Goal: Task Accomplishment & Management: Manage account settings

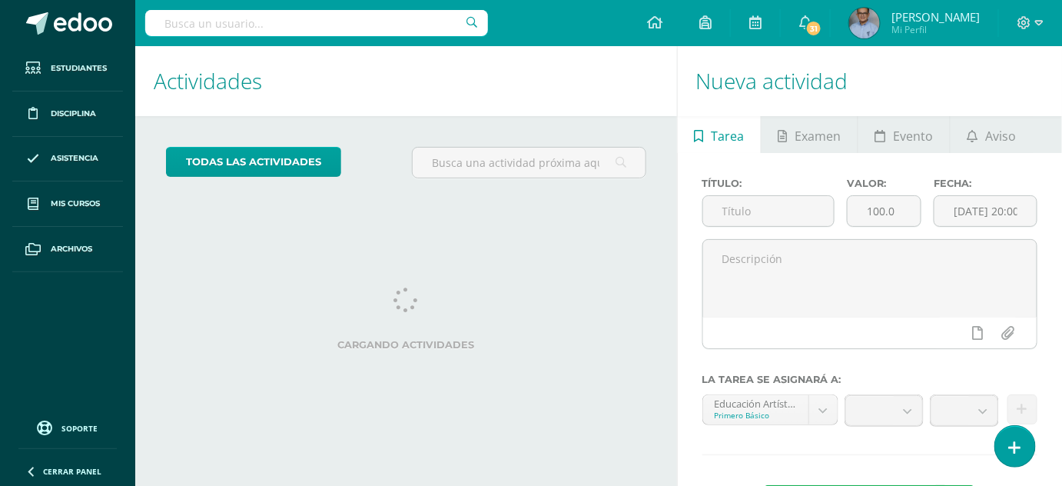
drag, startPoint x: 0, startPoint y: 0, endPoint x: 616, endPoint y: 261, distance: 669.3
click at [616, 261] on div "Actividades Actividad todas las Actividades No tienes actividades Échale un vis…" at bounding box center [403, 299] width 548 height 506
click at [613, 244] on div "Actividades Actividad todas las Actividades No tienes actividades Échale un vis…" at bounding box center [403, 298] width 548 height 504
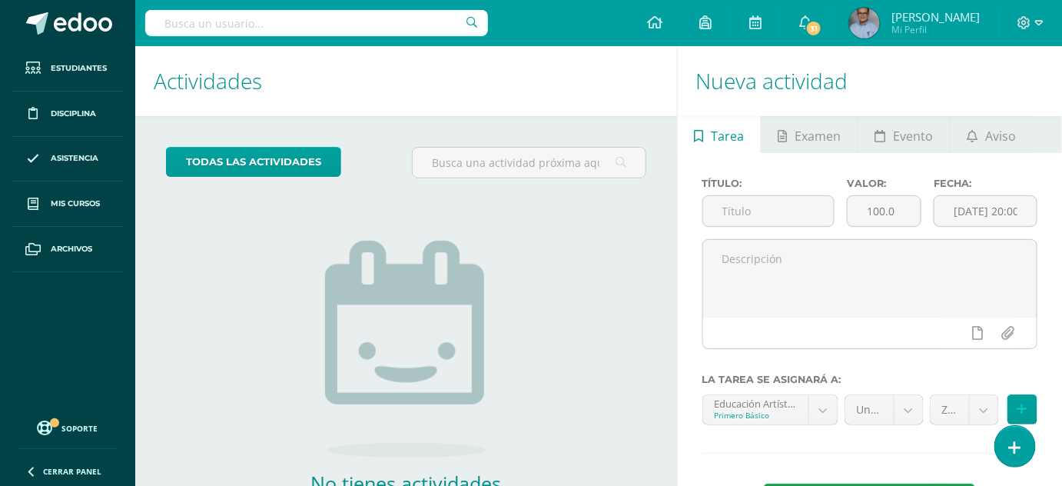
click at [614, 244] on div "todas las Actividades No tienes actividades Échale un vistazo a los demás perío…" at bounding box center [406, 353] width 542 height 475
click at [618, 241] on div "todas las Actividades No tienes actividades Échale un vistazo a los demás perío…" at bounding box center [406, 353] width 542 height 475
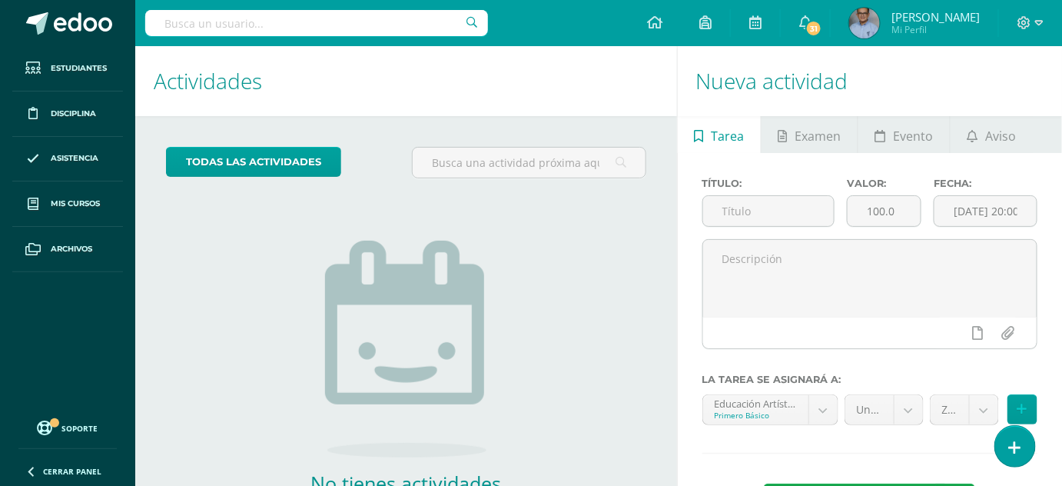
click at [618, 241] on div "todas las Actividades No tienes actividades Échale un vistazo a los demás perío…" at bounding box center [406, 353] width 542 height 475
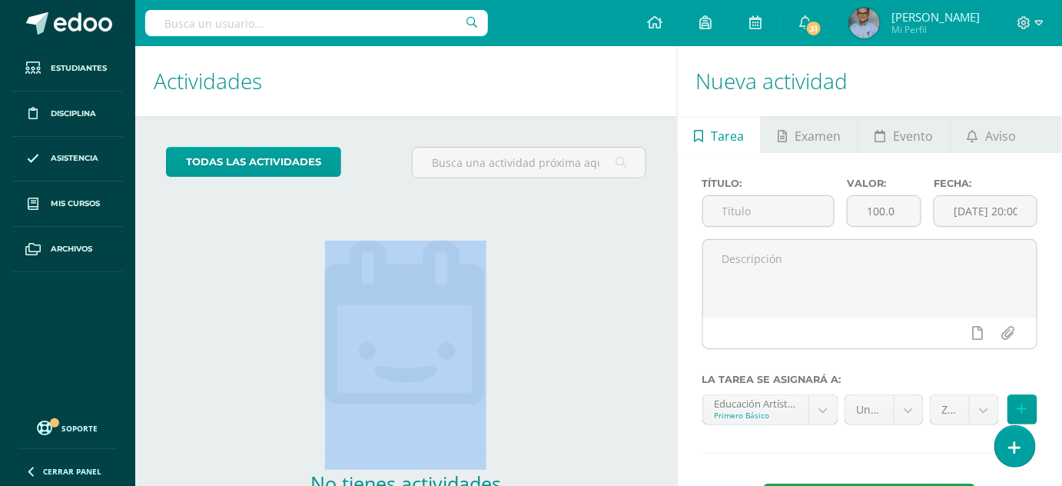
click at [618, 241] on div "todas las Actividades No tienes actividades Échale un vistazo a los demás perío…" at bounding box center [406, 353] width 542 height 475
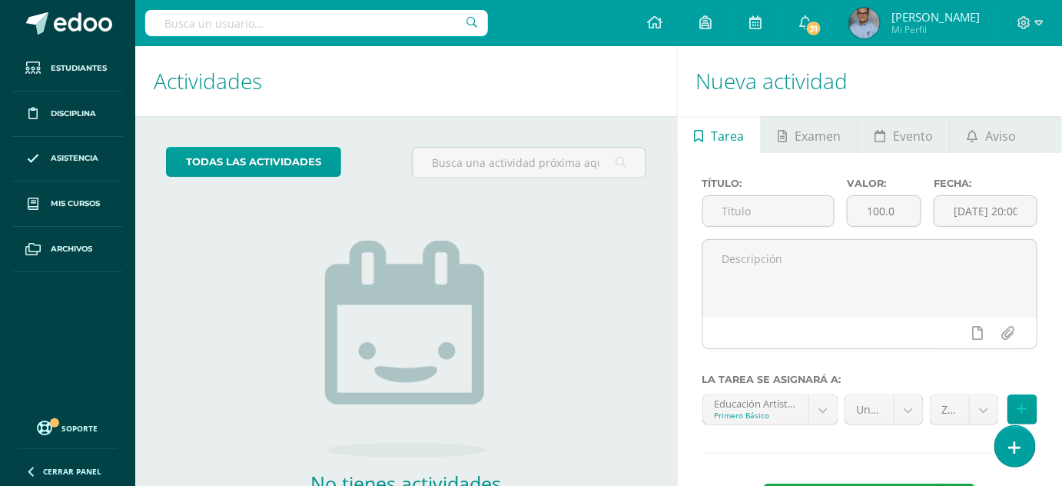
click at [626, 239] on div "todas las Actividades No tienes actividades Échale un vistazo a los demás perío…" at bounding box center [406, 353] width 542 height 475
drag, startPoint x: 269, startPoint y: 194, endPoint x: 391, endPoint y: 95, distance: 157.9
click at [391, 95] on h1 "Actividades" at bounding box center [406, 81] width 505 height 70
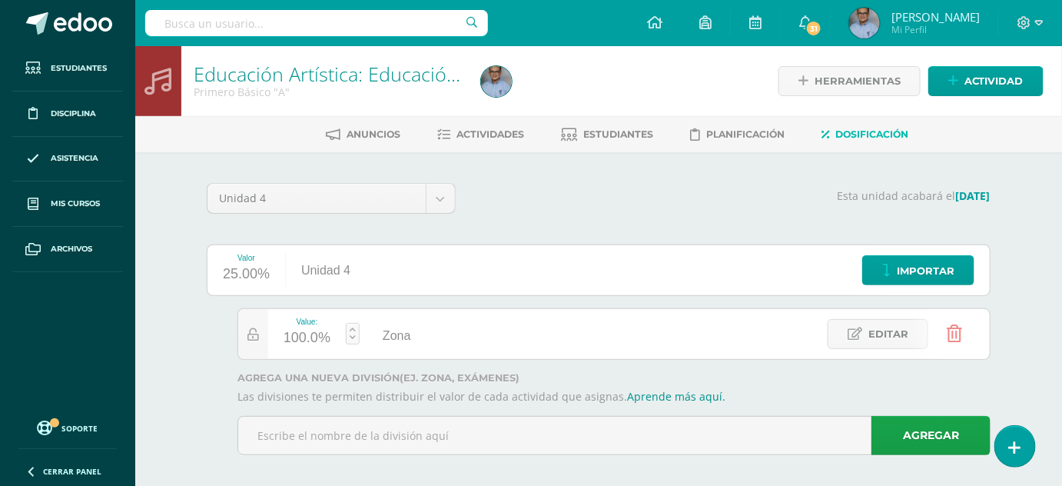
click at [727, 164] on div "Unidad 4 Unidad 1 Unidad 2 Unidad 3 Unidad 4 Esta unidad acabará el [DATE] Valo…" at bounding box center [599, 325] width 846 height 346
click at [727, 164] on div "Unidad 4 Unidad 1 Unidad 2 Unidad 3 Unidad 4 Esta unidad acabará el 13/10/2025 …" at bounding box center [599, 325] width 846 height 346
click at [736, 161] on div "Unidad 4 Unidad 1 Unidad 2 Unidad 3 Unidad 4 Esta unidad acabará el 13/10/2025 …" at bounding box center [599, 325] width 846 height 346
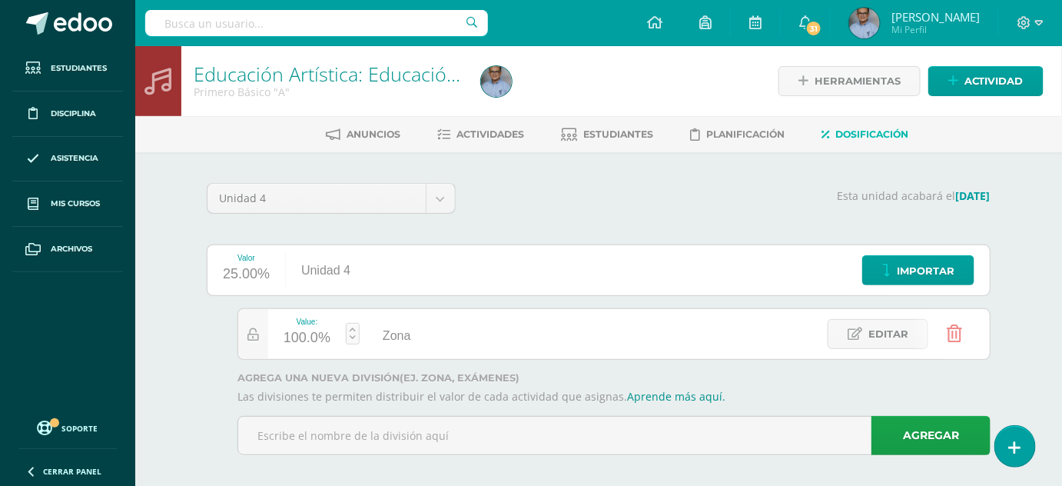
click at [736, 161] on div "Unidad 4 Unidad 1 Unidad 2 Unidad 3 Unidad 4 Esta unidad acabará el 13/10/2025 …" at bounding box center [599, 325] width 846 height 346
click at [343, 451] on input "text" at bounding box center [614, 436] width 752 height 38
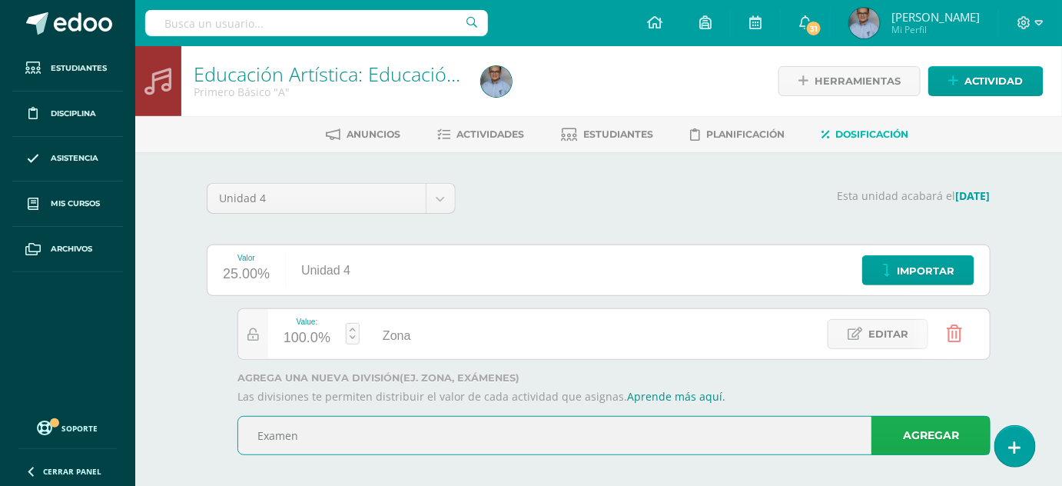
type input "Examen"
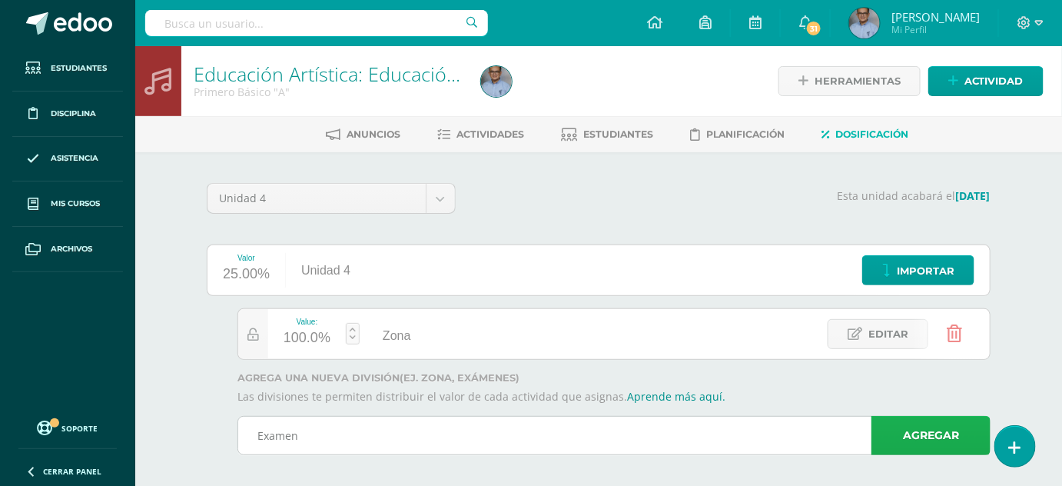
click at [919, 441] on link "Agregar" at bounding box center [931, 435] width 119 height 39
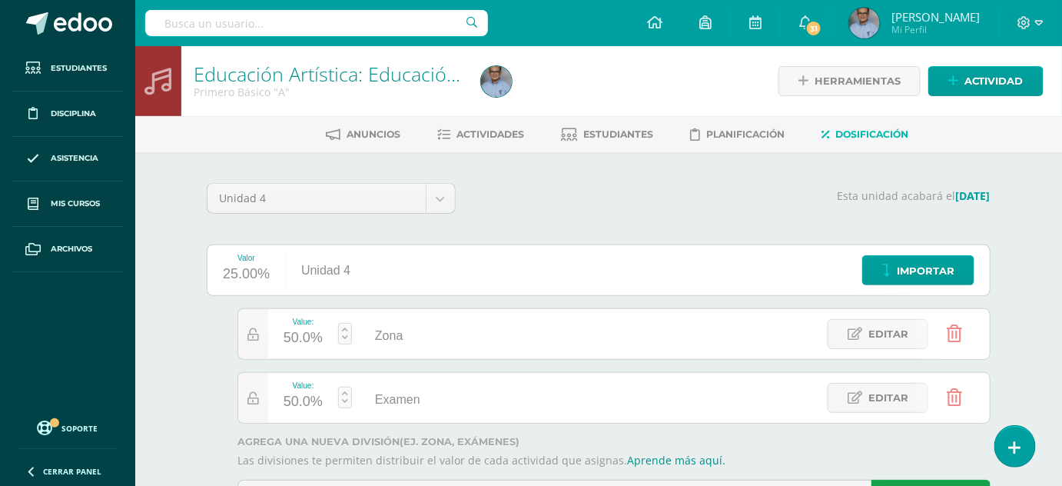
scroll to position [73, 0]
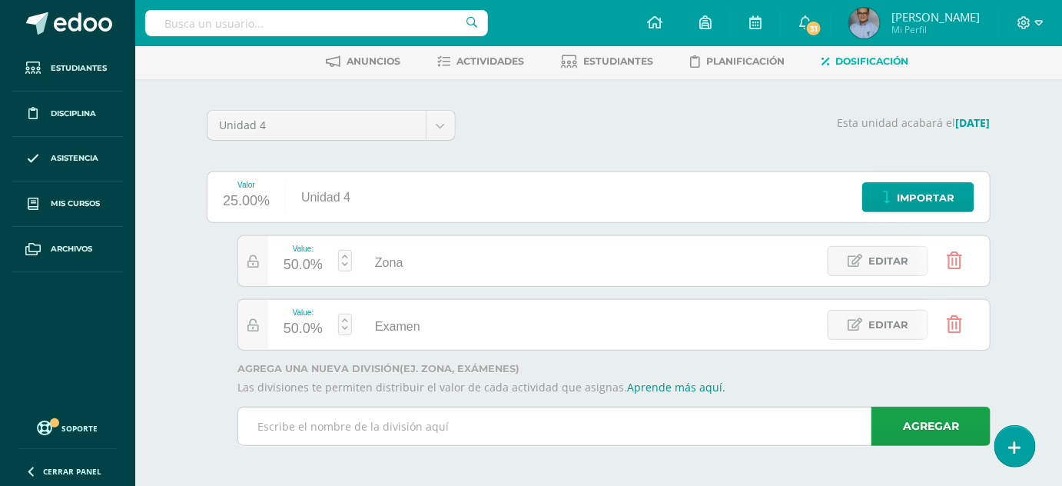
click at [480, 410] on input "text" at bounding box center [614, 426] width 752 height 38
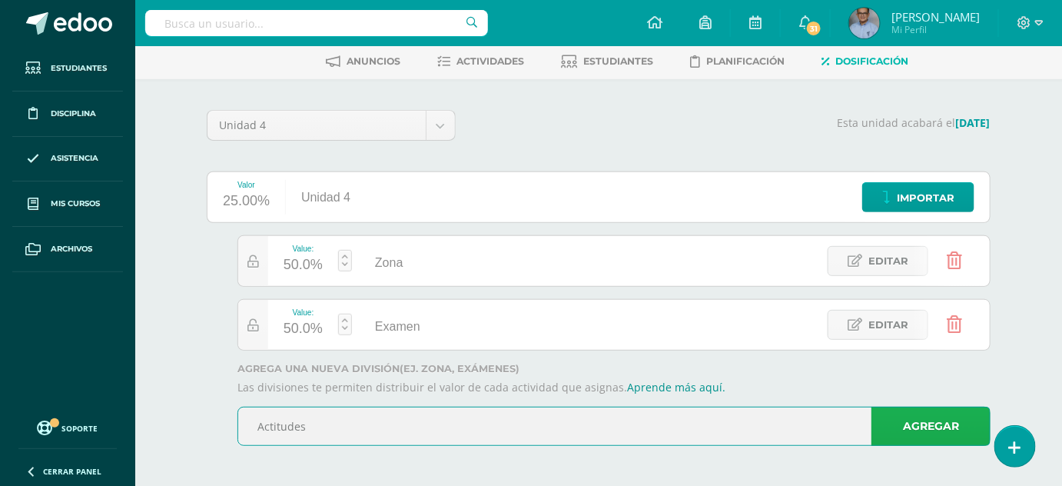
type input "Actitudes"
click at [941, 409] on link "Agregar" at bounding box center [931, 426] width 119 height 39
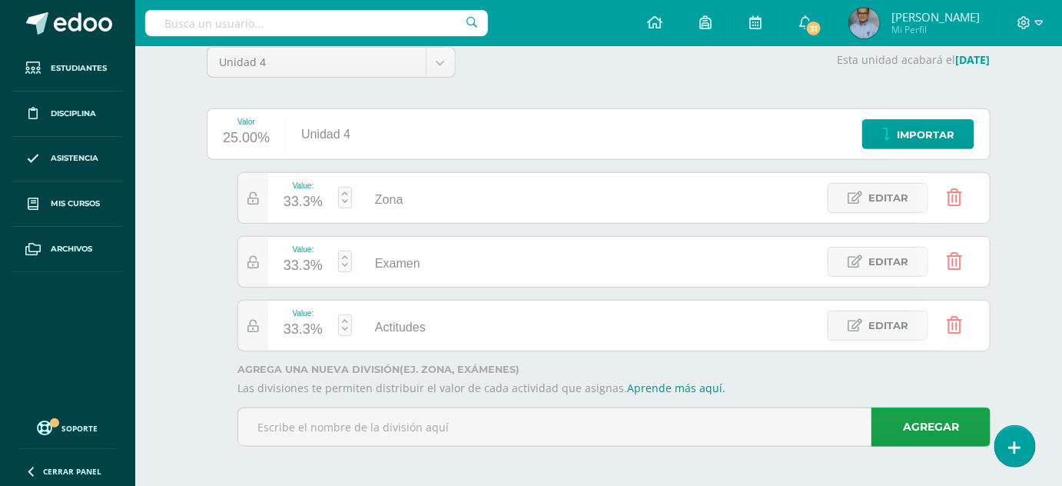
scroll to position [135, 0]
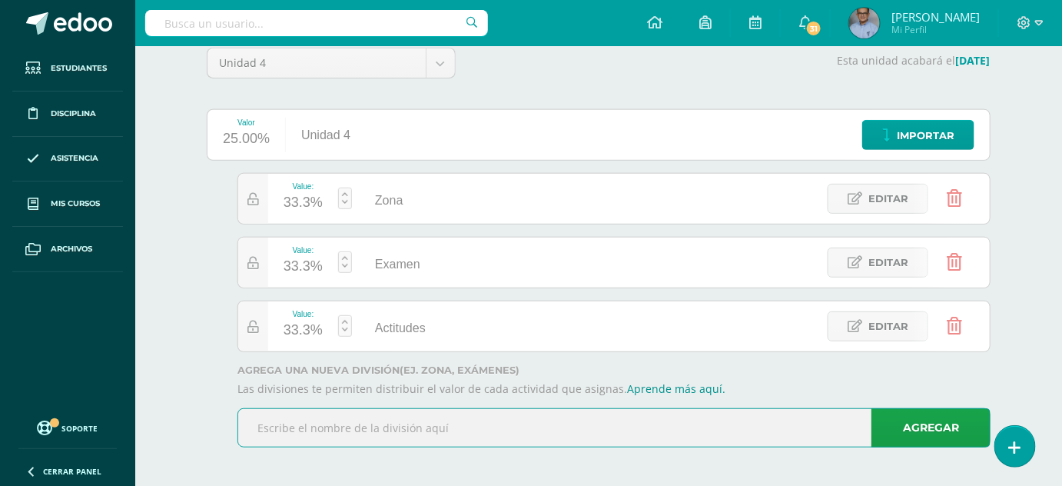
click at [418, 424] on input "text" at bounding box center [614, 428] width 752 height 38
type input "A"
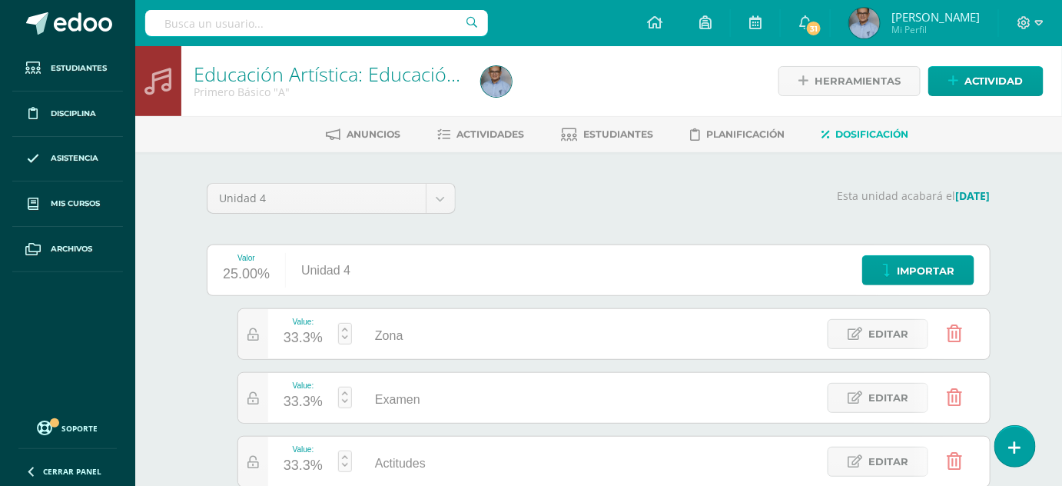
scroll to position [136, 0]
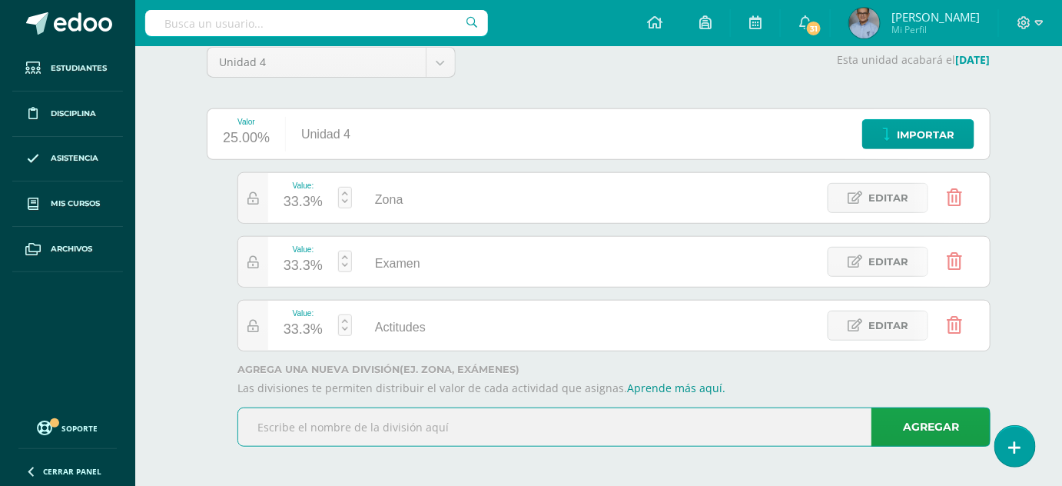
click at [353, 429] on input "text" at bounding box center [614, 427] width 752 height 38
type input "Análisis de pentagramas"
click at [924, 424] on link "Agregar" at bounding box center [931, 426] width 119 height 39
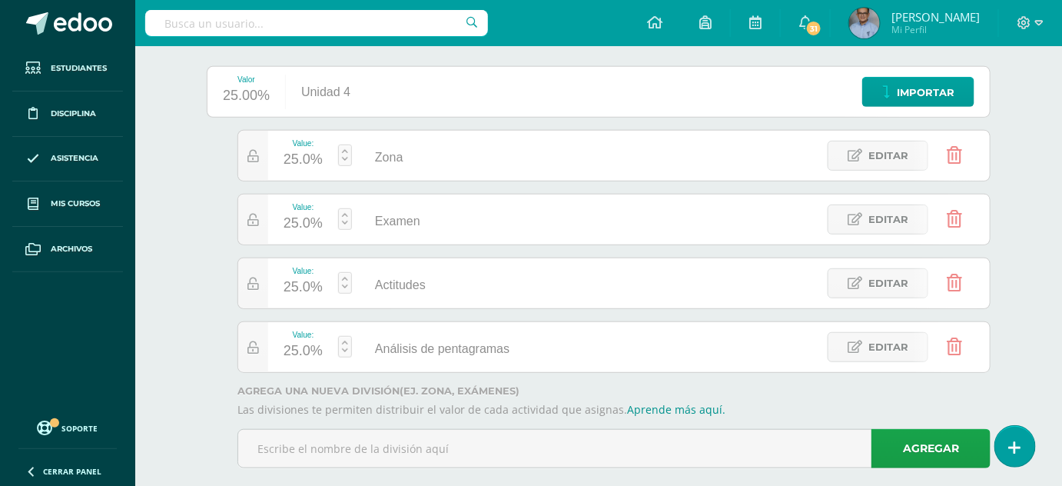
scroll to position [180, 0]
click at [346, 221] on link at bounding box center [345, 218] width 14 height 22
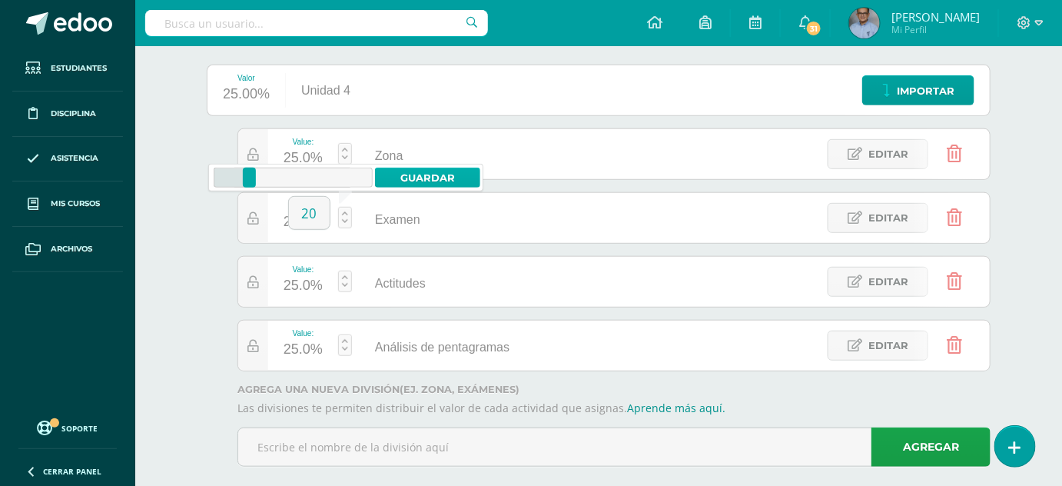
type input "20"
click at [412, 171] on link "Guardar" at bounding box center [427, 178] width 105 height 20
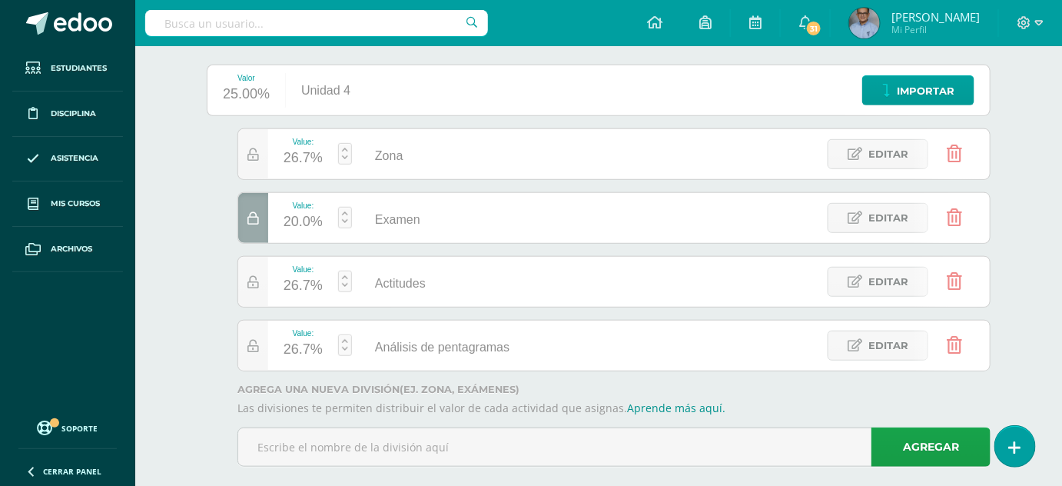
click at [350, 280] on link at bounding box center [345, 282] width 14 height 22
type input "20"
click at [414, 237] on link "Guardar" at bounding box center [427, 241] width 105 height 20
click at [342, 344] on link at bounding box center [345, 345] width 14 height 22
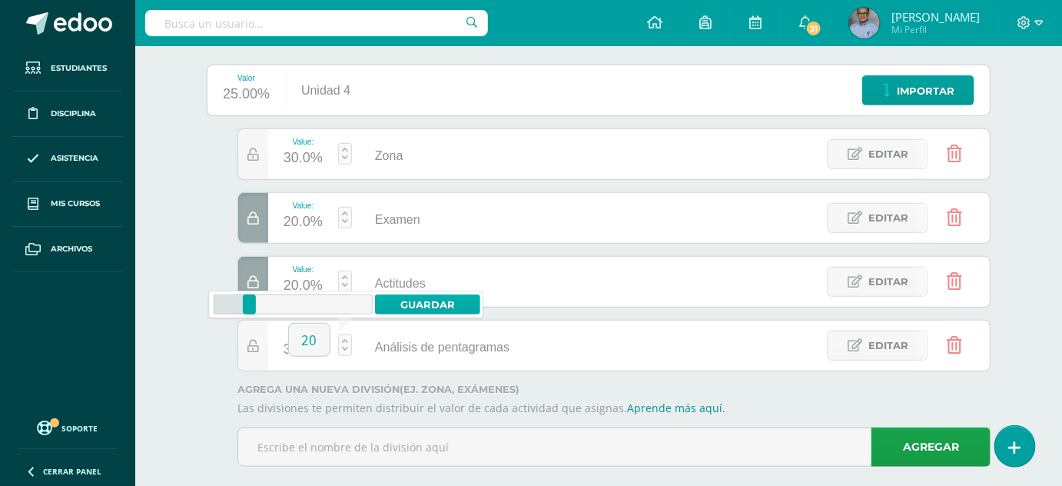
type input "20"
click at [416, 305] on link "Guardar" at bounding box center [427, 304] width 105 height 20
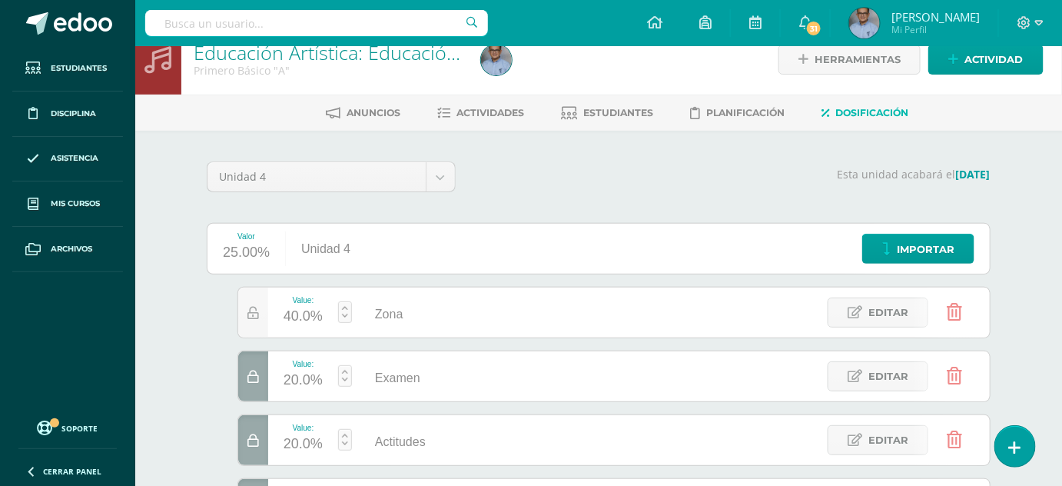
scroll to position [0, 0]
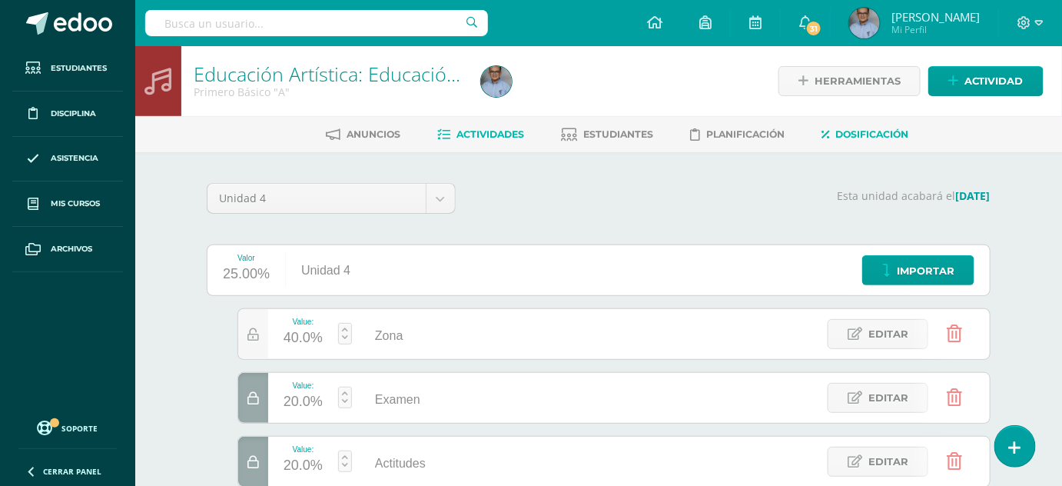
click at [509, 128] on span "Actividades" at bounding box center [491, 134] width 68 height 12
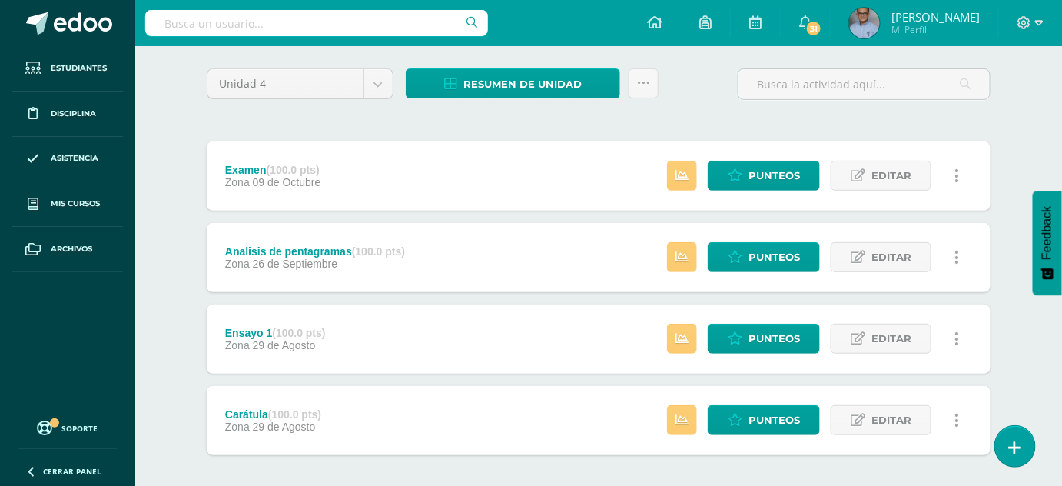
scroll to position [128, 0]
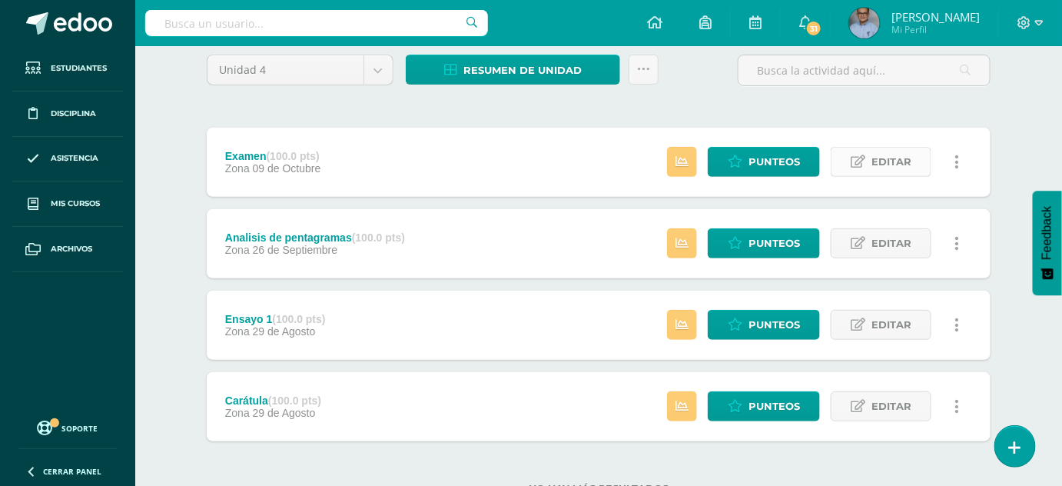
click at [886, 157] on span "Editar" at bounding box center [892, 162] width 40 height 28
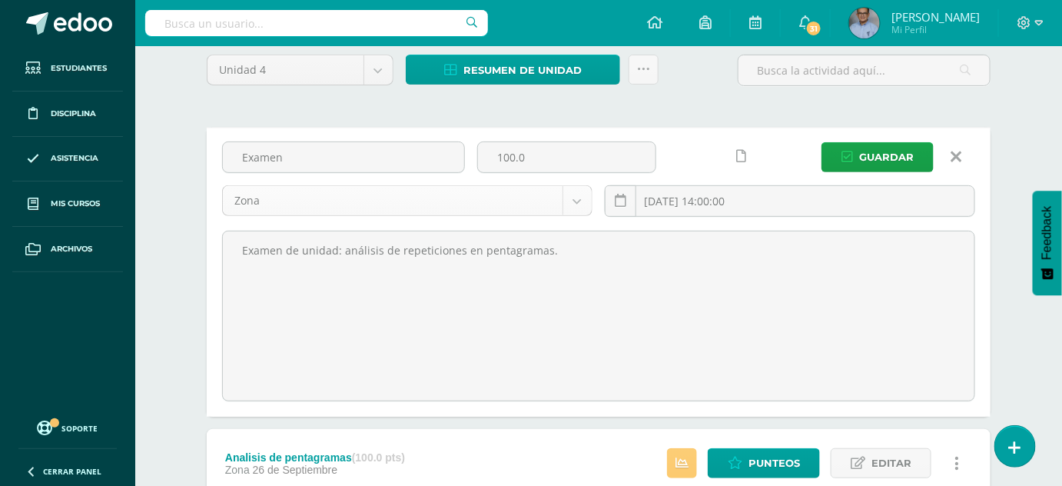
click at [575, 198] on body "Estudiantes Disciplina Asistencia Mis cursos Archivos Soporte Ayuda Reportar un…" at bounding box center [531, 318] width 1062 height 892
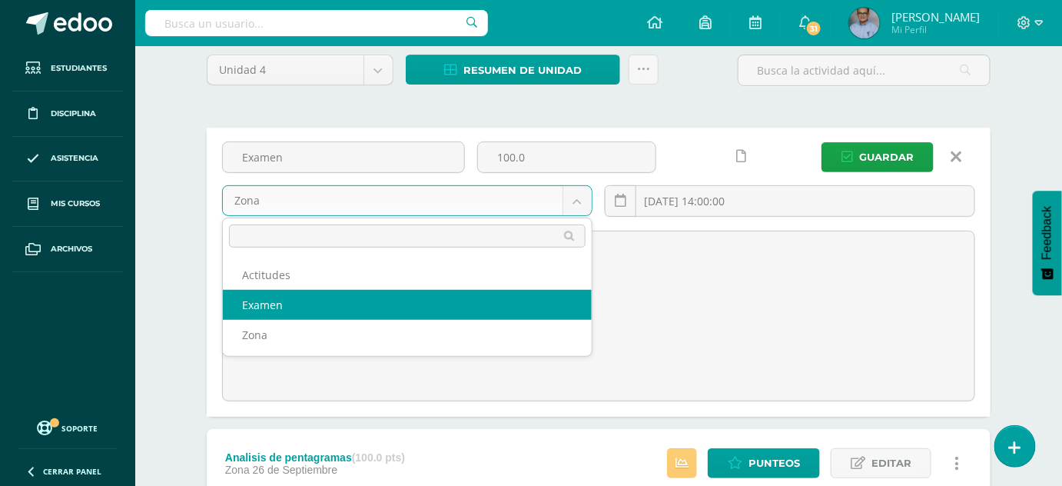
select select "130360"
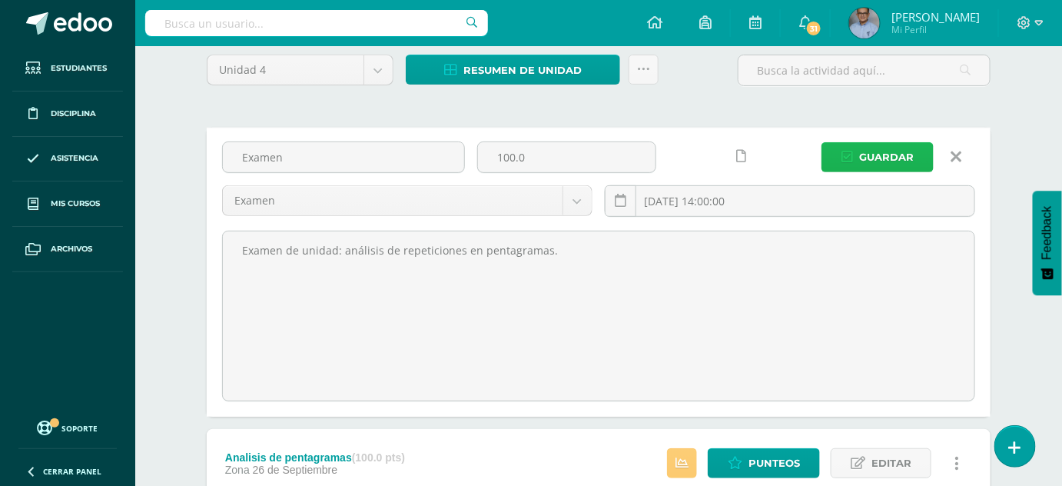
click at [869, 151] on span "Guardar" at bounding box center [886, 157] width 55 height 28
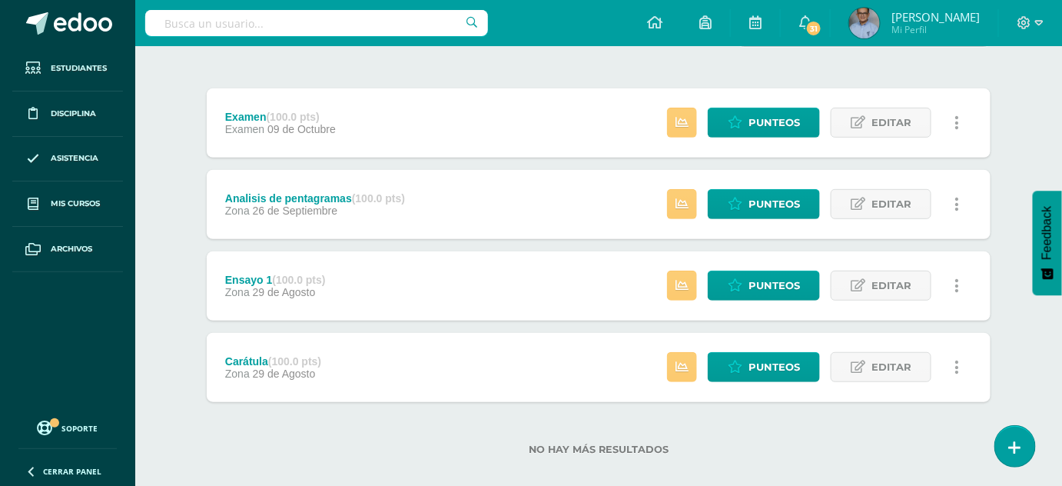
scroll to position [175, 0]
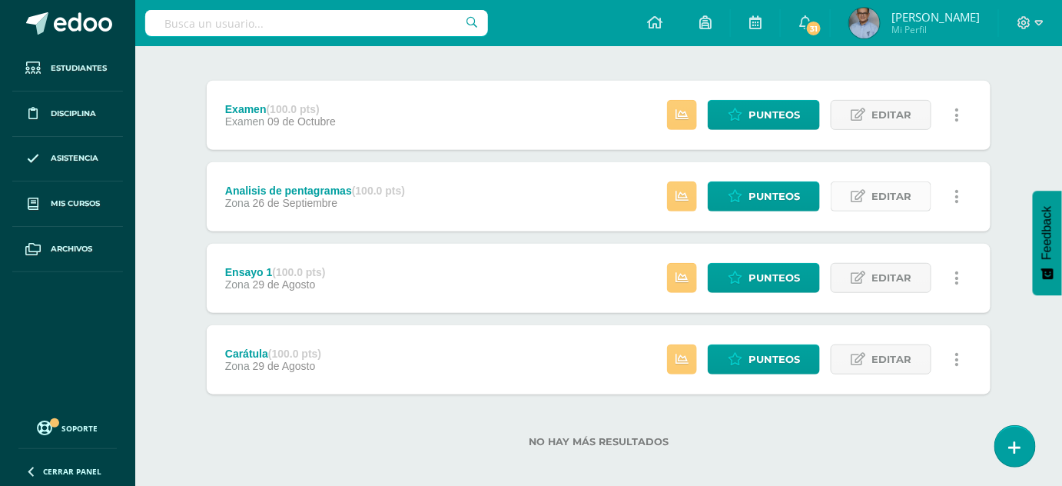
click at [899, 190] on span "Editar" at bounding box center [892, 196] width 40 height 28
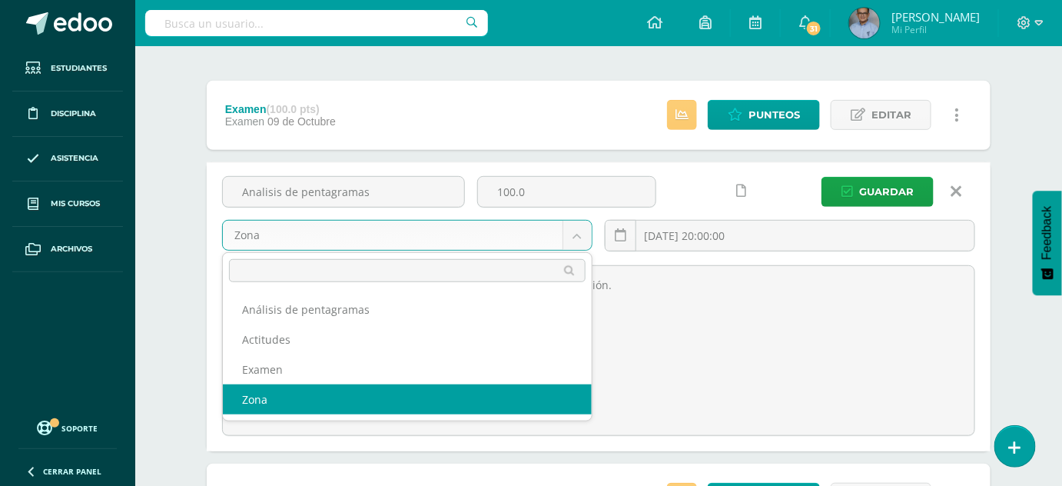
click at [575, 234] on body "La tarea Examen fue editada exitosamente. Estudiantes Disciplina Asistencia Mis…" at bounding box center [531, 271] width 1062 height 892
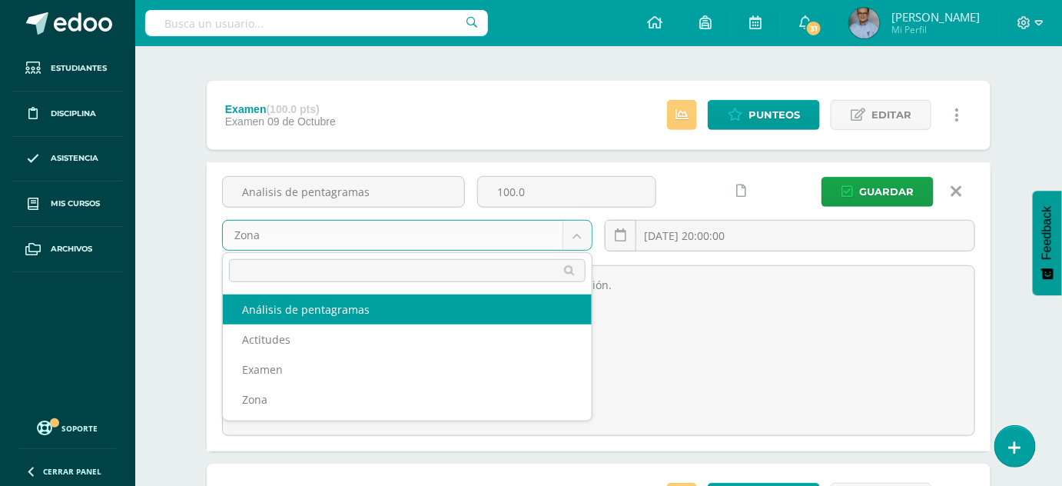
select select "130362"
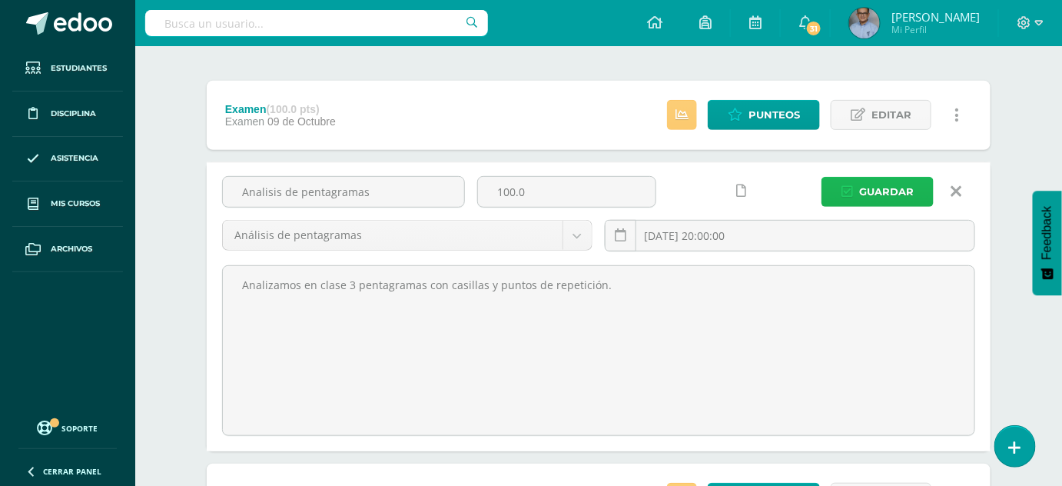
click at [898, 188] on span "Guardar" at bounding box center [886, 192] width 55 height 28
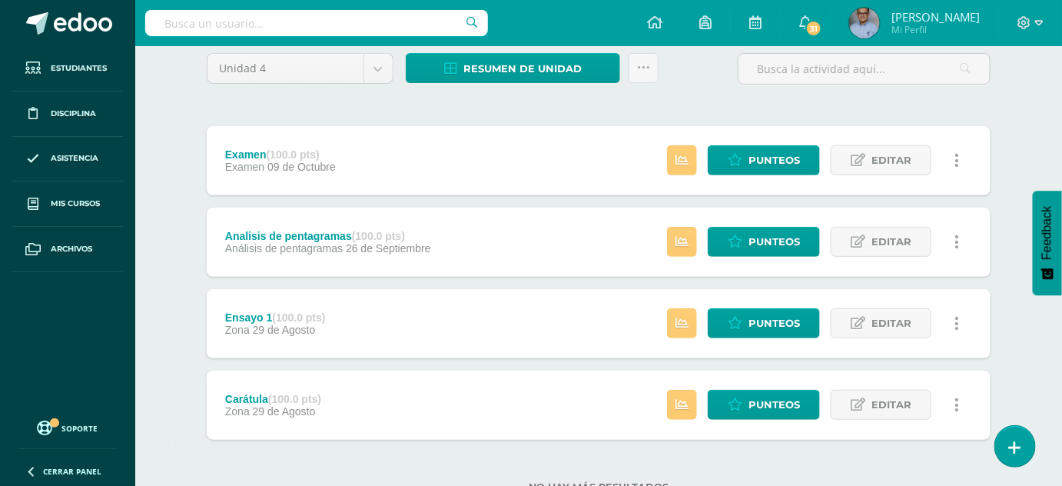
scroll to position [131, 0]
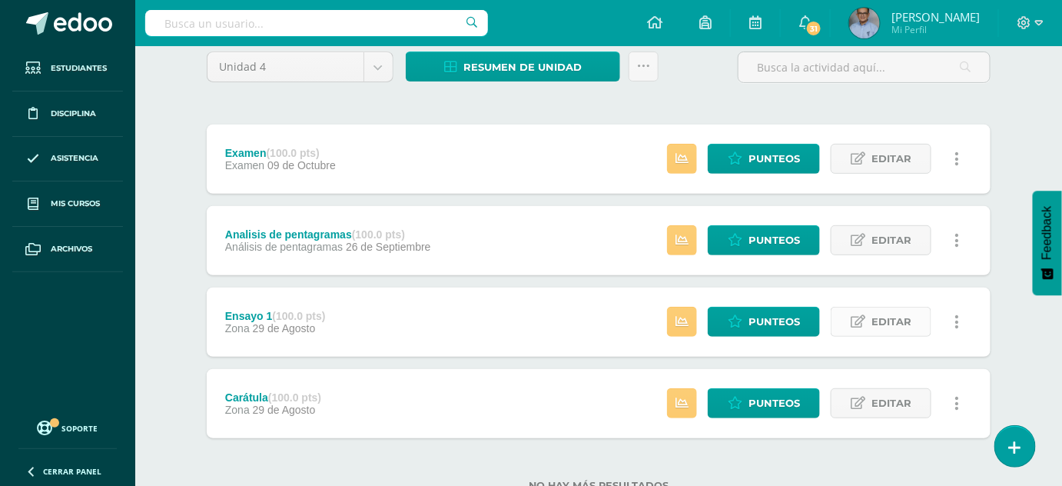
click at [902, 325] on span "Editar" at bounding box center [892, 321] width 40 height 28
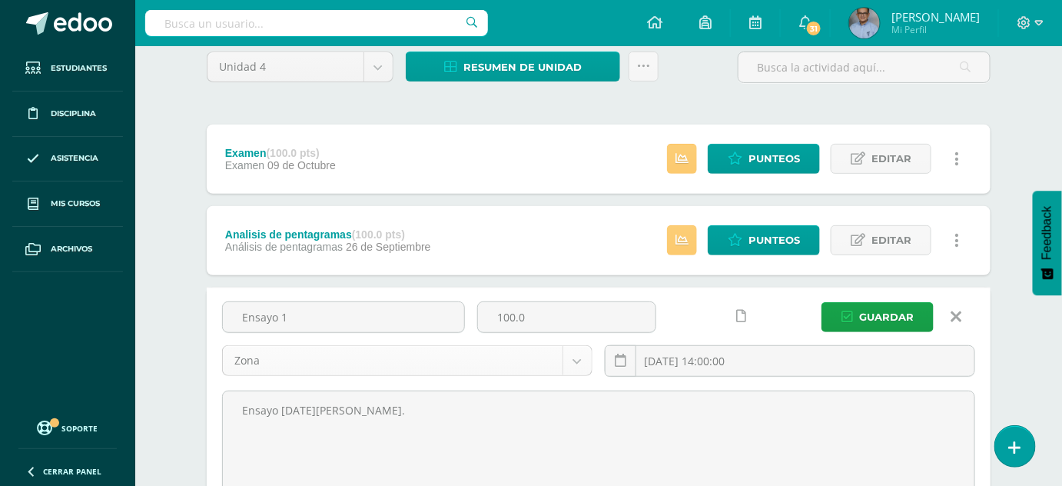
click at [582, 365] on body "La tarea Analisis de pentagramas fue editada exitosamente. Estudiantes Discipli…" at bounding box center [531, 315] width 1062 height 892
click at [856, 319] on button "Guardar" at bounding box center [878, 317] width 112 height 30
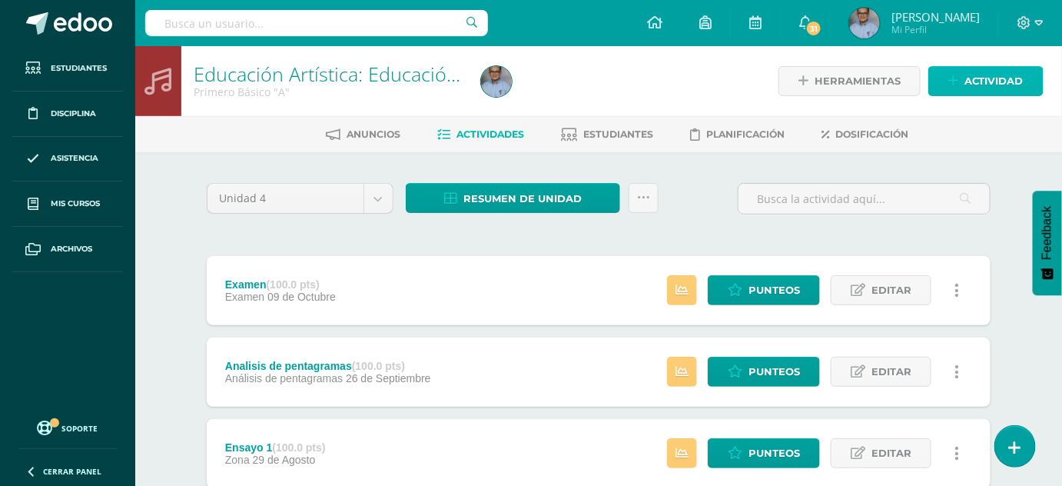
click at [1007, 78] on span "Actividad" at bounding box center [994, 81] width 59 height 28
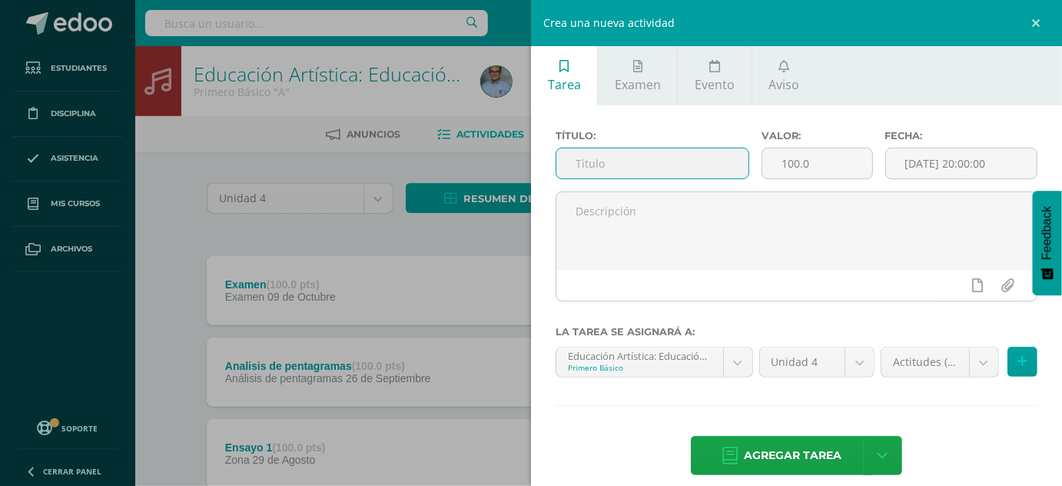
click at [690, 158] on input "text" at bounding box center [653, 163] width 192 height 30
click at [587, 165] on input "Actitudes" at bounding box center [653, 163] width 192 height 30
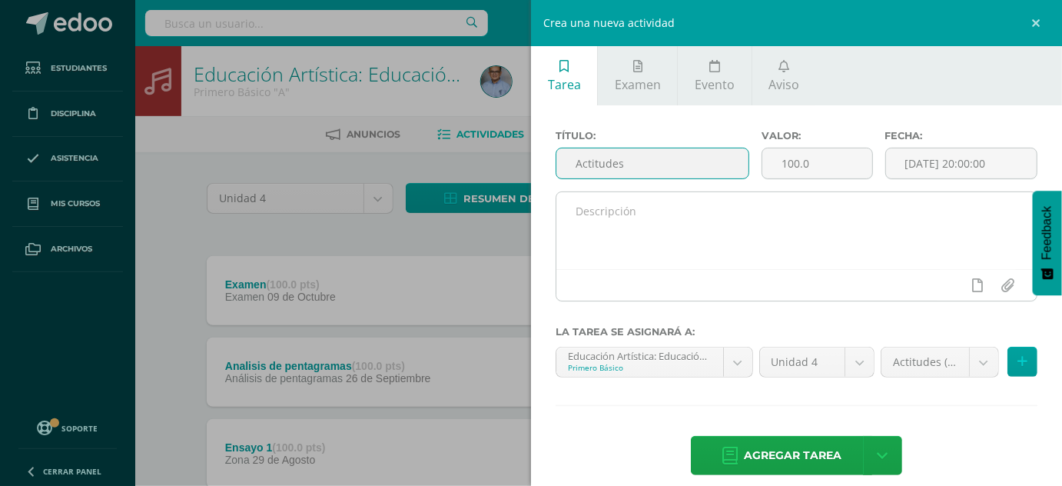
type input "Actitudes"
click at [590, 235] on textarea at bounding box center [797, 230] width 480 height 77
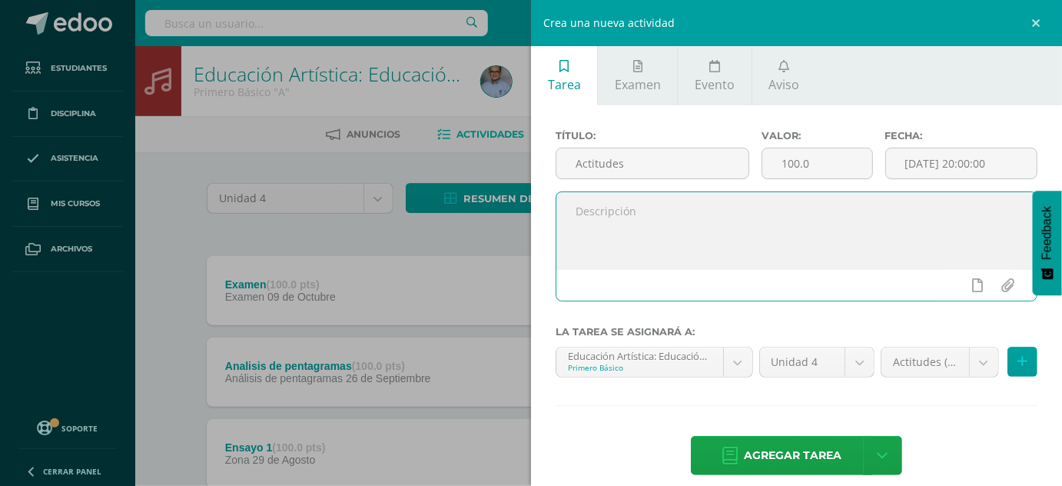
paste textarea "Actitudes"
type textarea "Actitudes de unidad-"
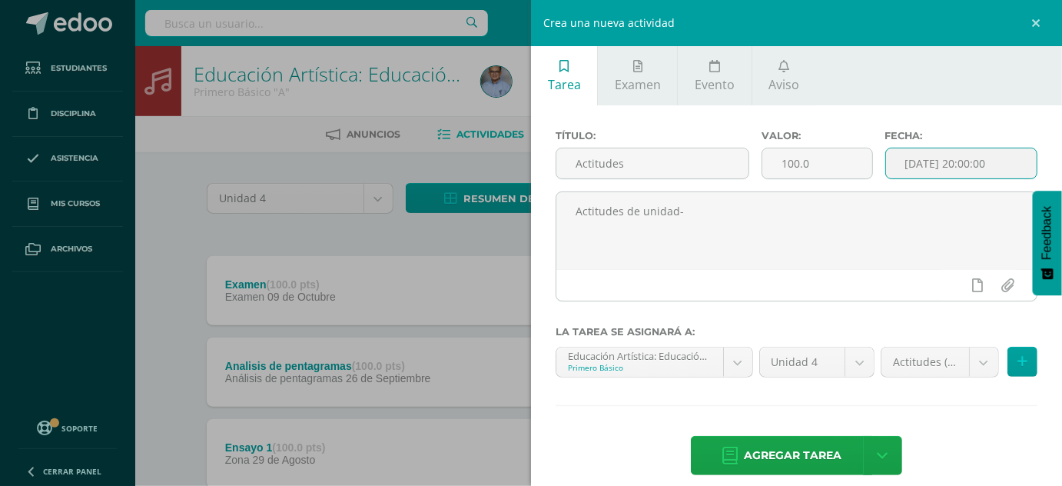
click at [924, 163] on input "[DATE] 20:00:00" at bounding box center [961, 163] width 151 height 30
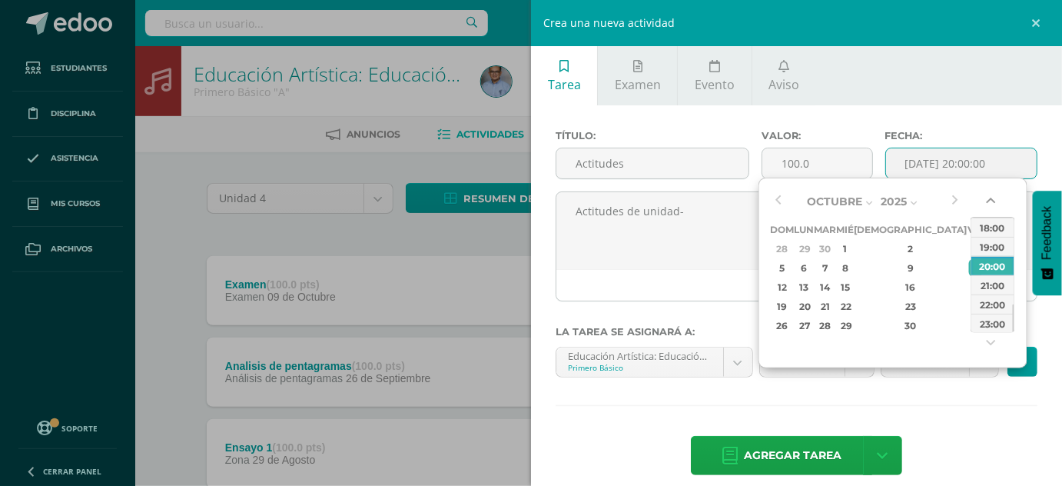
click at [993, 198] on button "button" at bounding box center [992, 203] width 15 height 23
click at [992, 221] on div "14:00" at bounding box center [993, 227] width 43 height 19
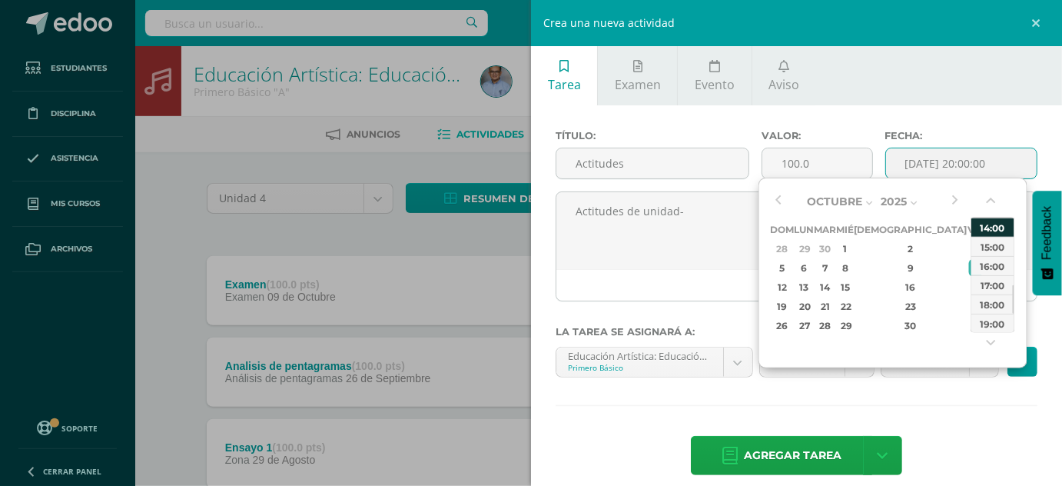
type input "2025-10-10 14:00"
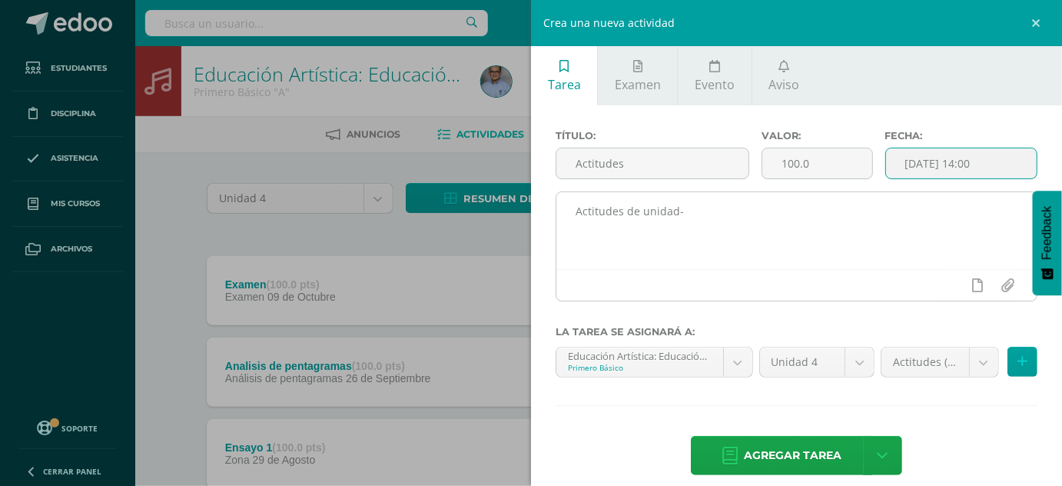
click at [742, 206] on textarea "Actitudes de unidad-" at bounding box center [797, 230] width 480 height 77
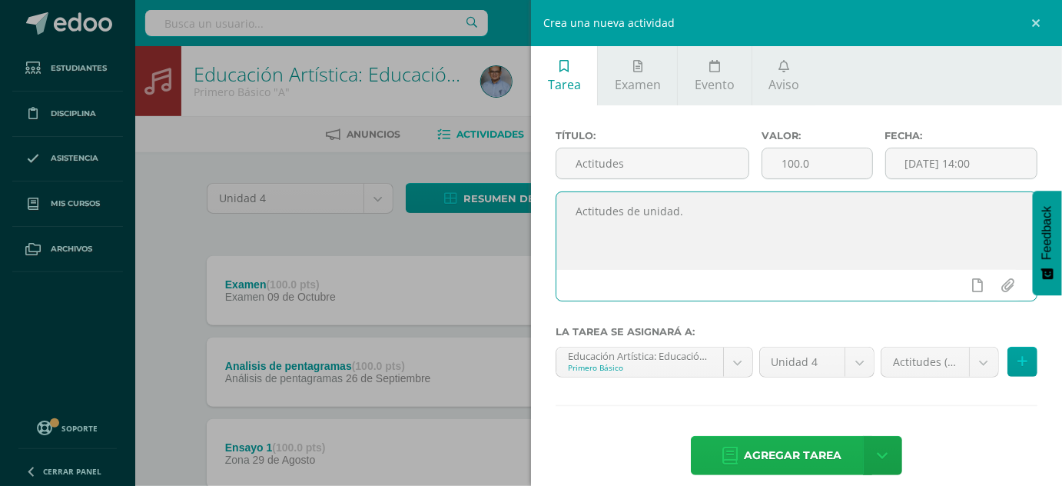
type textarea "Actitudes de unidad."
click at [770, 454] on span "Agregar tarea" at bounding box center [793, 456] width 98 height 38
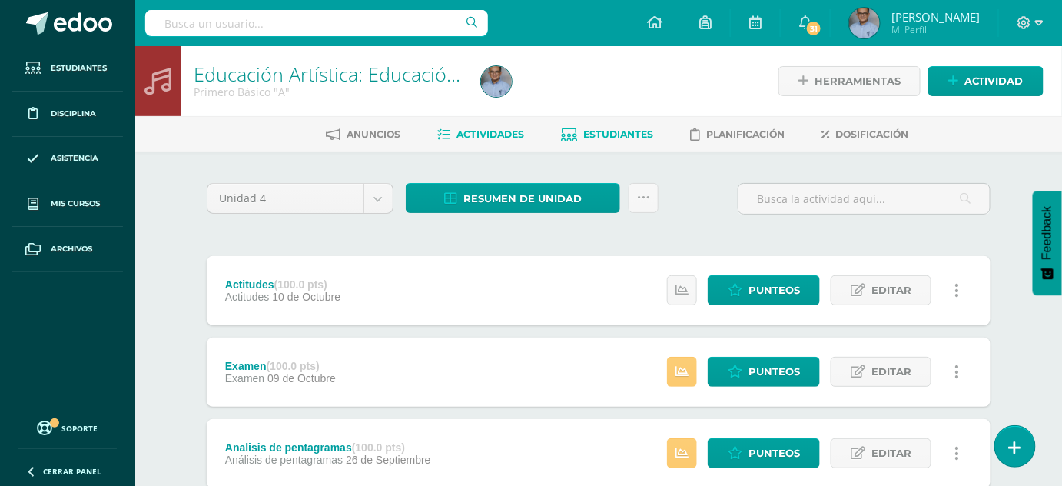
click at [623, 128] on span "Estudiantes" at bounding box center [618, 134] width 70 height 12
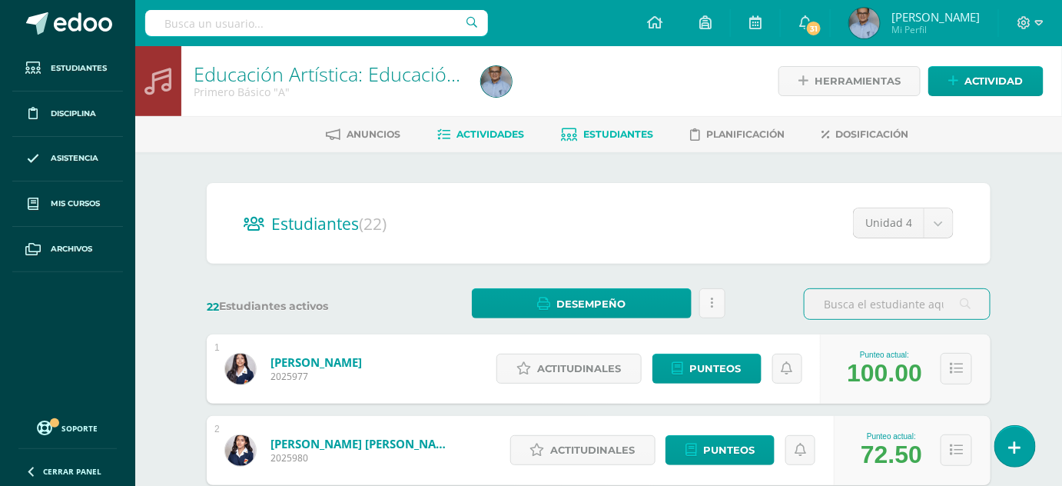
click at [487, 135] on span "Actividades" at bounding box center [491, 134] width 68 height 12
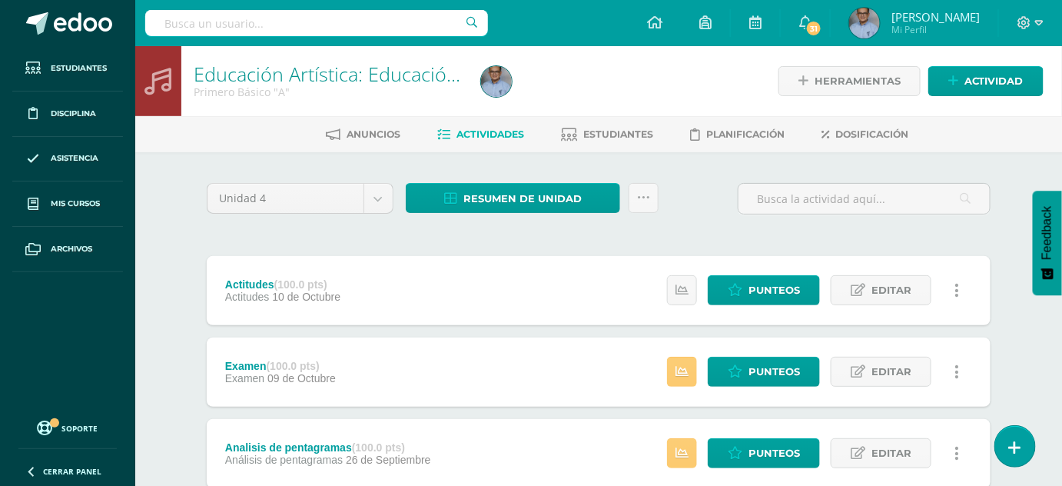
click at [509, 128] on span "Actividades" at bounding box center [491, 134] width 68 height 12
click at [758, 288] on span "Punteos" at bounding box center [775, 290] width 52 height 28
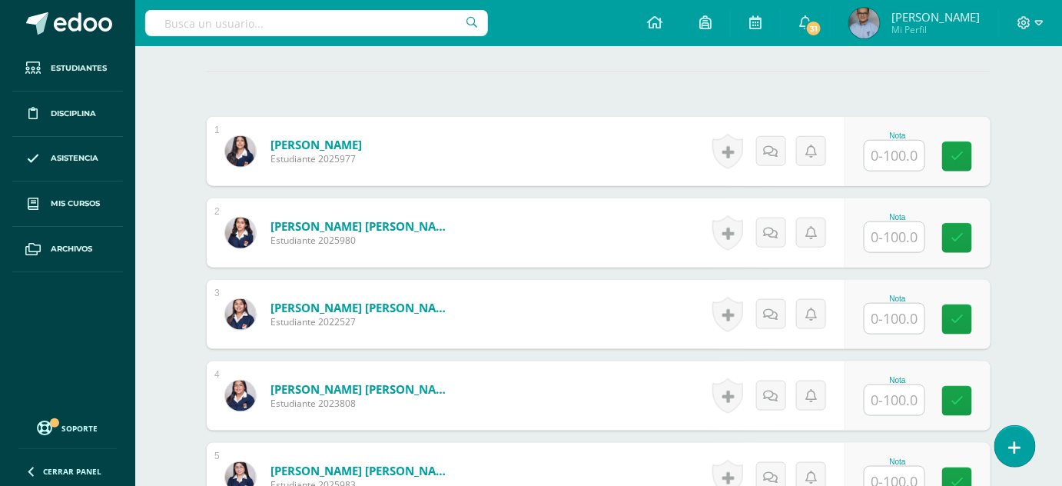
scroll to position [432, 0]
click at [898, 148] on input "text" at bounding box center [895, 156] width 60 height 30
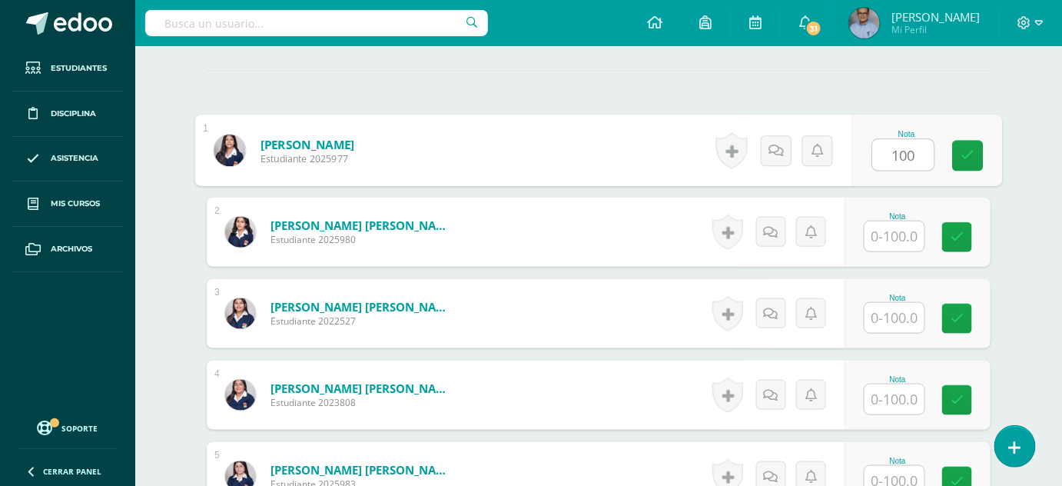
type input "100"
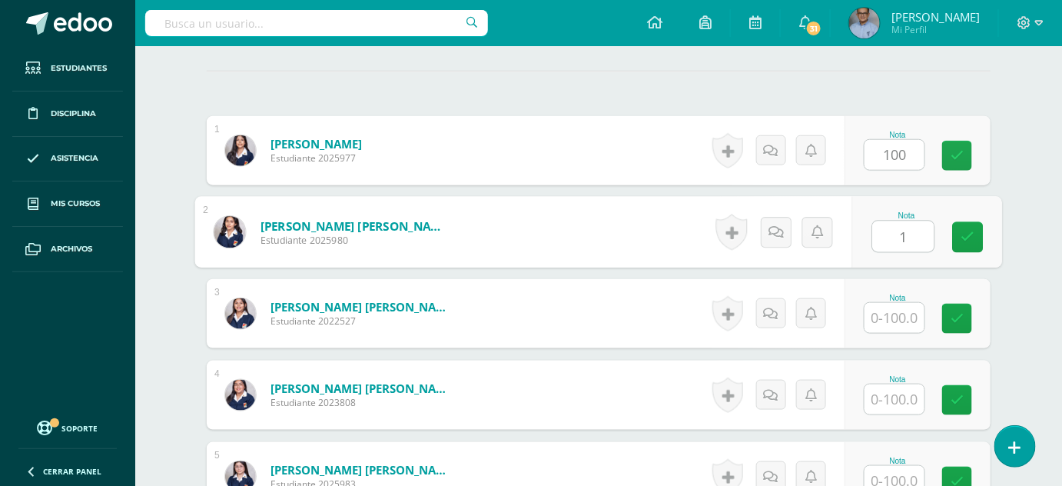
scroll to position [434, 0]
type input "100"
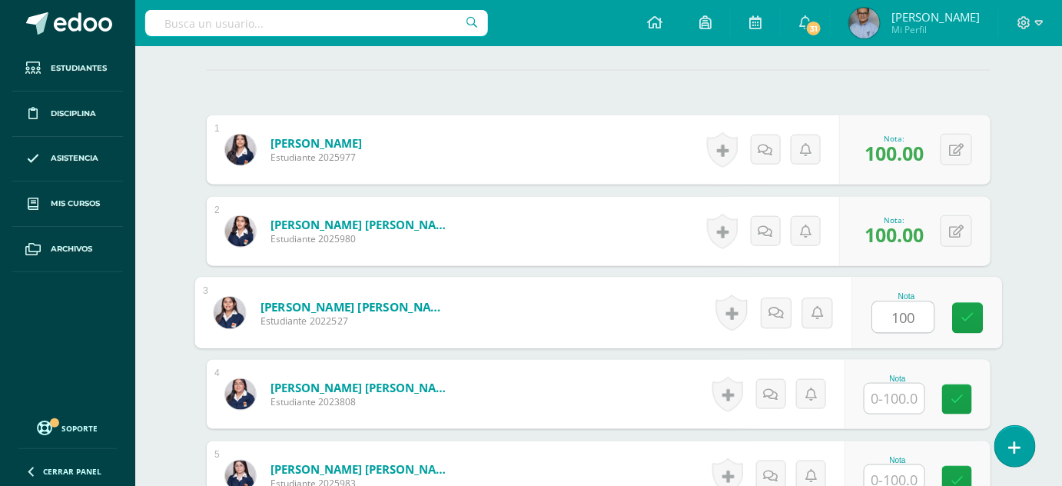
type input "100"
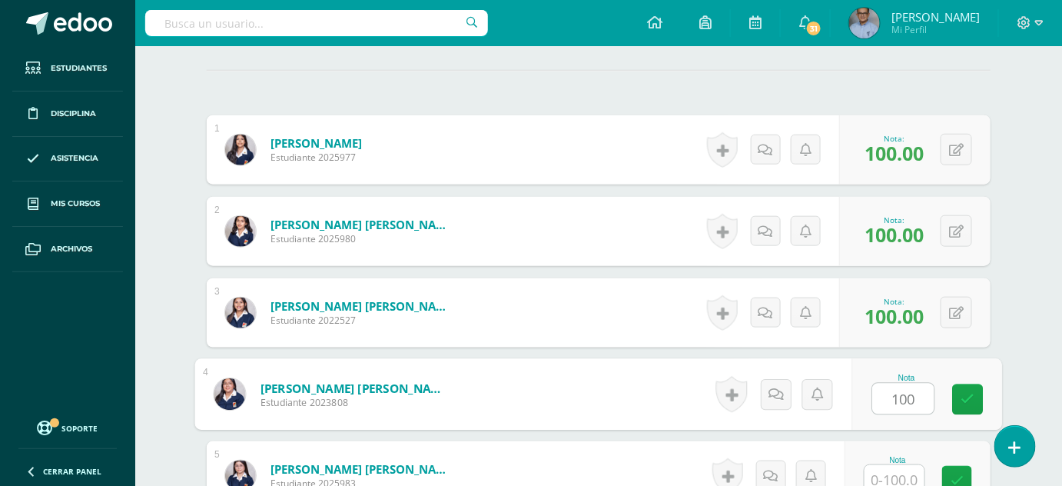
type input "100"
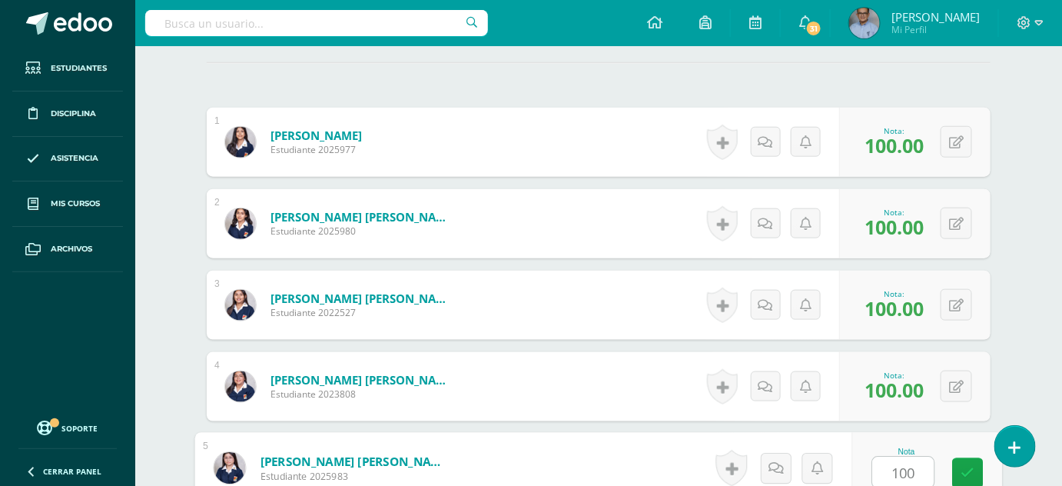
type input "100"
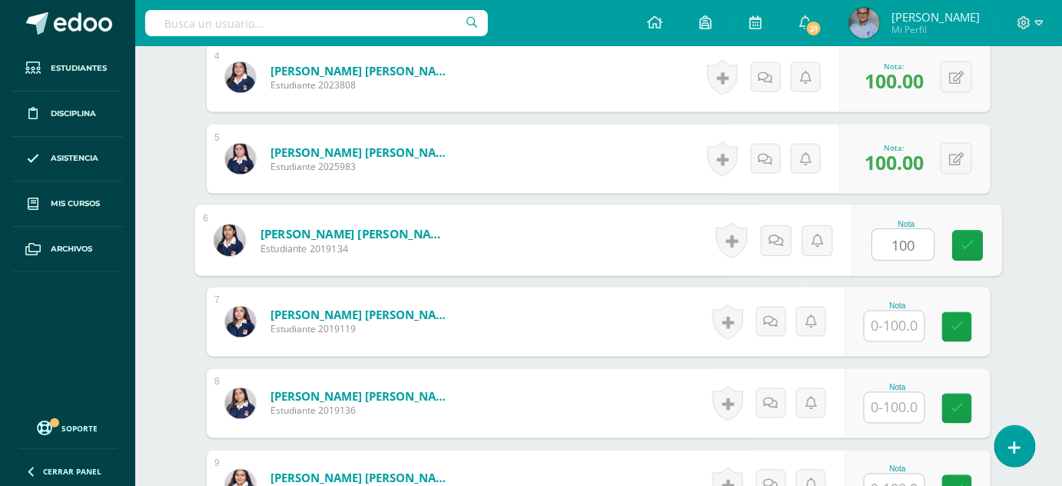
type input "100"
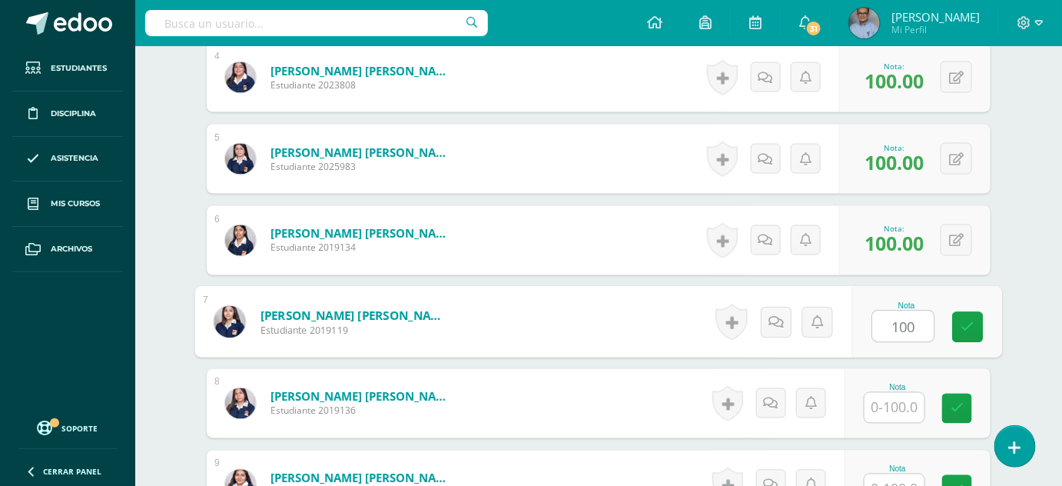
type input "100"
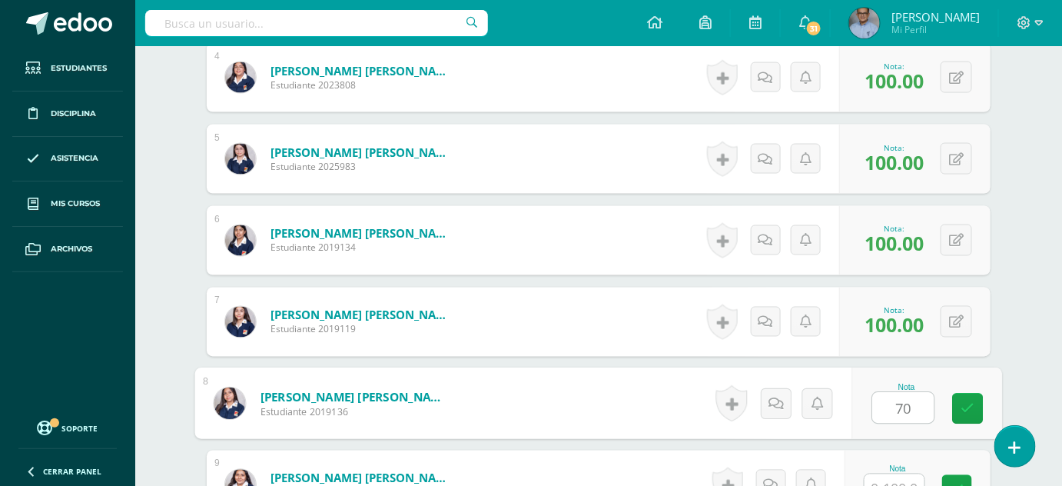
type input "70"
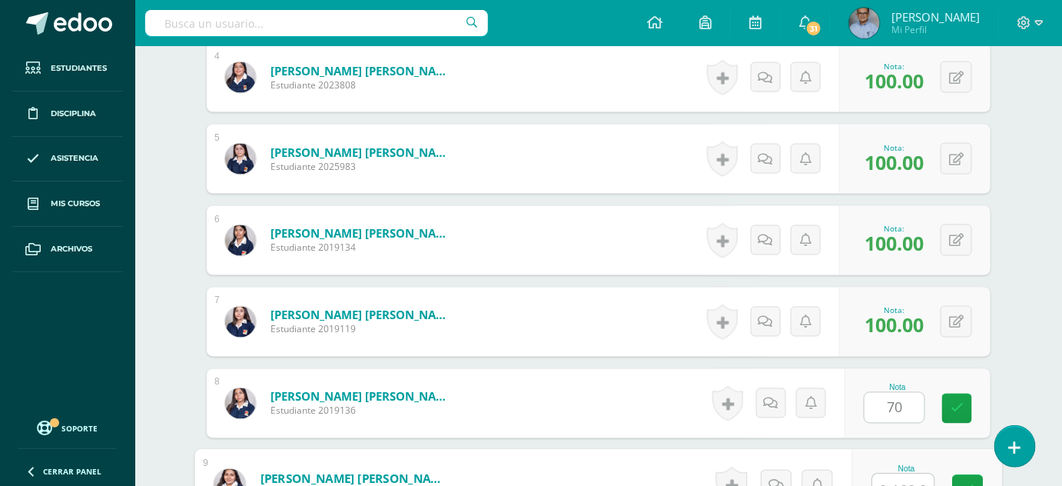
scroll to position [767, 0]
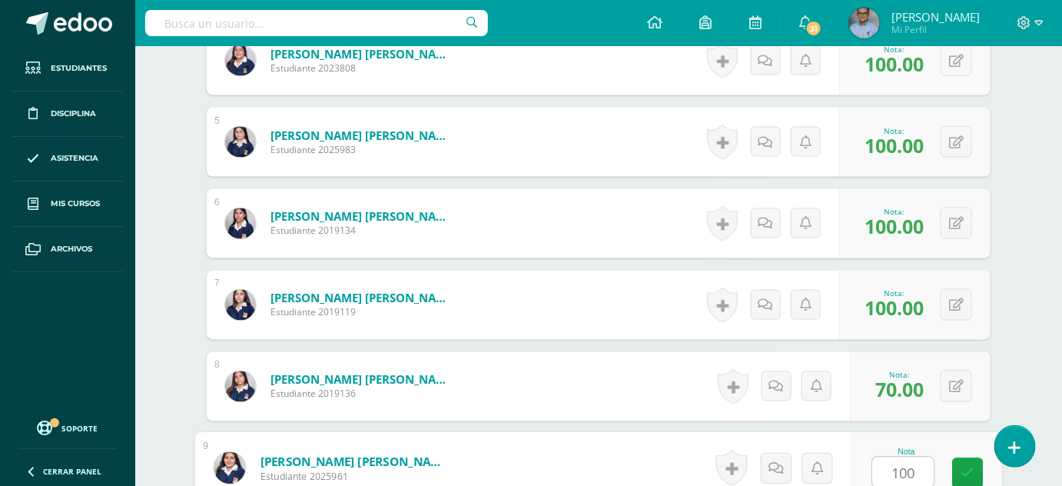
type input "100"
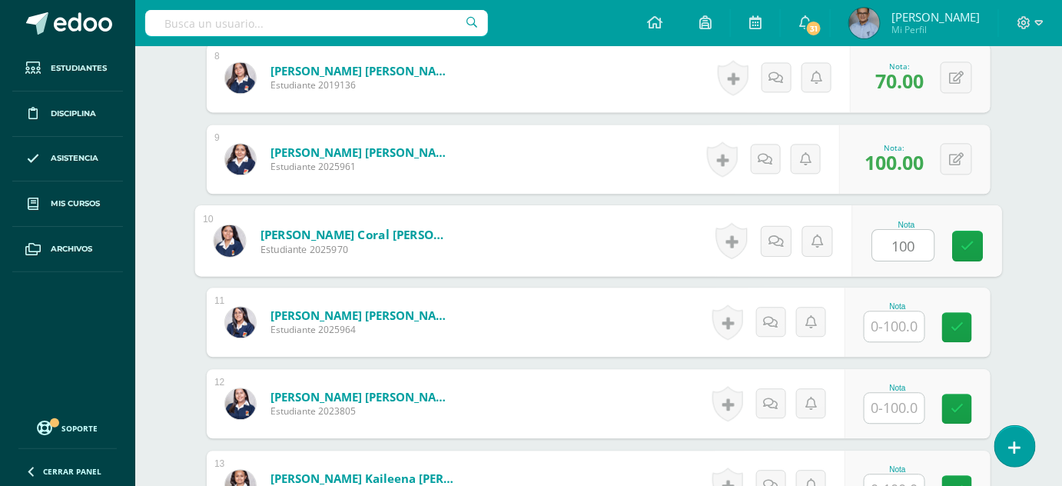
type input "100"
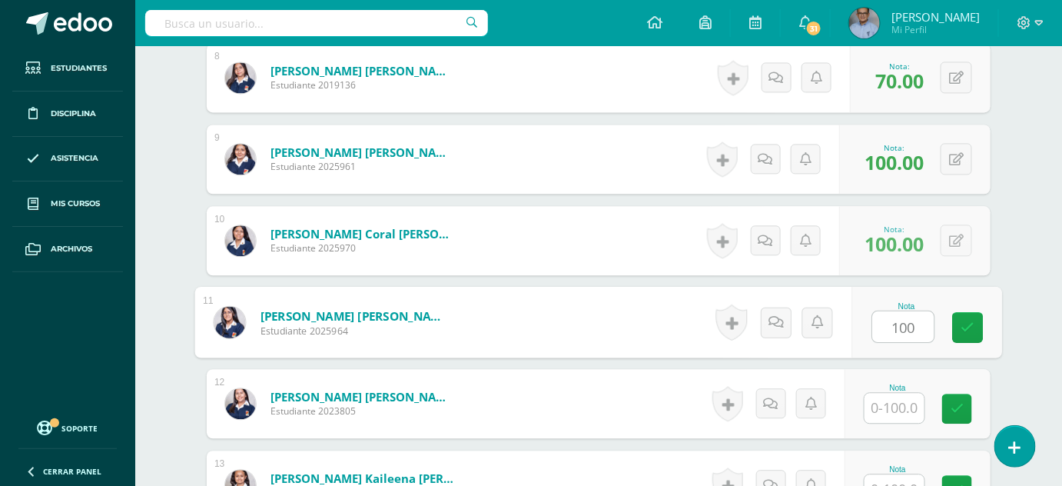
type input "100"
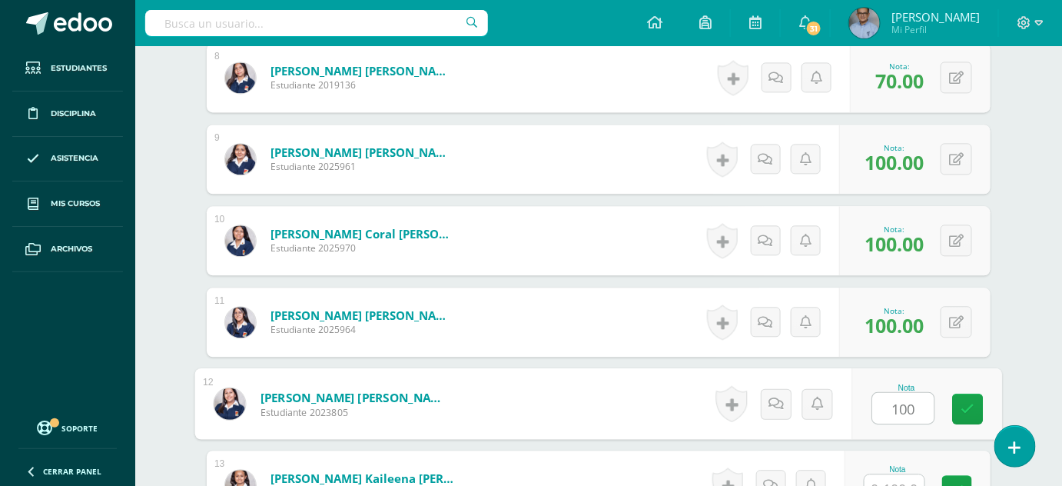
type input "100"
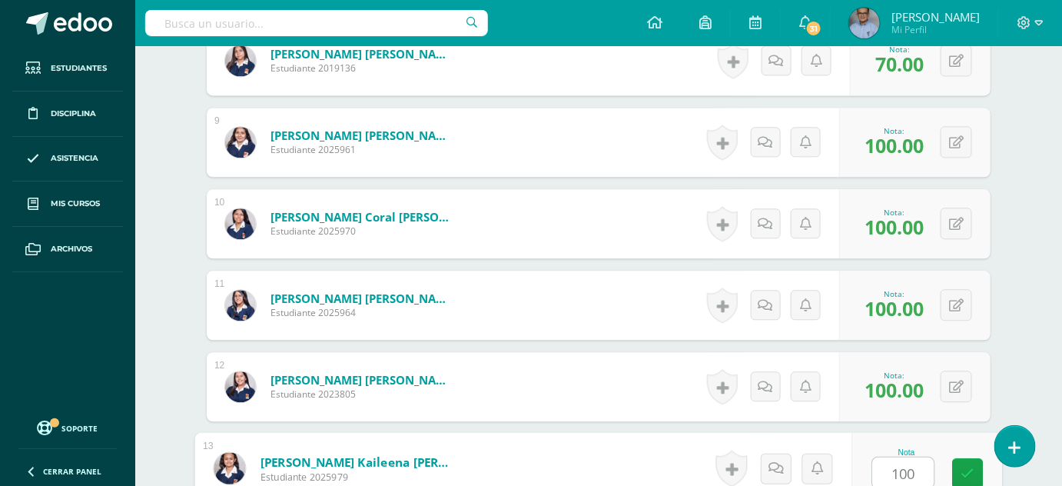
type input "100"
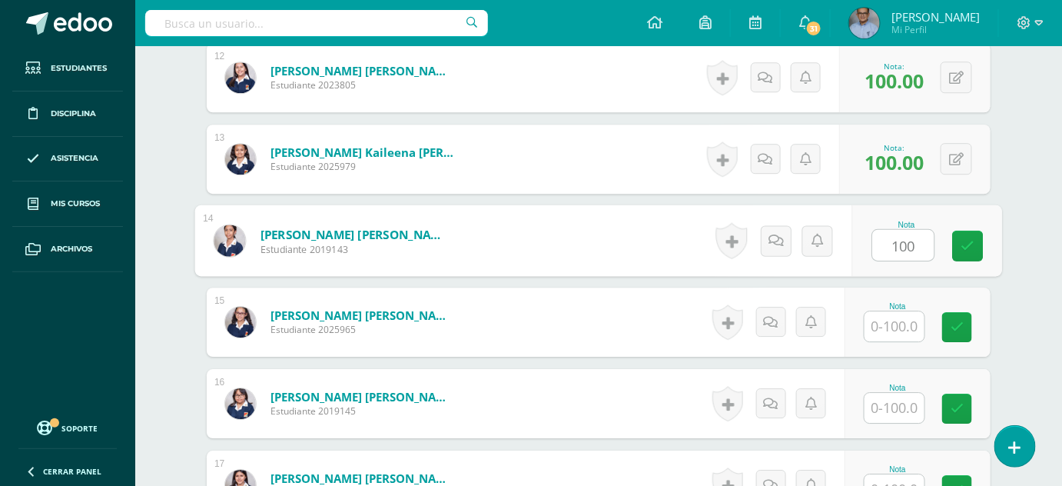
type input "100"
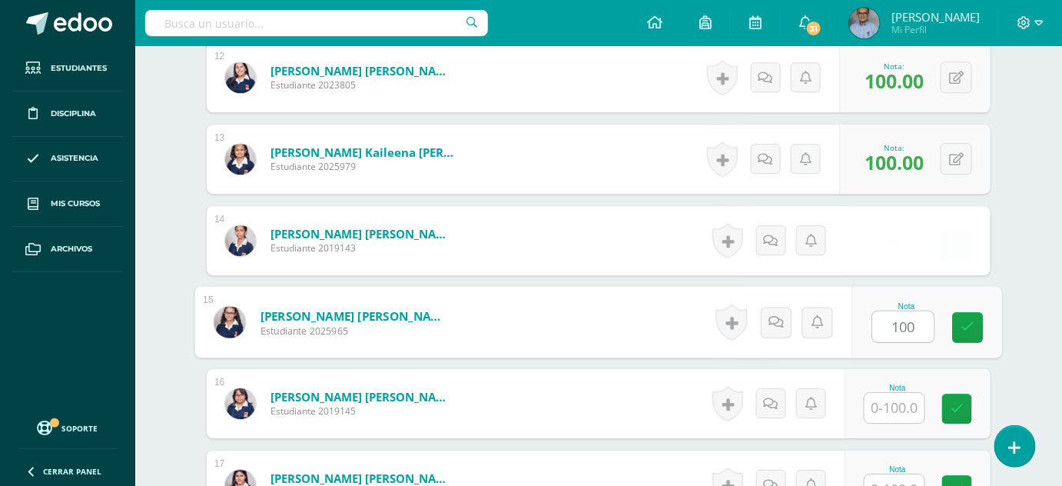
type input "100"
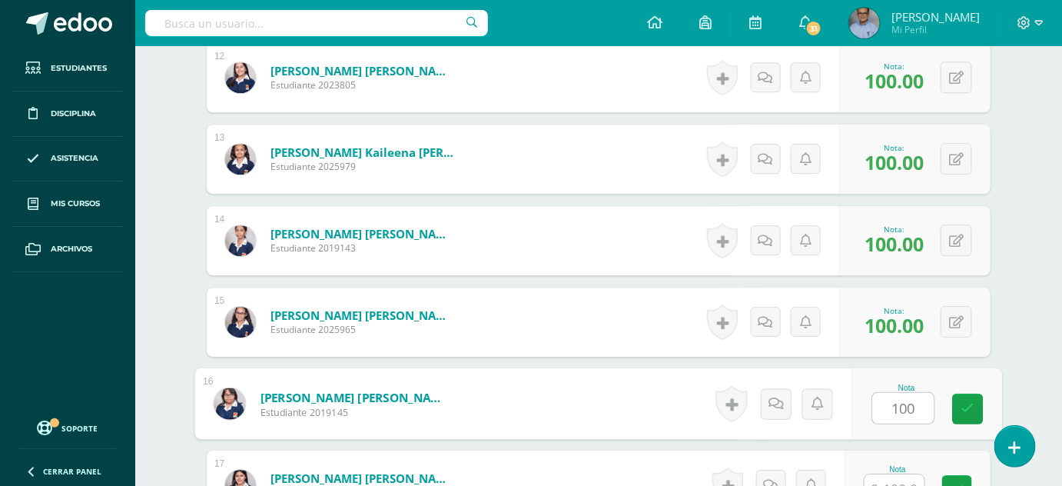
type input "100"
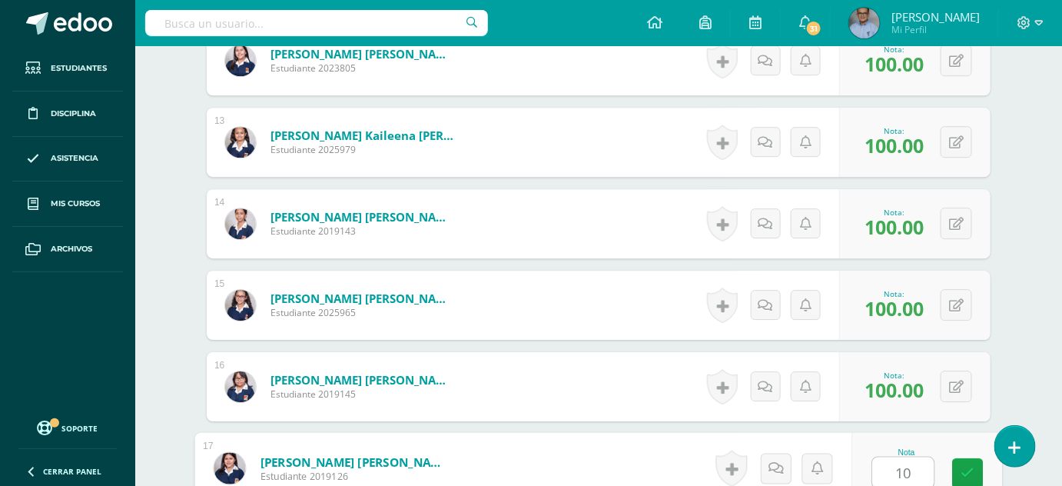
type input "1"
type input "100"
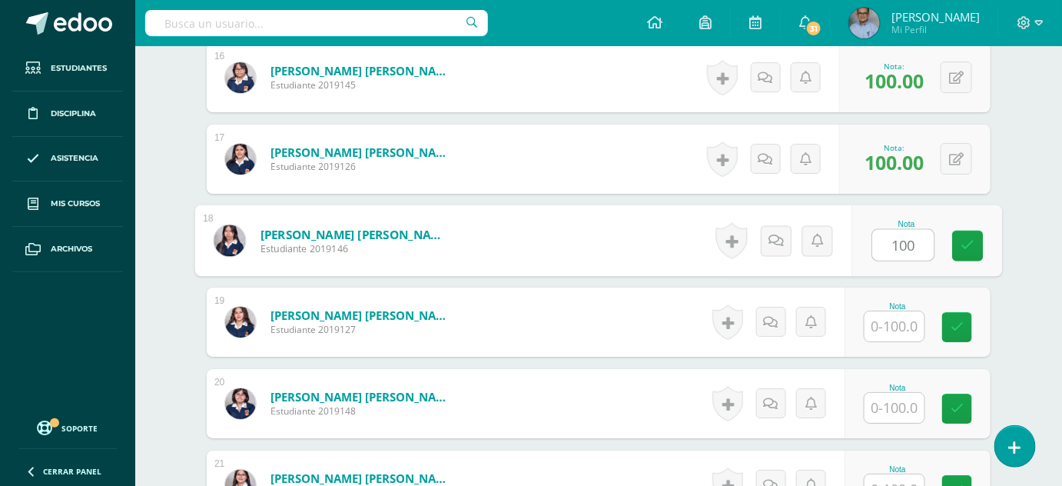
type input "100"
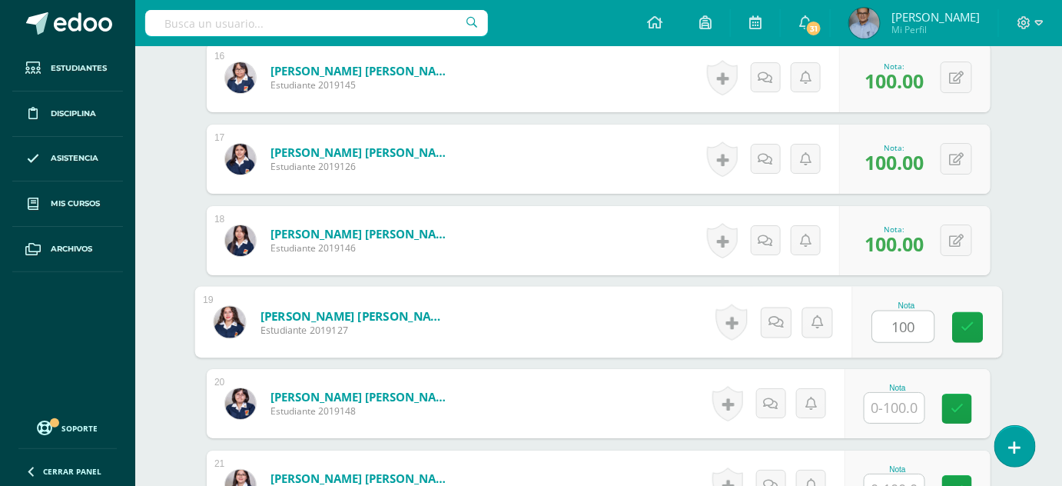
type input "100"
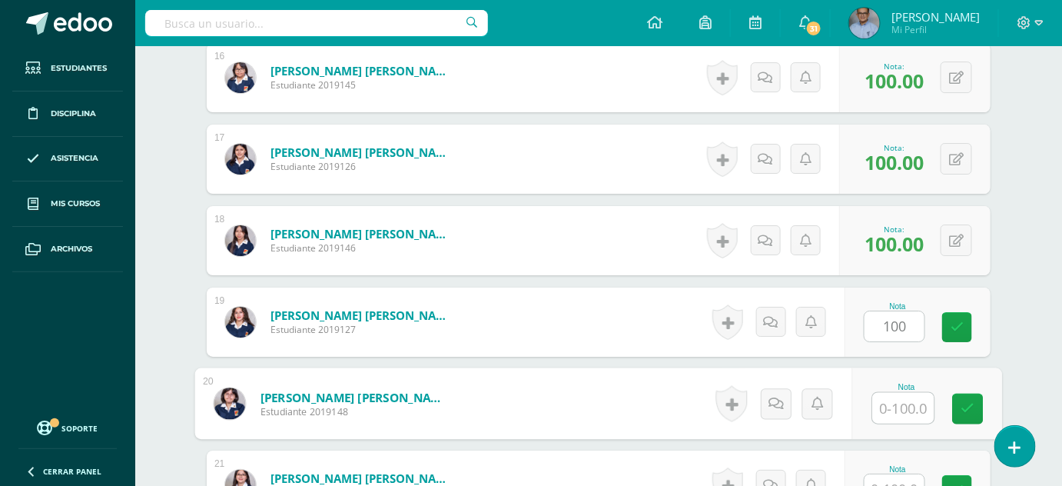
type input "1"
type input "90"
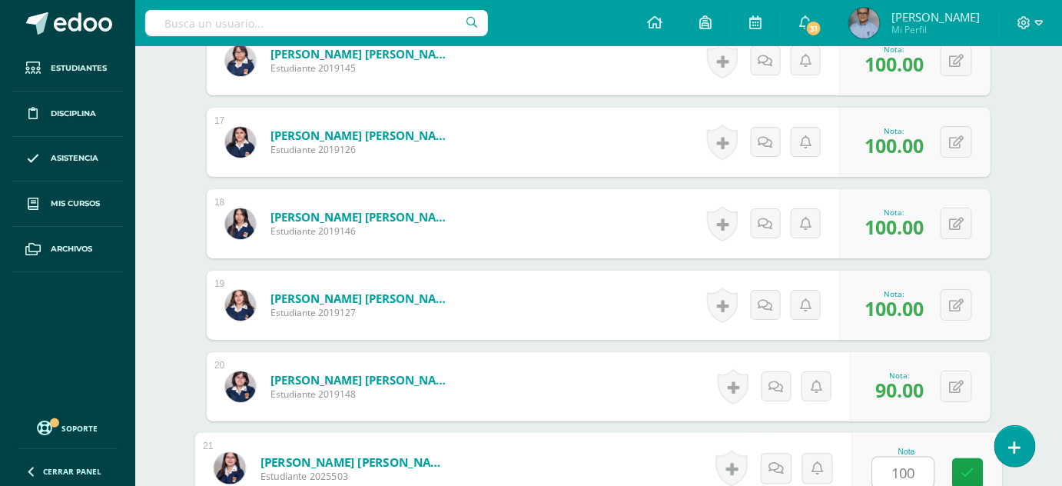
type input "100"
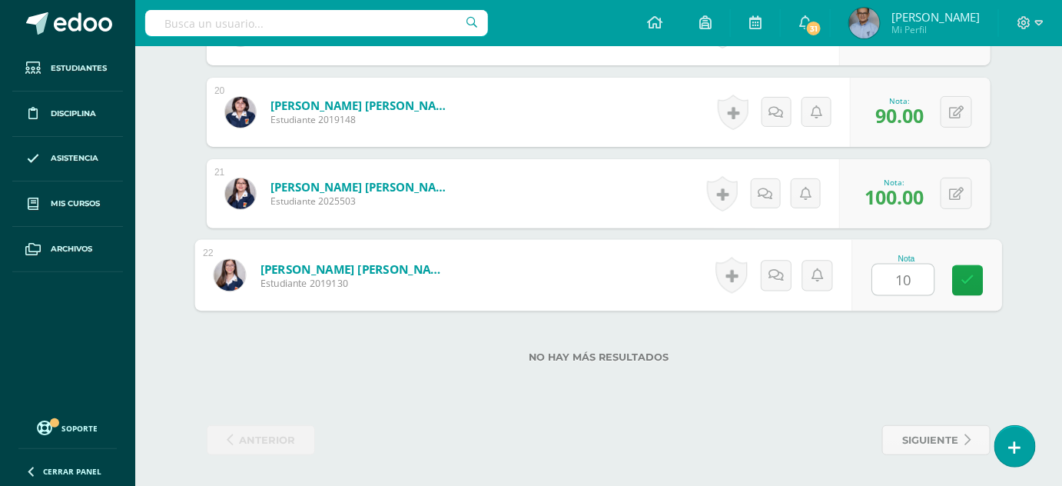
type input "100"
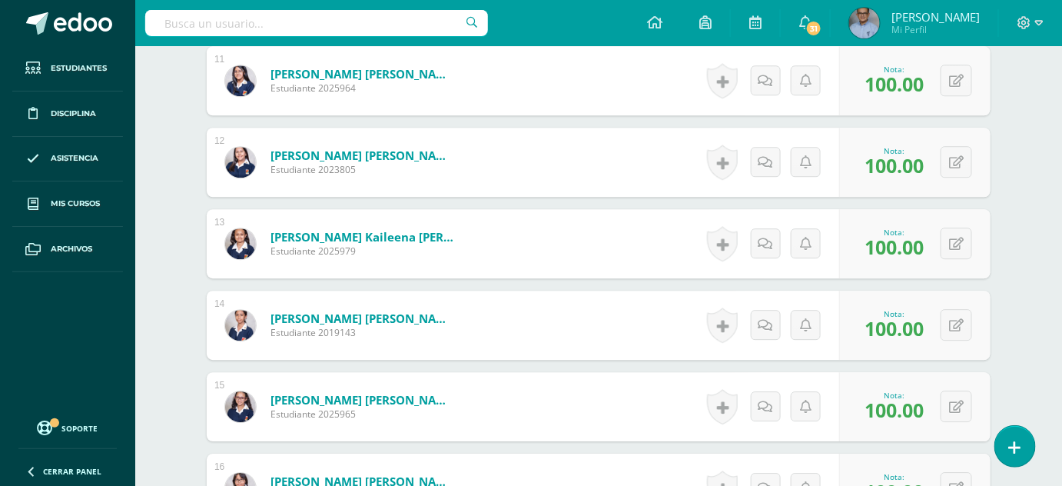
scroll to position [1318, 0]
click at [956, 328] on button at bounding box center [957, 324] width 32 height 32
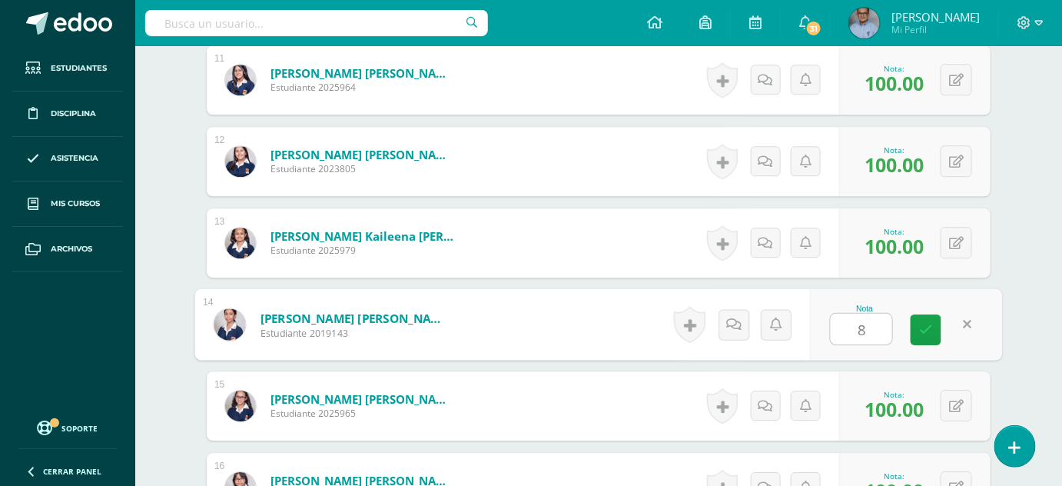
type input "80"
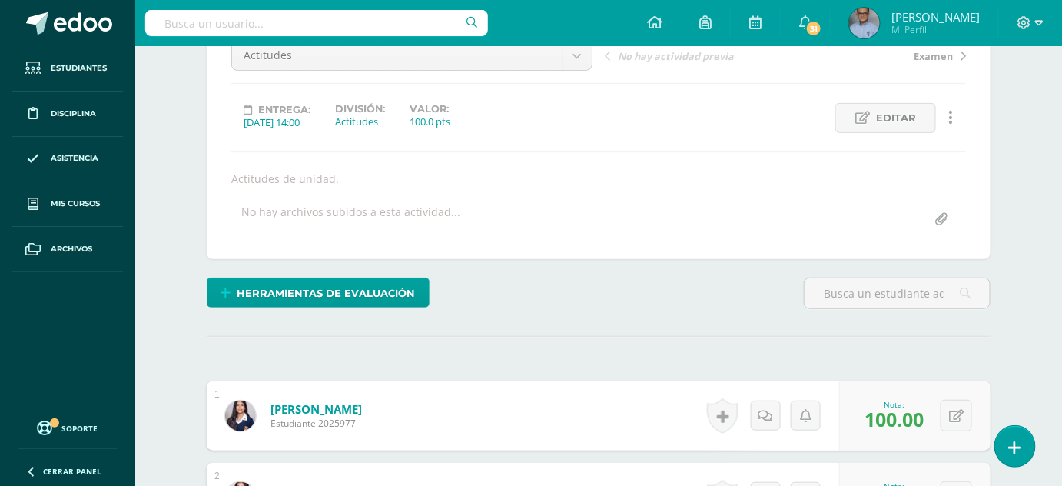
scroll to position [0, 0]
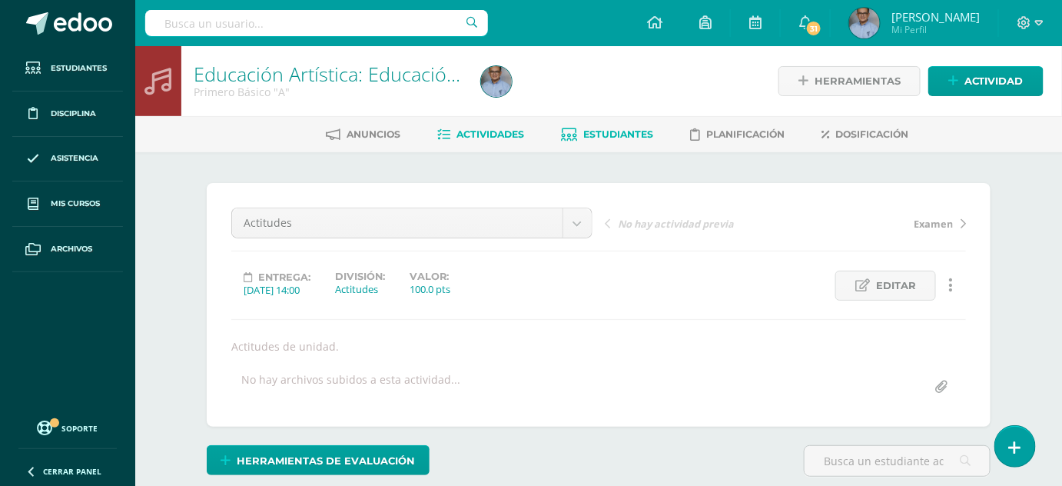
click at [596, 130] on span "Estudiantes" at bounding box center [618, 134] width 70 height 12
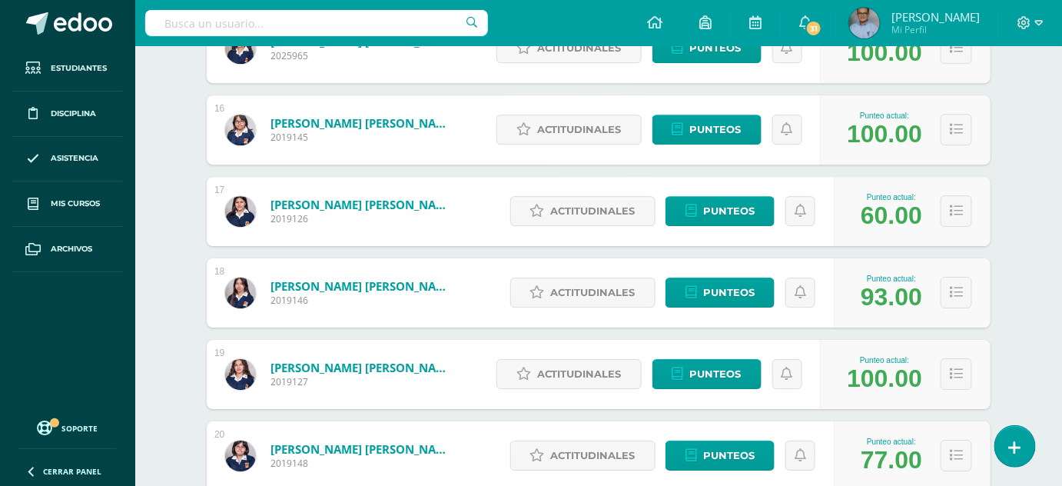
scroll to position [1414, 0]
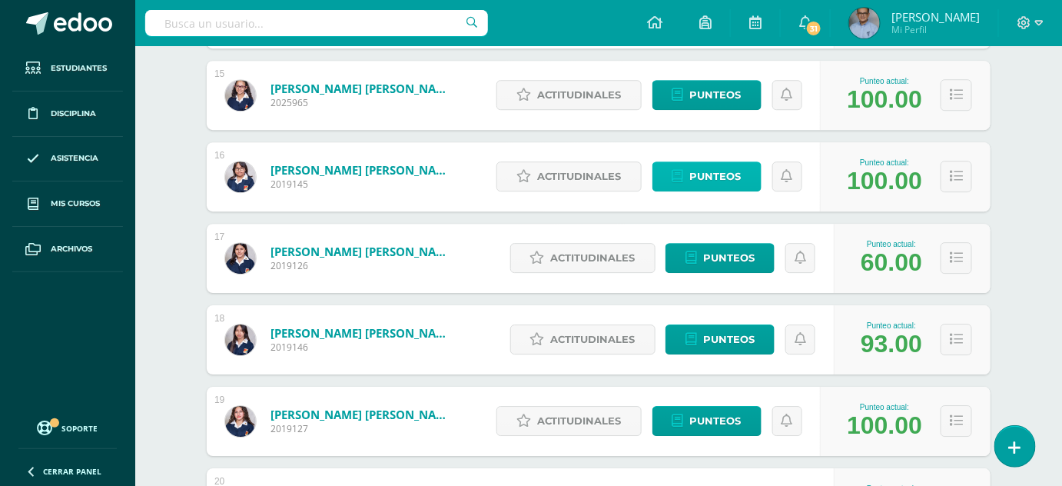
click at [707, 171] on span "Punteos" at bounding box center [716, 176] width 52 height 28
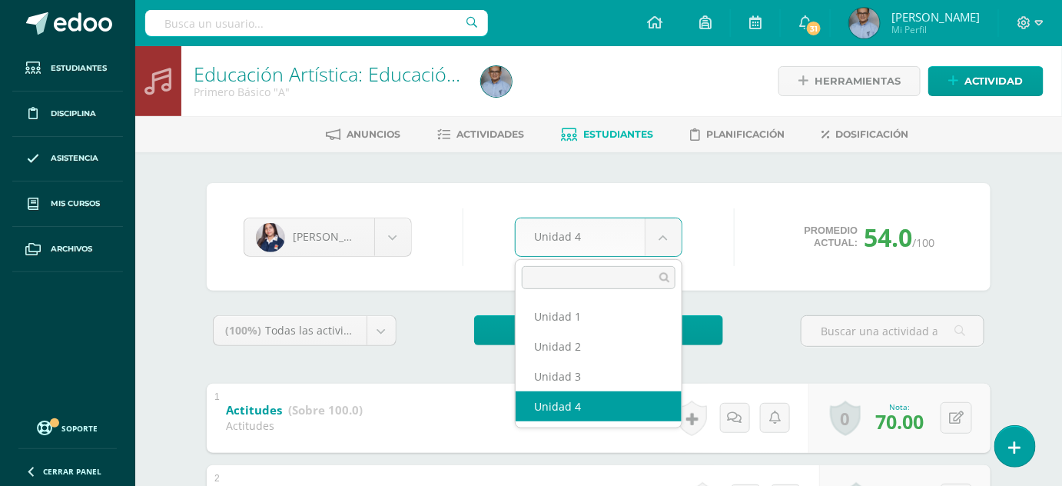
click at [663, 234] on body "Estudiantes Disciplina Asistencia Mis cursos Archivos Soporte Ayuda Reportar un…" at bounding box center [531, 440] width 1062 height 881
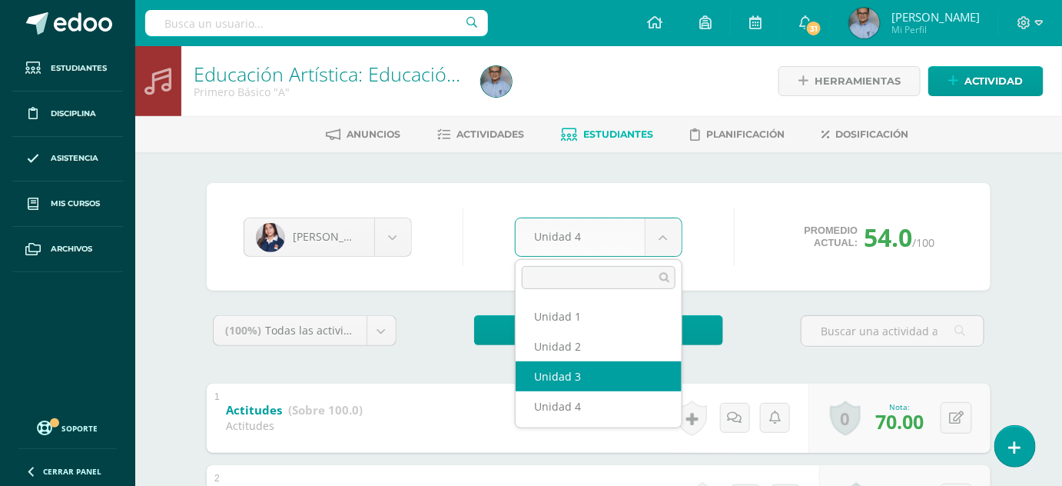
select select "Unidad 3"
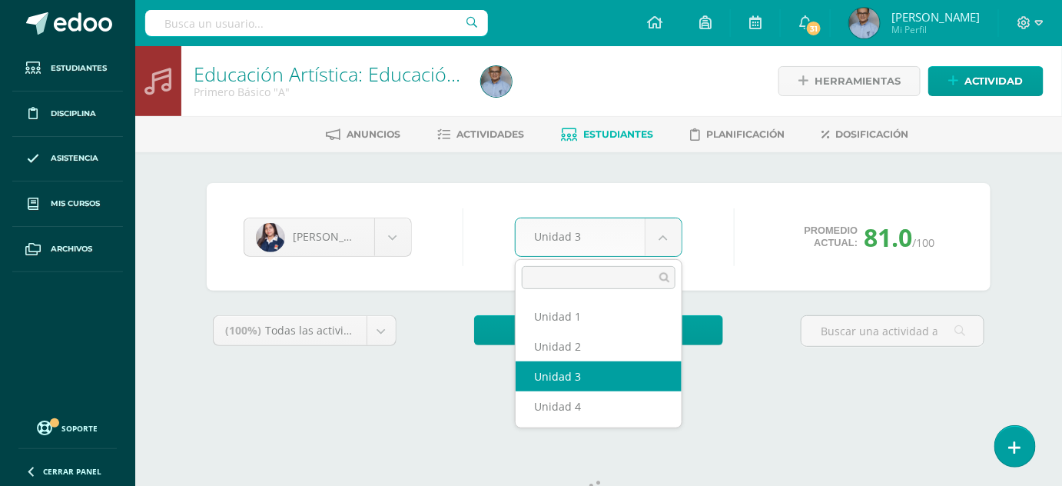
click at [658, 228] on body "Estudiantes Disciplina Asistencia Mis cursos Archivos Soporte Ayuda Reportar un…" at bounding box center [531, 207] width 1062 height 414
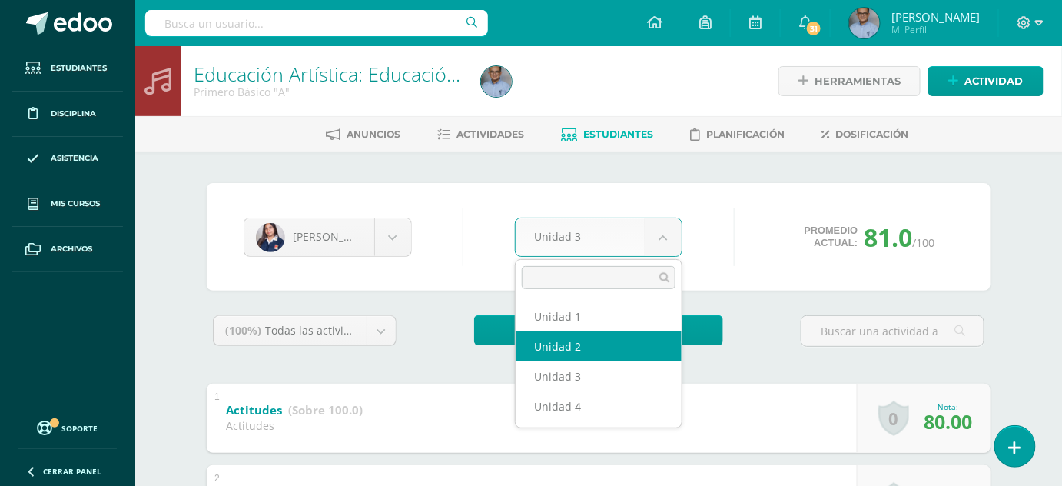
select select "Unidad 2"
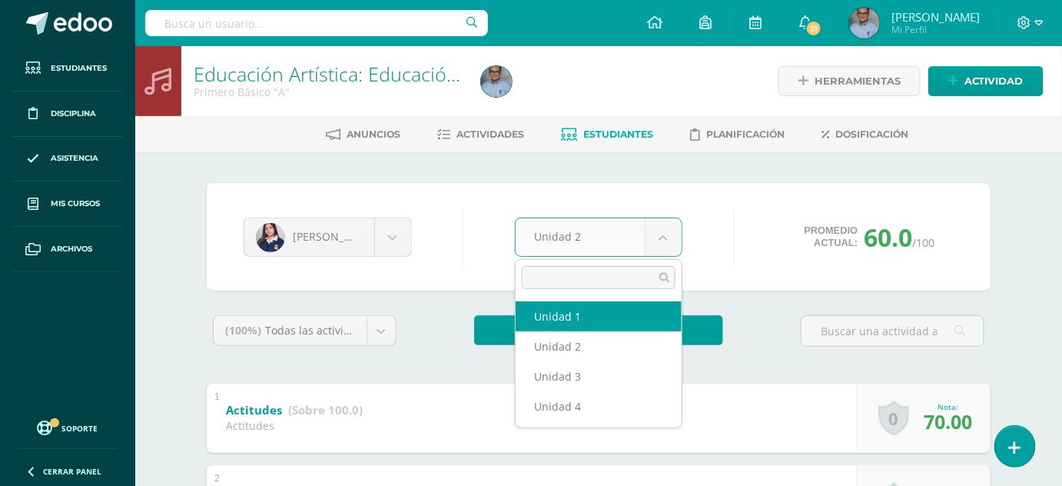
select select "Unidad 1"
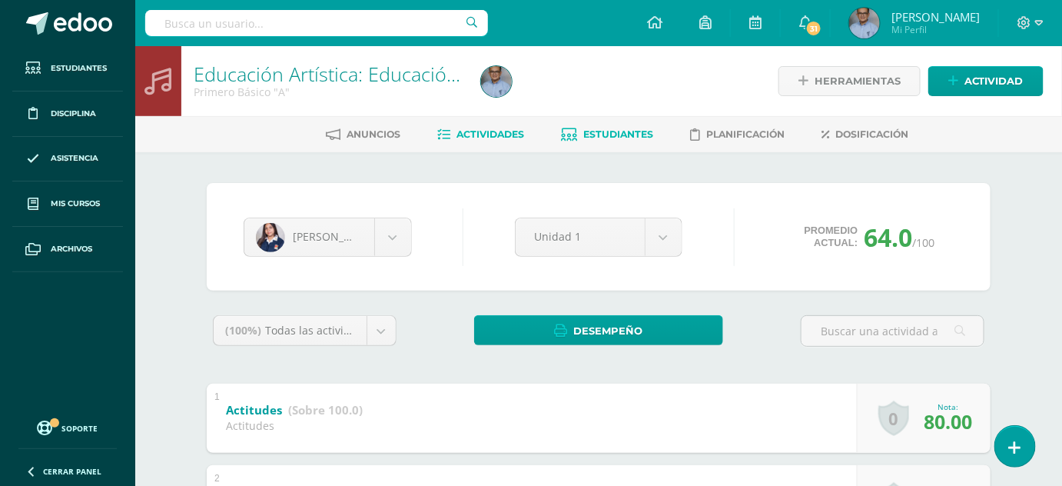
click at [483, 134] on span "Actividades" at bounding box center [491, 134] width 68 height 12
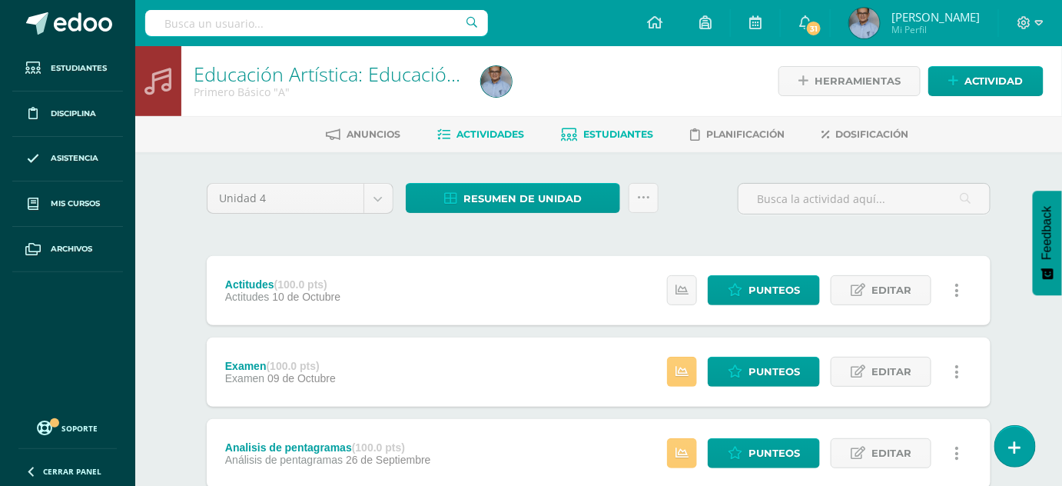
click at [620, 125] on link "Estudiantes" at bounding box center [607, 134] width 92 height 25
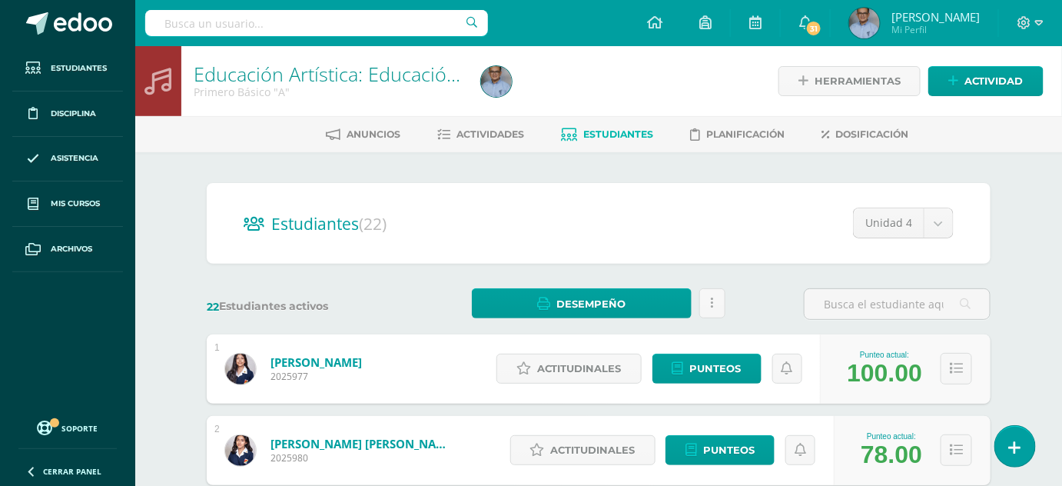
click at [630, 126] on link "Estudiantes" at bounding box center [607, 134] width 92 height 25
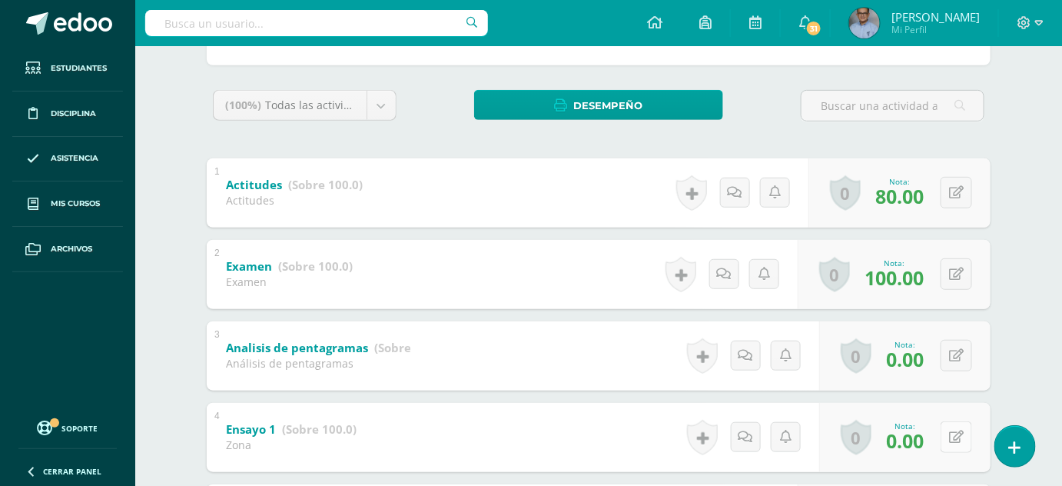
scroll to position [303, 0]
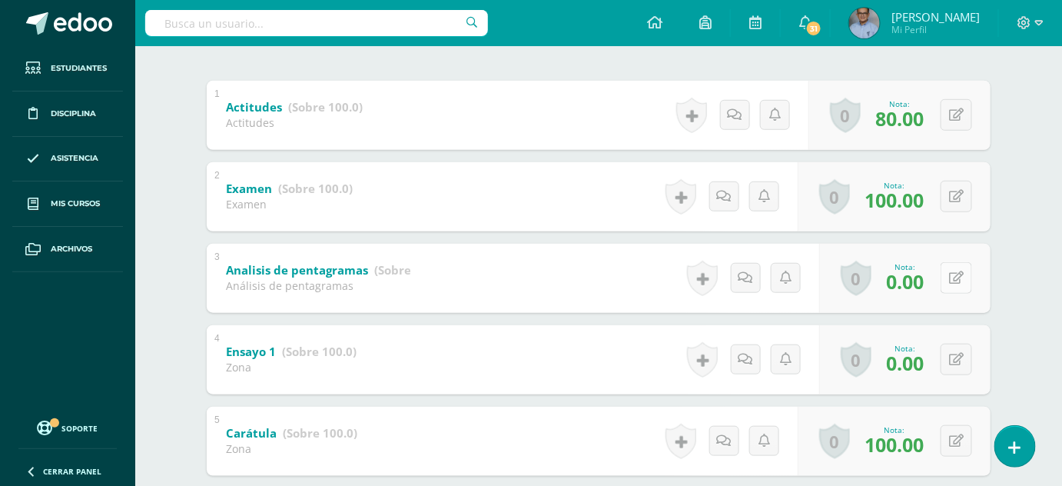
click at [961, 277] on icon at bounding box center [956, 277] width 15 height 13
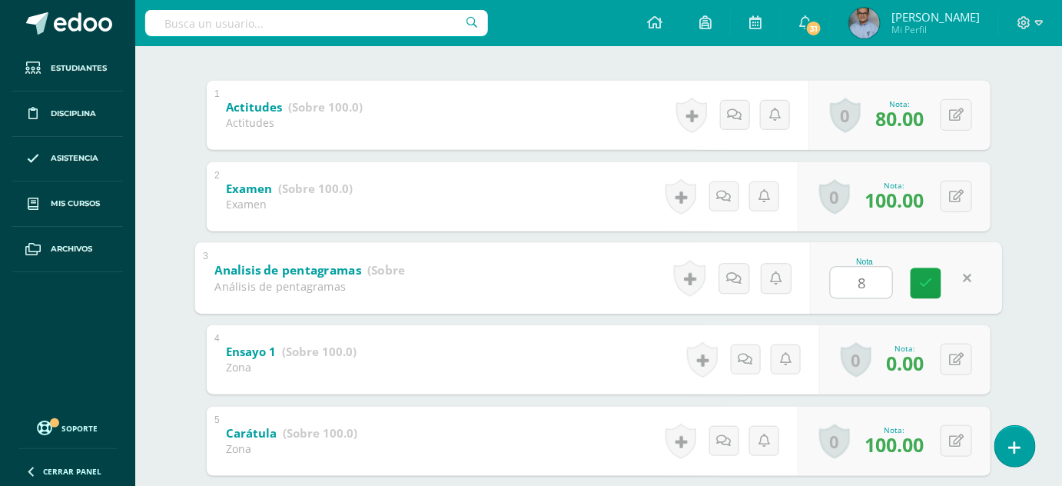
type input "80"
click at [923, 277] on icon at bounding box center [926, 283] width 14 height 13
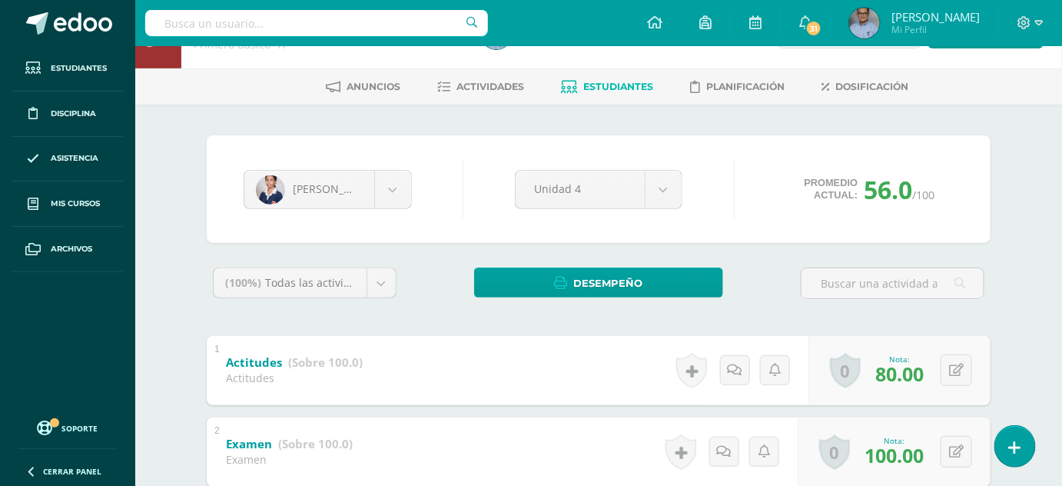
scroll to position [47, 0]
click at [598, 88] on span "Estudiantes" at bounding box center [618, 87] width 70 height 12
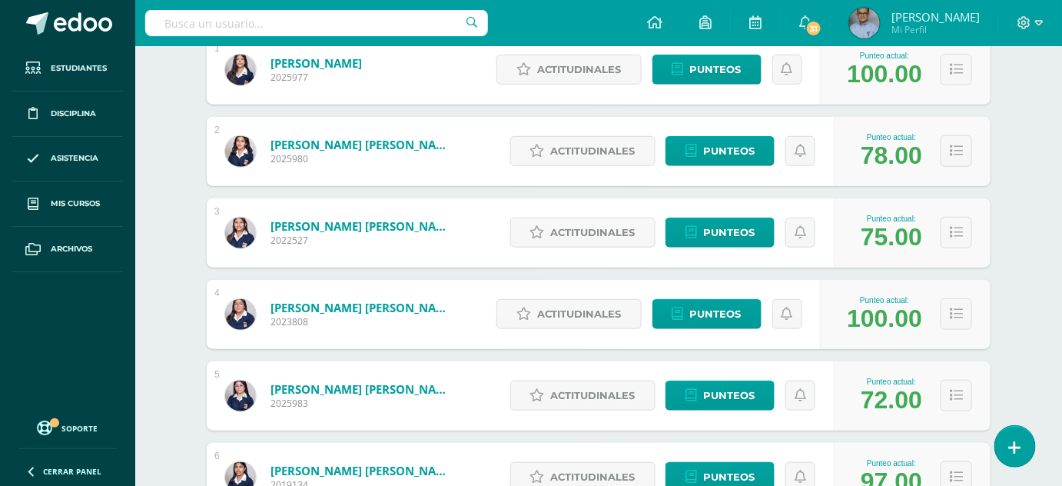
scroll to position [301, 0]
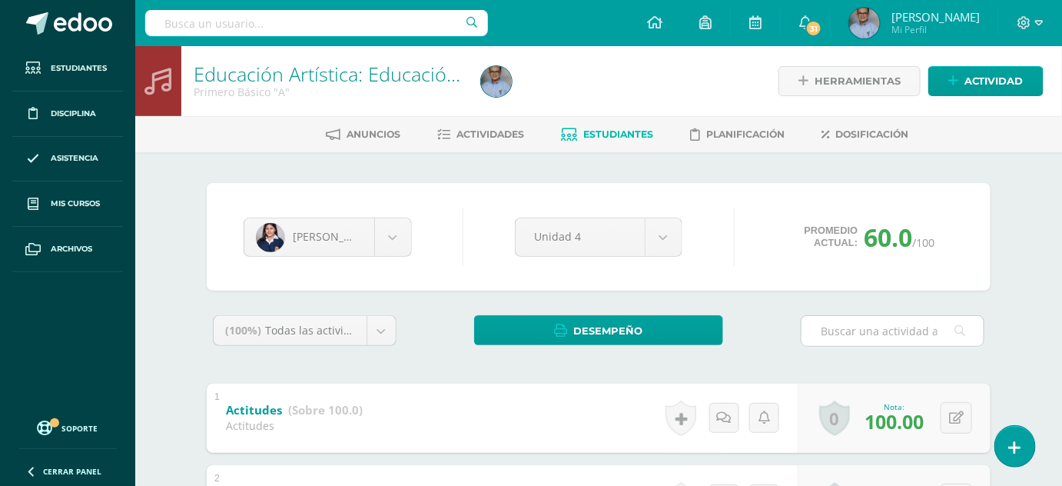
scroll to position [394, 0]
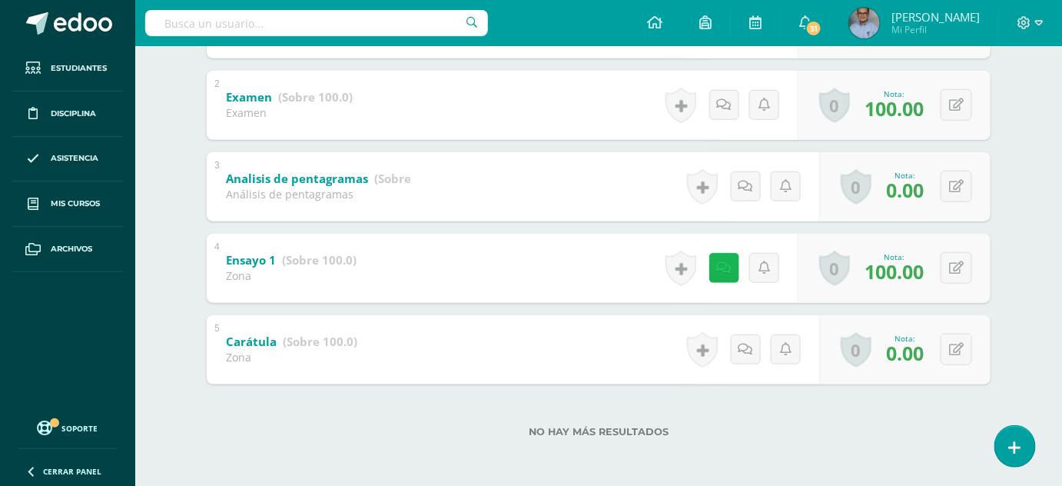
click at [732, 263] on link at bounding box center [724, 268] width 30 height 30
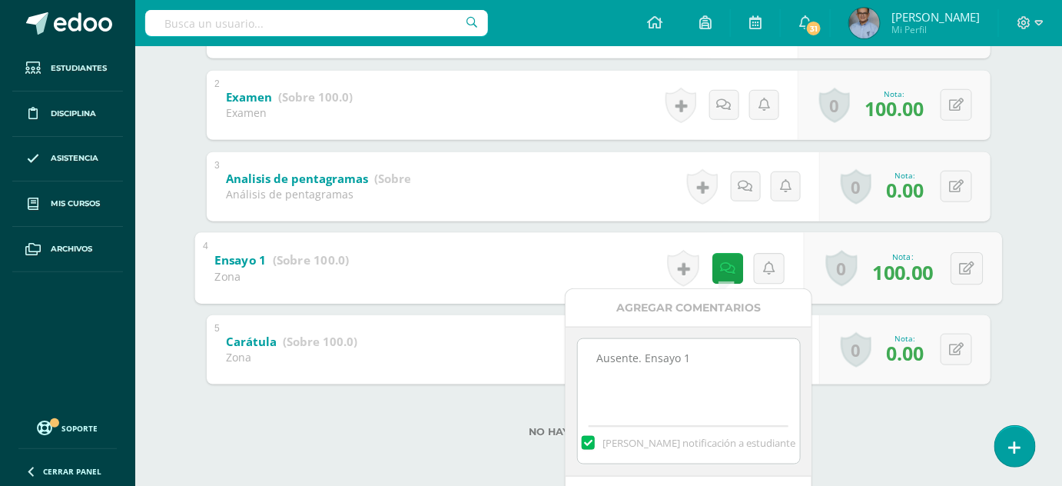
click at [426, 436] on label "No hay más resultados" at bounding box center [599, 432] width 784 height 12
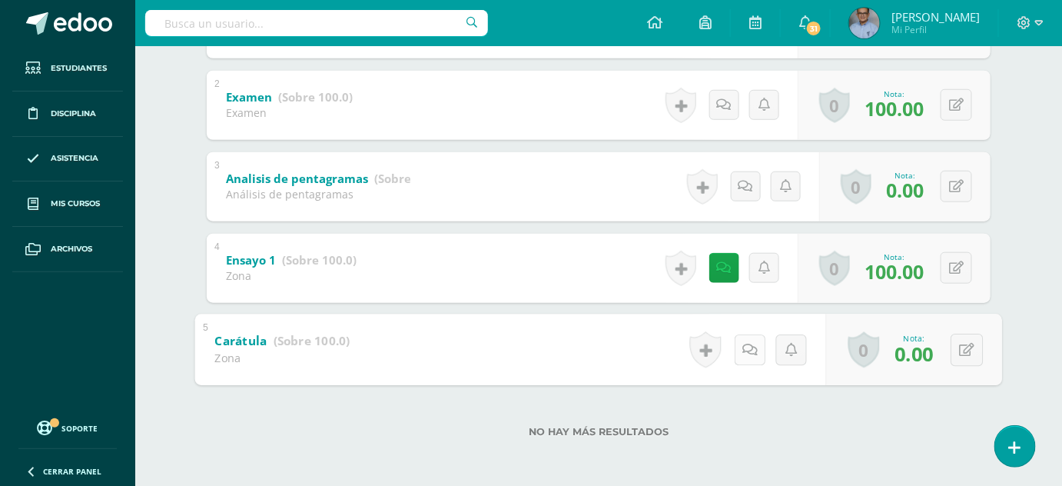
click at [751, 354] on icon at bounding box center [750, 349] width 15 height 13
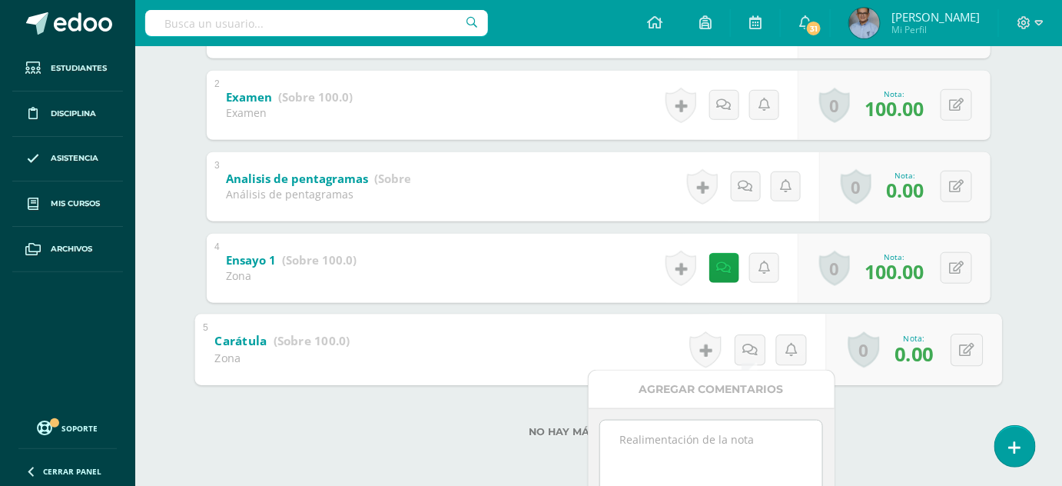
click at [677, 446] on textarea at bounding box center [711, 458] width 222 height 77
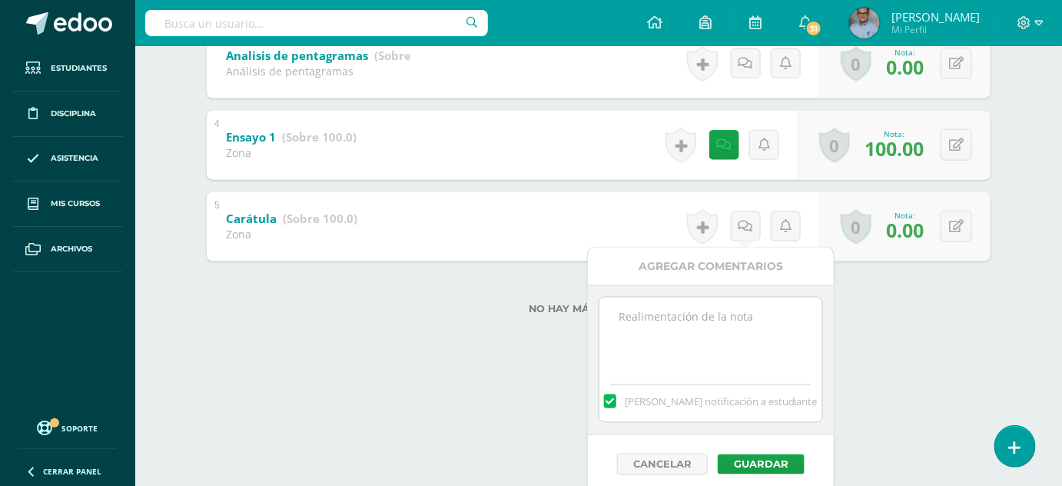
scroll to position [523, 0]
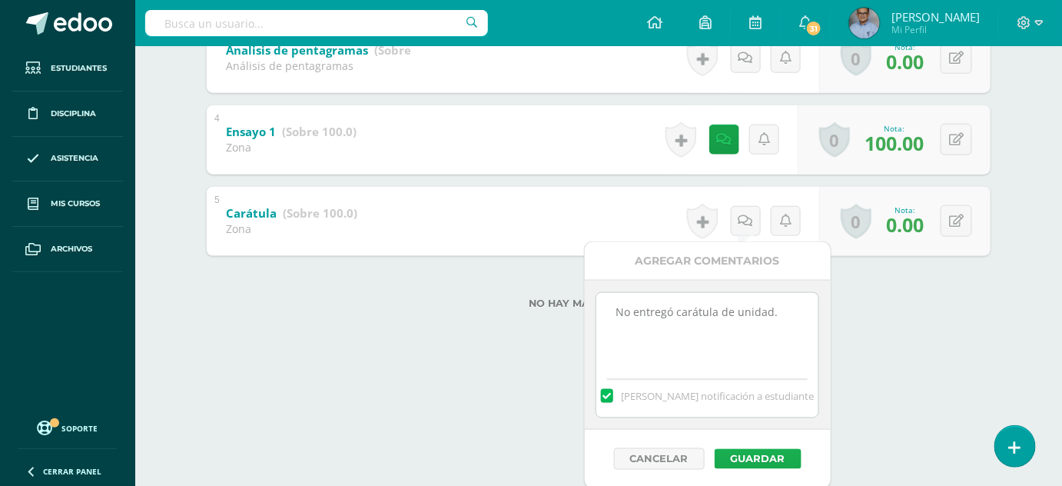
type textarea "No entregó carátula de unidad."
click at [770, 455] on button "Guardar" at bounding box center [758, 459] width 87 height 20
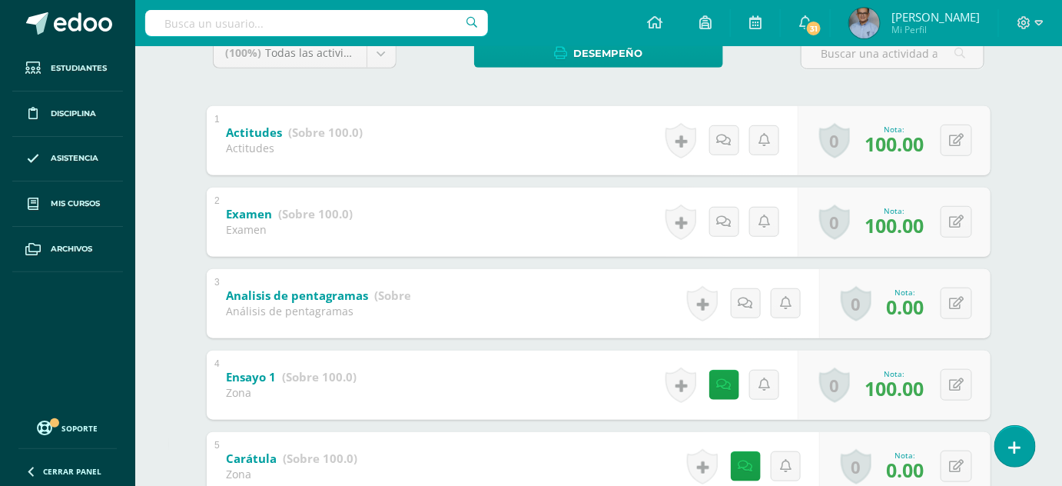
scroll to position [289, 0]
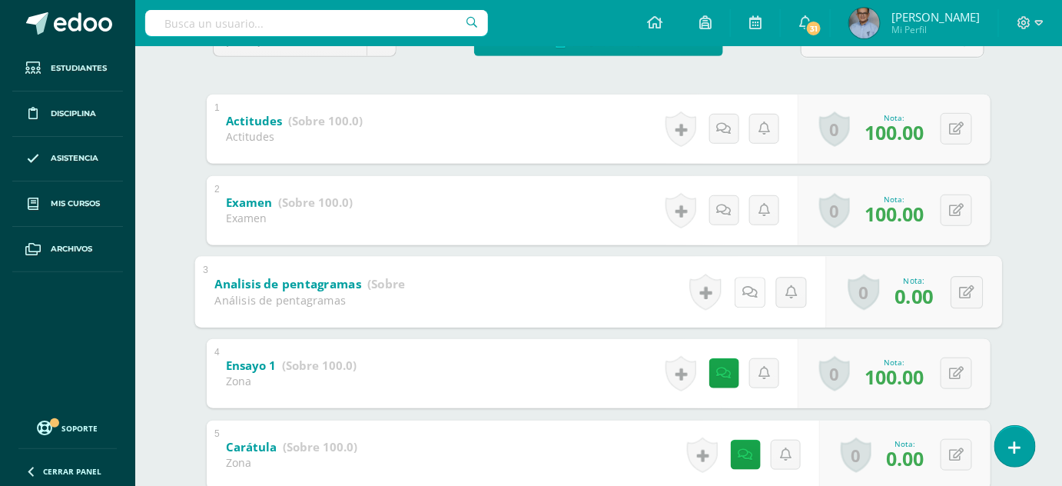
click at [748, 288] on icon at bounding box center [750, 291] width 15 height 13
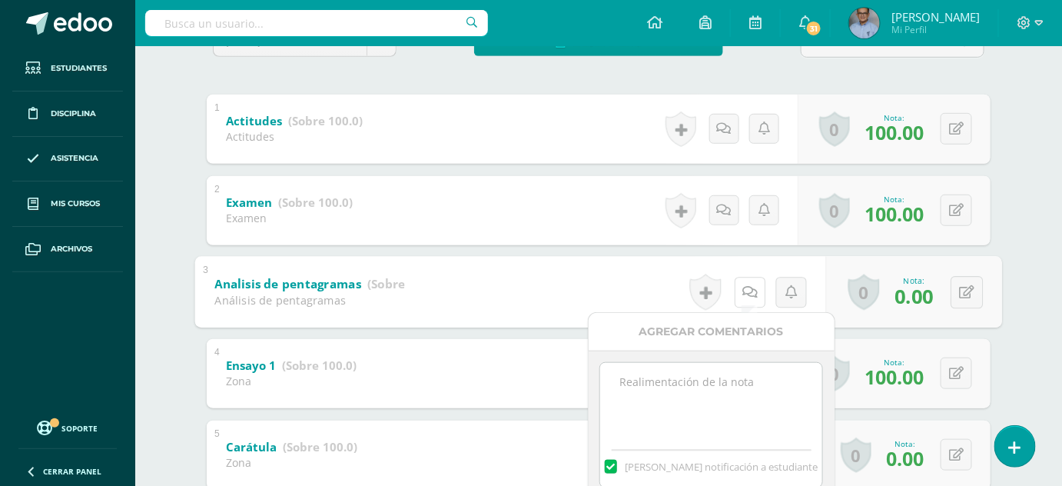
scroll to position [394, 0]
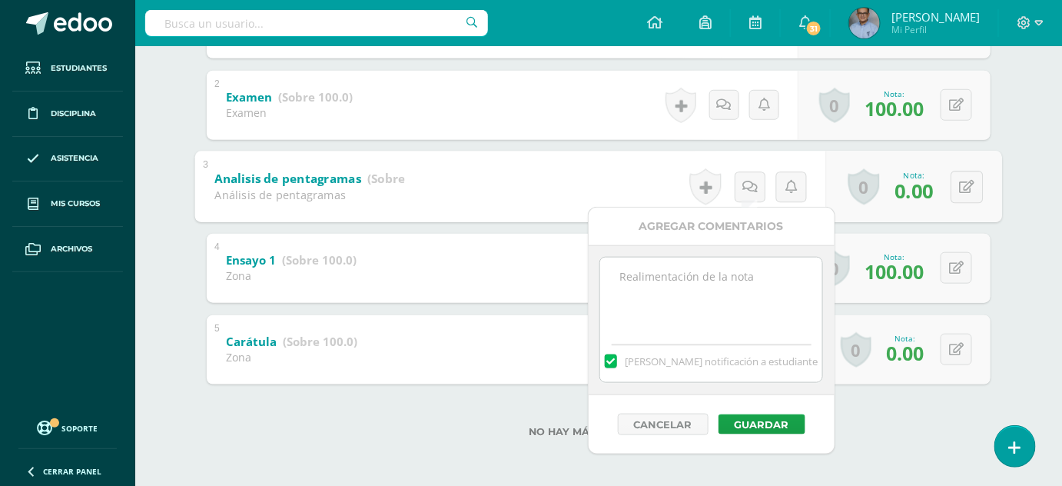
click at [615, 282] on textarea at bounding box center [711, 296] width 222 height 77
type textarea "No entregó hoja de análisis."
click at [765, 419] on button "Guardar" at bounding box center [762, 424] width 87 height 20
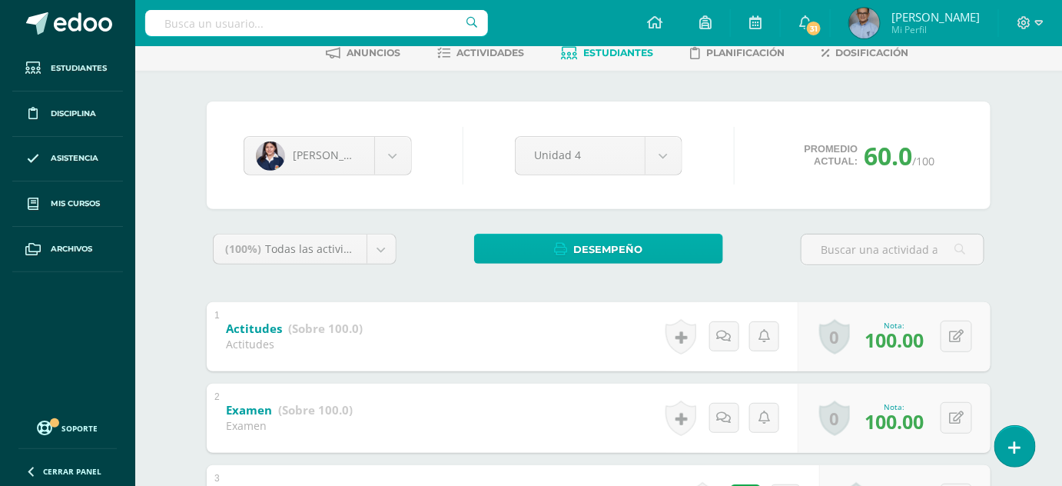
scroll to position [0, 0]
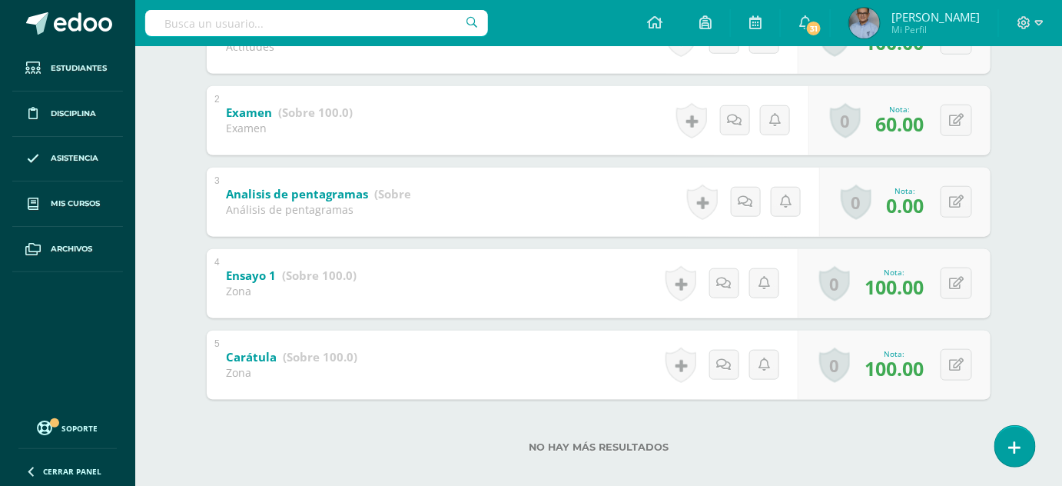
scroll to position [394, 0]
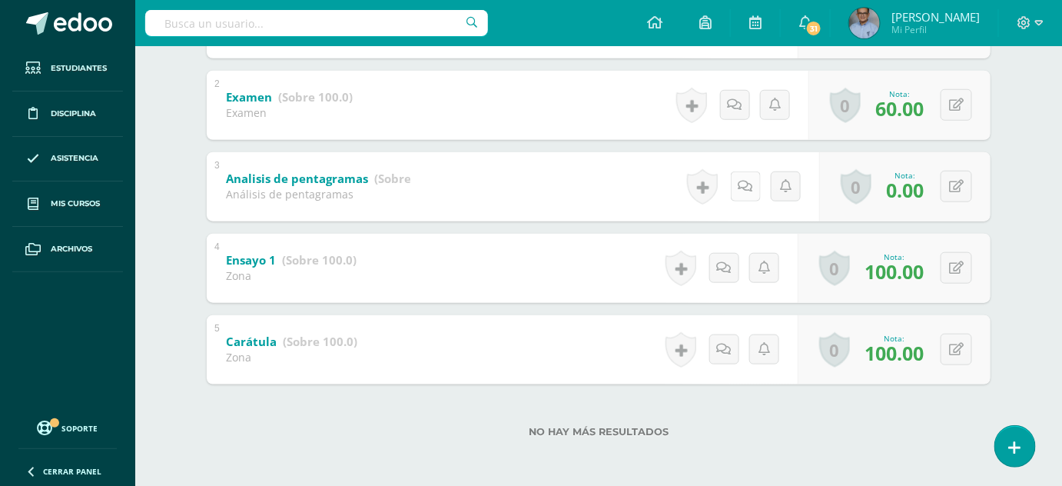
click at [744, 187] on icon at bounding box center [746, 186] width 15 height 13
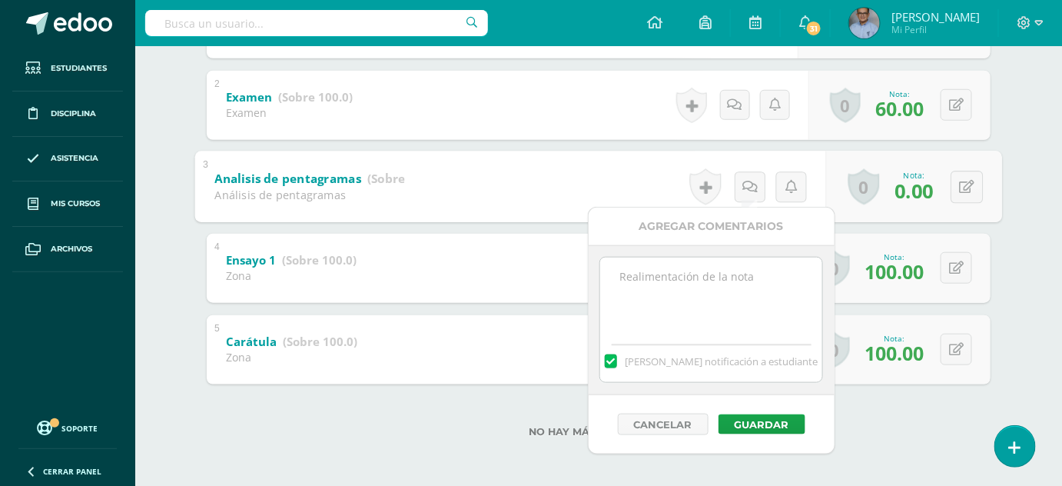
click at [673, 294] on textarea at bounding box center [711, 296] width 222 height 77
click at [663, 284] on textarea "No entrego hoja de análisis." at bounding box center [711, 296] width 222 height 77
type textarea "No entrego hoja de análisis."
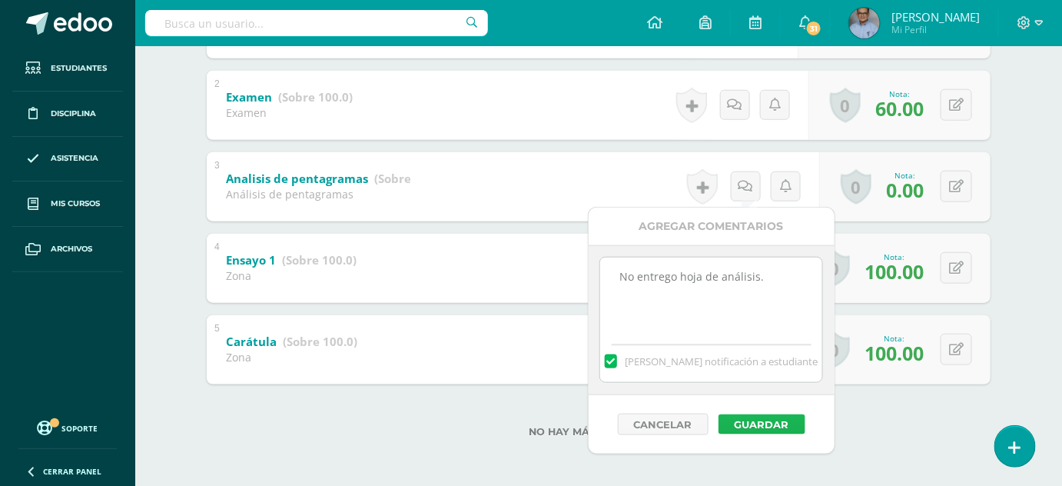
click at [766, 414] on button "Guardar" at bounding box center [762, 424] width 87 height 20
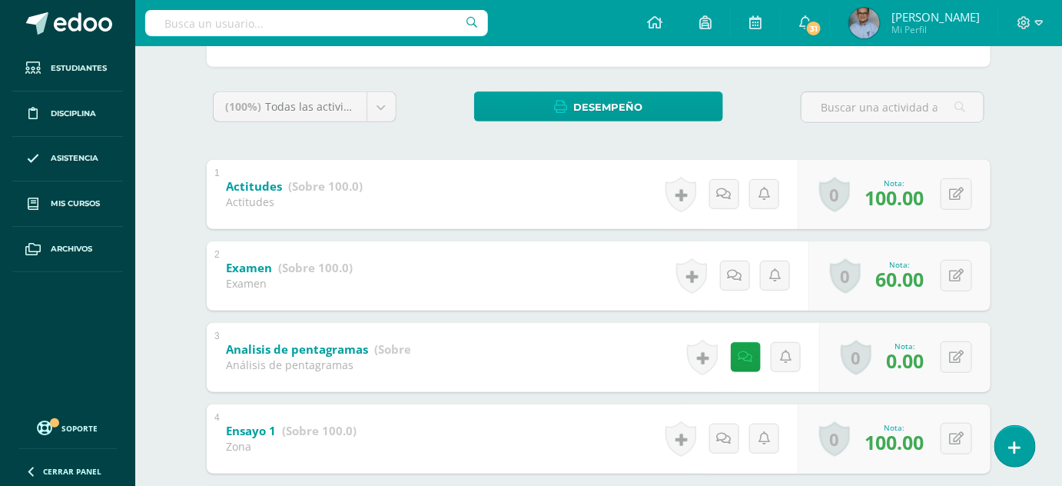
scroll to position [0, 0]
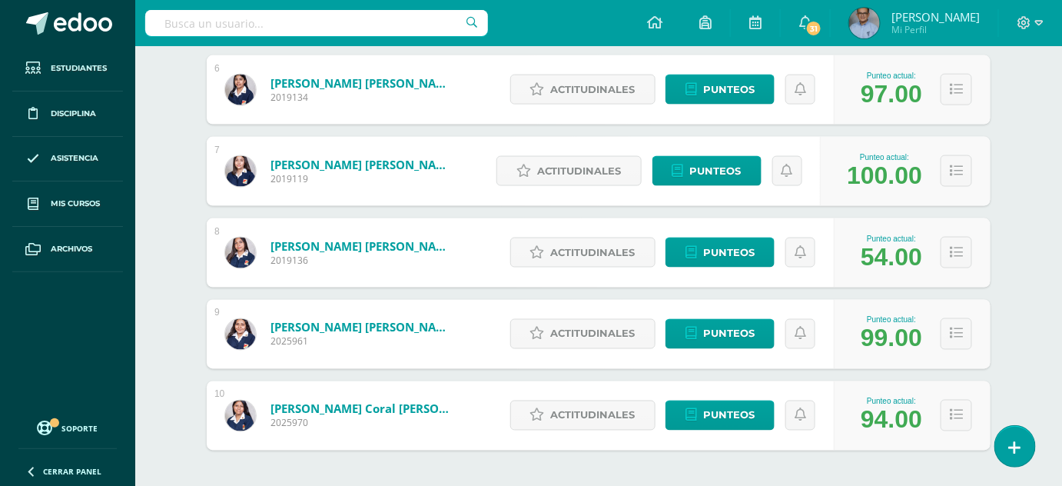
scroll to position [748, 0]
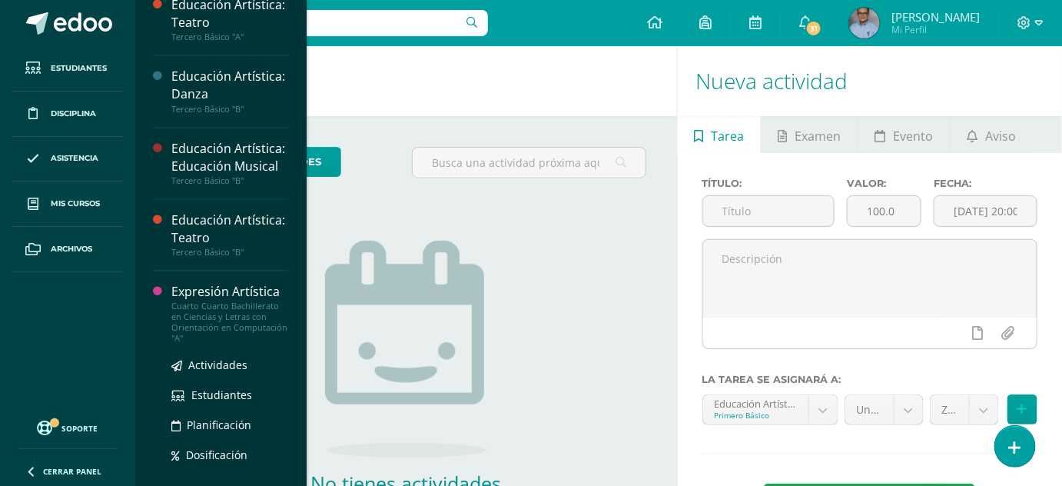
scroll to position [1121, 0]
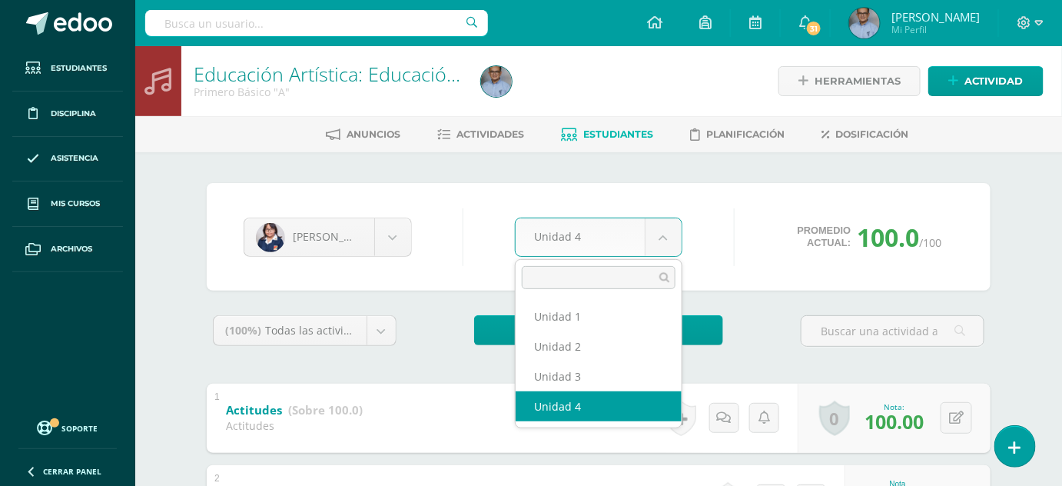
click at [665, 238] on body "Estudiantes Disciplina Asistencia Mis cursos Archivos Soporte Ayuda Reportar un…" at bounding box center [531, 440] width 1062 height 881
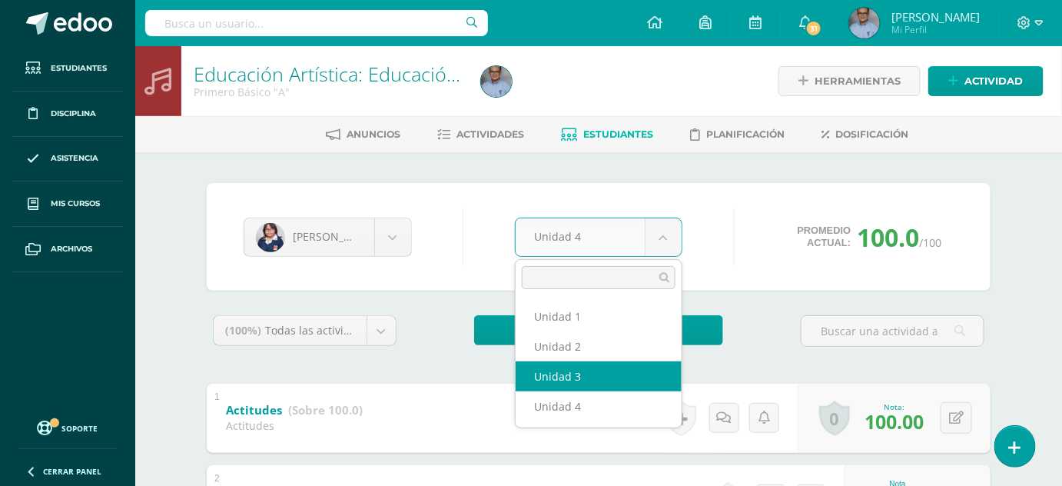
select select "Unidad 3"
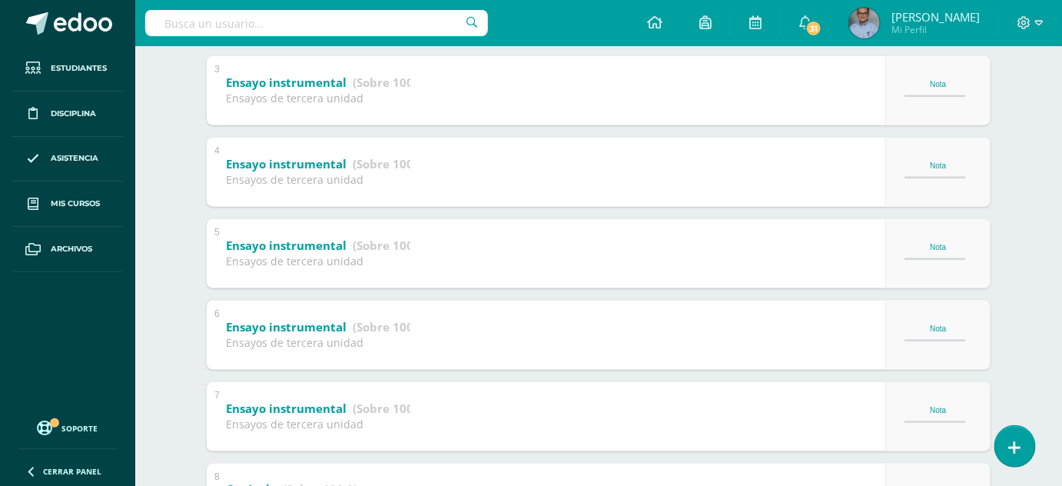
scroll to position [483, 0]
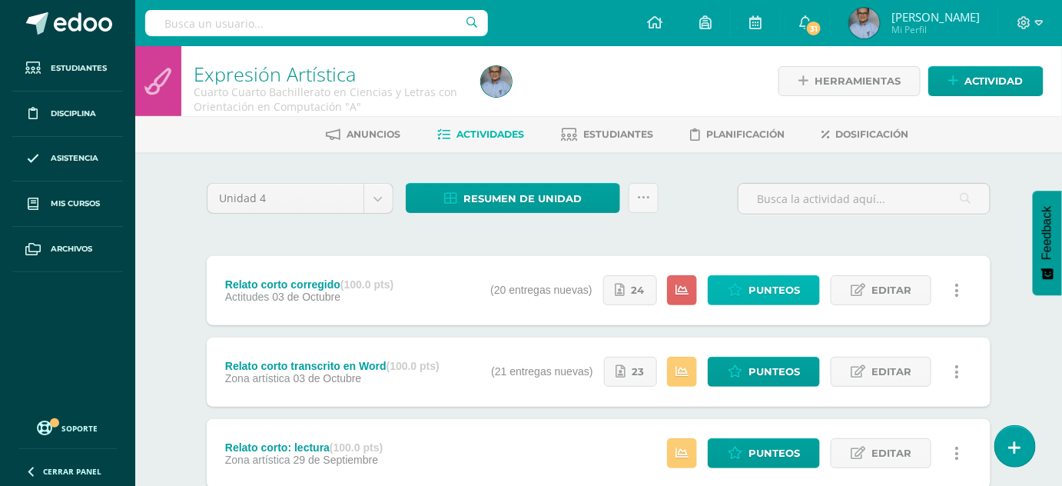
click at [770, 284] on span "Punteos" at bounding box center [775, 290] width 52 height 28
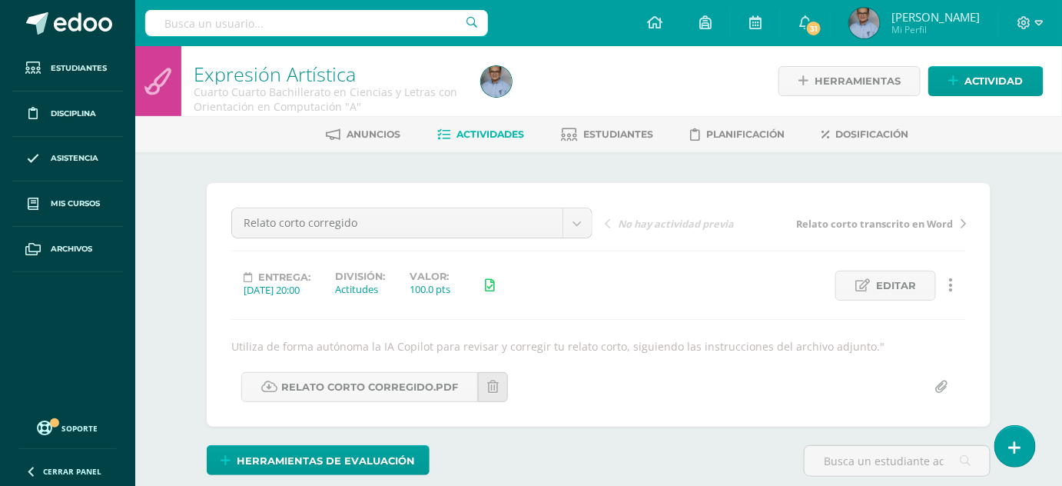
click at [879, 218] on span "Relato corto transcrito en Word" at bounding box center [874, 224] width 157 height 14
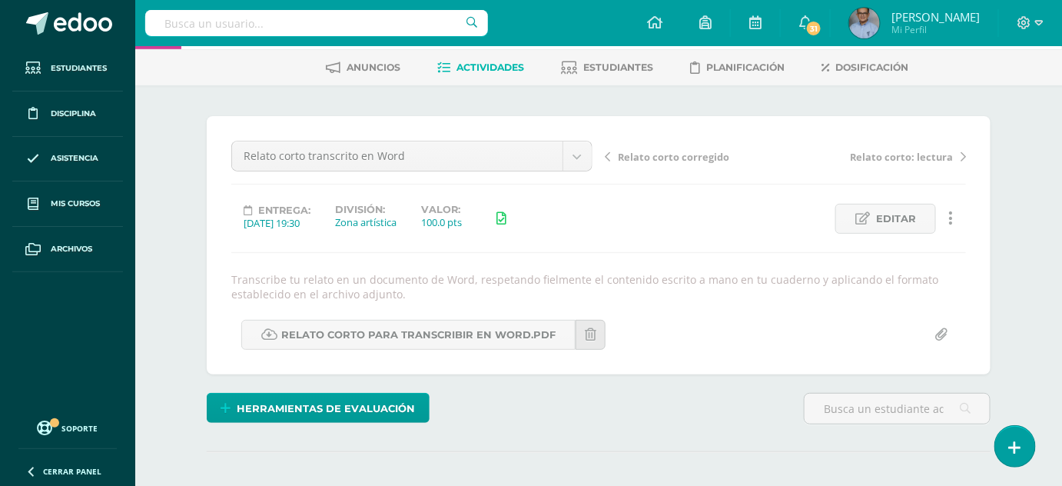
scroll to position [61, 0]
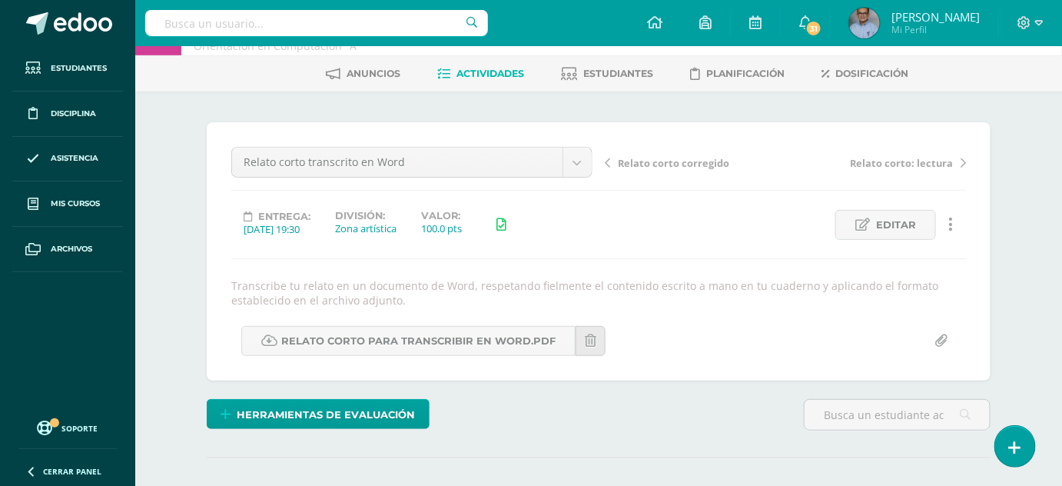
click at [646, 163] on span "Relato corto corregido" at bounding box center [673, 163] width 111 height 14
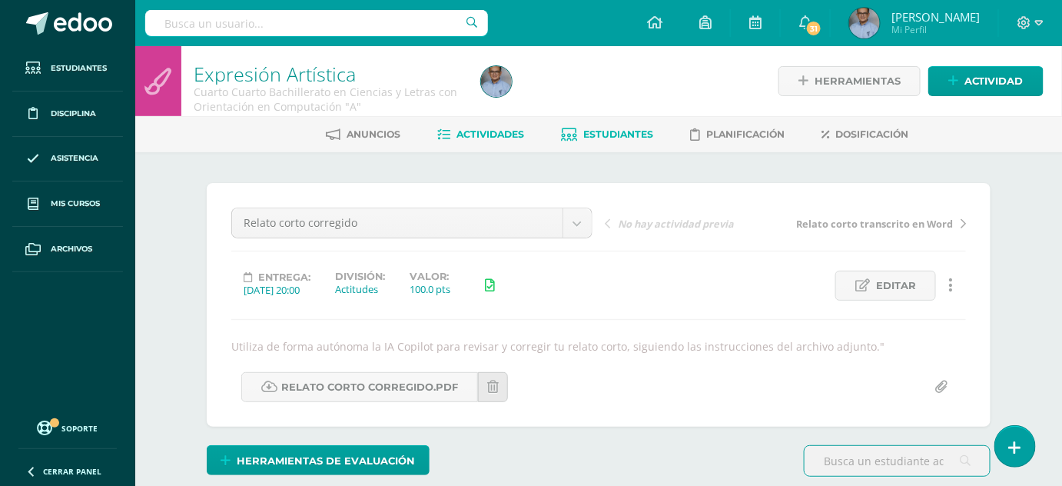
click at [628, 131] on span "Estudiantes" at bounding box center [618, 134] width 70 height 12
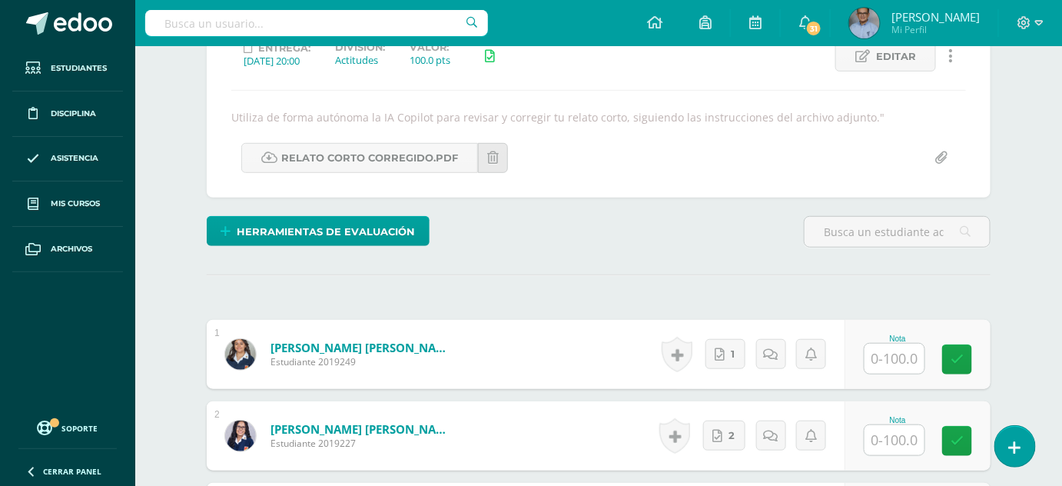
scroll to position [229, 0]
click at [769, 354] on icon at bounding box center [776, 353] width 15 height 13
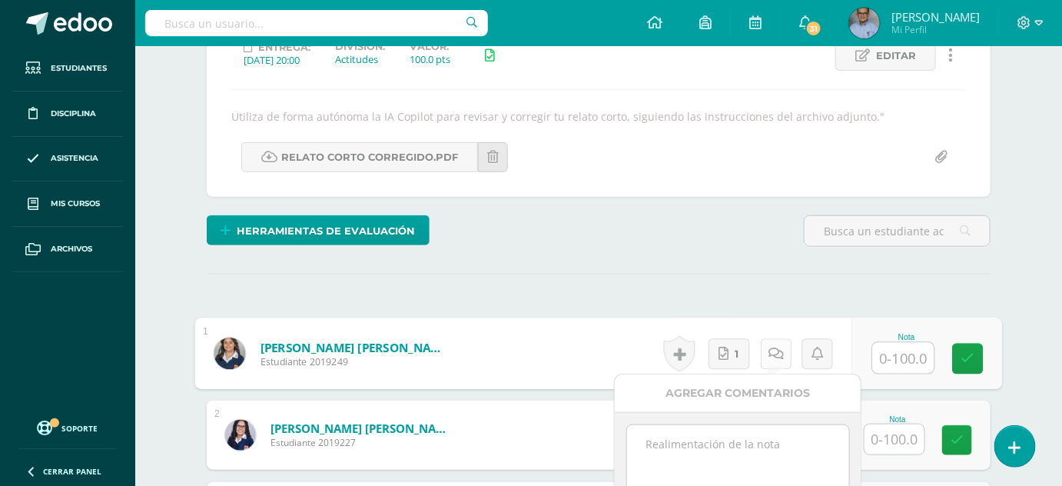
scroll to position [365, 0]
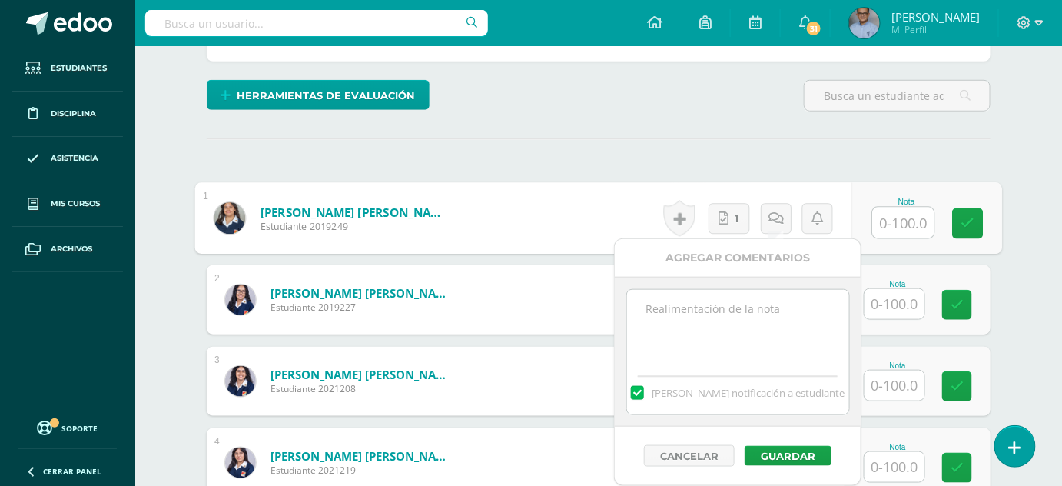
click at [732, 327] on textarea at bounding box center [738, 328] width 222 height 77
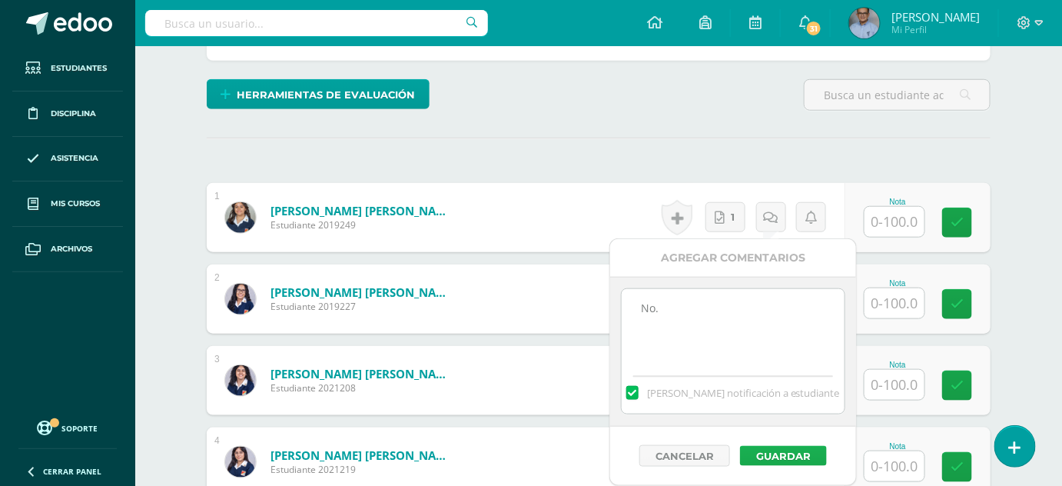
type textarea "No."
click at [792, 454] on button "Guardar" at bounding box center [783, 456] width 87 height 20
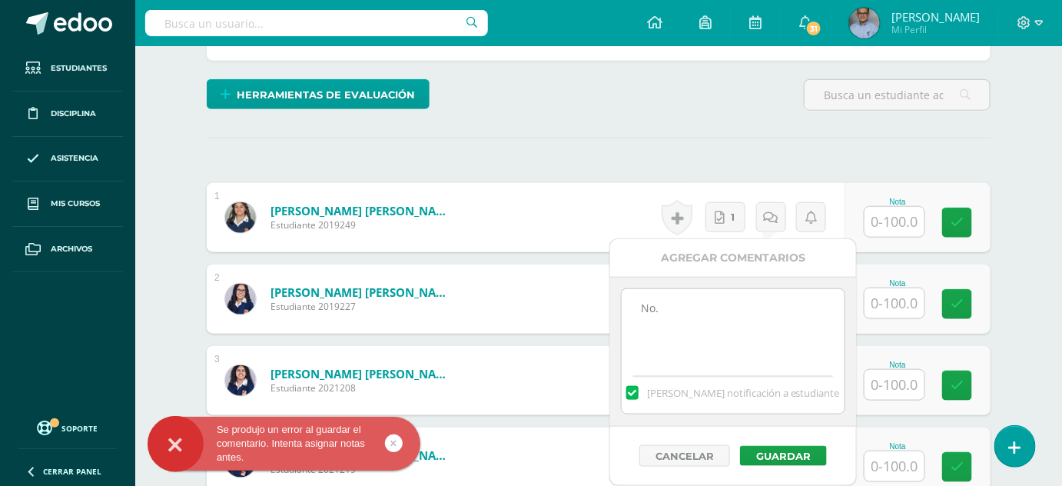
click at [893, 224] on input "text" at bounding box center [895, 222] width 60 height 30
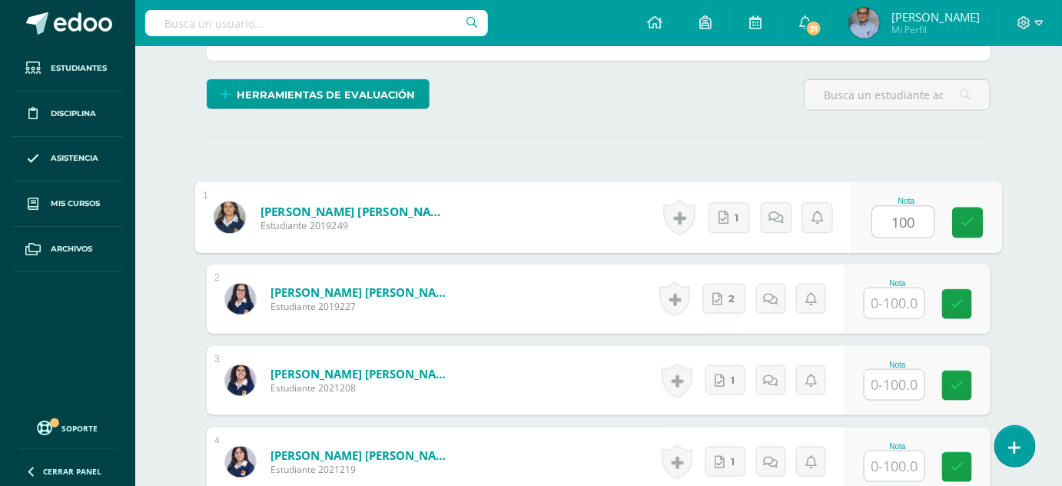
type input "100"
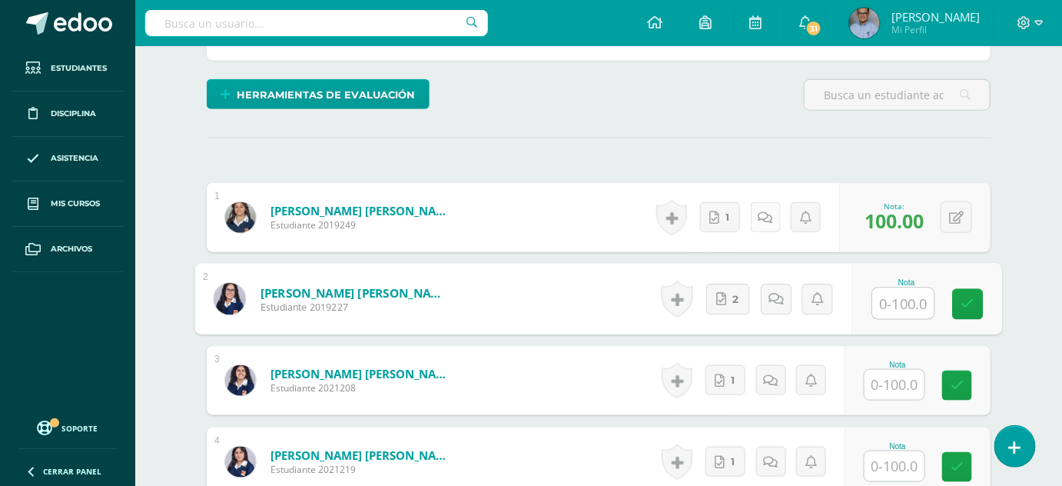
click at [766, 216] on icon at bounding box center [766, 217] width 15 height 13
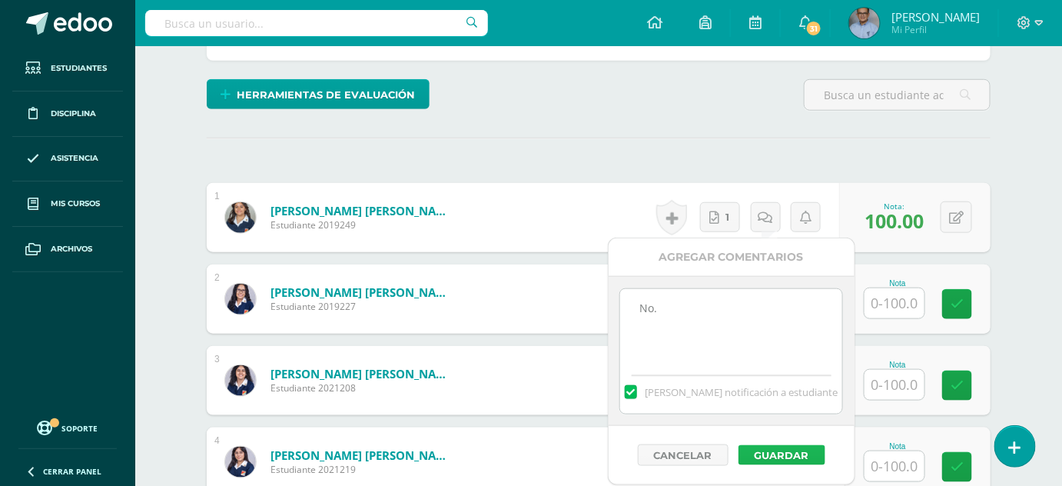
click at [779, 449] on button "Guardar" at bounding box center [782, 455] width 87 height 20
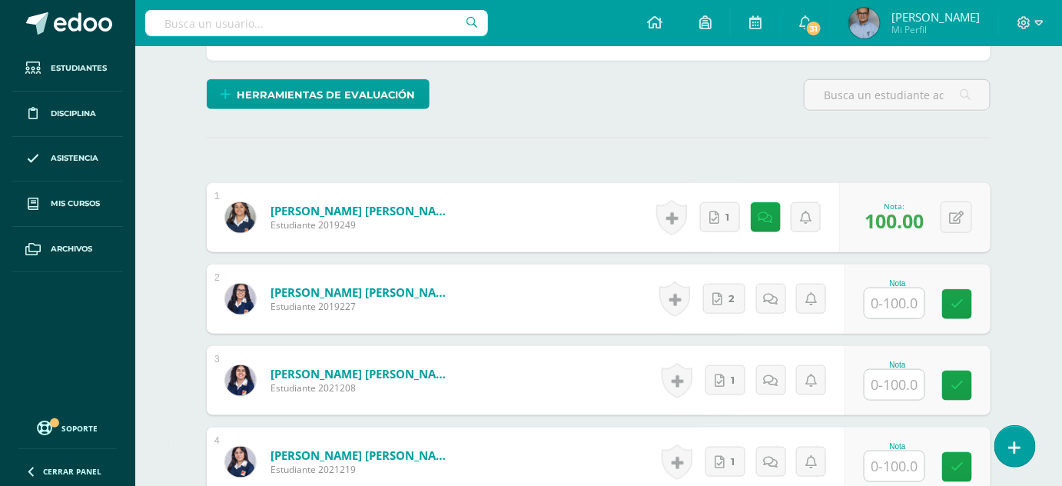
click at [908, 310] on input "text" at bounding box center [895, 303] width 60 height 30
type input "100"
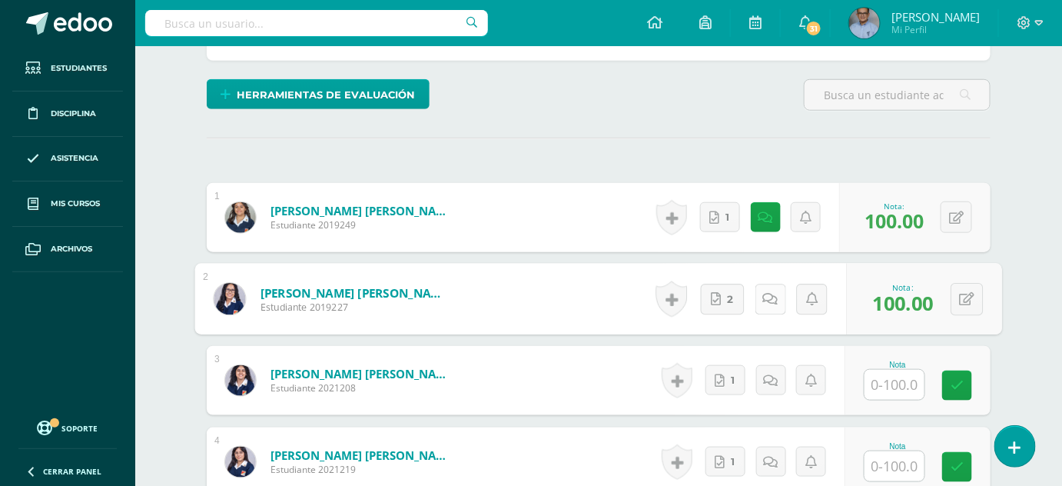
click at [752, 298] on div "Historial de actividad No hay historial para esta actividad 2 Agregar Comentari…" at bounding box center [748, 299] width 197 height 71
click at [773, 304] on link at bounding box center [770, 299] width 31 height 31
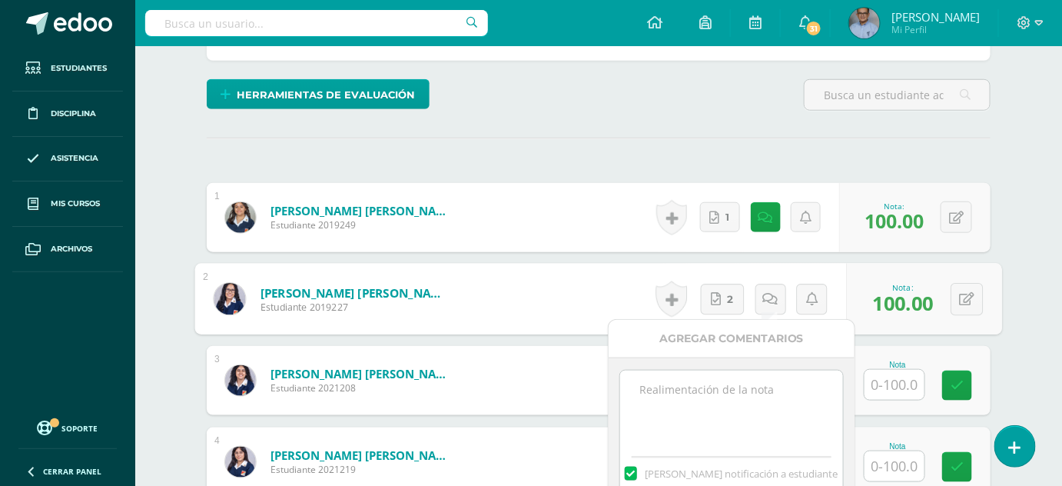
click at [729, 400] on textarea at bounding box center [731, 408] width 222 height 77
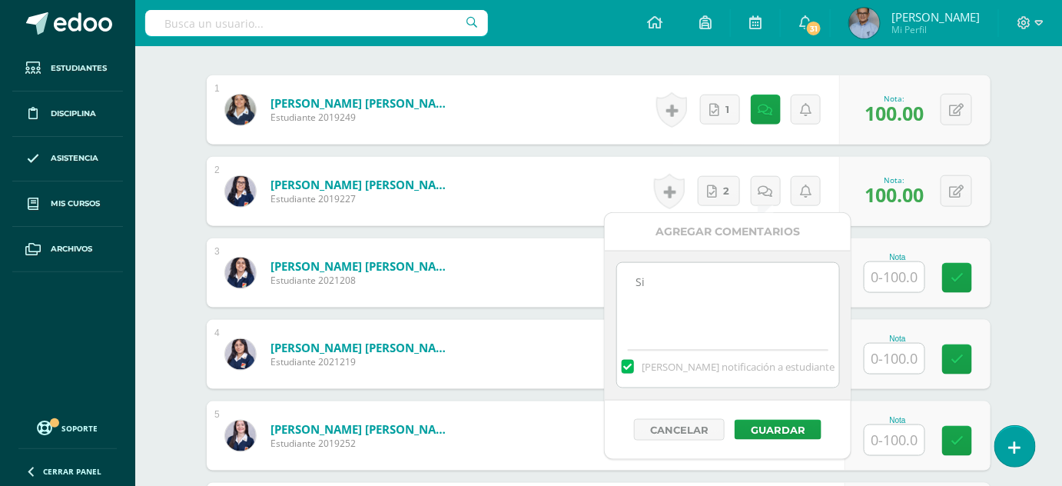
scroll to position [474, 0]
type textarea "Si"
click at [785, 422] on button "Guardar" at bounding box center [777, 430] width 87 height 20
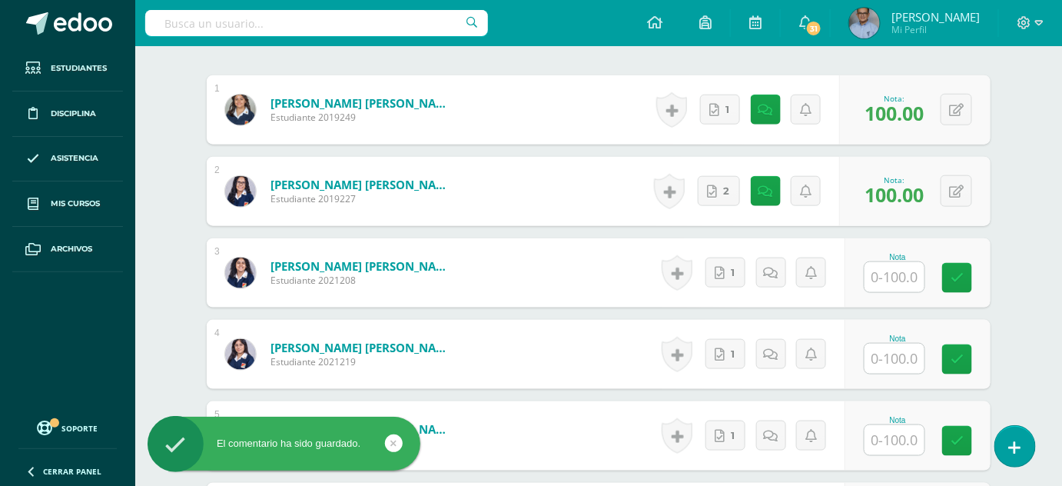
click at [905, 276] on input "text" at bounding box center [895, 277] width 60 height 30
type input "100"
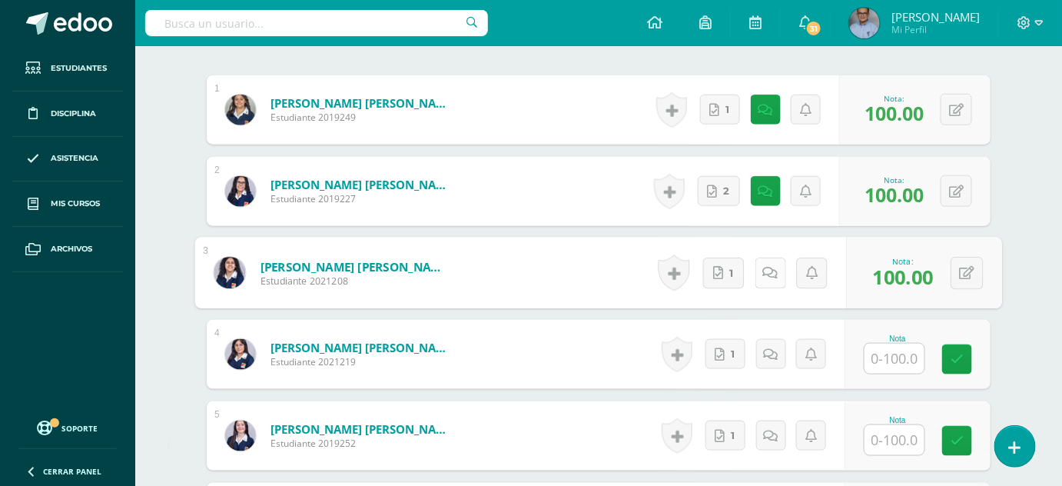
click at [775, 273] on link at bounding box center [770, 273] width 31 height 31
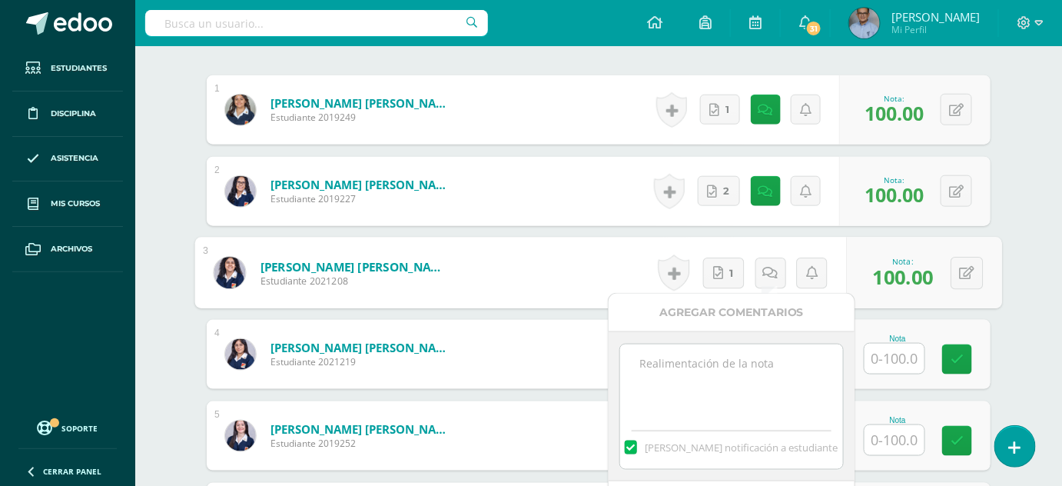
click at [705, 380] on textarea at bounding box center [731, 382] width 222 height 77
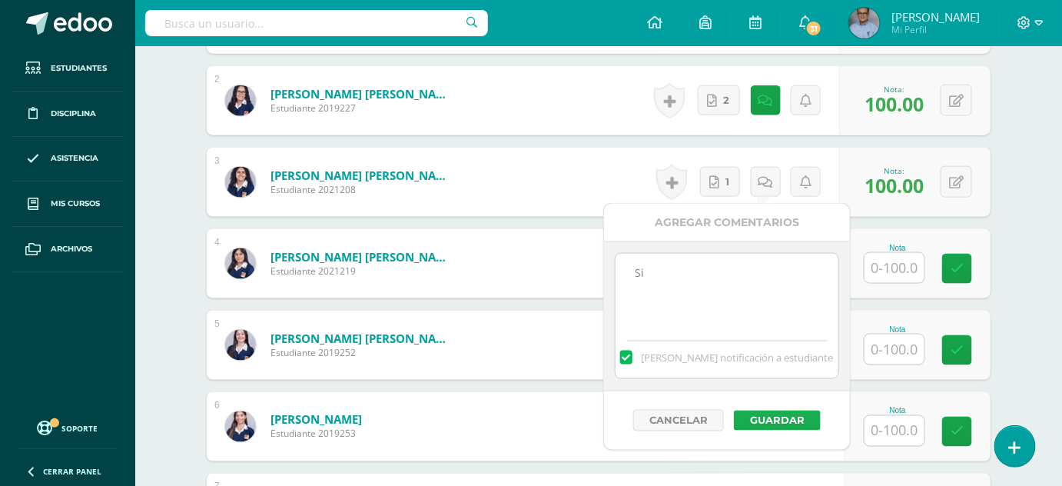
type textarea "Si"
click at [766, 414] on button "Guardar" at bounding box center [777, 420] width 87 height 20
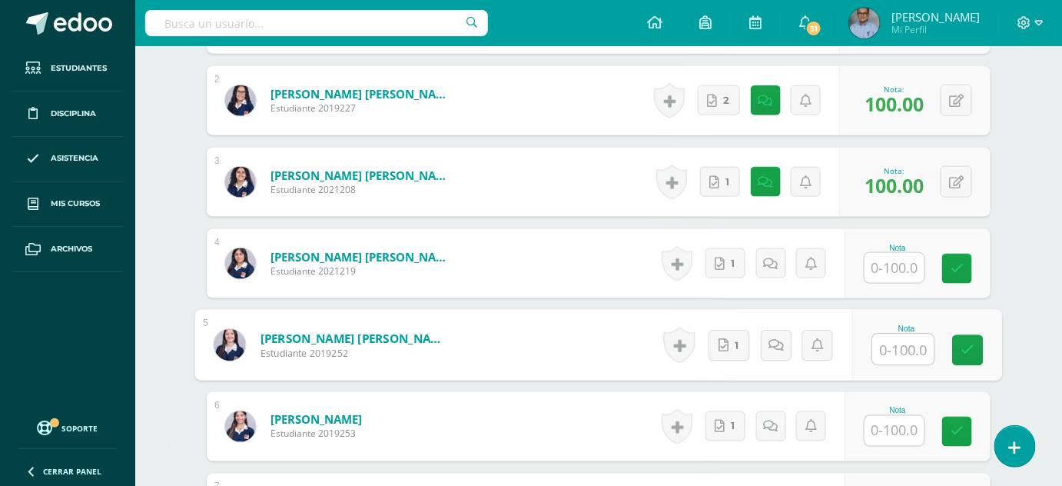
click at [910, 344] on input "text" at bounding box center [903, 349] width 61 height 31
type input "100"
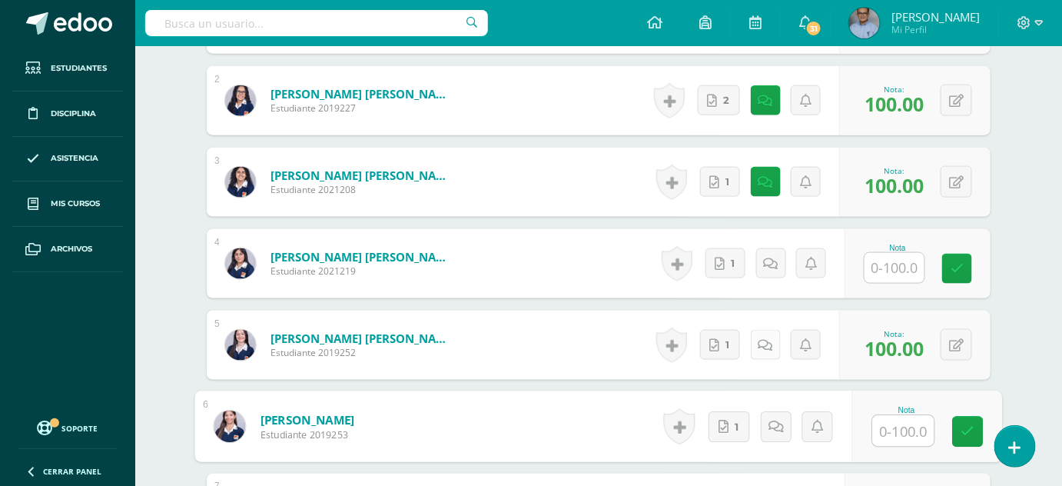
click at [763, 339] on icon at bounding box center [766, 345] width 15 height 13
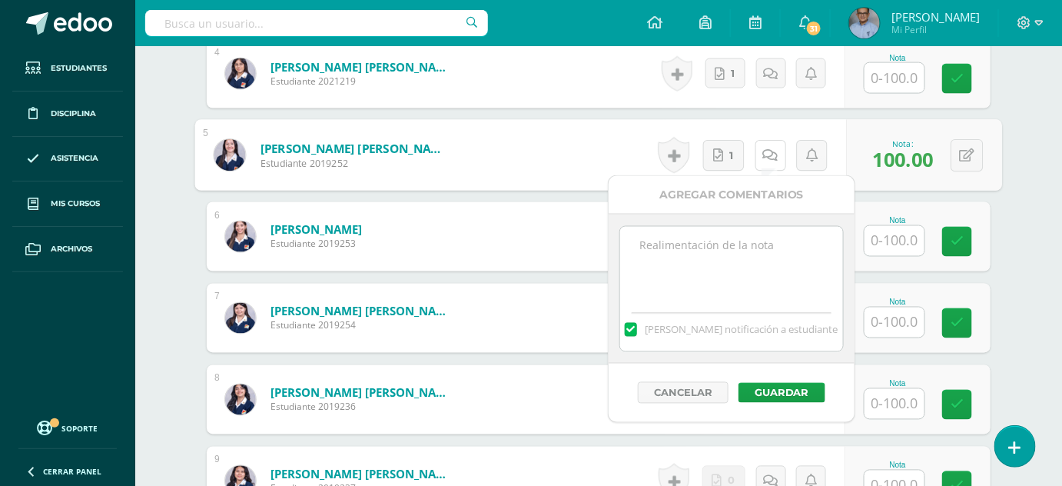
scroll to position [754, 0]
click at [743, 259] on textarea at bounding box center [731, 265] width 222 height 77
type textarea "Si"
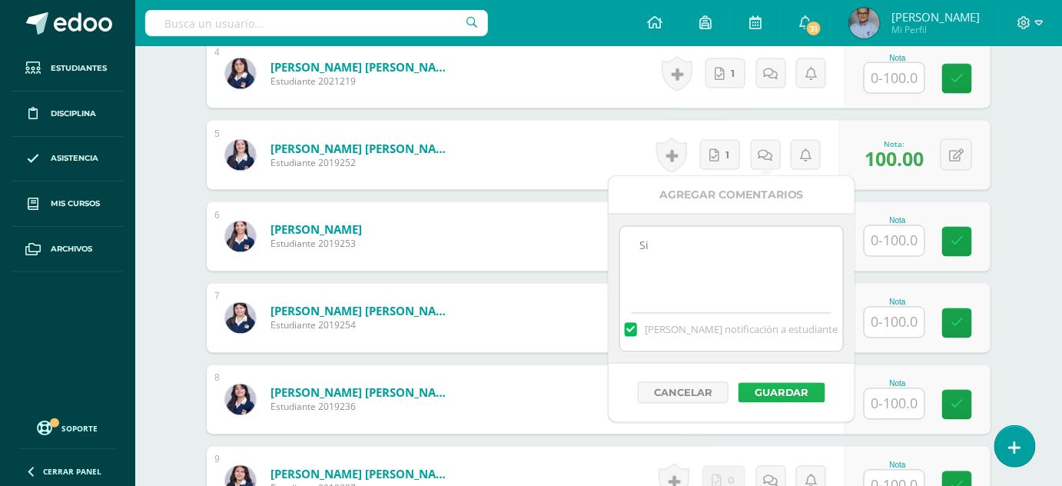
click at [793, 386] on button "Guardar" at bounding box center [782, 393] width 87 height 20
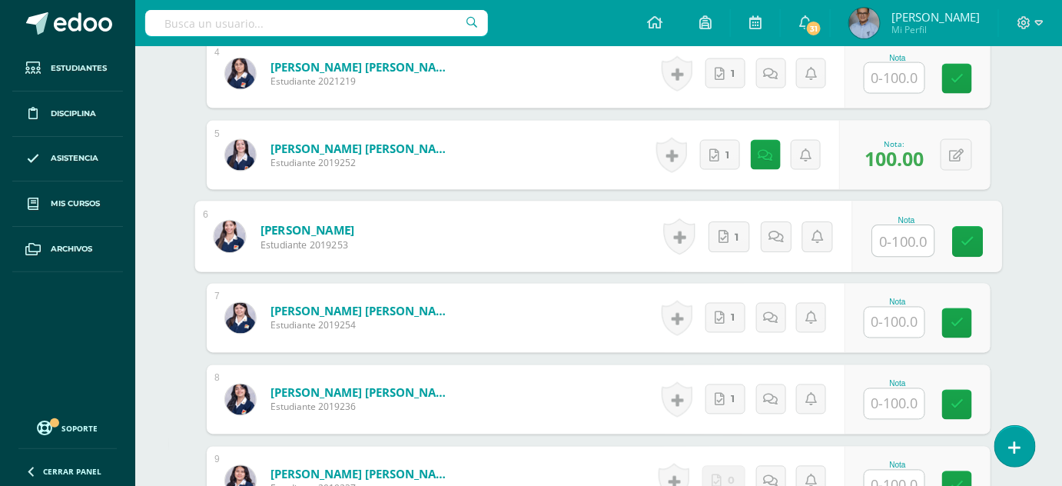
click at [907, 241] on input "text" at bounding box center [903, 241] width 61 height 31
type input "100"
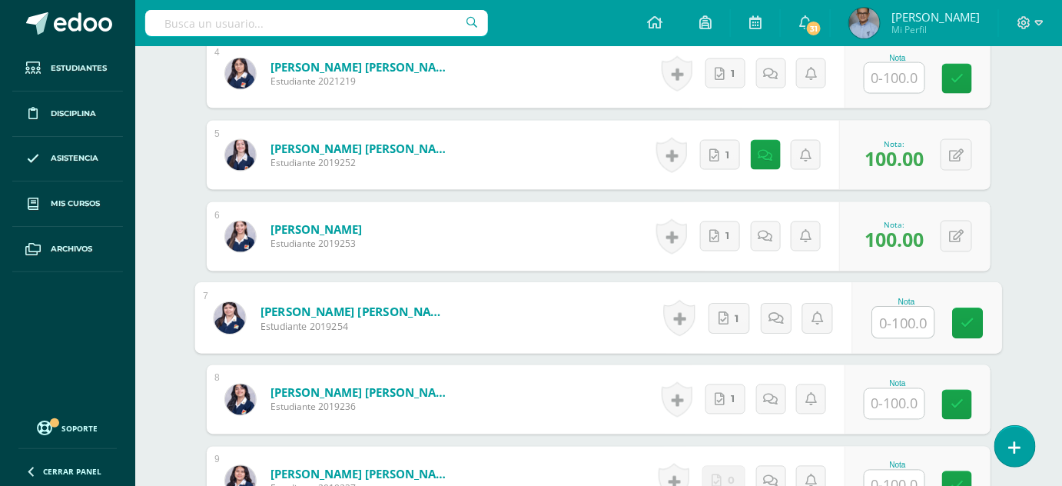
click at [899, 75] on input "text" at bounding box center [895, 78] width 60 height 30
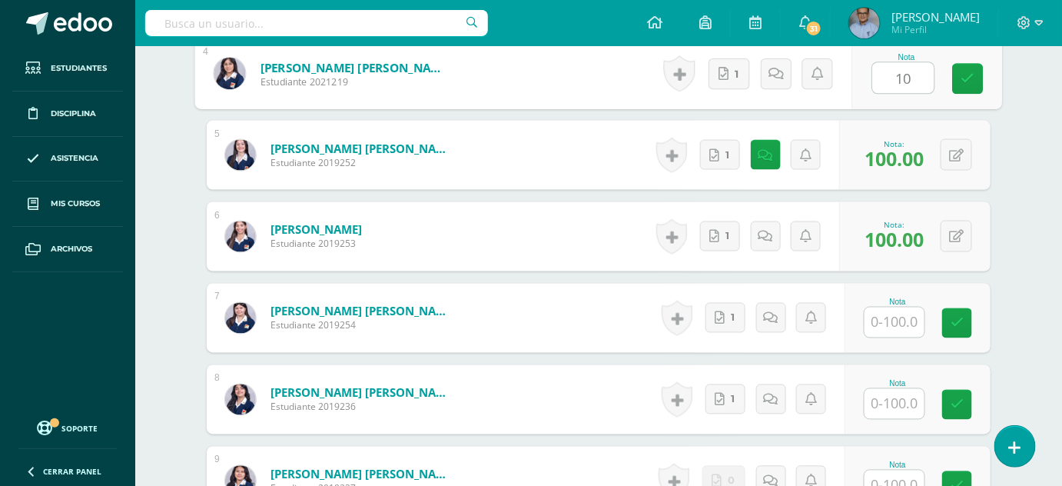
type input "100"
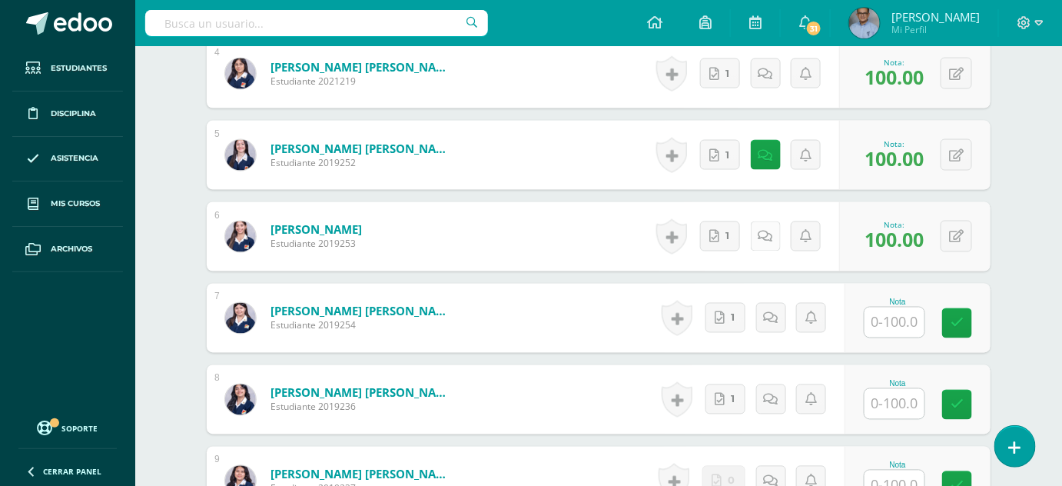
click at [770, 241] on icon at bounding box center [766, 237] width 15 height 13
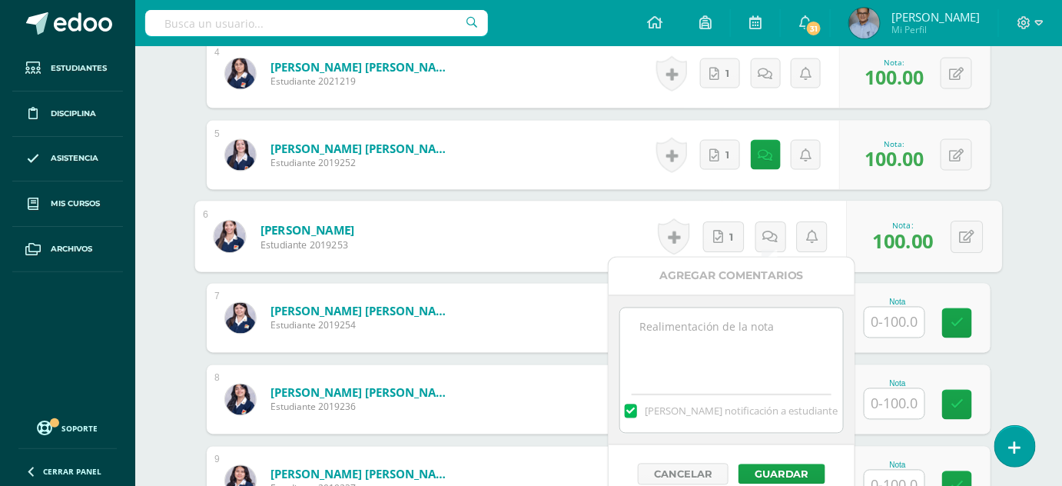
click at [708, 335] on textarea at bounding box center [731, 346] width 222 height 77
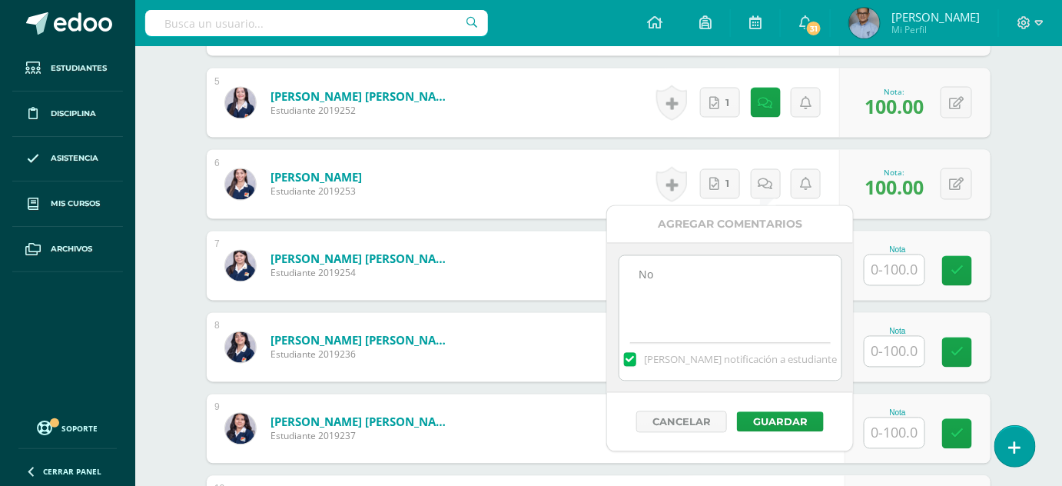
scroll to position [807, 0]
type textarea "No"
click at [764, 419] on button "Guardar" at bounding box center [777, 422] width 87 height 20
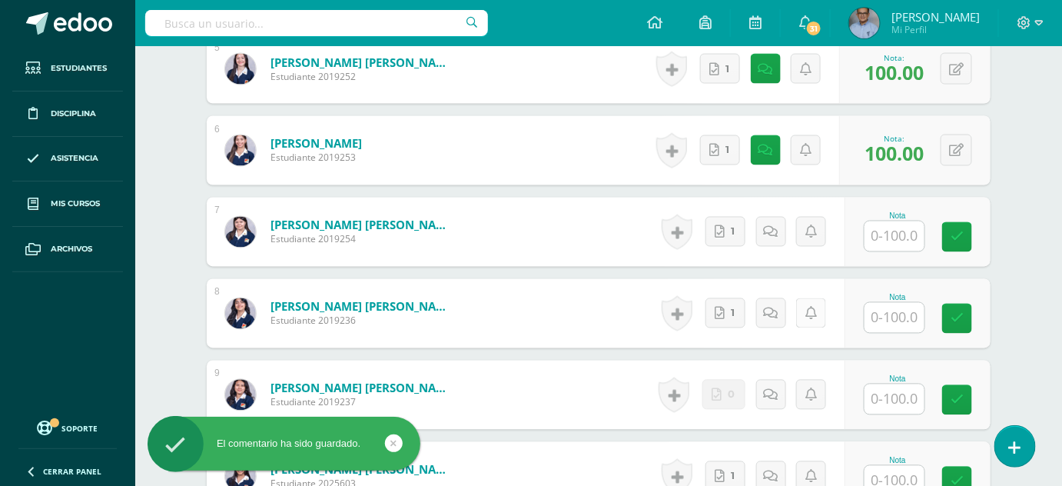
scroll to position [896, 0]
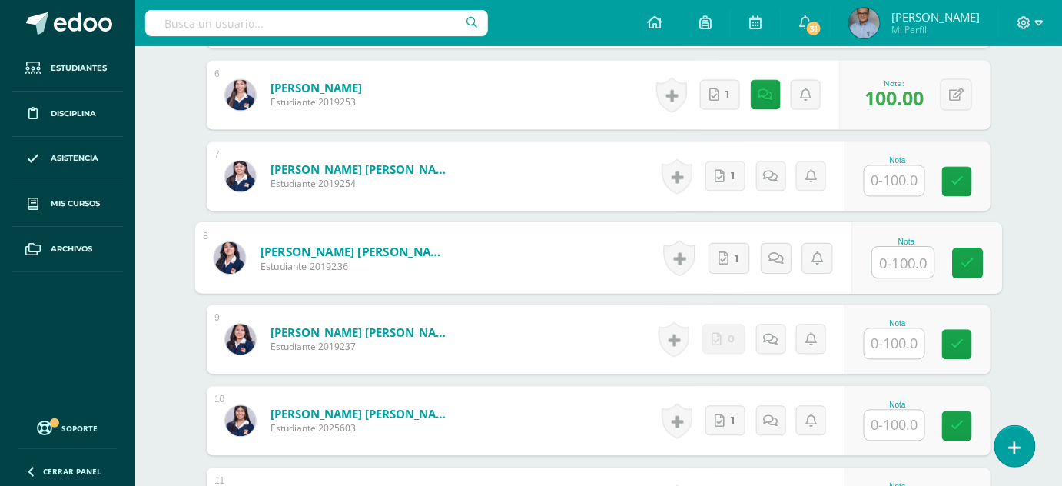
click at [882, 266] on input "text" at bounding box center [903, 263] width 61 height 31
click at [889, 336] on input "text" at bounding box center [895, 344] width 60 height 30
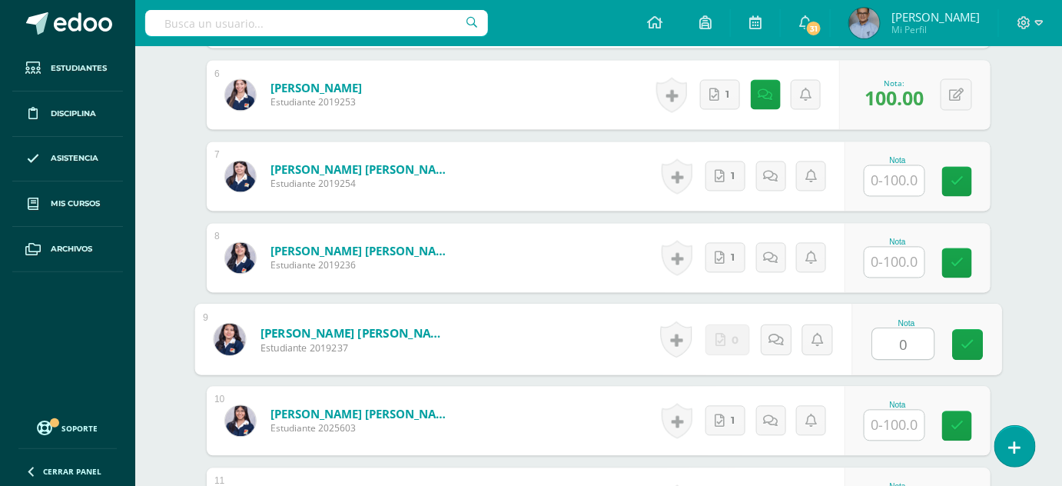
type input "0"
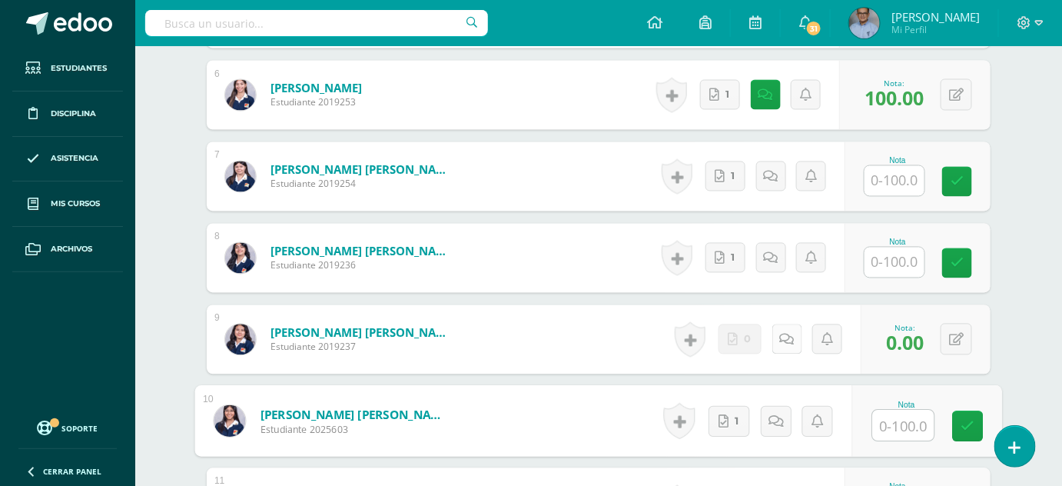
click at [787, 340] on icon at bounding box center [787, 340] width 15 height 13
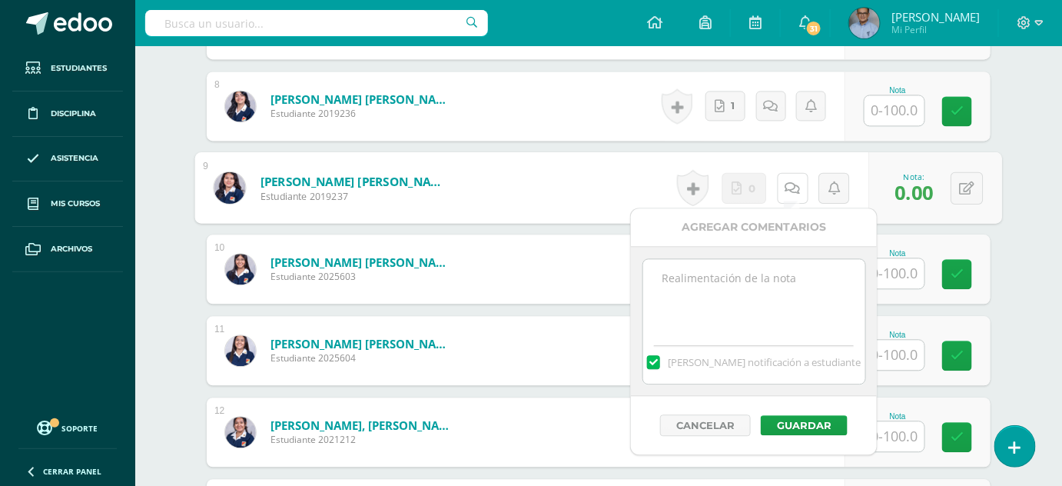
scroll to position [1059, 0]
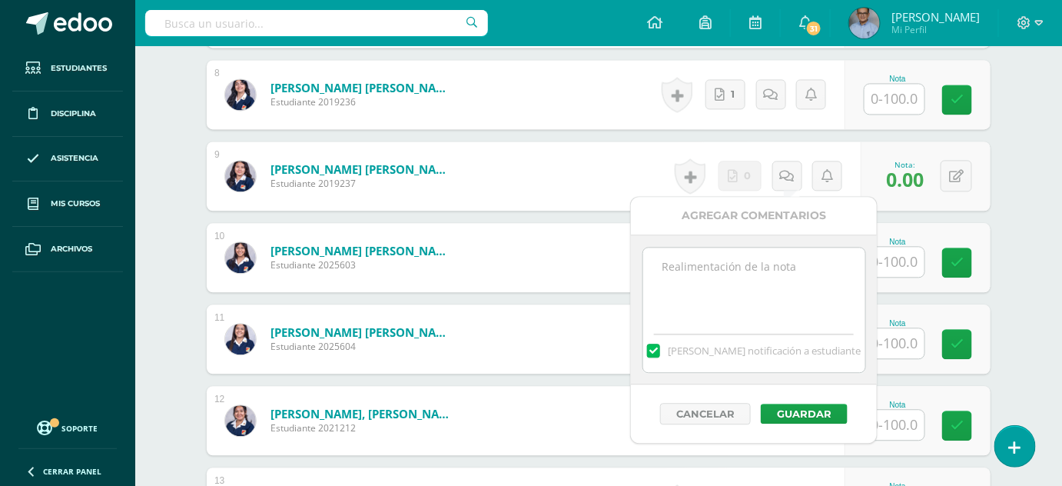
click at [764, 277] on textarea at bounding box center [754, 286] width 222 height 77
type textarea "No"
click at [815, 409] on button "Guardar" at bounding box center [804, 414] width 87 height 20
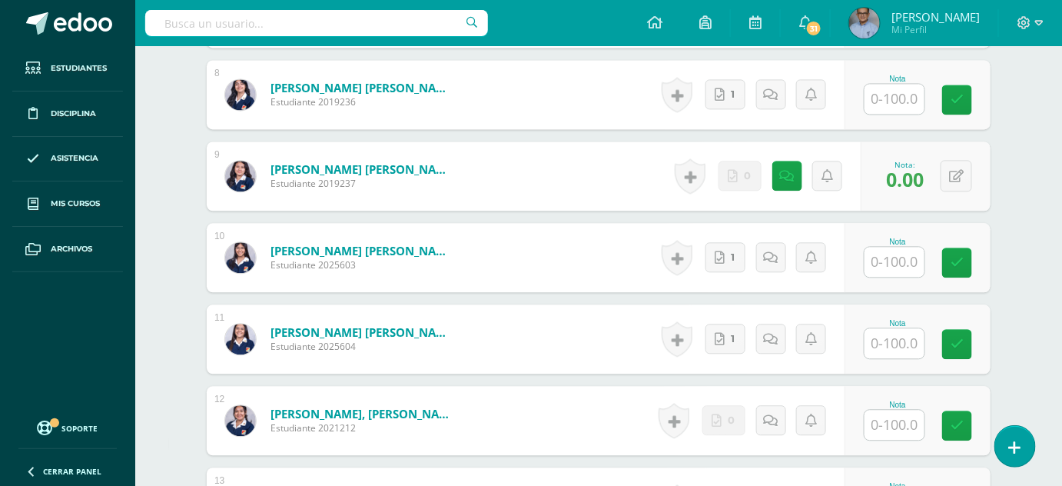
click at [893, 265] on input "text" at bounding box center [895, 262] width 60 height 30
type input "100"
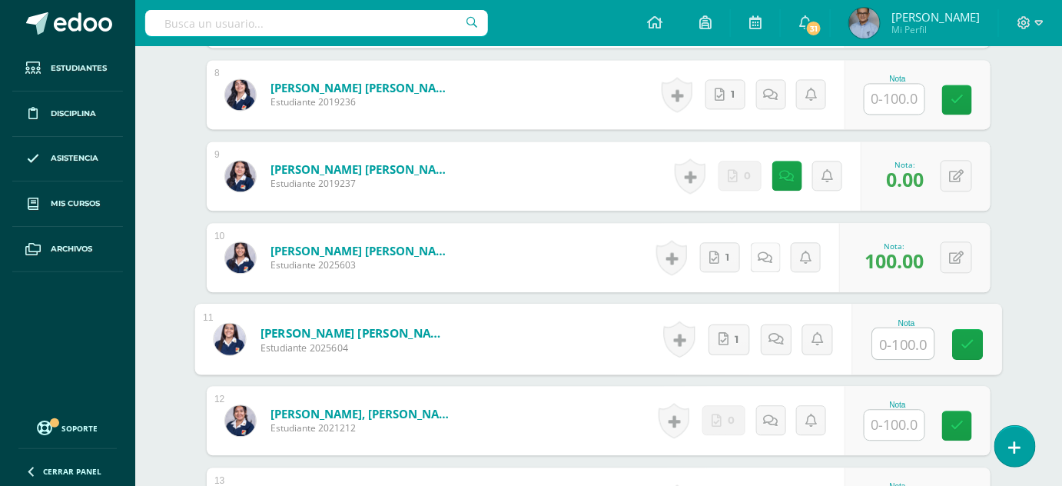
click at [768, 261] on icon at bounding box center [766, 257] width 15 height 13
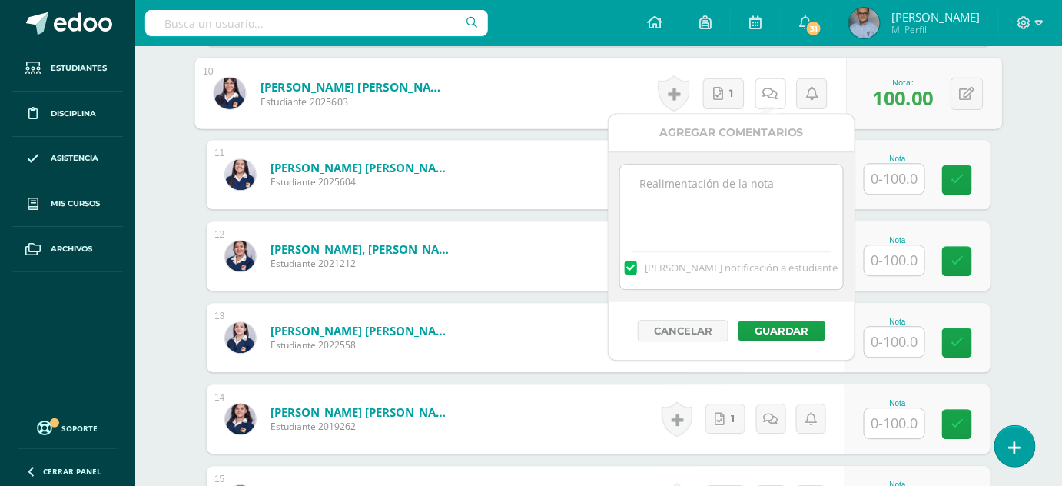
scroll to position [1227, 0]
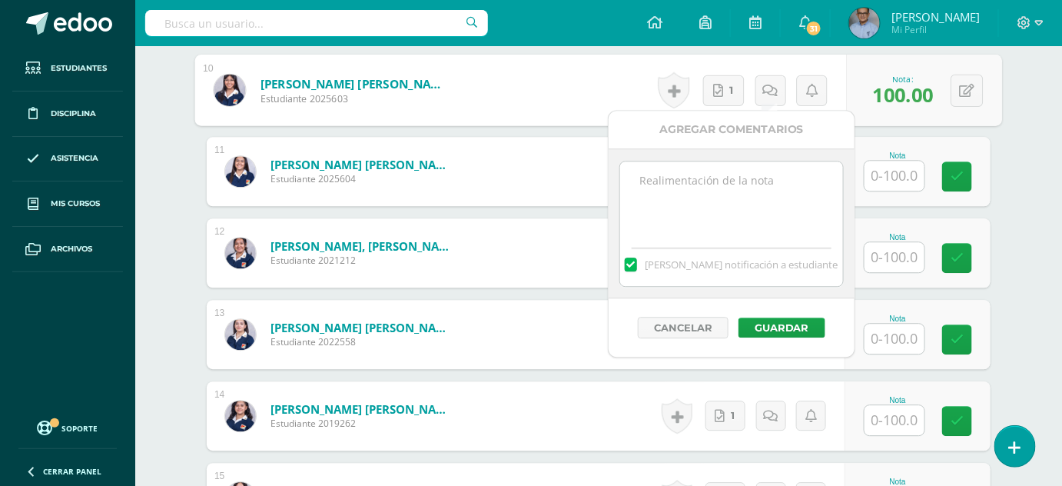
click at [702, 233] on textarea at bounding box center [731, 199] width 222 height 77
type textarea ">"
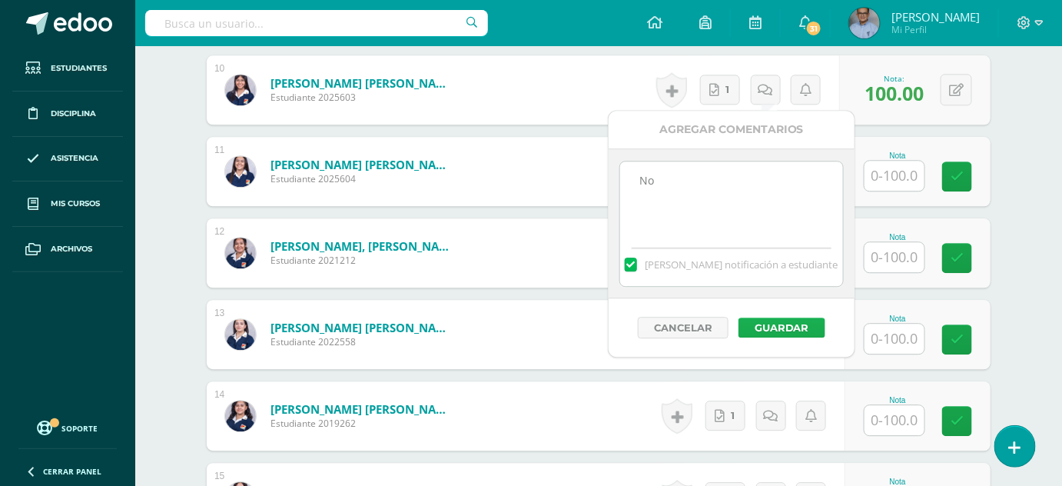
type textarea "No"
click at [767, 323] on button "Guardar" at bounding box center [782, 327] width 87 height 20
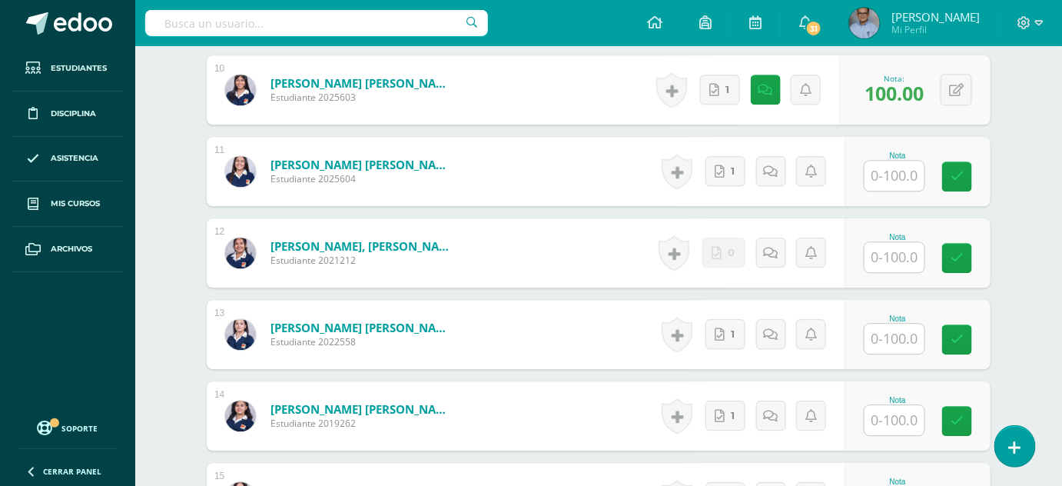
click at [892, 166] on input "text" at bounding box center [895, 176] width 60 height 30
type input "100"
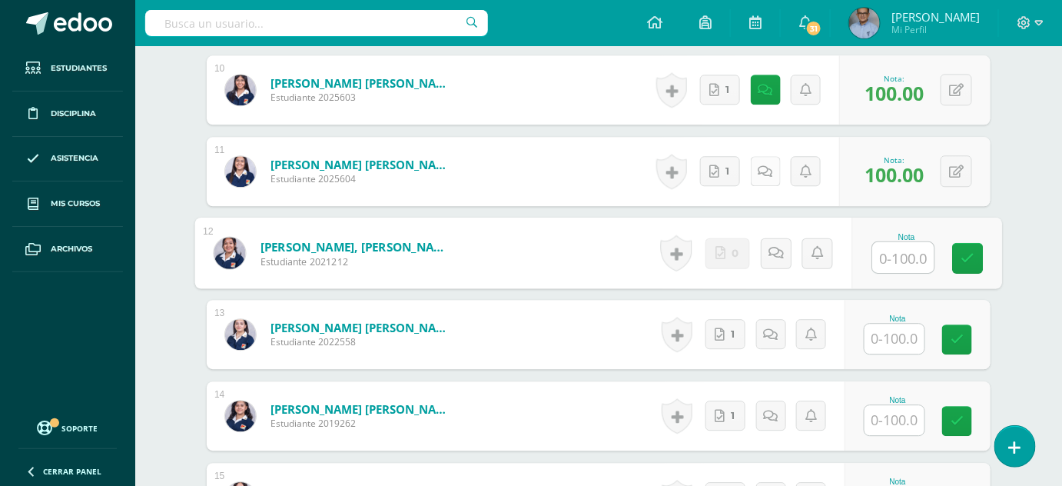
click at [763, 171] on icon at bounding box center [766, 171] width 15 height 13
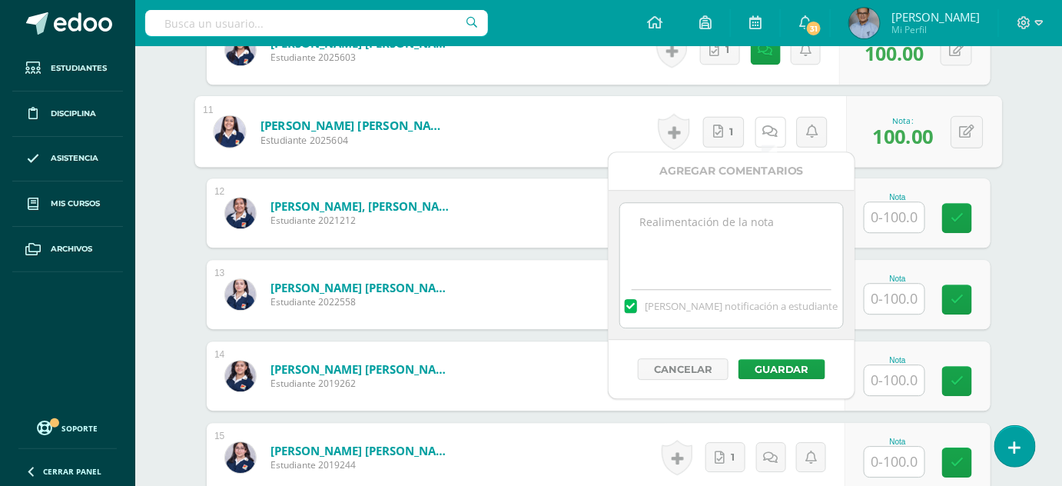
scroll to position [1268, 0]
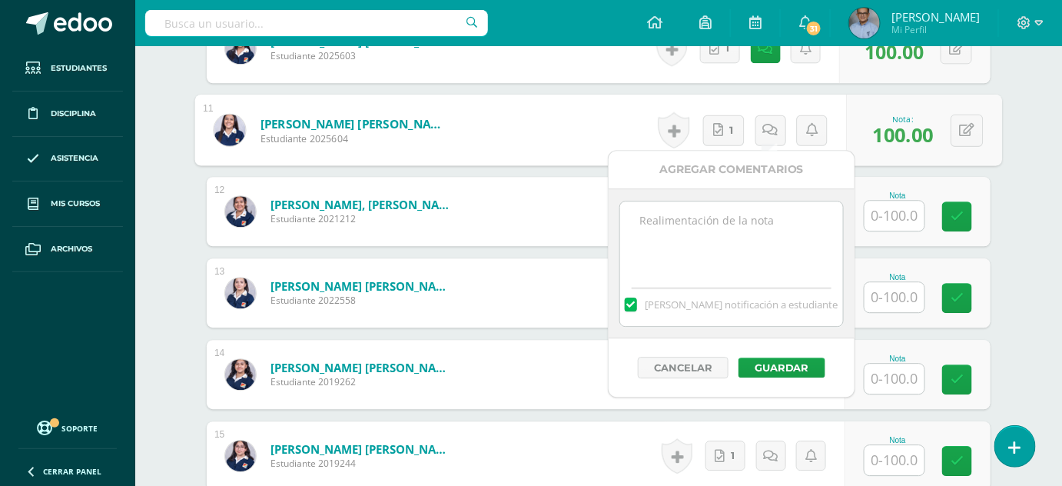
click at [693, 218] on textarea at bounding box center [731, 239] width 222 height 77
type textarea "No"
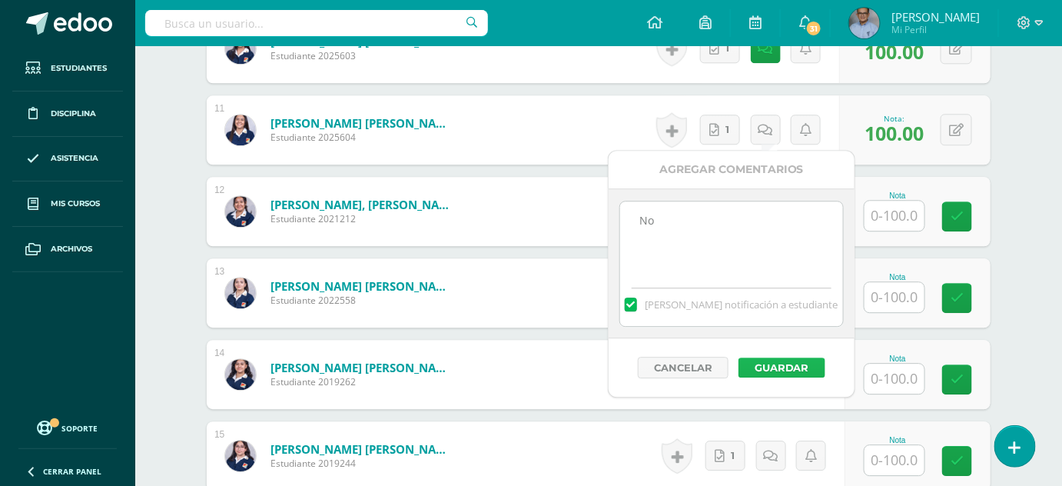
click at [773, 360] on button "Guardar" at bounding box center [782, 367] width 87 height 20
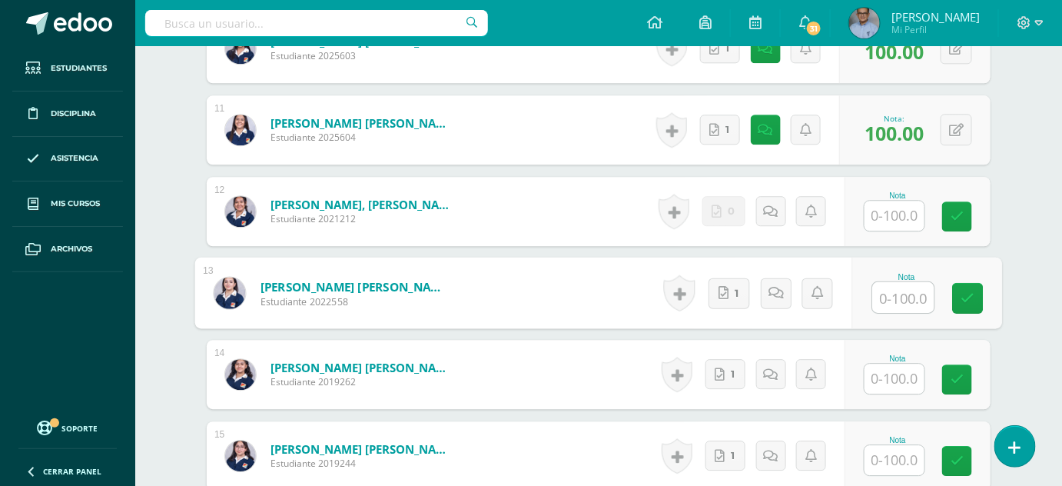
click at [889, 294] on input "text" at bounding box center [903, 297] width 61 height 31
type input "100"
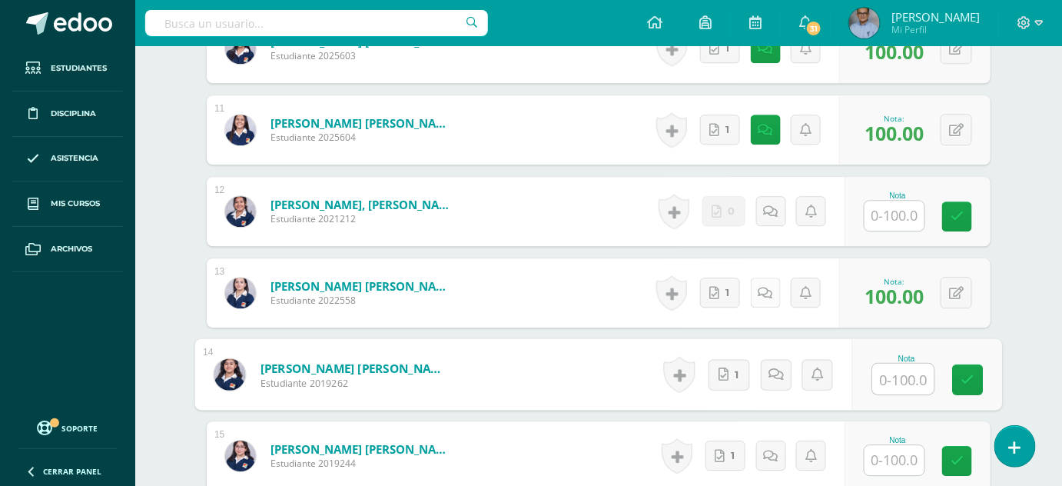
click at [770, 290] on icon at bounding box center [766, 293] width 15 height 13
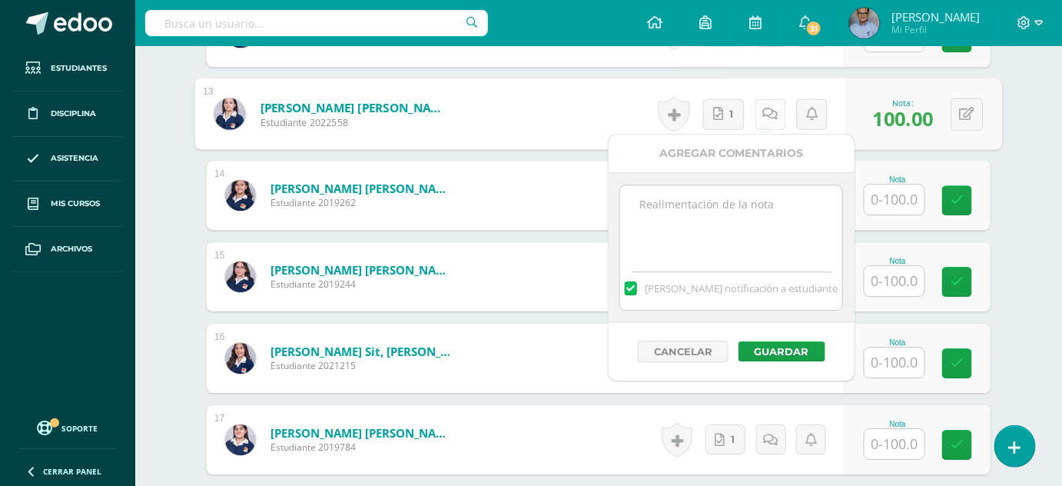
scroll to position [1449, 0]
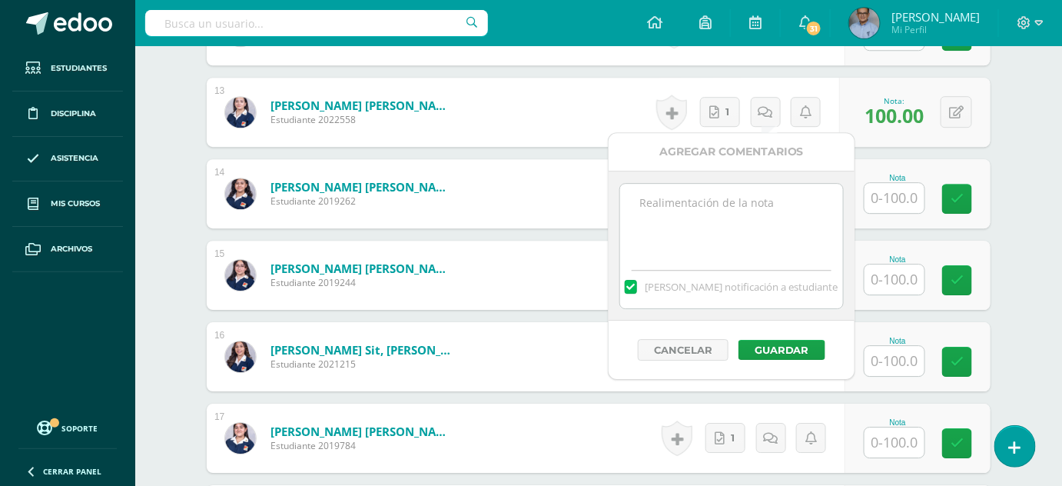
click at [766, 211] on textarea at bounding box center [731, 222] width 222 height 77
type textarea "SI"
click at [787, 345] on button "Guardar" at bounding box center [782, 350] width 87 height 20
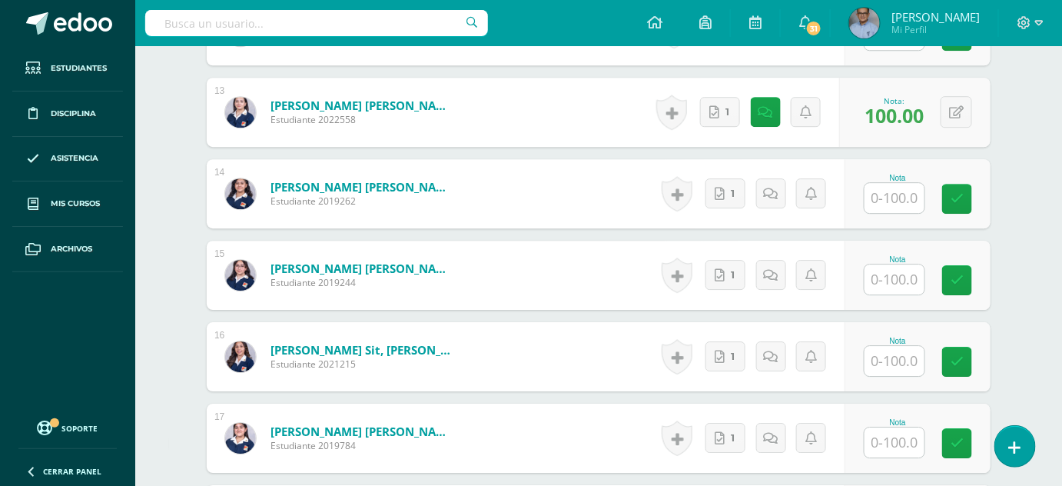
click at [912, 190] on input "text" at bounding box center [895, 198] width 60 height 30
type input "100"
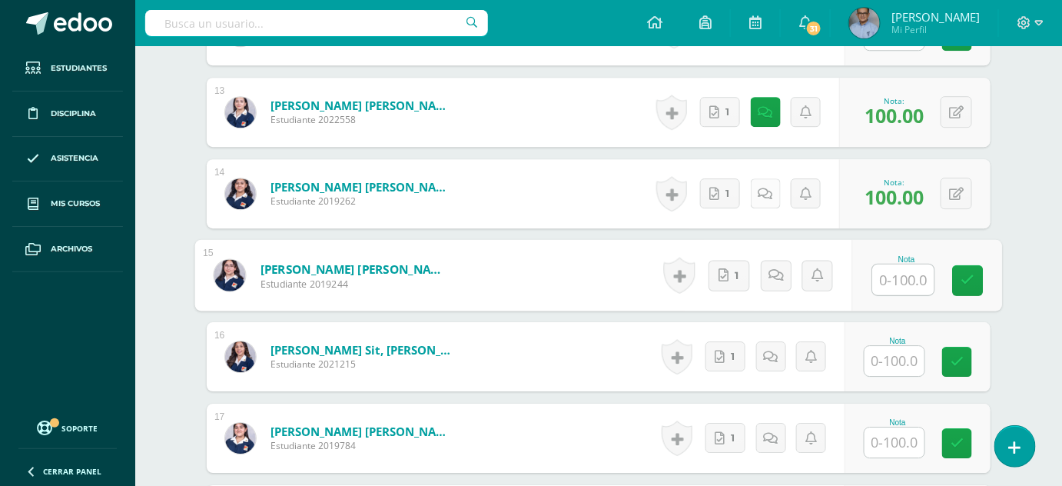
click at [756, 192] on link at bounding box center [766, 193] width 30 height 30
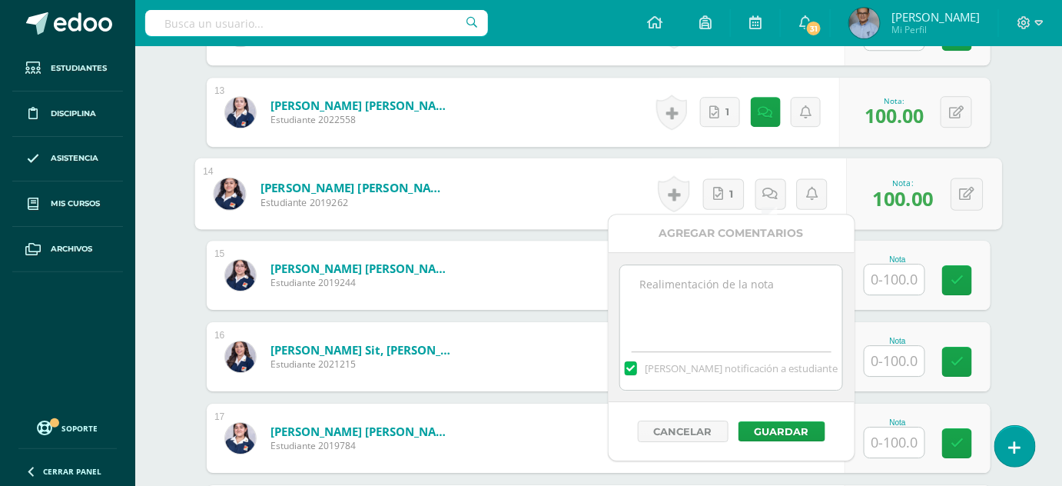
click at [756, 297] on textarea at bounding box center [731, 303] width 222 height 77
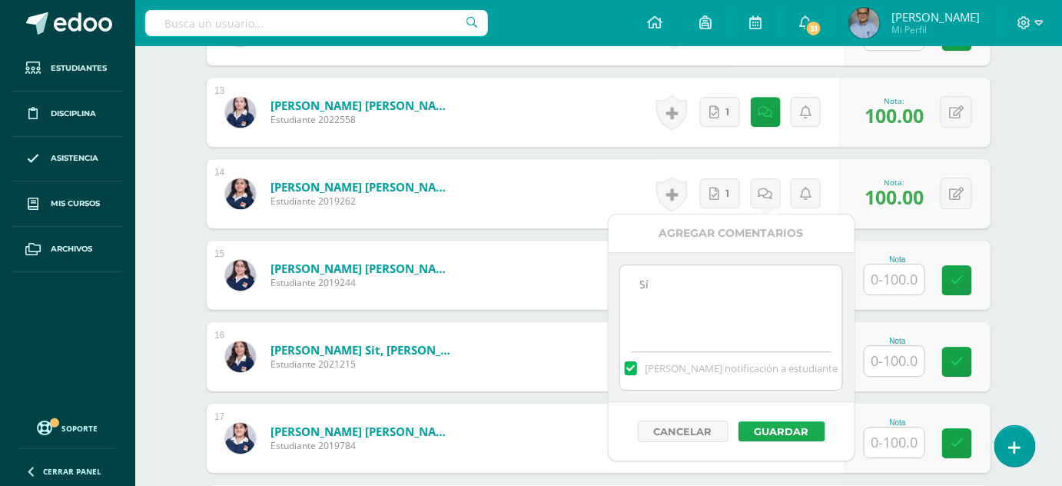
type textarea "Sí"
click at [800, 426] on button "Guardar" at bounding box center [782, 431] width 87 height 20
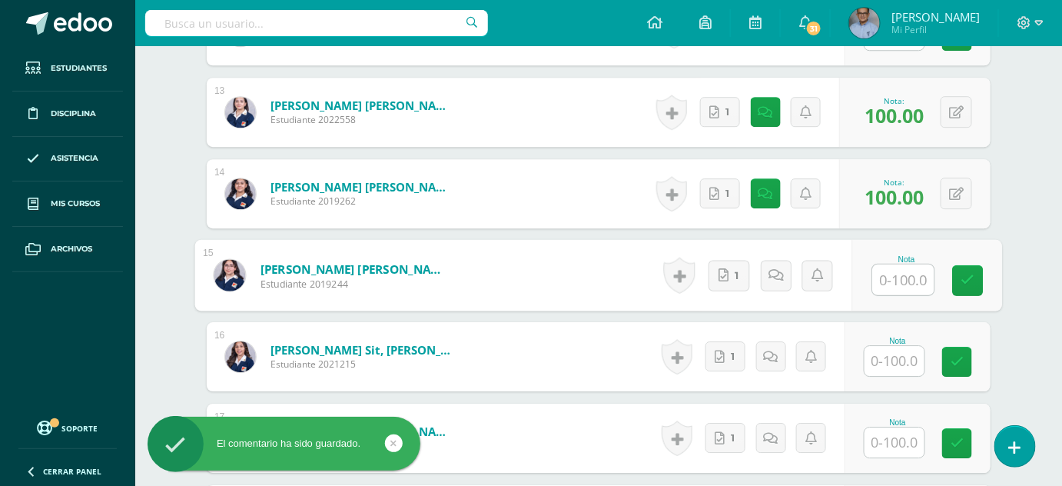
click at [896, 286] on input "text" at bounding box center [903, 279] width 61 height 31
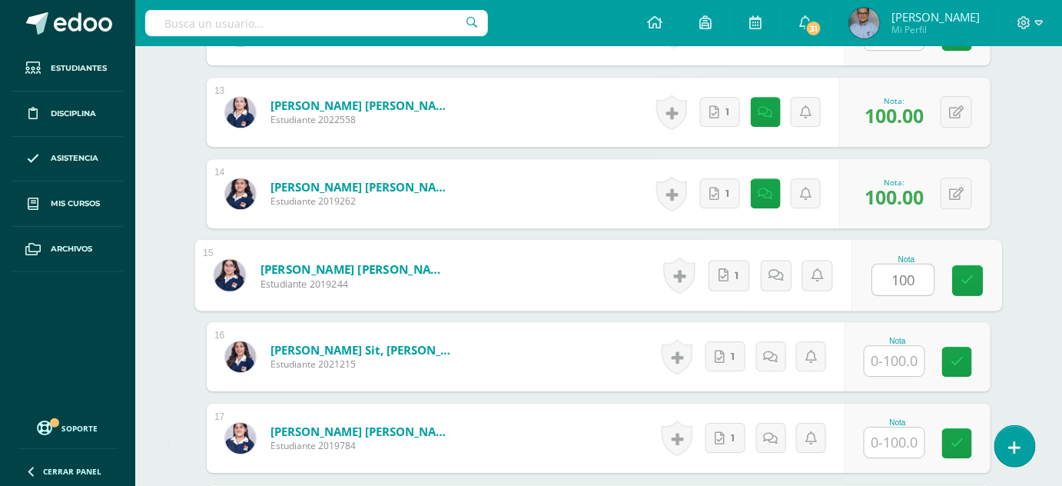
type input "100"
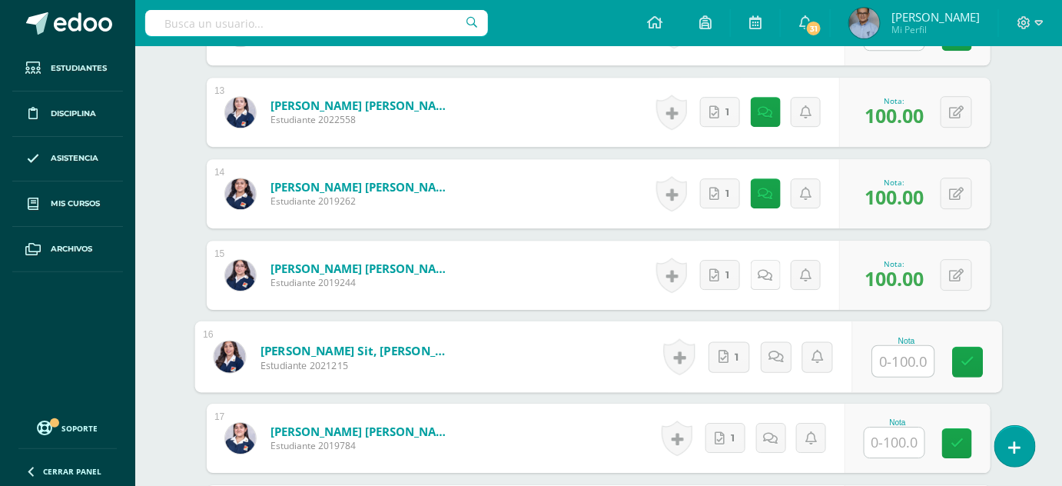
click at [773, 277] on link at bounding box center [766, 275] width 30 height 30
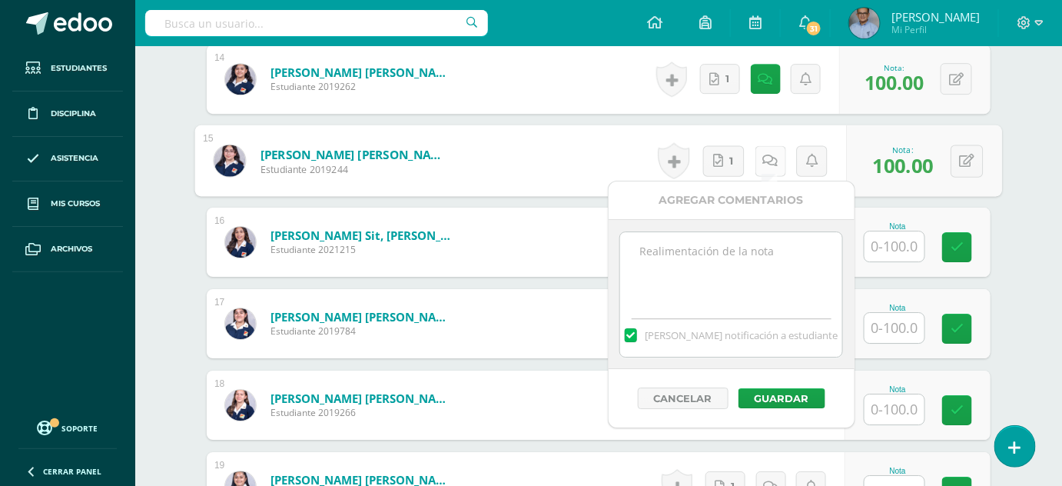
scroll to position [1572, 0]
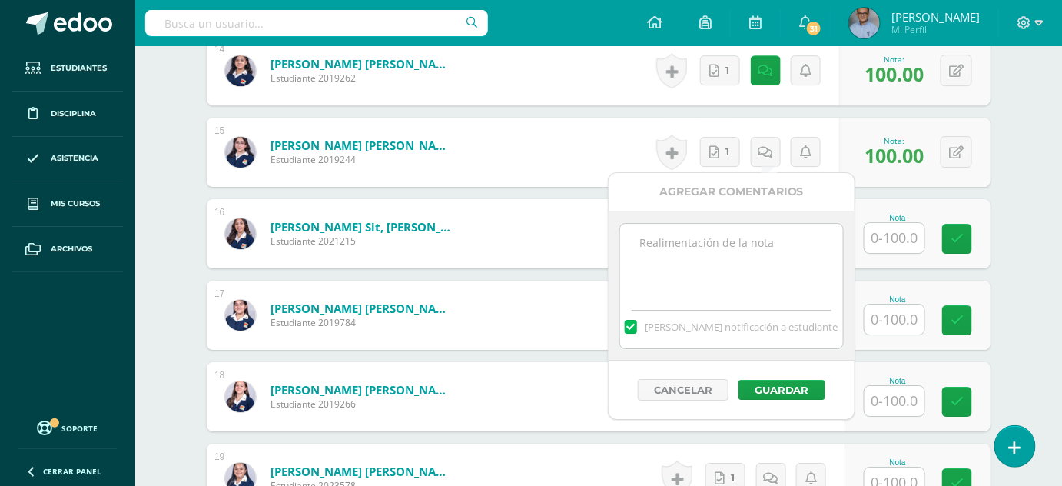
click at [770, 278] on textarea at bounding box center [731, 262] width 222 height 77
type textarea "No"
click at [787, 383] on button "Guardar" at bounding box center [782, 390] width 87 height 20
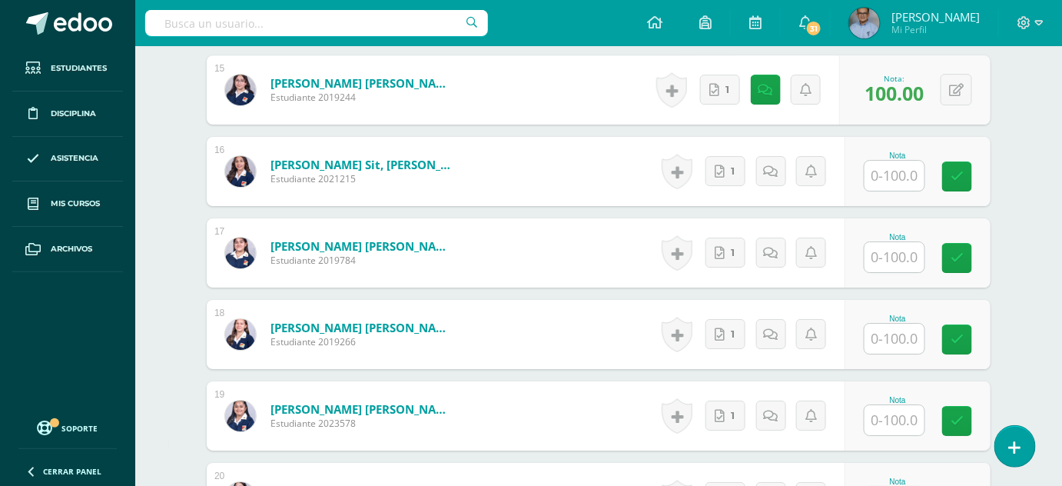
scroll to position [1636, 0]
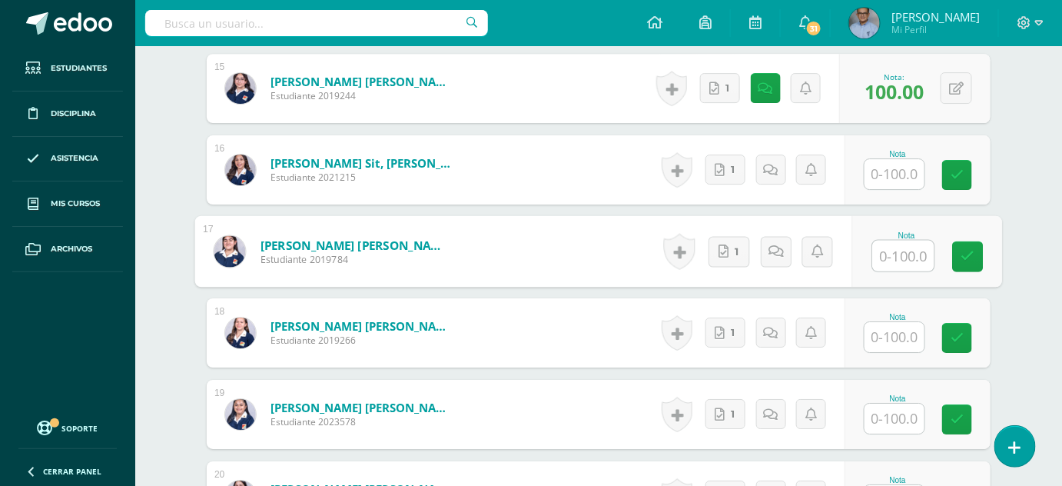
click at [901, 258] on input "text" at bounding box center [903, 256] width 61 height 31
type input "100"
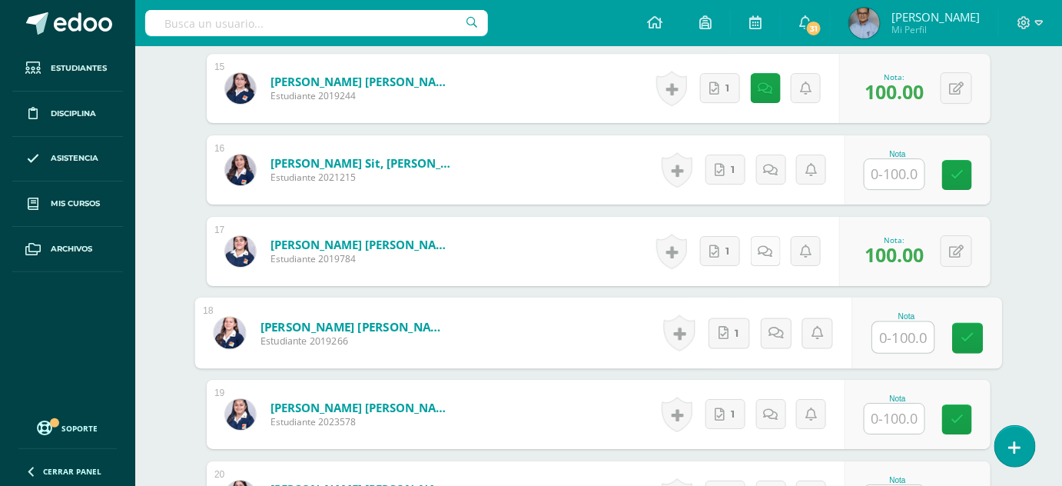
click at [763, 248] on icon at bounding box center [766, 251] width 15 height 13
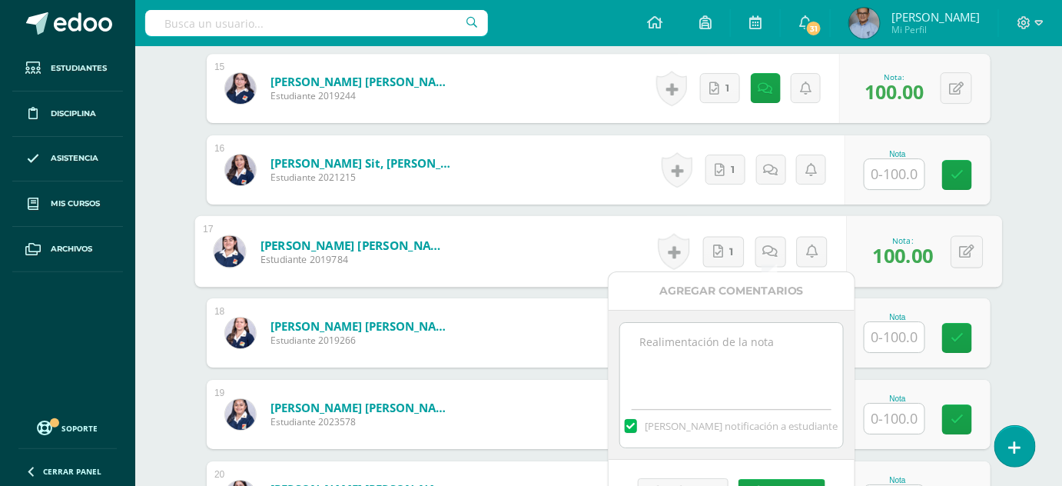
click at [732, 345] on textarea at bounding box center [731, 361] width 222 height 77
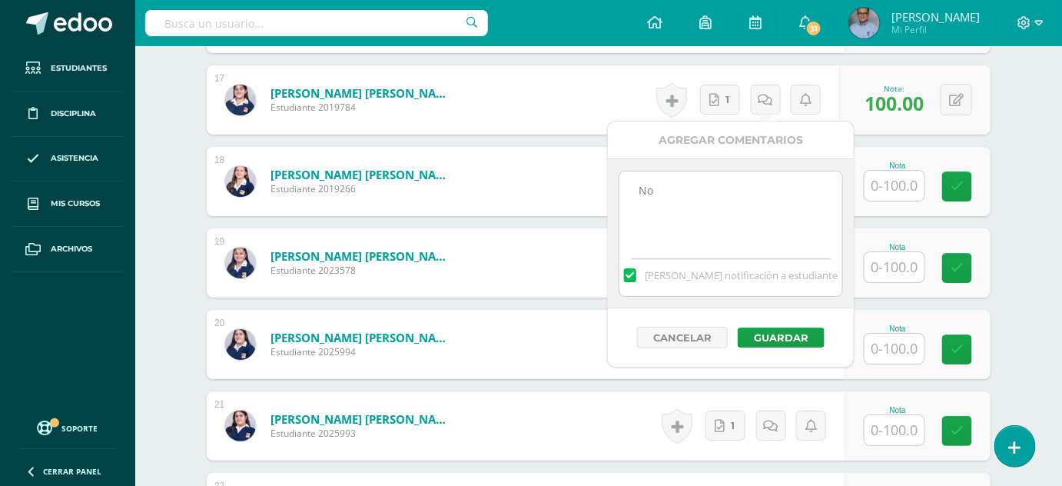
scroll to position [1796, 0]
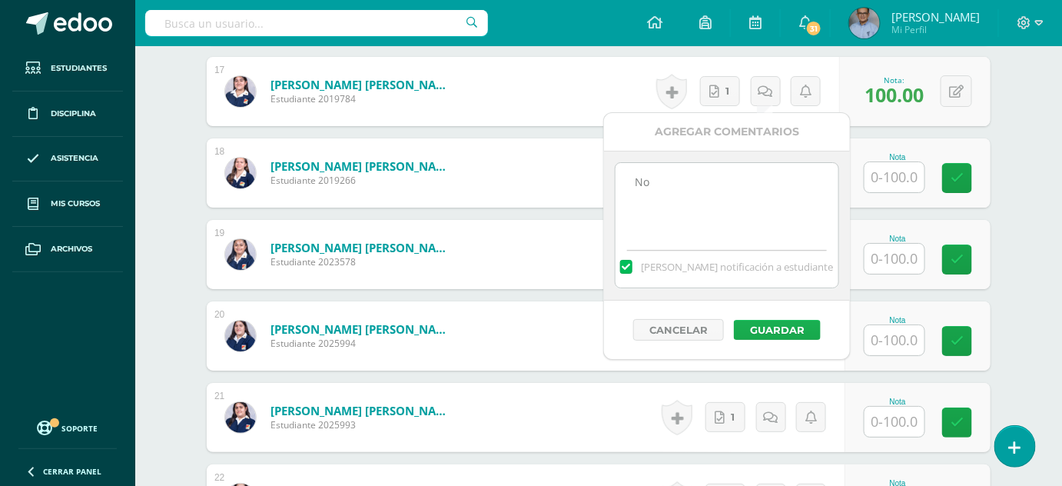
type textarea "No"
click at [782, 331] on button "Guardar" at bounding box center [777, 330] width 87 height 20
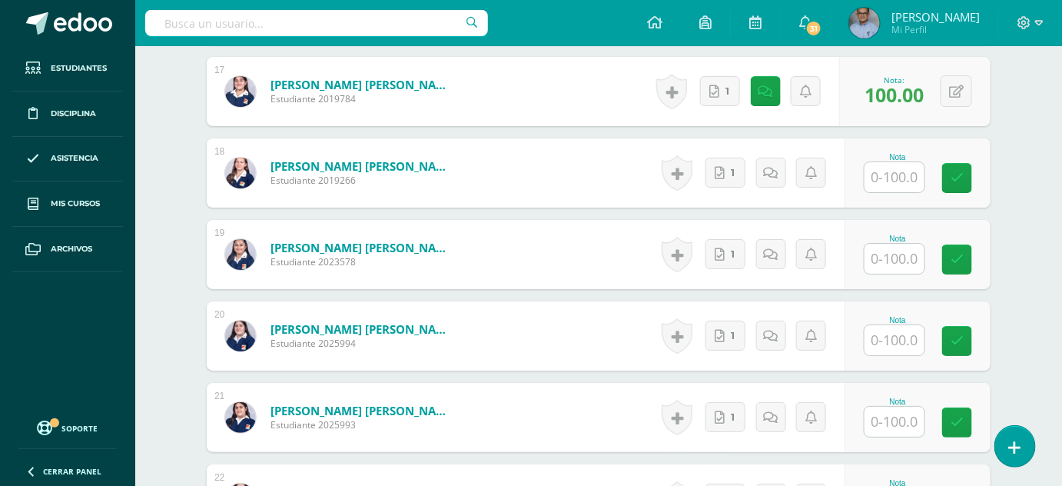
click at [891, 204] on div "Nota" at bounding box center [918, 172] width 146 height 69
click at [891, 162] on input "text" at bounding box center [895, 177] width 60 height 30
type input "100"
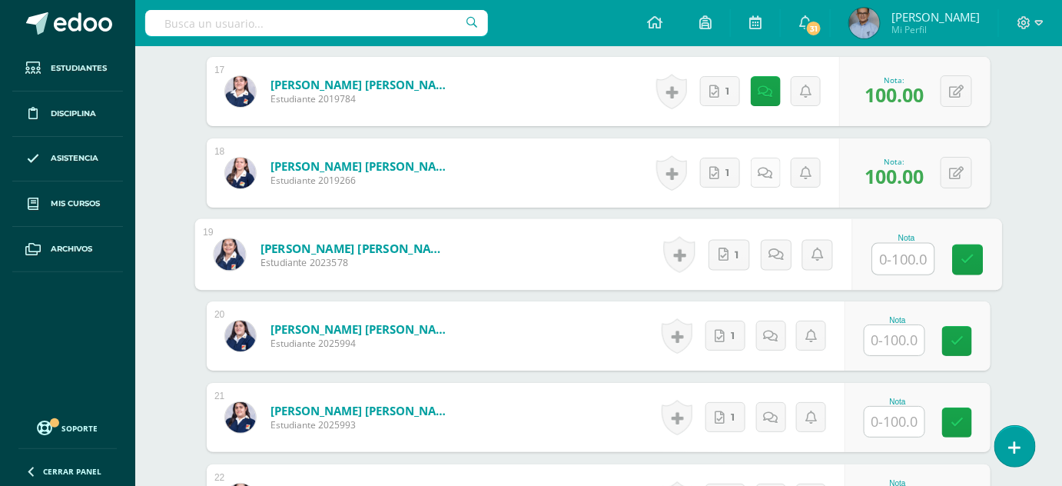
click at [766, 168] on icon at bounding box center [766, 173] width 15 height 13
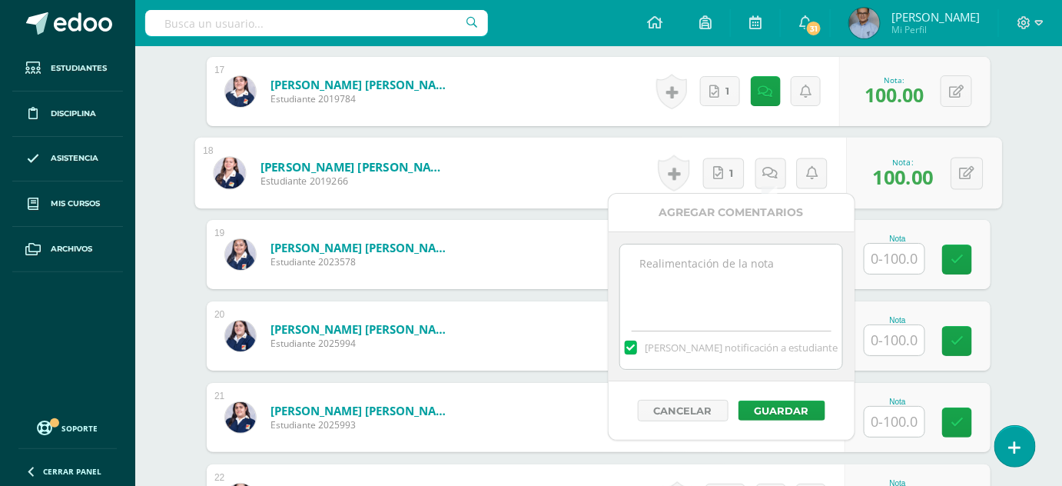
click at [746, 272] on textarea at bounding box center [731, 282] width 222 height 77
type textarea "Si"
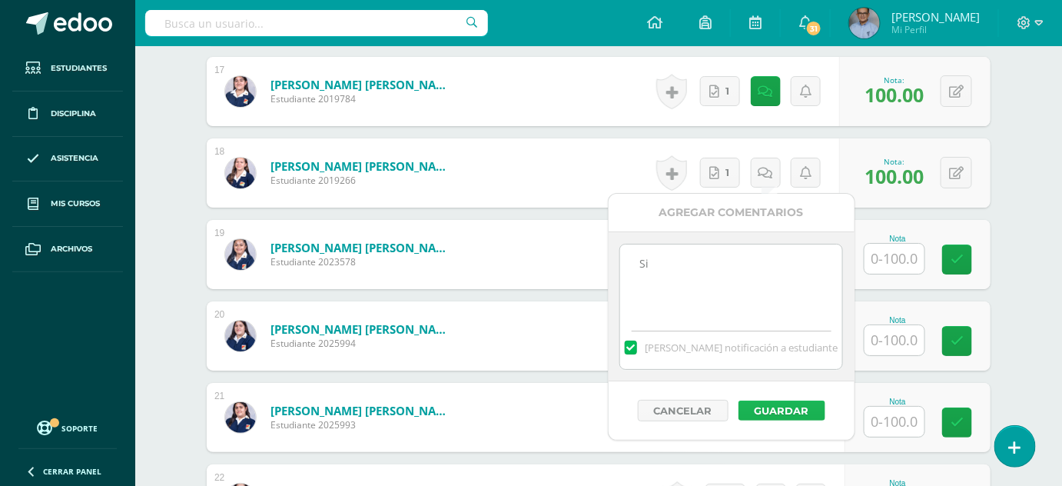
click at [765, 407] on button "Guardar" at bounding box center [782, 410] width 87 height 20
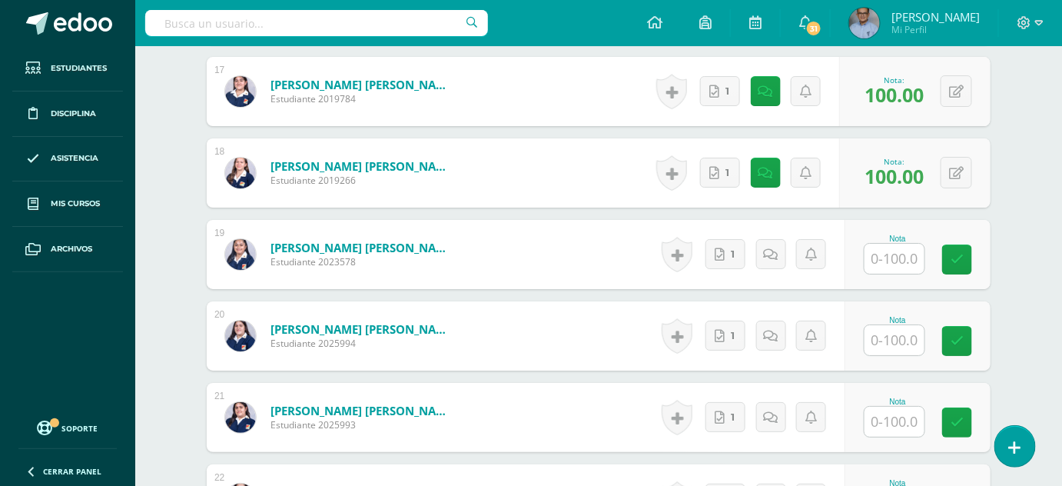
click at [901, 258] on input "text" at bounding box center [895, 259] width 60 height 30
type input "100"
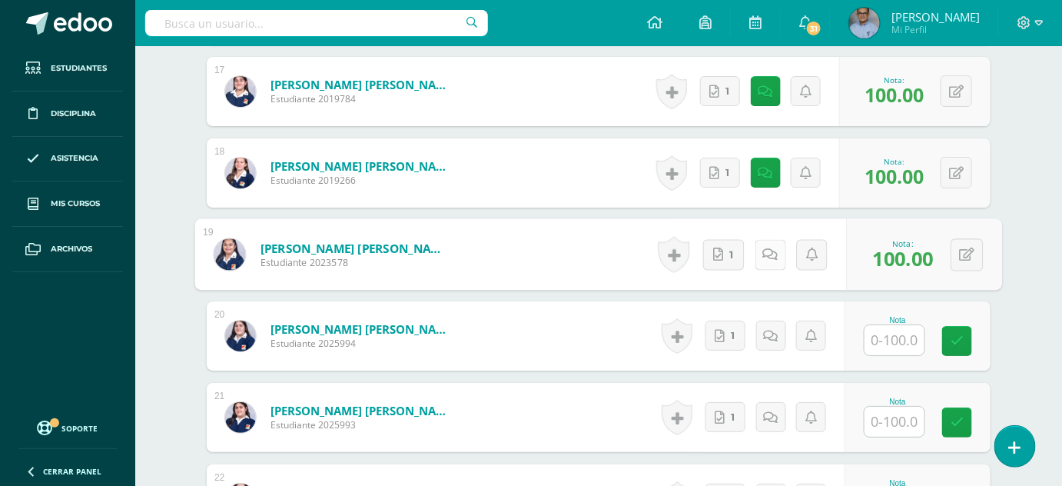
click at [759, 253] on link at bounding box center [770, 254] width 31 height 31
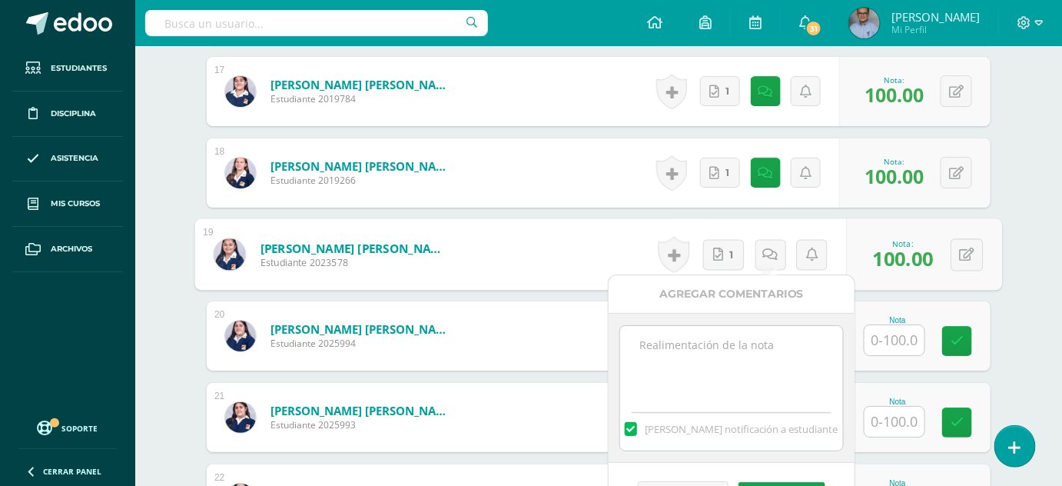
click at [698, 367] on textarea at bounding box center [731, 364] width 222 height 77
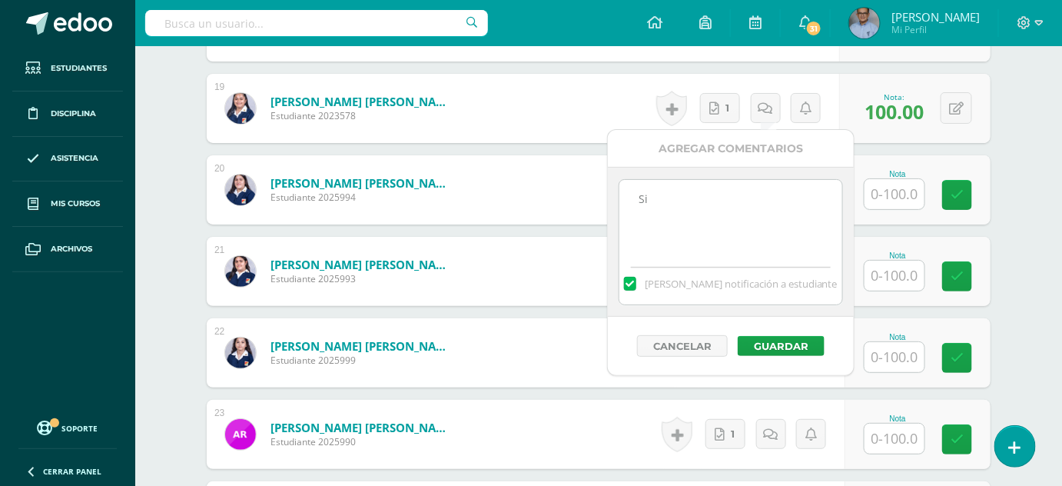
scroll to position [1943, 0]
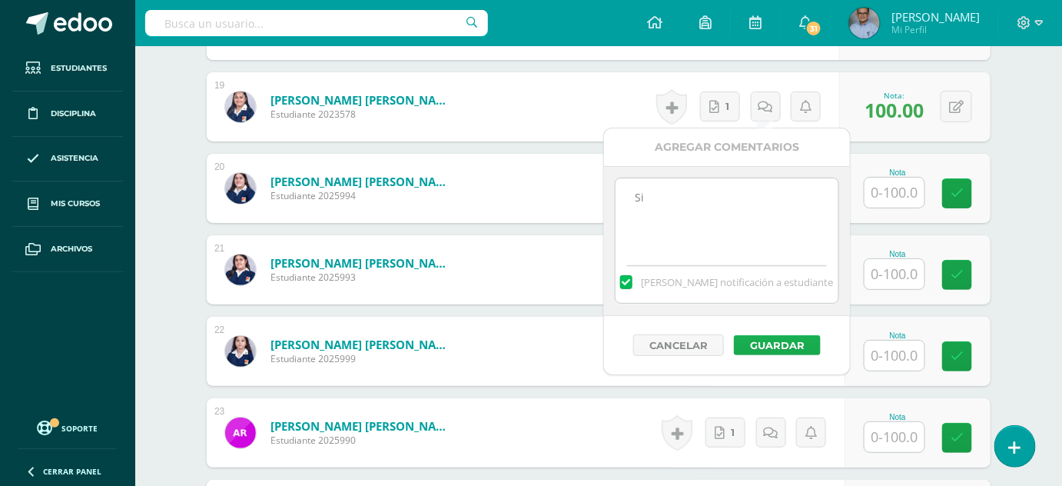
type textarea "Si"
click at [746, 341] on button "Guardar" at bounding box center [777, 345] width 87 height 20
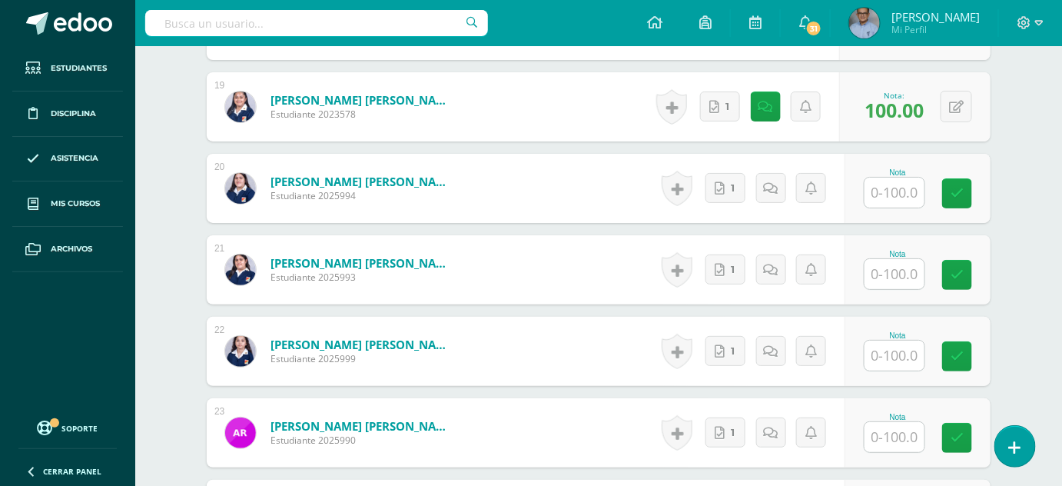
click at [898, 192] on input "text" at bounding box center [895, 193] width 60 height 30
type input "100"
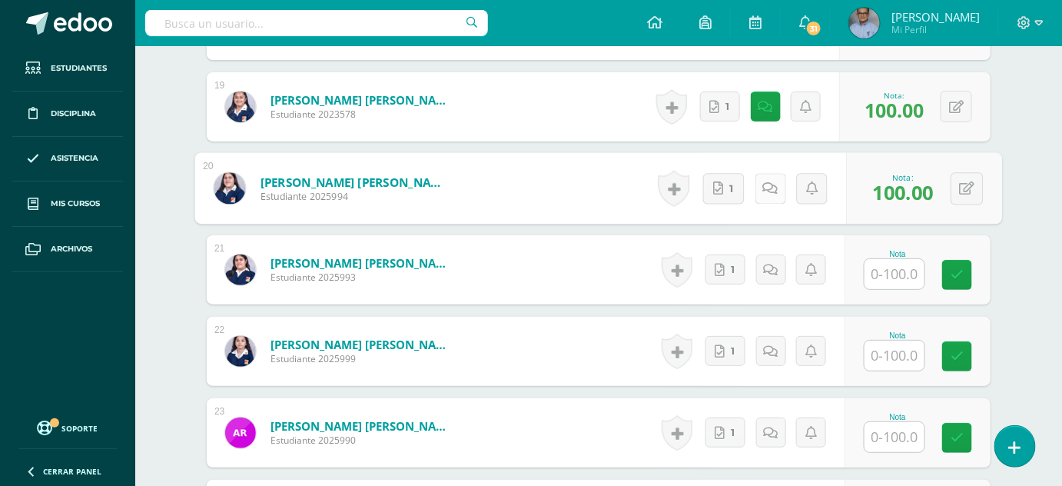
click at [766, 190] on icon at bounding box center [770, 187] width 15 height 13
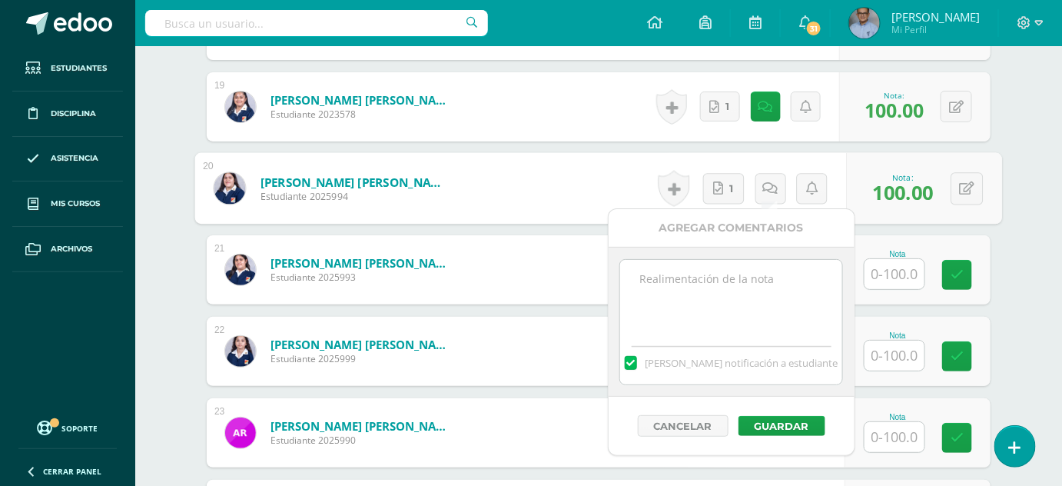
click at [742, 308] on textarea at bounding box center [731, 298] width 222 height 77
click at [650, 274] on textarea "Si" at bounding box center [731, 298] width 222 height 77
type textarea "Si"
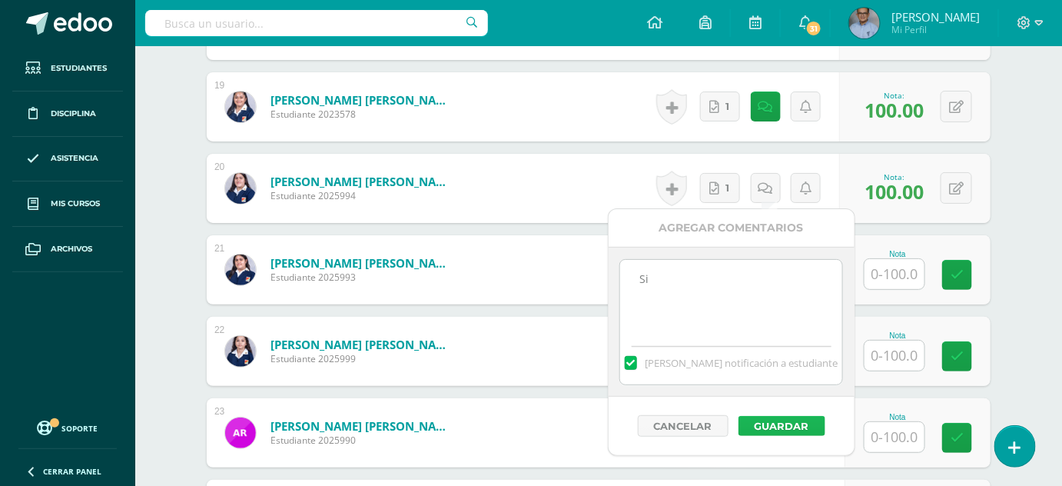
click at [776, 422] on button "Guardar" at bounding box center [782, 426] width 87 height 20
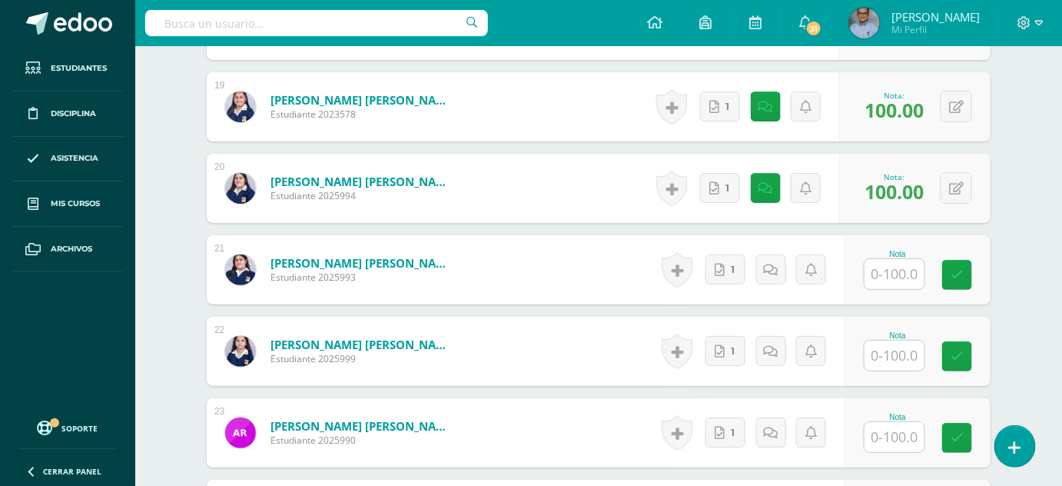
click at [881, 267] on input "text" at bounding box center [895, 274] width 60 height 30
type input "100"
click at [763, 272] on icon at bounding box center [770, 269] width 15 height 13
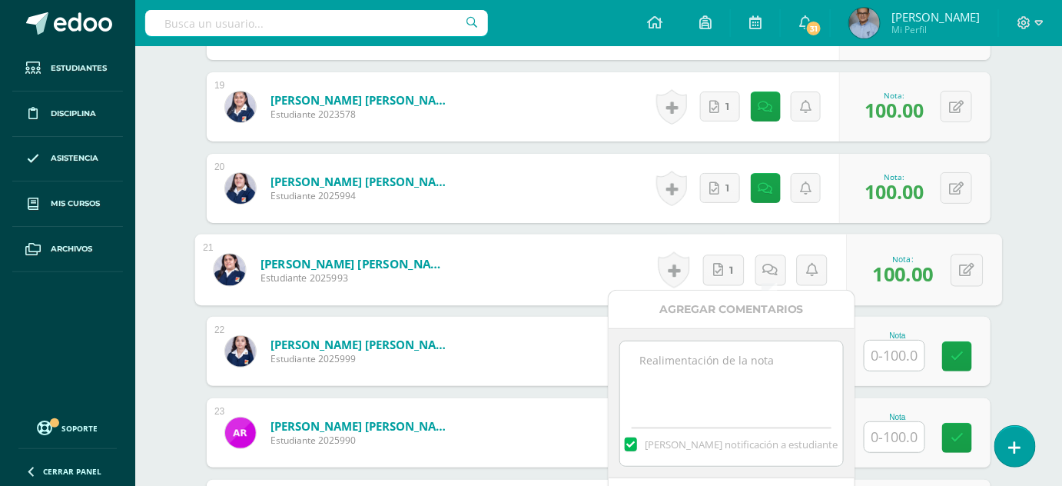
click at [728, 356] on textarea at bounding box center [731, 379] width 222 height 77
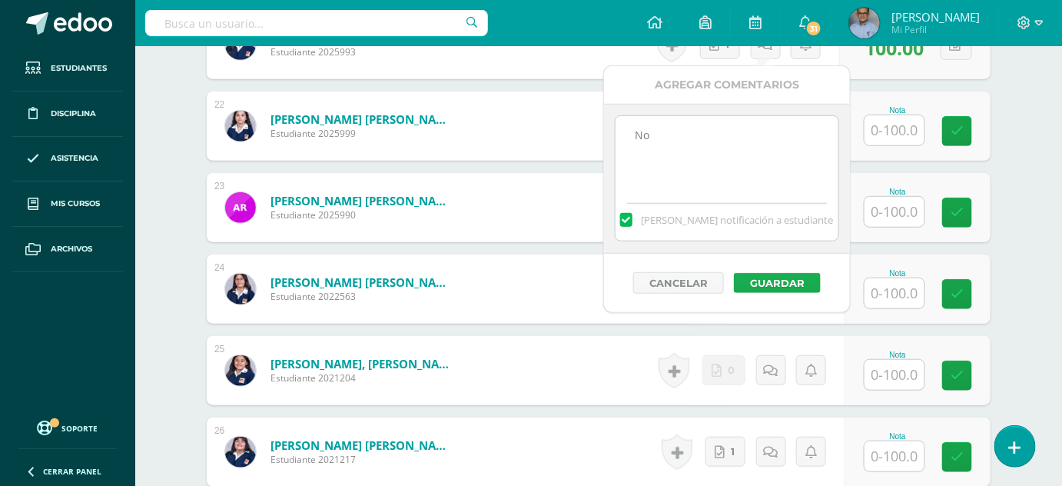
type textarea "No"
click at [784, 278] on button "Guardar" at bounding box center [777, 283] width 87 height 20
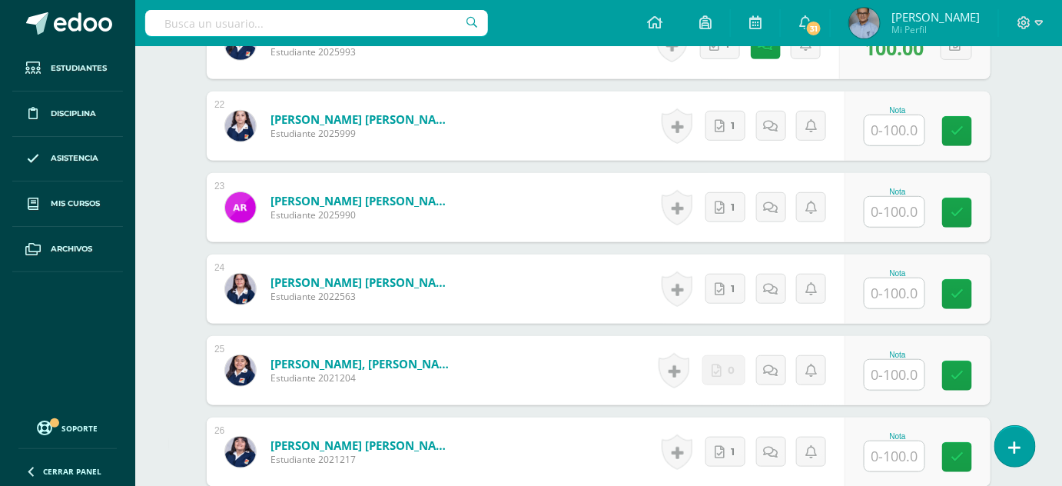
click at [902, 130] on input "text" at bounding box center [895, 130] width 60 height 30
type input "100"
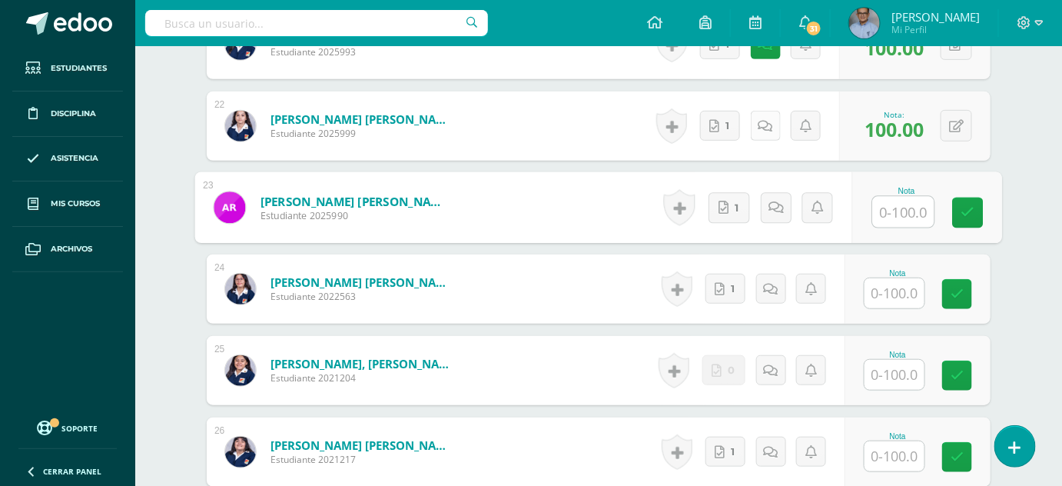
click at [764, 123] on icon at bounding box center [766, 126] width 15 height 13
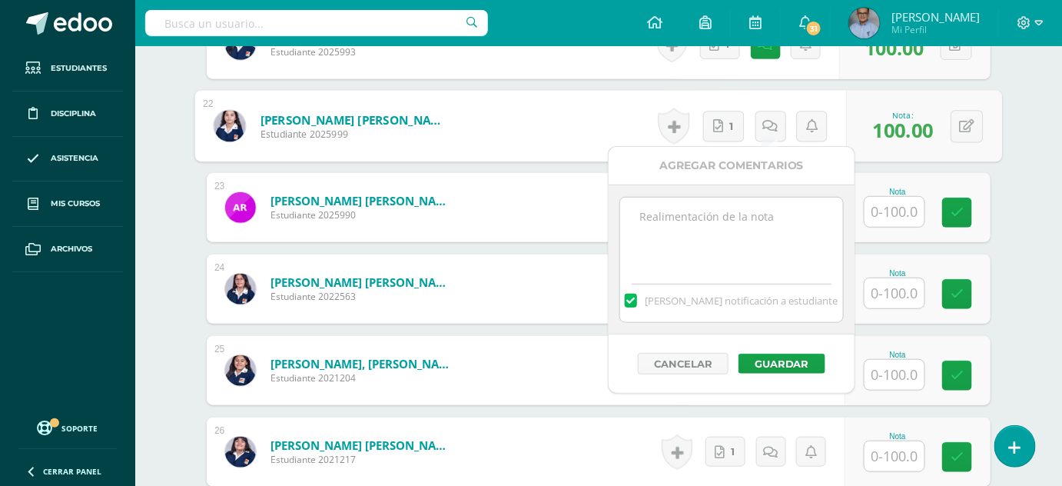
click at [755, 247] on textarea at bounding box center [731, 236] width 222 height 77
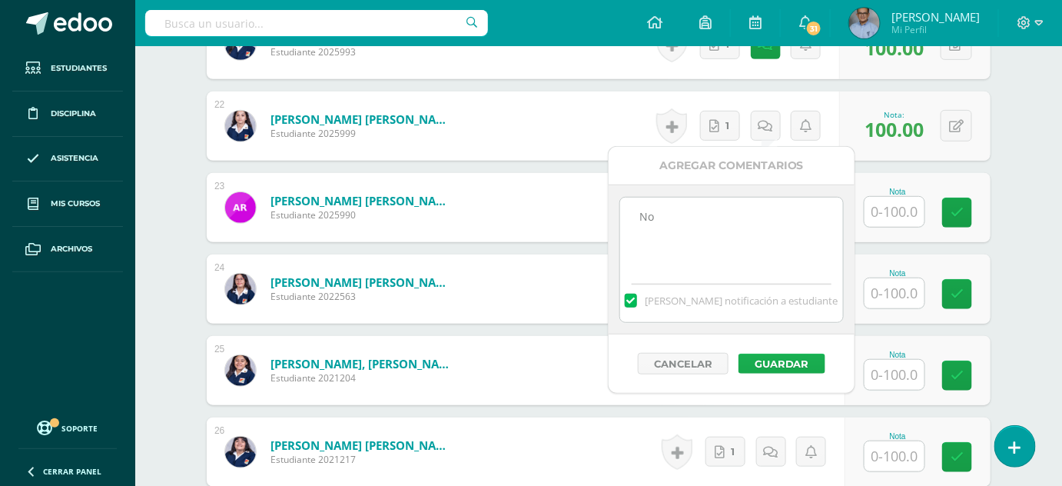
type textarea "No"
click at [772, 357] on button "Guardar" at bounding box center [782, 364] width 87 height 20
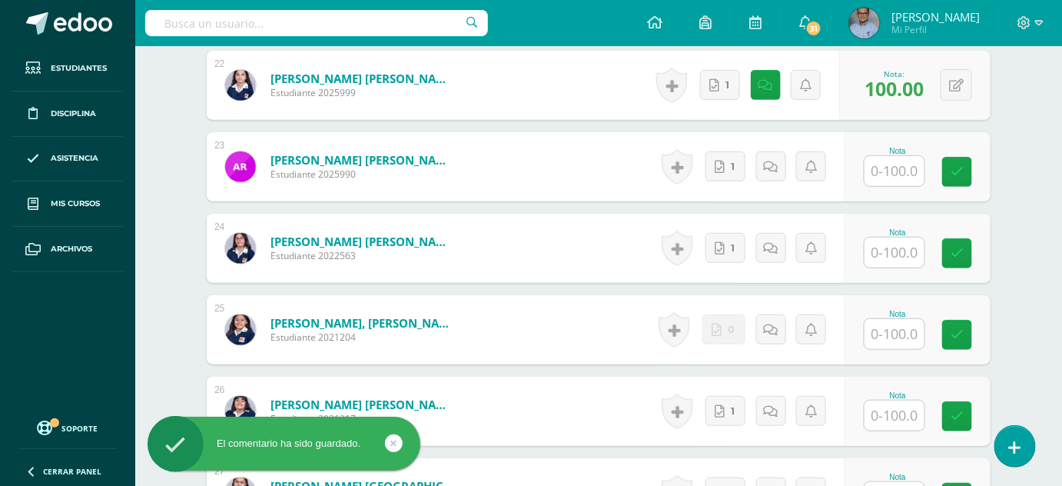
scroll to position [2210, 0]
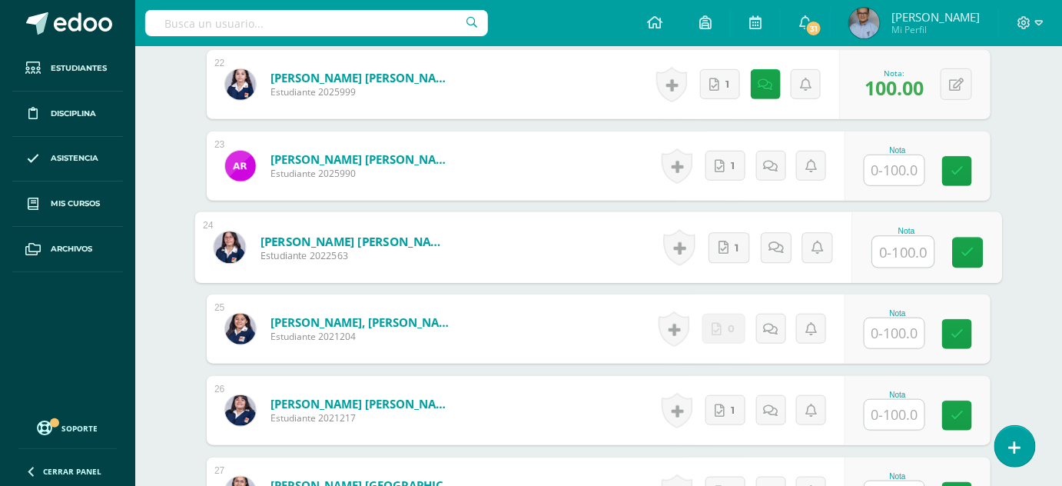
click at [893, 249] on input "text" at bounding box center [903, 252] width 61 height 31
type input "100"
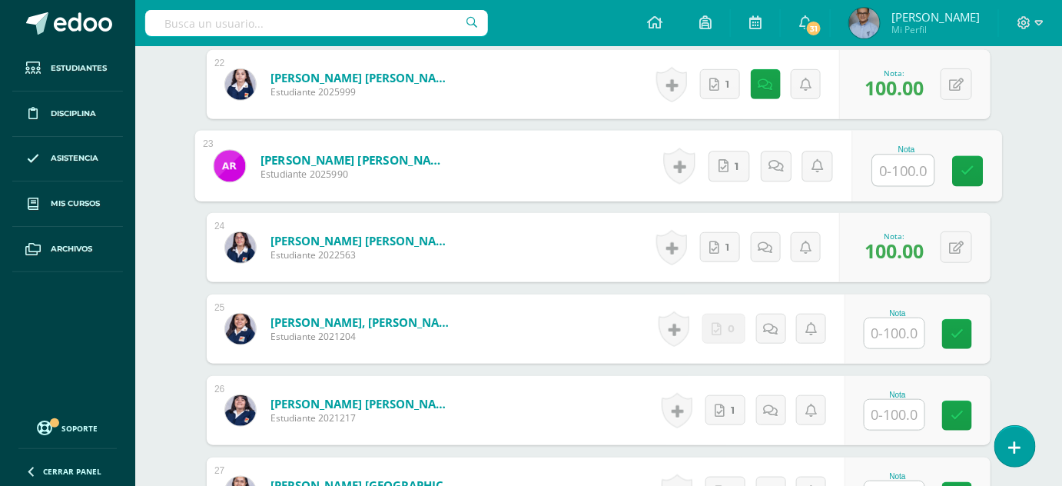
click at [904, 155] on input "text" at bounding box center [903, 170] width 61 height 31
type input "100"
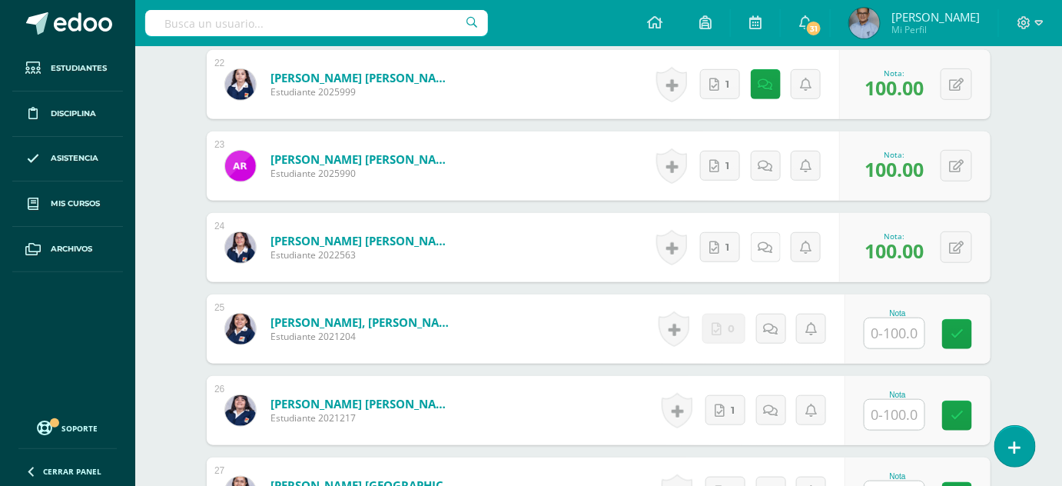
click at [764, 241] on icon at bounding box center [766, 247] width 15 height 13
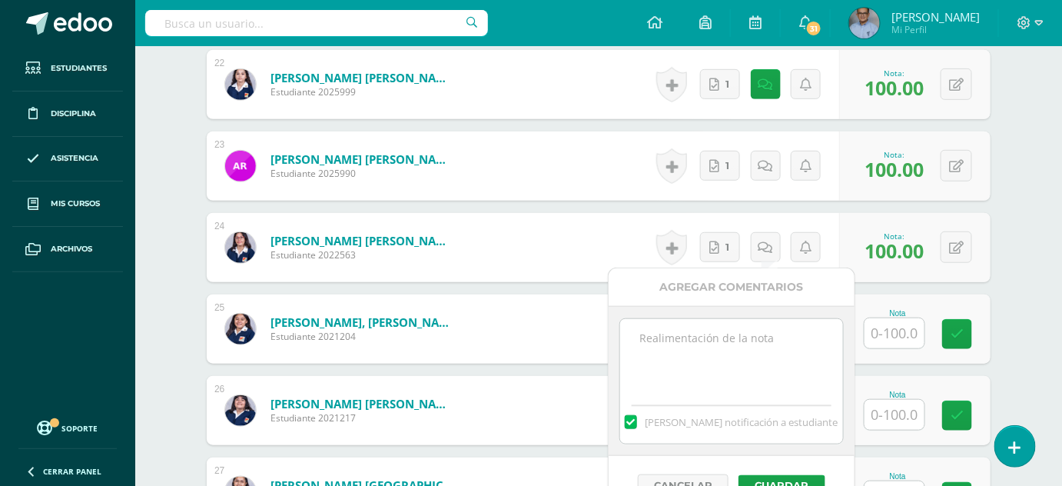
click at [698, 337] on textarea at bounding box center [731, 357] width 222 height 77
type textarea "M"
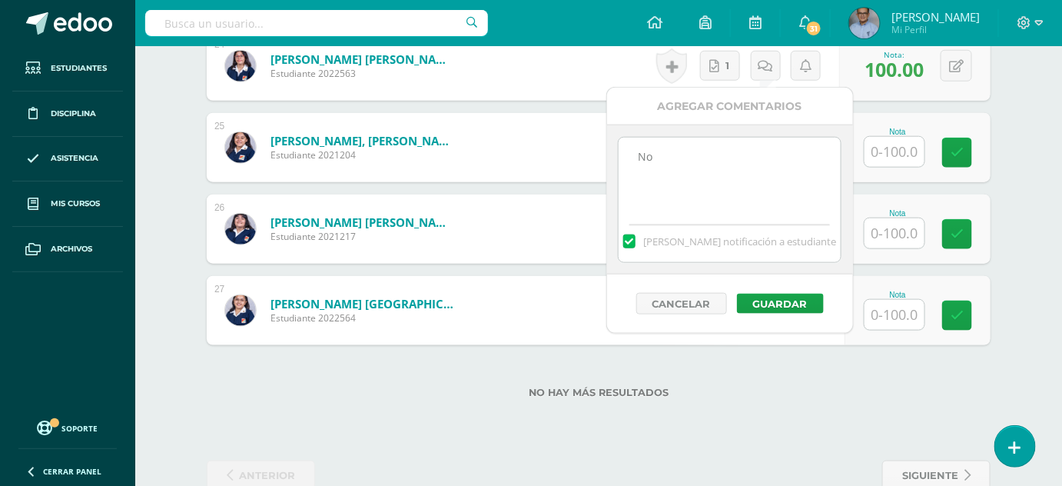
scroll to position [2392, 0]
type textarea "No"
click at [754, 301] on button "Guardar" at bounding box center [777, 304] width 87 height 20
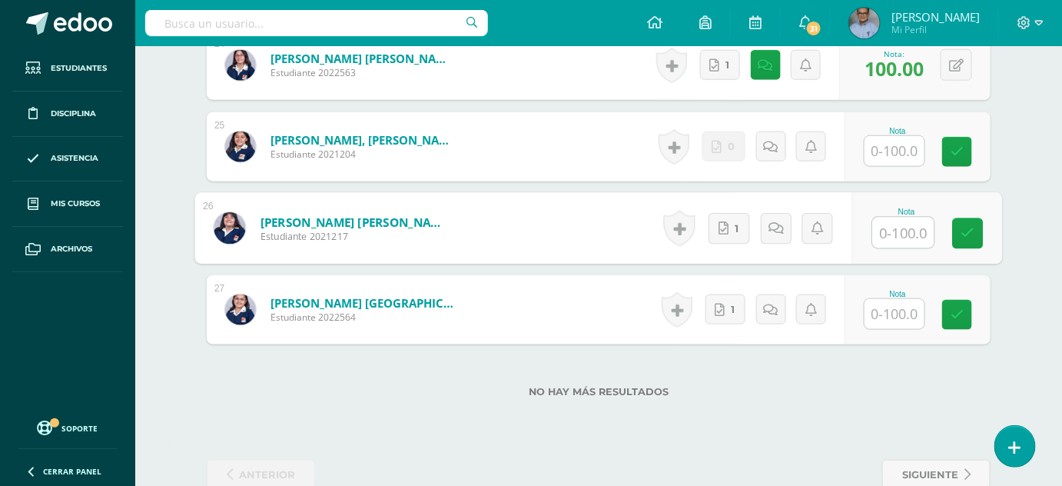
click at [900, 218] on input "text" at bounding box center [903, 233] width 61 height 31
type input "100"
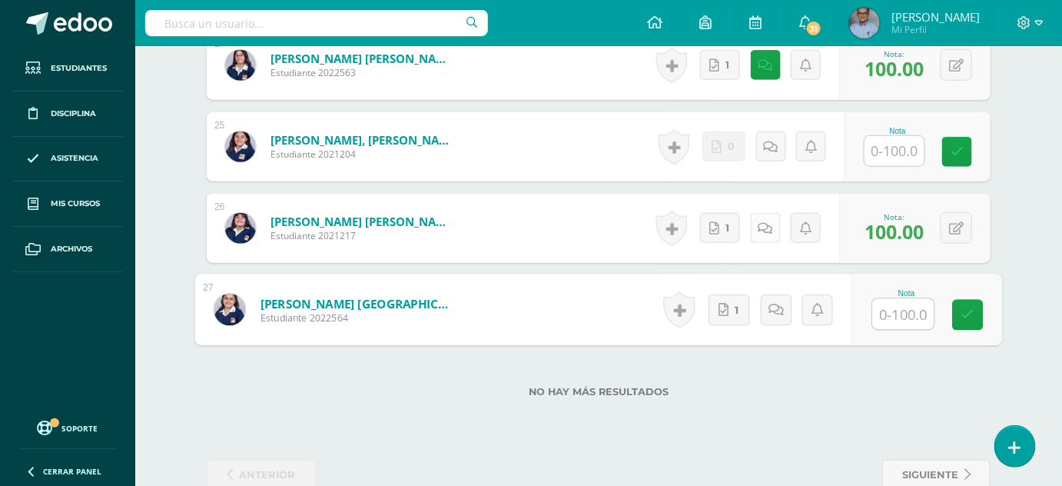
click at [763, 226] on icon at bounding box center [766, 228] width 15 height 13
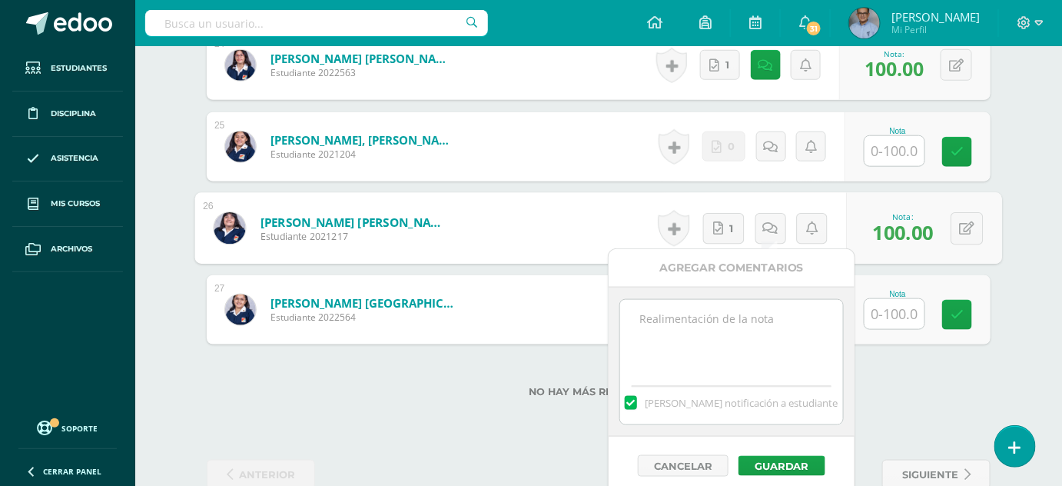
click at [701, 341] on textarea at bounding box center [731, 338] width 222 height 77
type textarea "No"
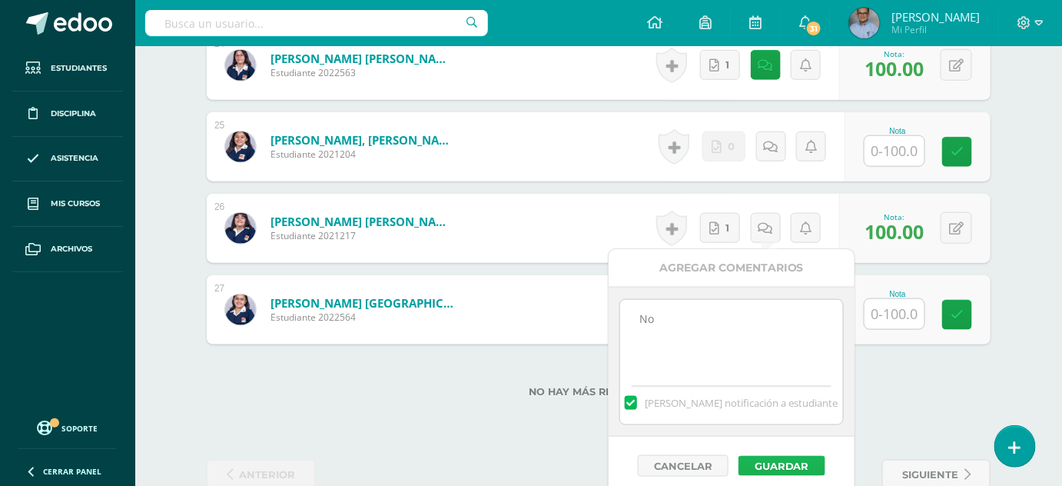
click at [754, 457] on button "Guardar" at bounding box center [782, 466] width 87 height 20
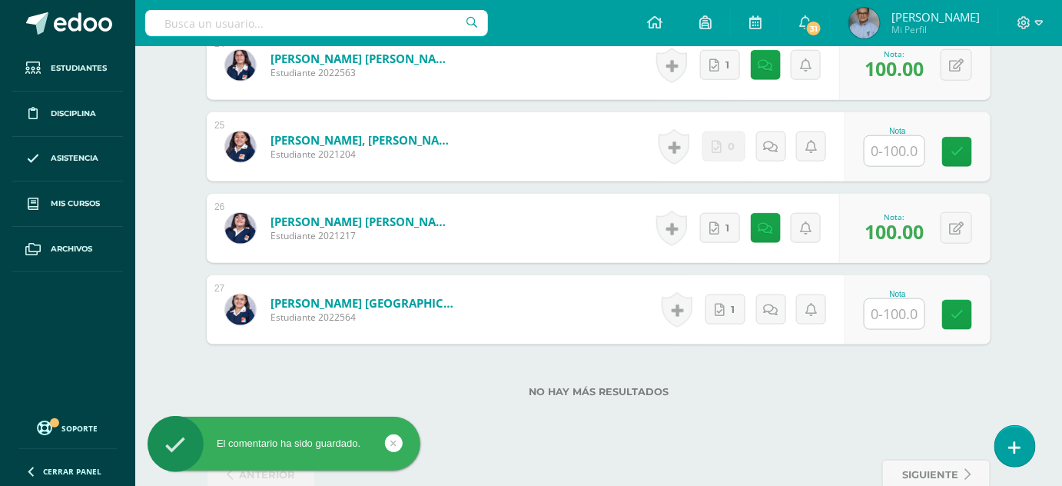
click at [897, 315] on input "text" at bounding box center [895, 314] width 60 height 30
type input "100"
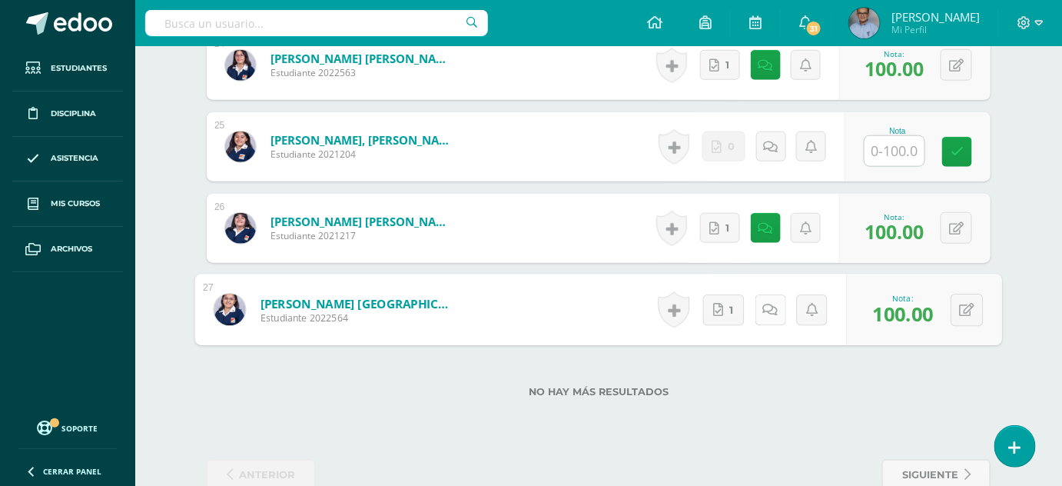
click at [771, 308] on icon at bounding box center [770, 309] width 15 height 13
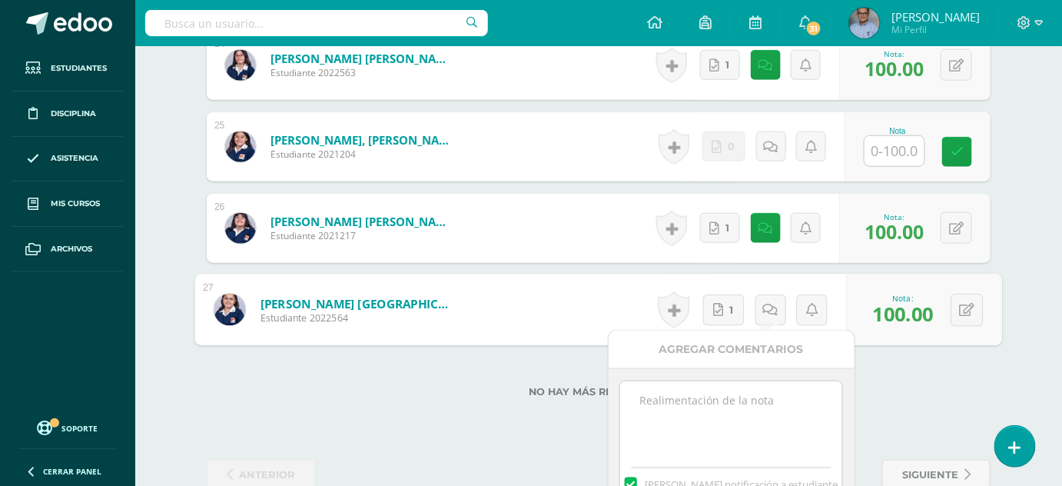
click at [709, 387] on textarea at bounding box center [731, 419] width 222 height 77
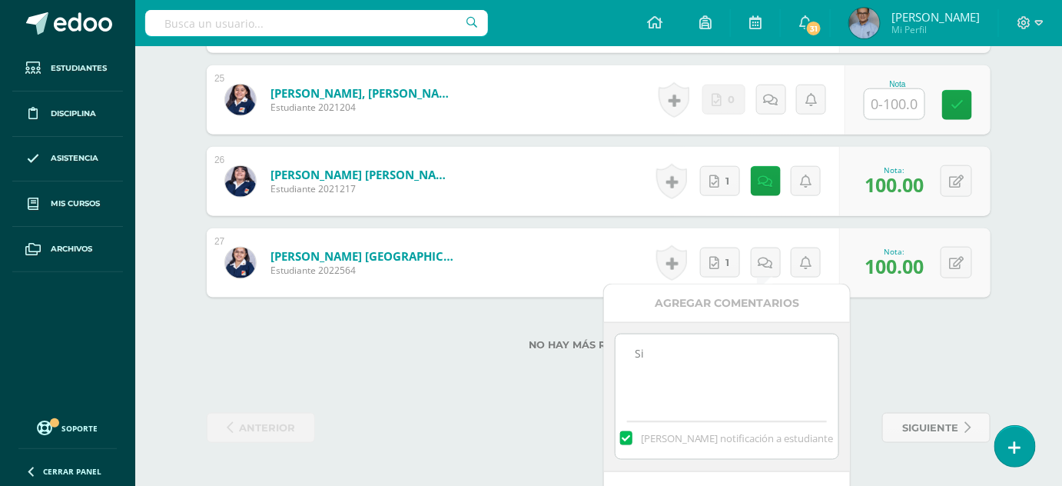
scroll to position [2481, 0]
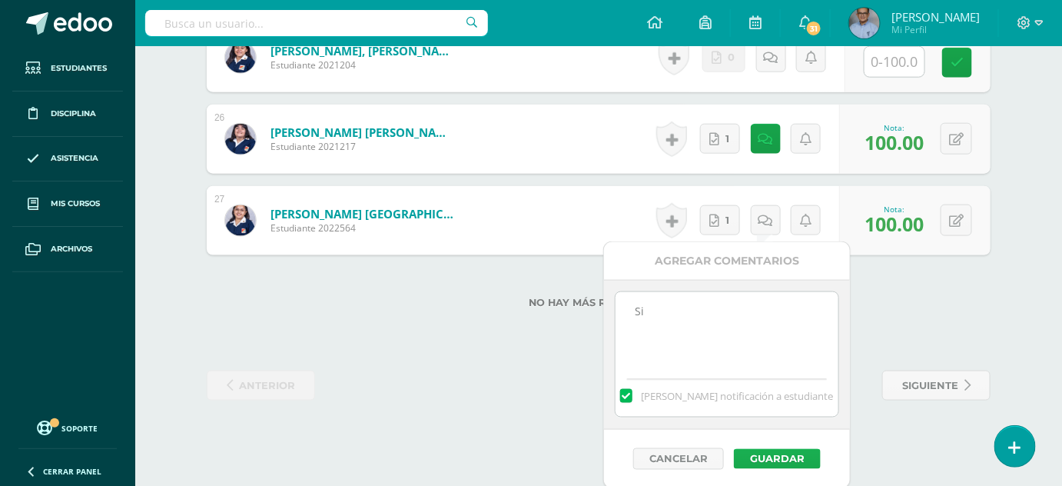
type textarea "Si"
click at [788, 454] on button "Guardar" at bounding box center [777, 459] width 87 height 20
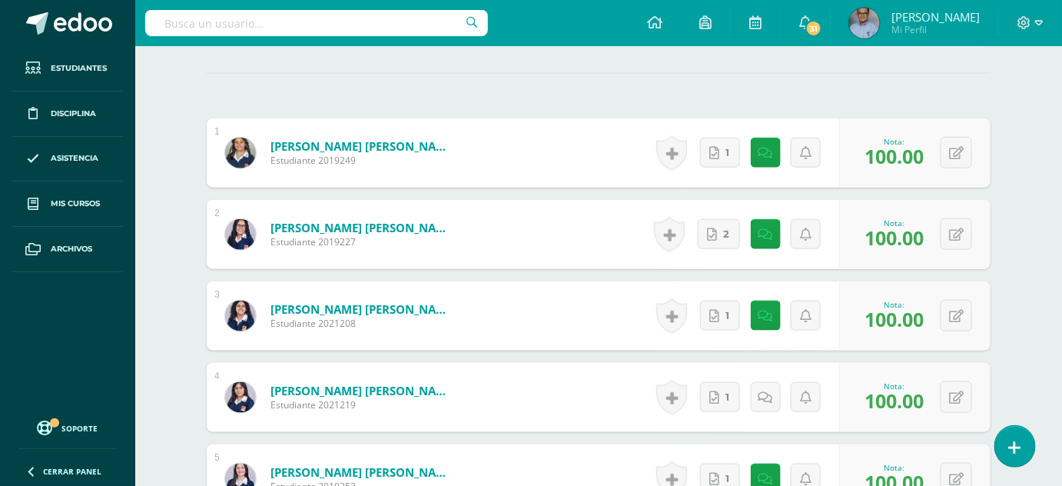
scroll to position [427, 0]
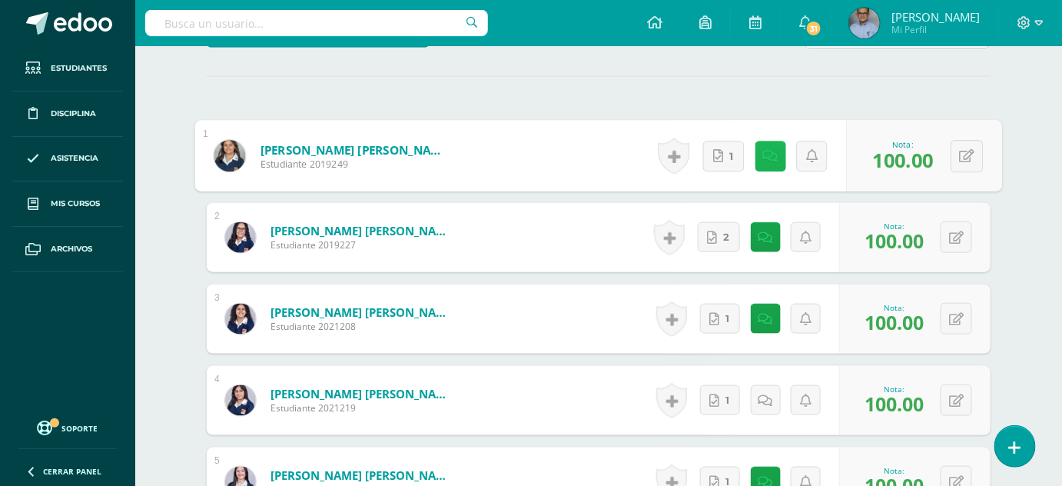
click at [760, 158] on link at bounding box center [770, 156] width 31 height 31
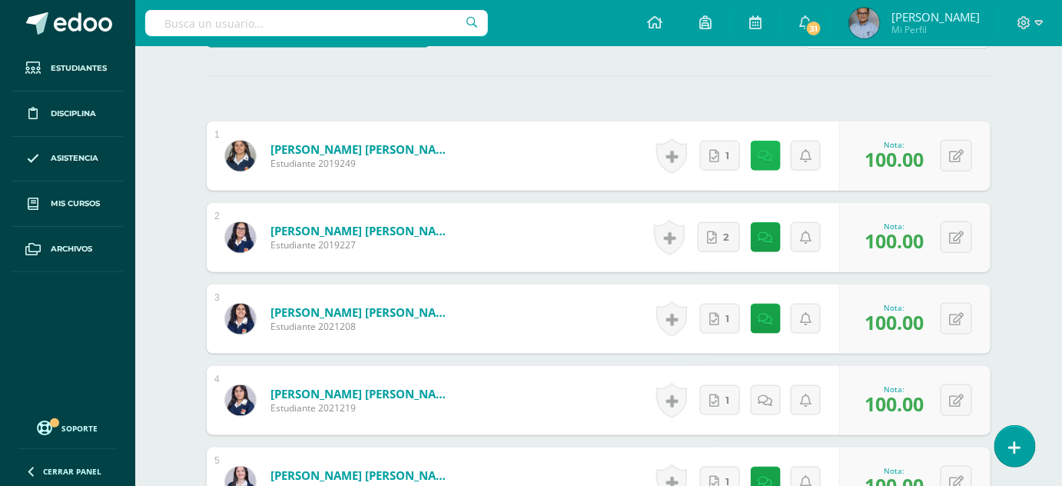
click at [766, 161] on link at bounding box center [766, 156] width 30 height 30
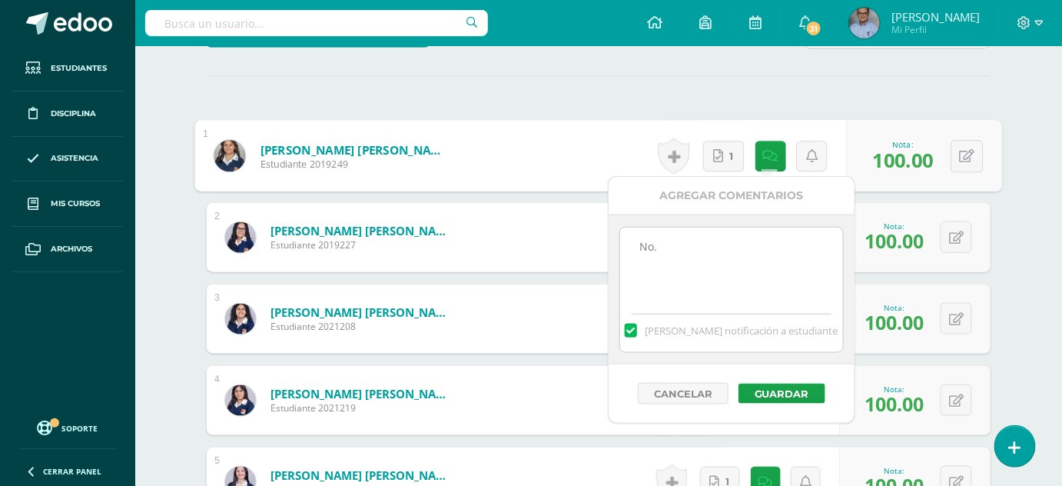
click at [633, 76] on hr at bounding box center [599, 77] width 784 height 2
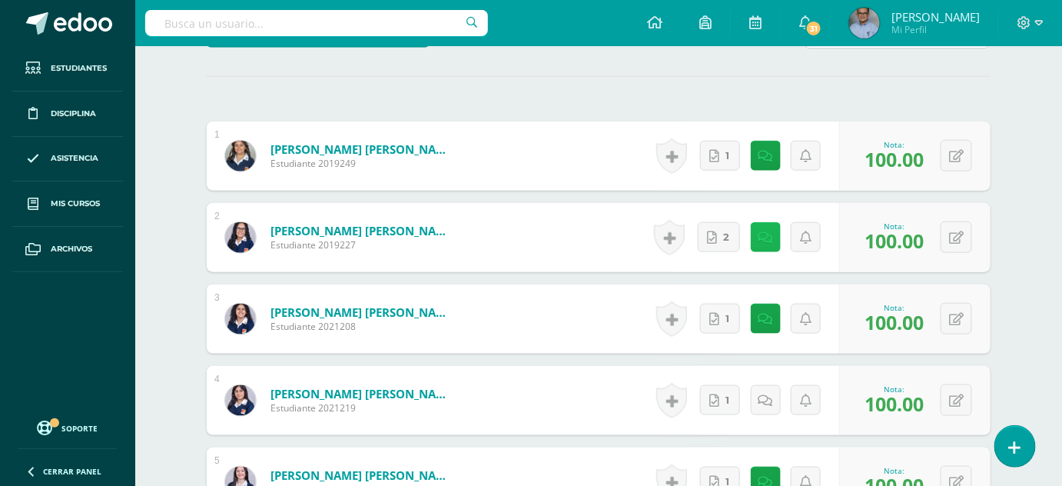
click at [764, 237] on icon at bounding box center [766, 237] width 15 height 13
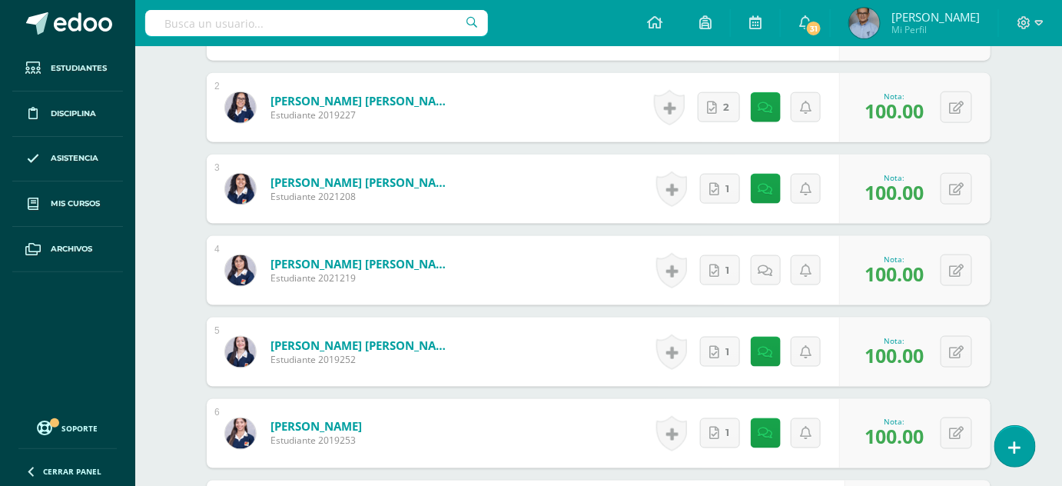
scroll to position [561, 0]
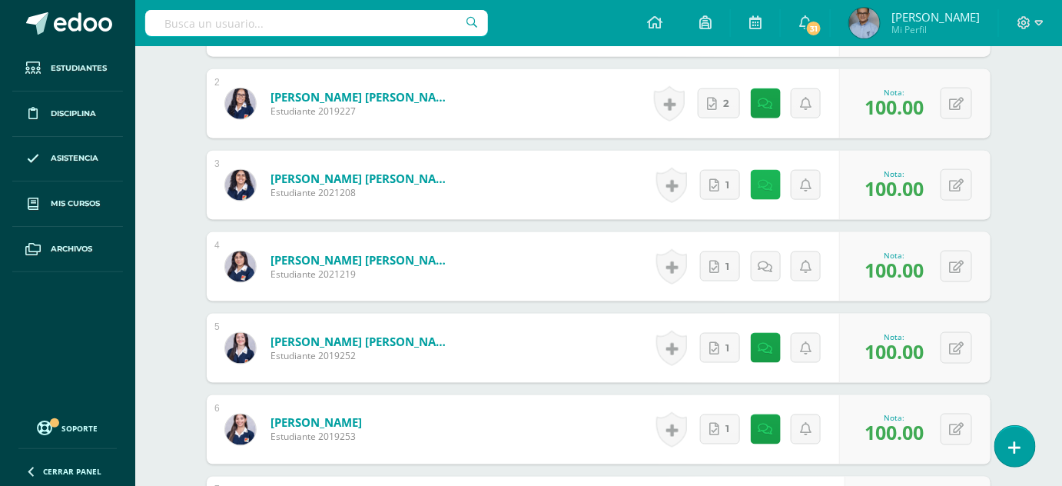
click at [768, 192] on link at bounding box center [766, 185] width 30 height 30
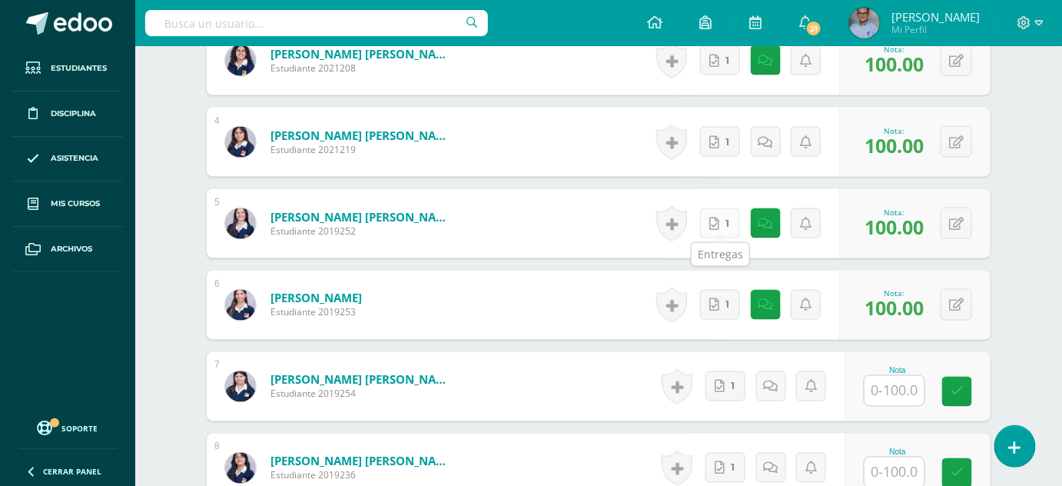
click at [722, 225] on link "1" at bounding box center [720, 223] width 40 height 30
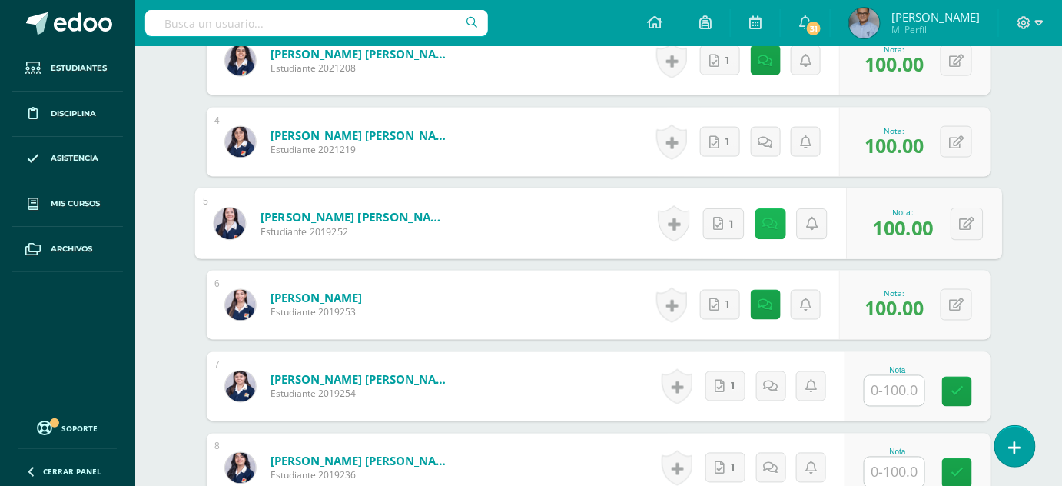
click at [775, 227] on icon at bounding box center [770, 223] width 15 height 13
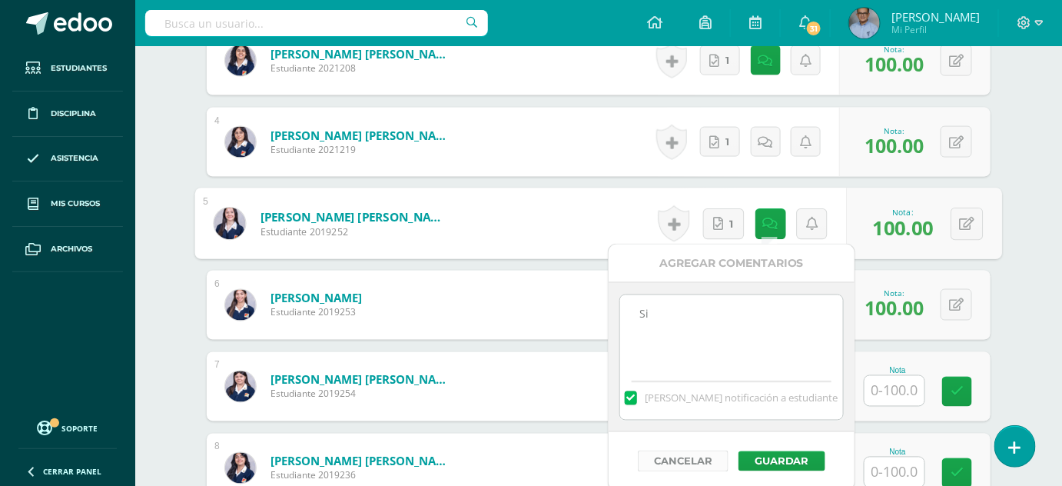
click at [708, 458] on button "Cancelar" at bounding box center [683, 461] width 91 height 22
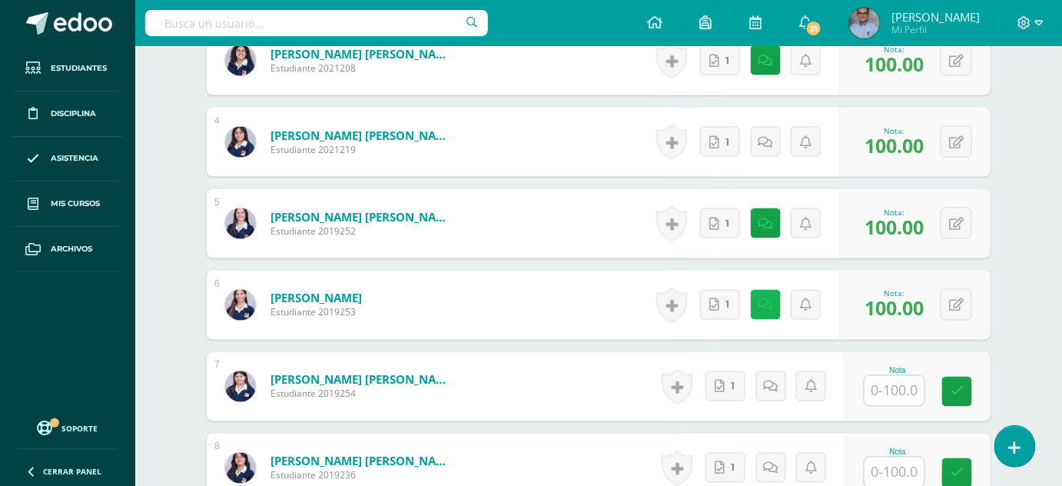
click at [770, 311] on link at bounding box center [766, 305] width 30 height 30
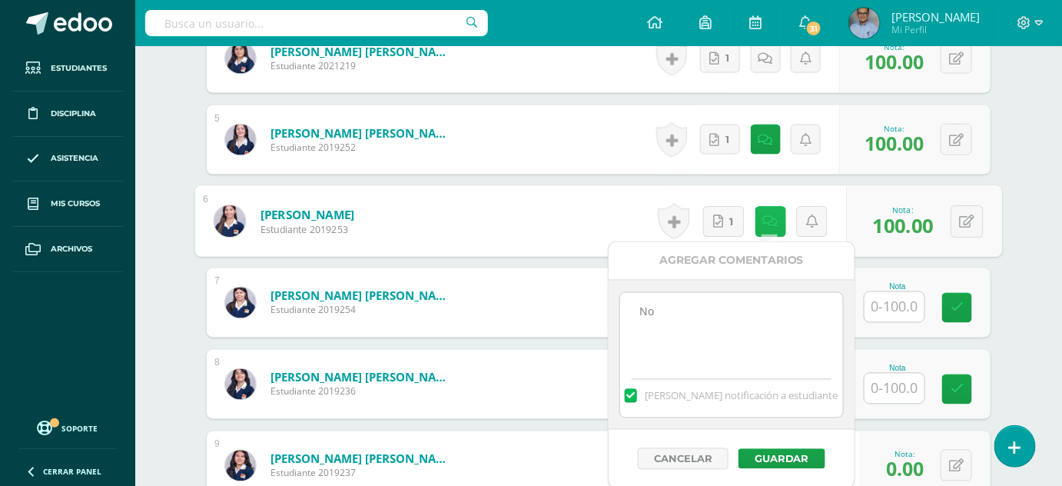
scroll to position [781, 0]
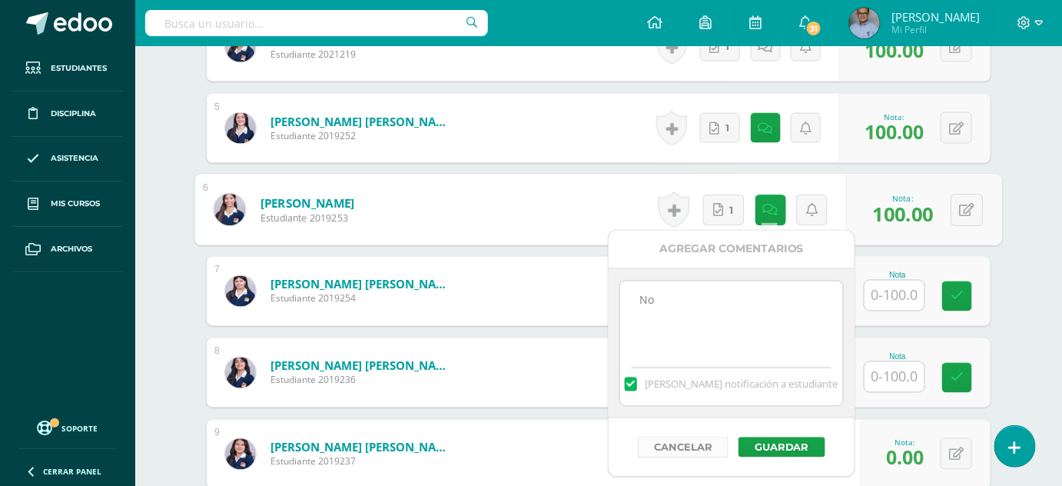
click at [685, 444] on button "Cancelar" at bounding box center [683, 448] width 91 height 22
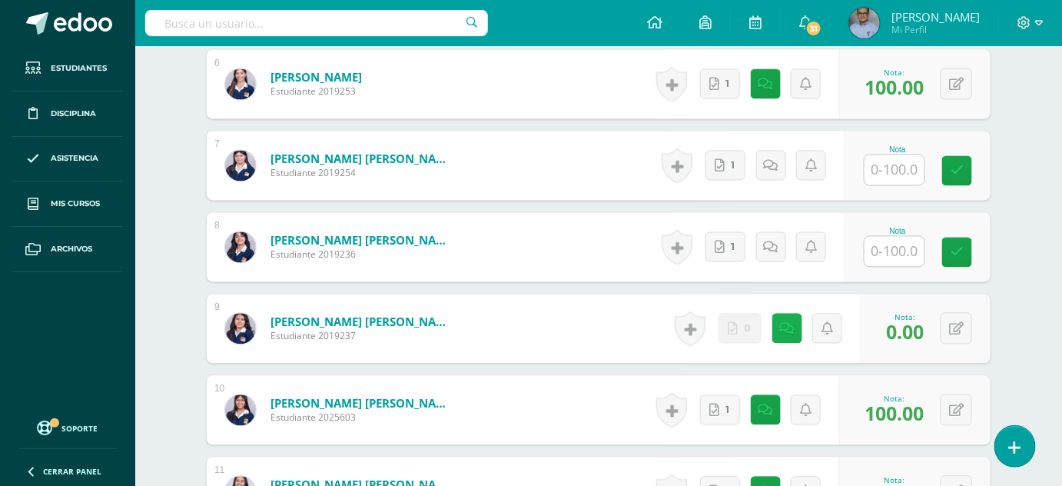
scroll to position [910, 0]
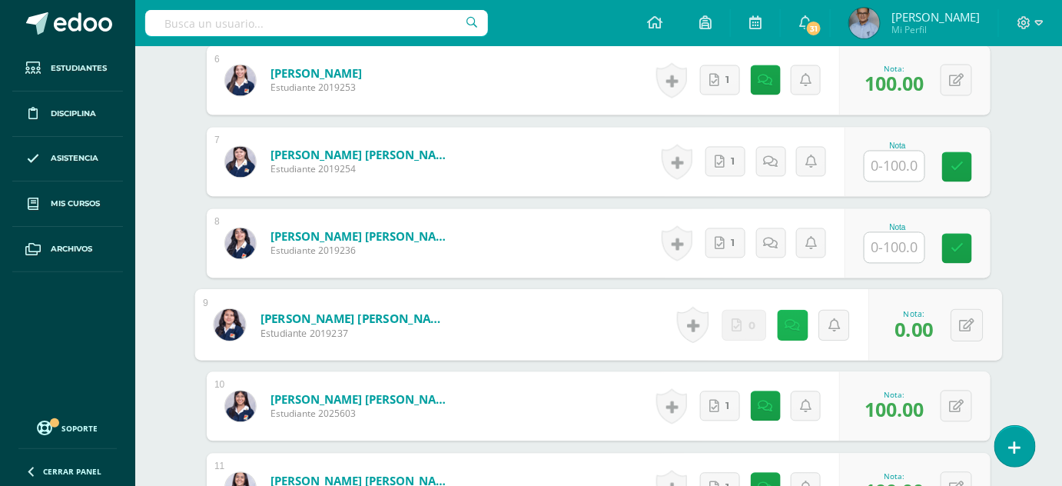
click at [791, 321] on icon at bounding box center [793, 324] width 15 height 13
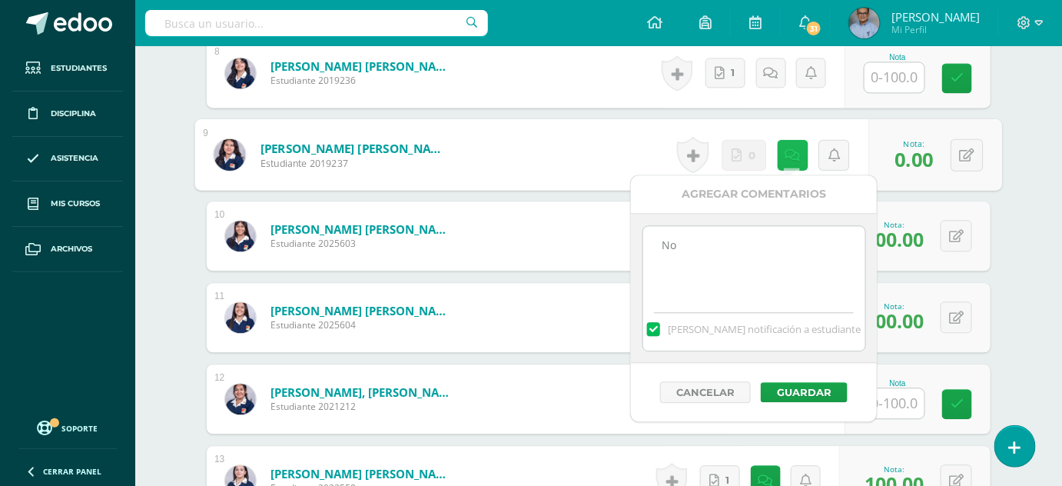
scroll to position [1084, 0]
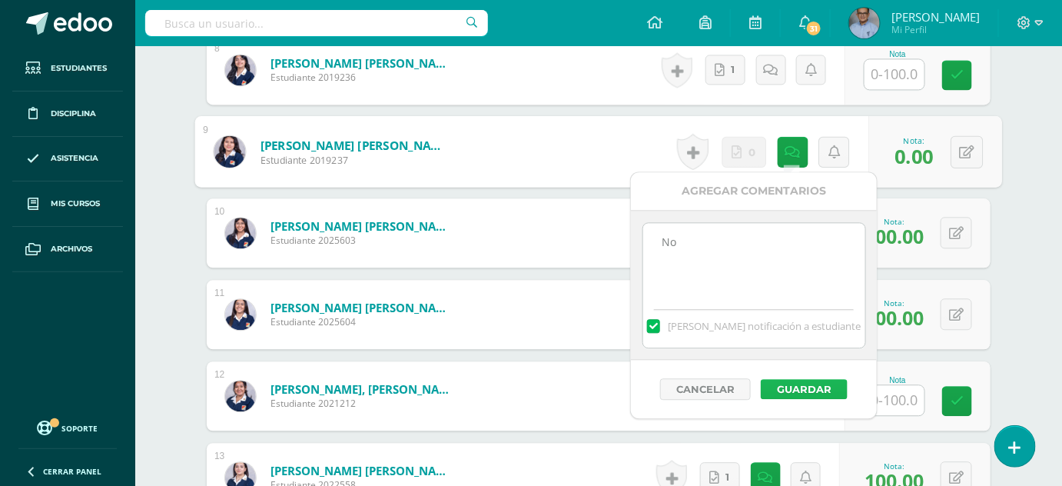
click at [807, 389] on button "Guardar" at bounding box center [804, 389] width 87 height 20
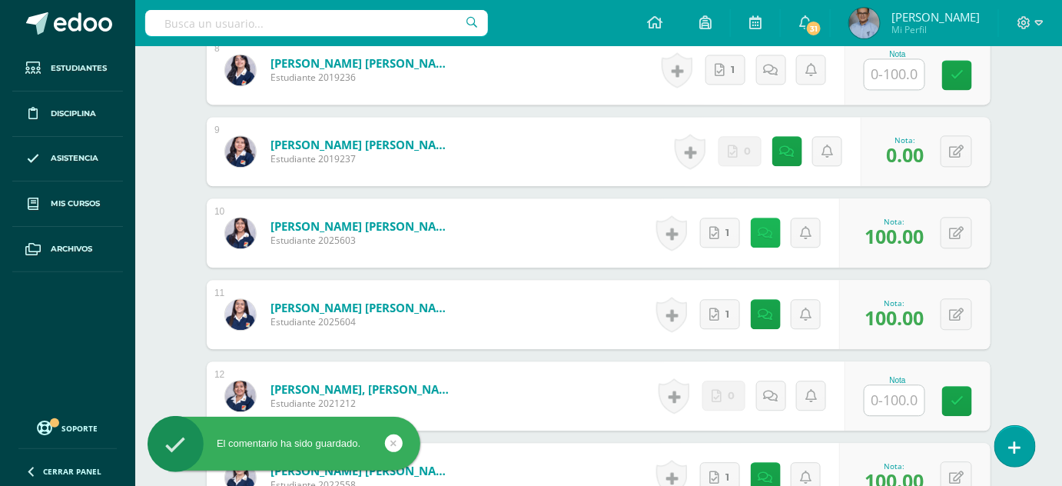
click at [763, 236] on icon at bounding box center [766, 233] width 15 height 13
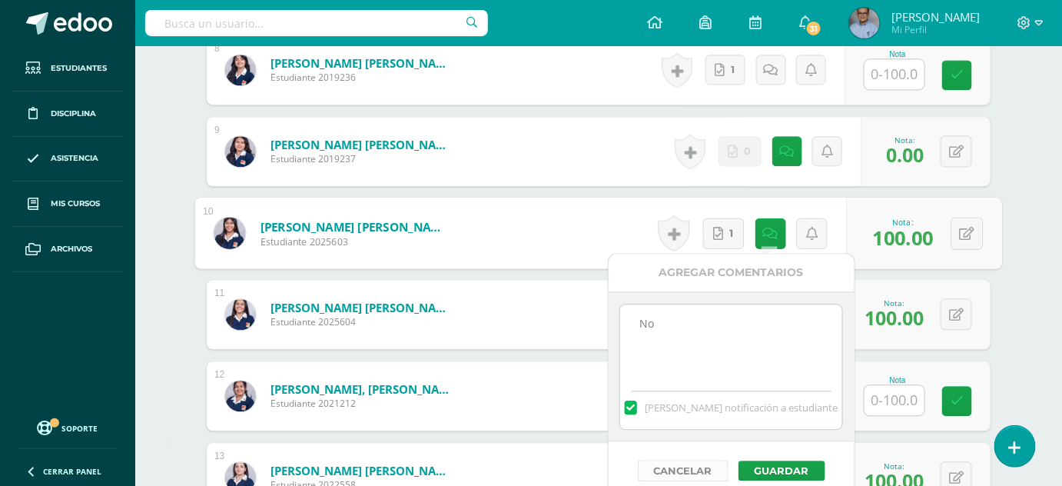
click at [707, 475] on button "Cancelar" at bounding box center [683, 471] width 91 height 22
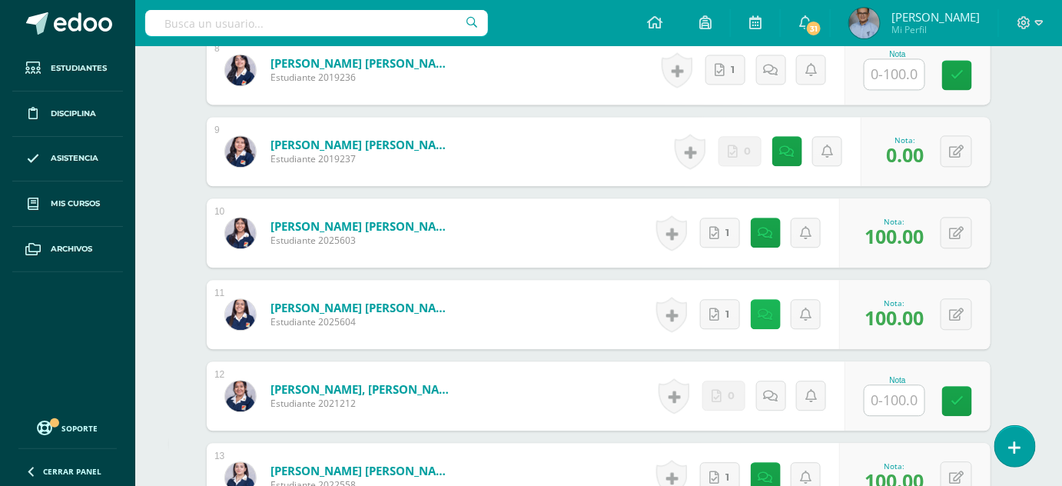
click at [767, 313] on icon at bounding box center [766, 314] width 15 height 13
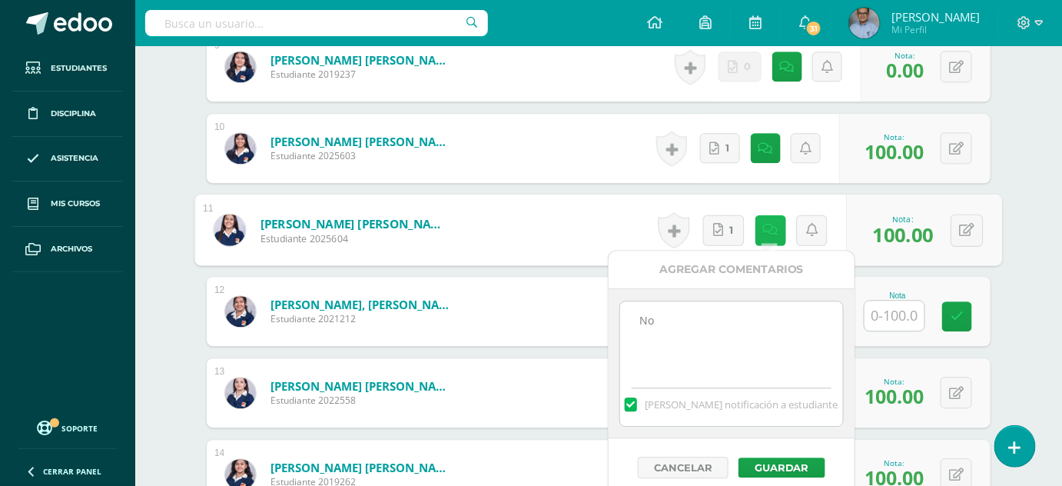
scroll to position [1280, 0]
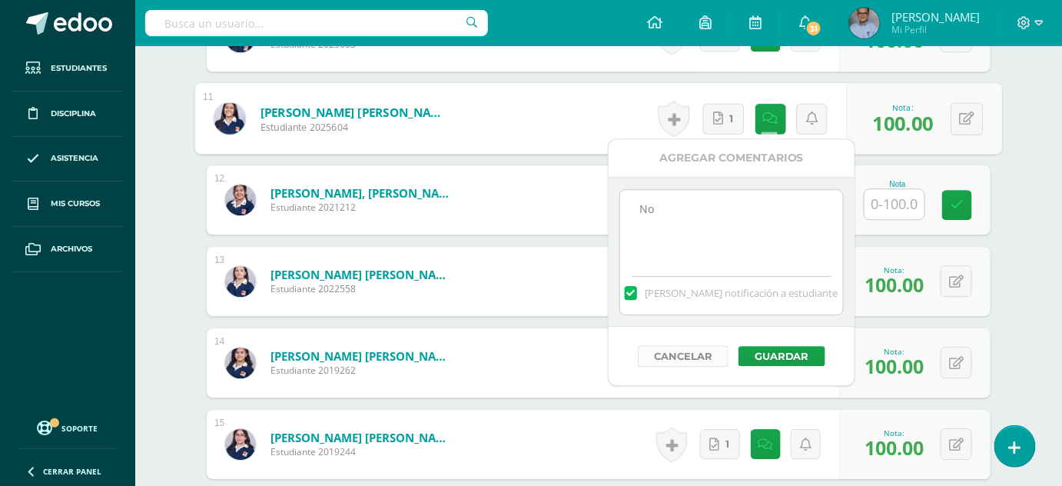
click at [699, 353] on button "Cancelar" at bounding box center [683, 356] width 91 height 22
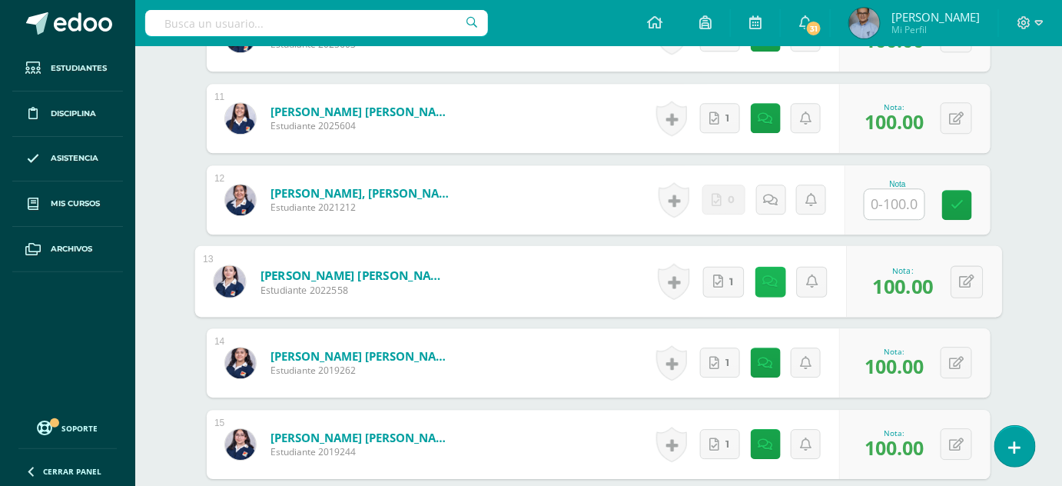
click at [769, 272] on link at bounding box center [770, 281] width 31 height 31
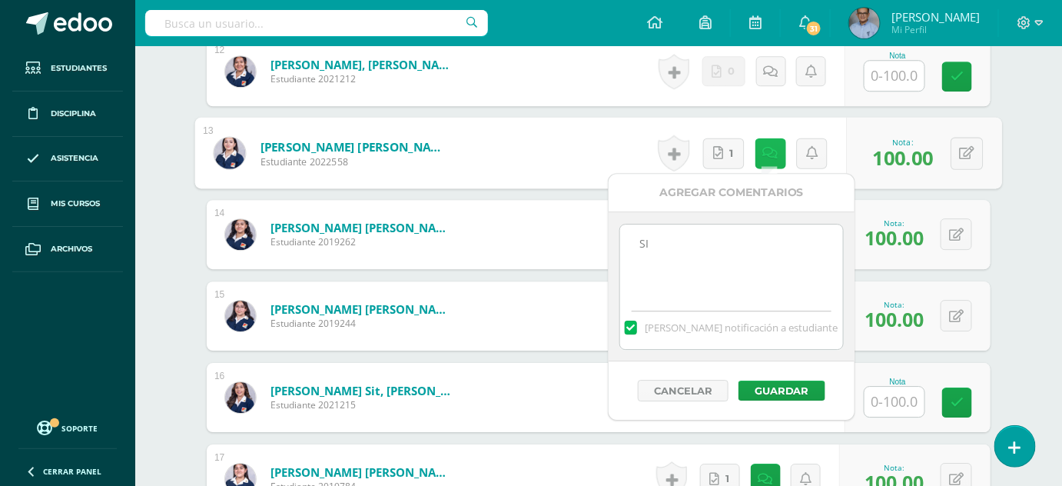
scroll to position [1410, 0]
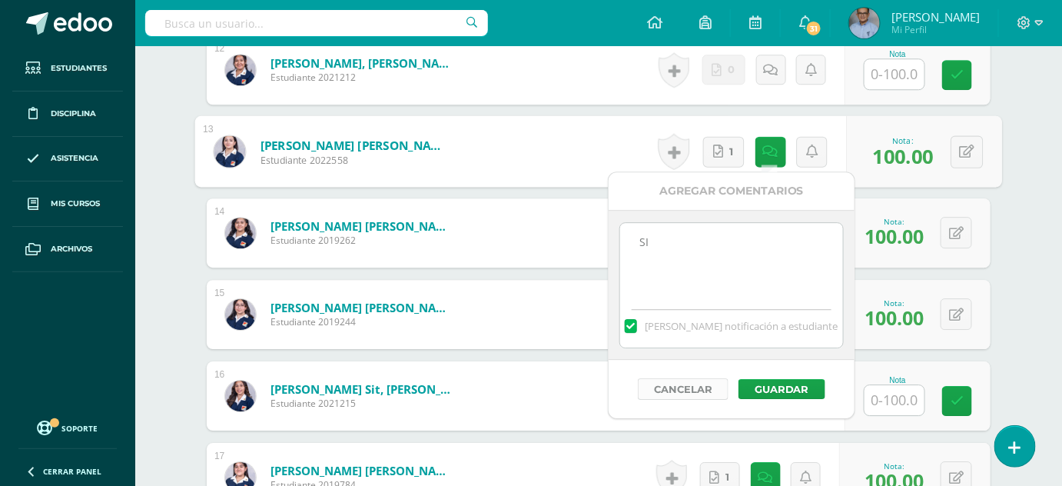
click at [689, 384] on button "Cancelar" at bounding box center [683, 389] width 91 height 22
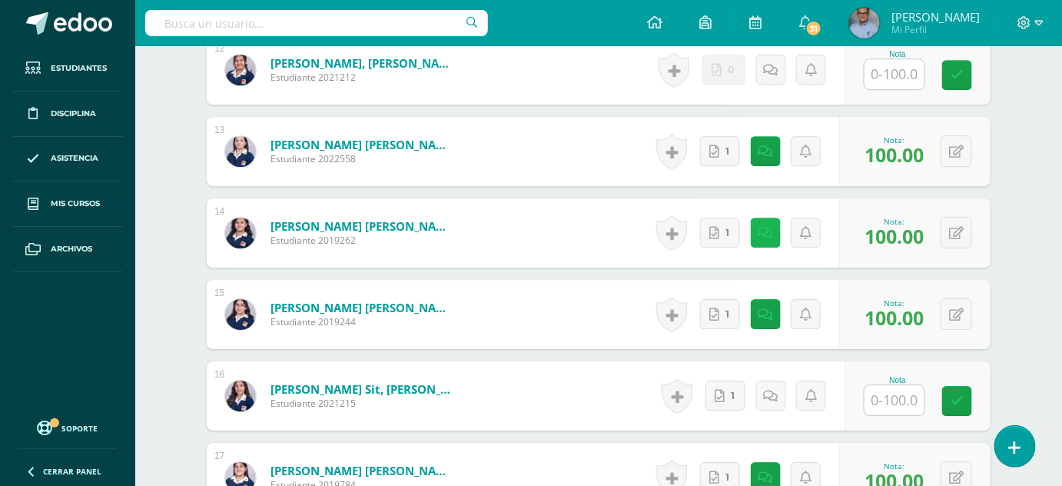
click at [773, 237] on link at bounding box center [766, 233] width 30 height 30
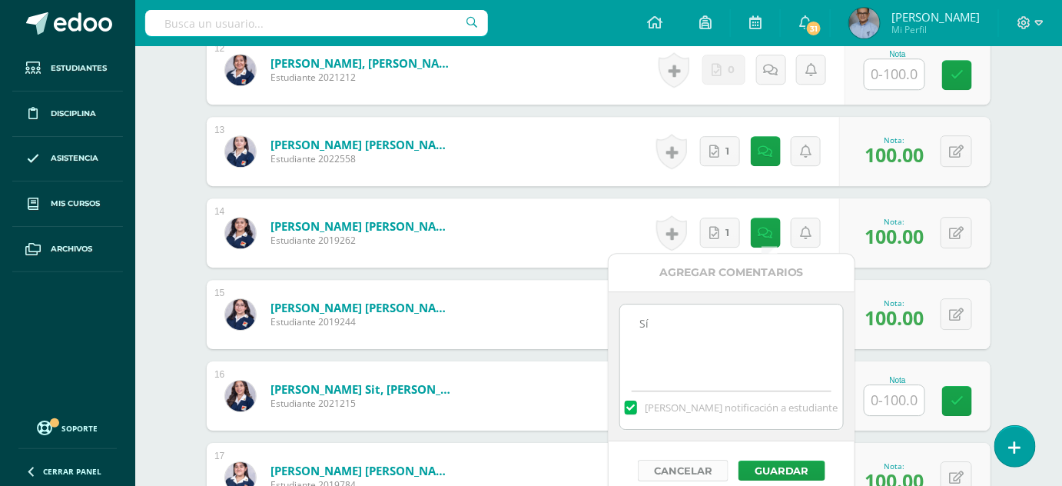
click at [702, 470] on button "Cancelar" at bounding box center [683, 471] width 91 height 22
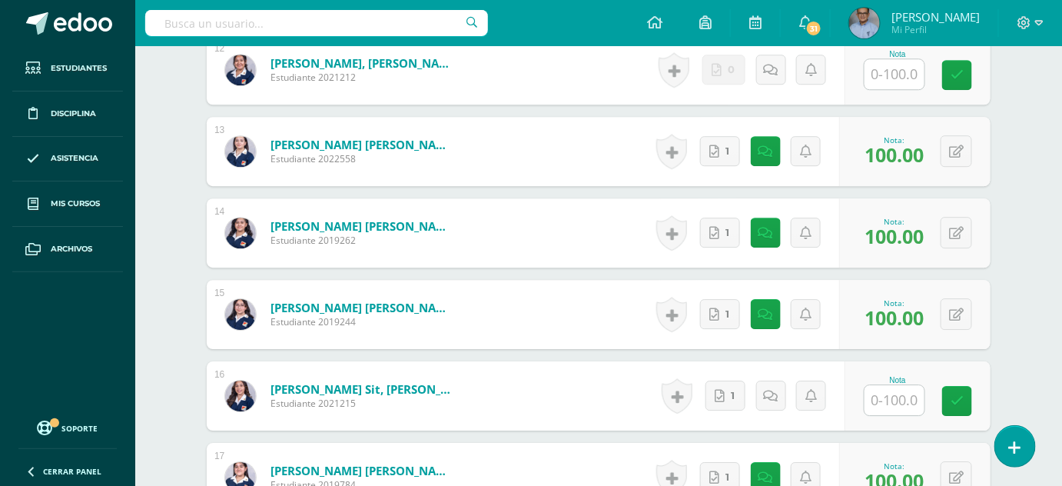
click at [758, 329] on div "Historial de actividad No hay historial para esta actividad 1" at bounding box center [745, 314] width 189 height 69
click at [767, 303] on link at bounding box center [766, 314] width 30 height 30
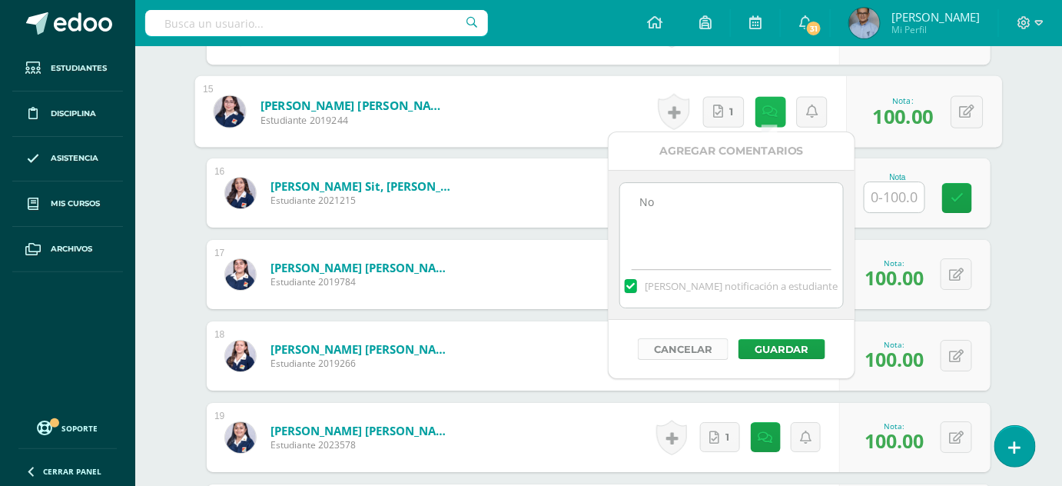
scroll to position [1613, 0]
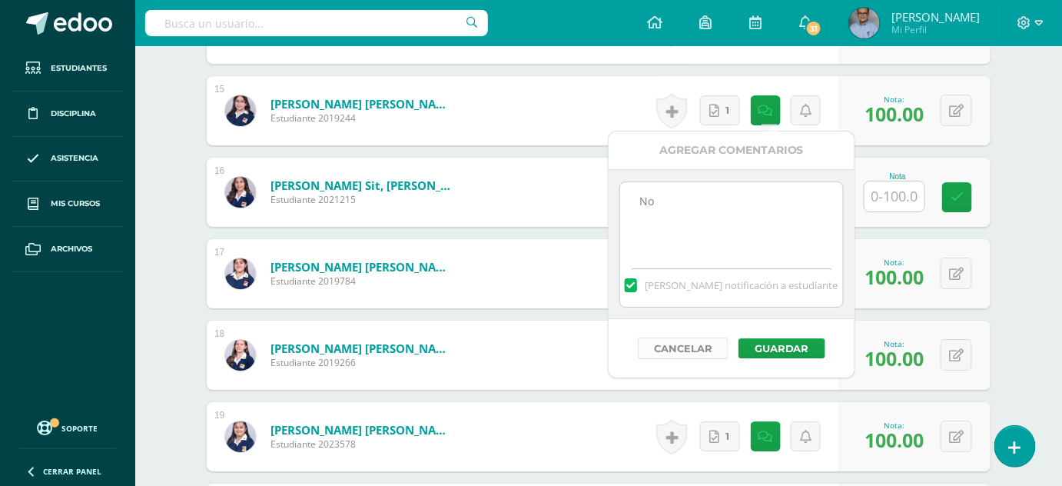
click at [682, 354] on button "Cancelar" at bounding box center [683, 348] width 91 height 22
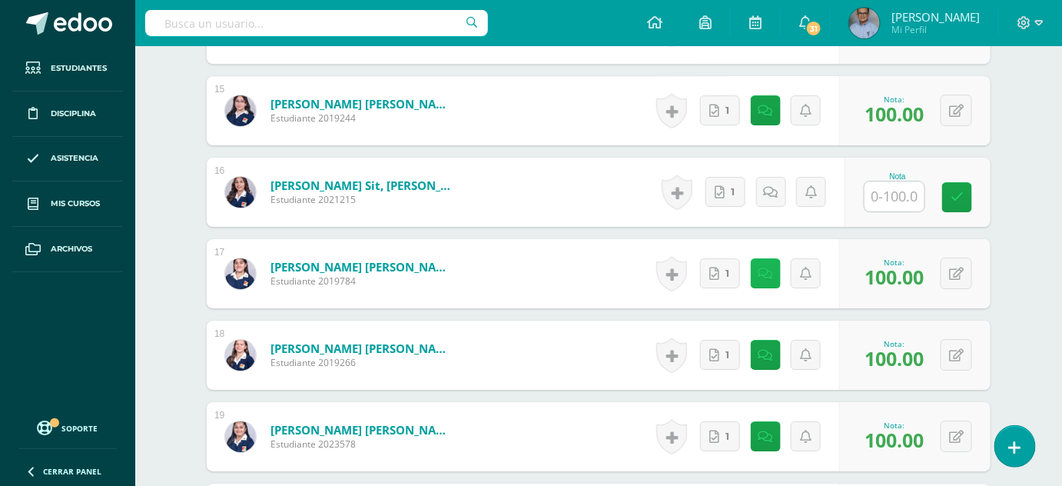
click at [760, 267] on link at bounding box center [766, 273] width 30 height 30
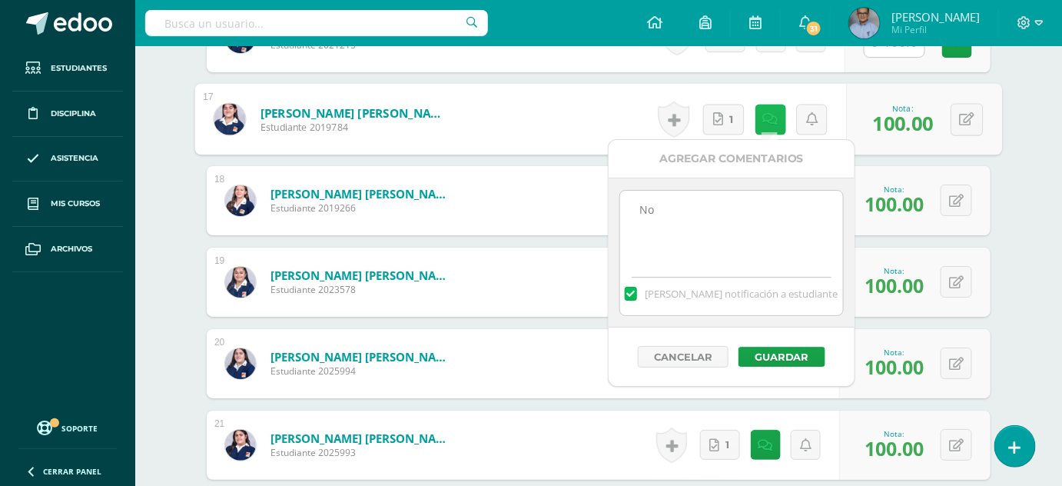
scroll to position [1769, 0]
click at [686, 352] on button "Cancelar" at bounding box center [683, 356] width 91 height 22
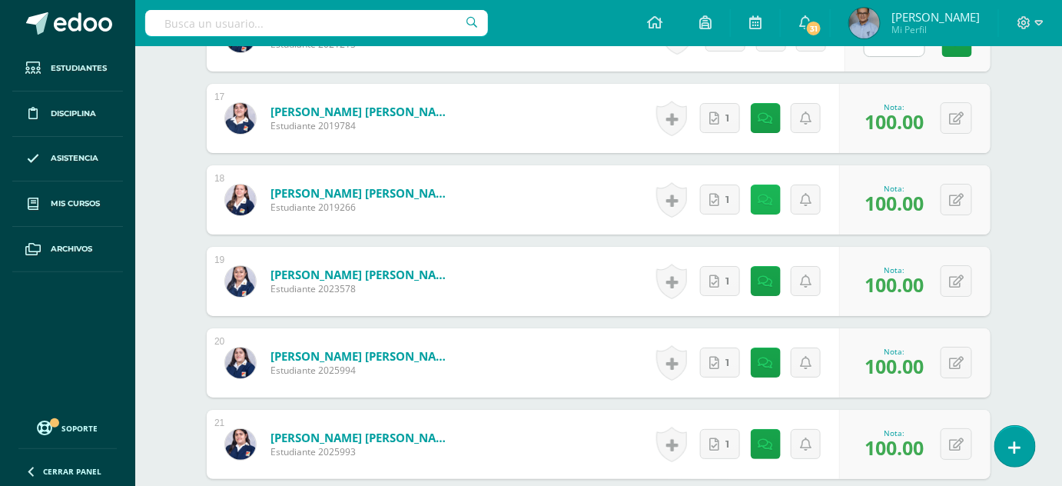
click at [766, 202] on icon at bounding box center [766, 200] width 15 height 13
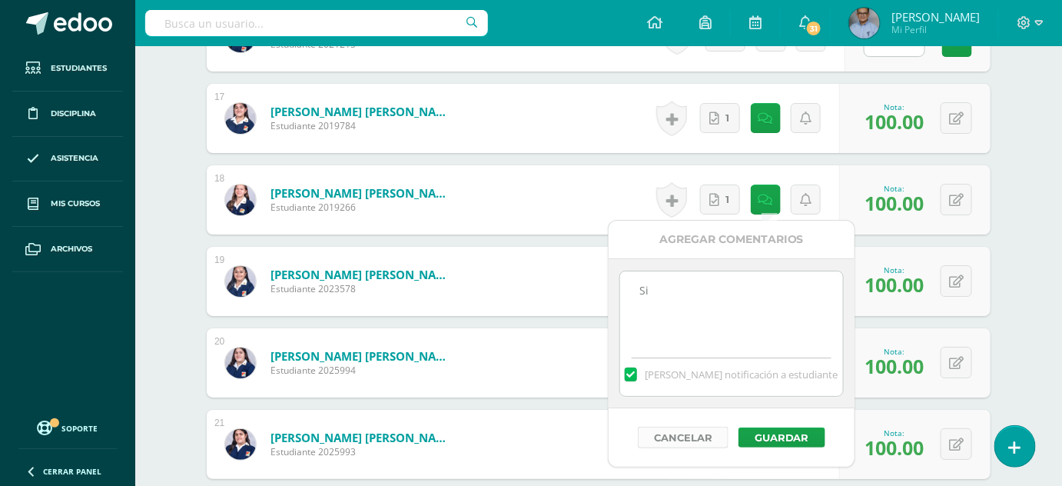
click at [713, 434] on button "Cancelar" at bounding box center [683, 438] width 91 height 22
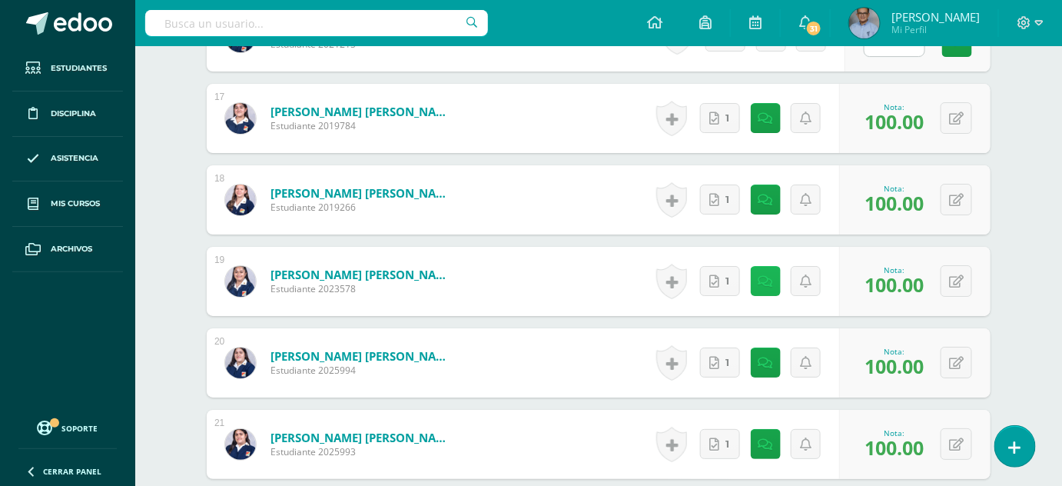
click at [757, 275] on link at bounding box center [766, 281] width 30 height 30
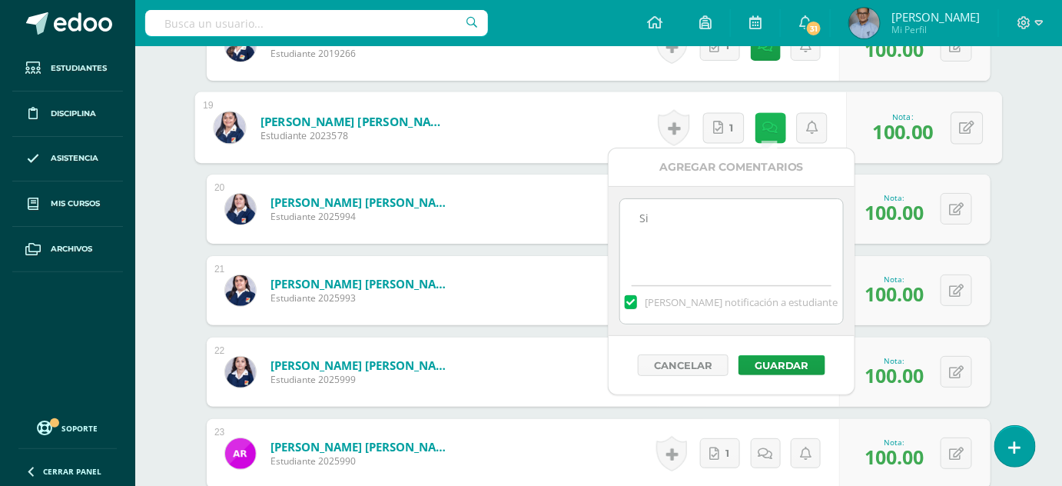
scroll to position [1925, 0]
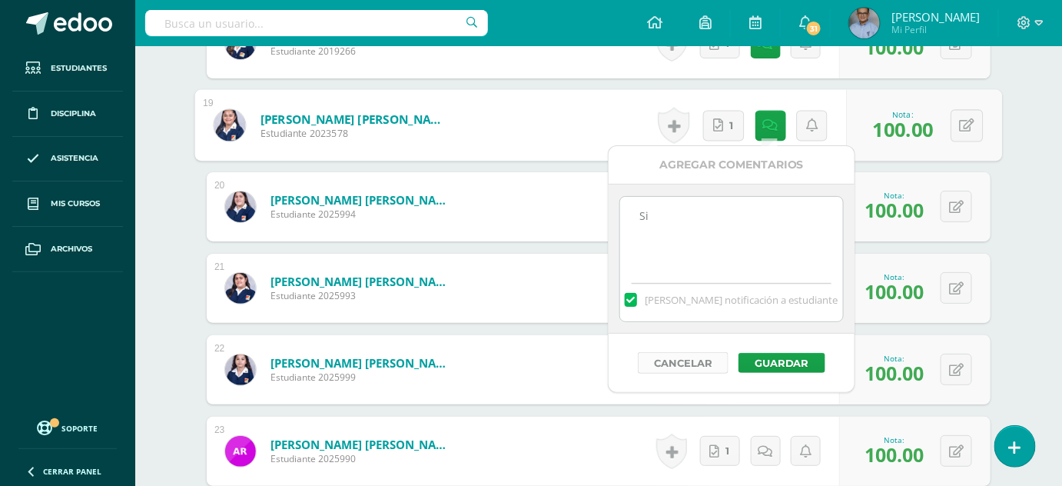
click at [673, 361] on button "Cancelar" at bounding box center [683, 363] width 91 height 22
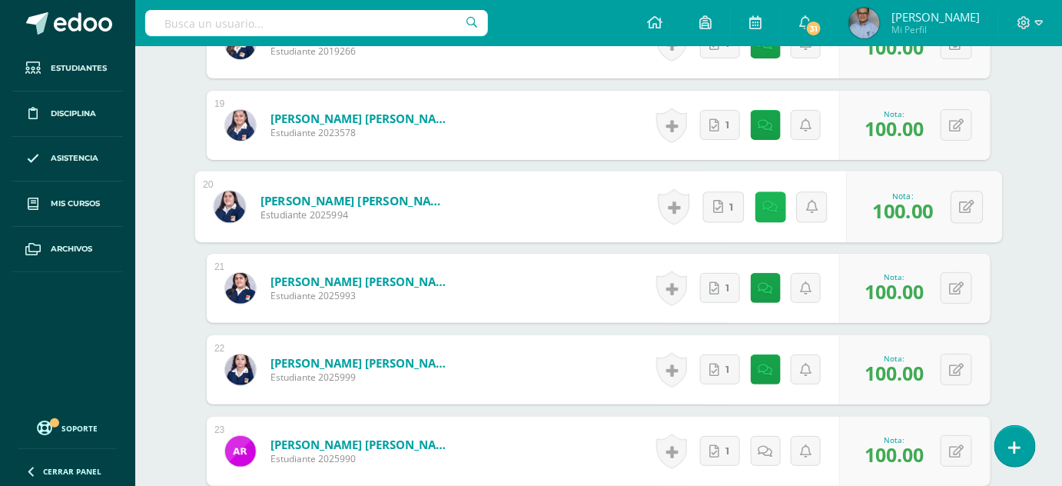
click at [762, 216] on link at bounding box center [770, 206] width 31 height 31
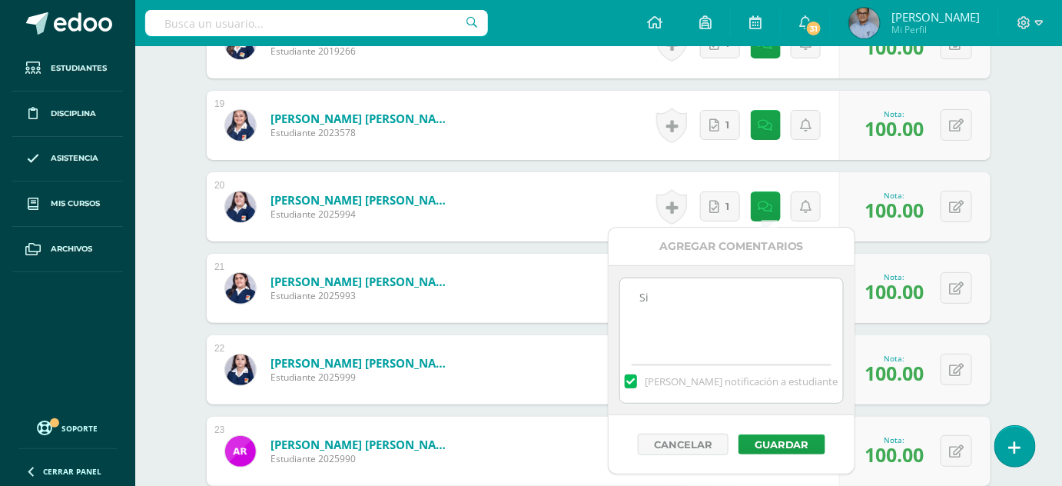
click at [703, 452] on div "Cancelar Guardar" at bounding box center [732, 444] width 246 height 58
click at [704, 442] on button "Cancelar" at bounding box center [683, 445] width 91 height 22
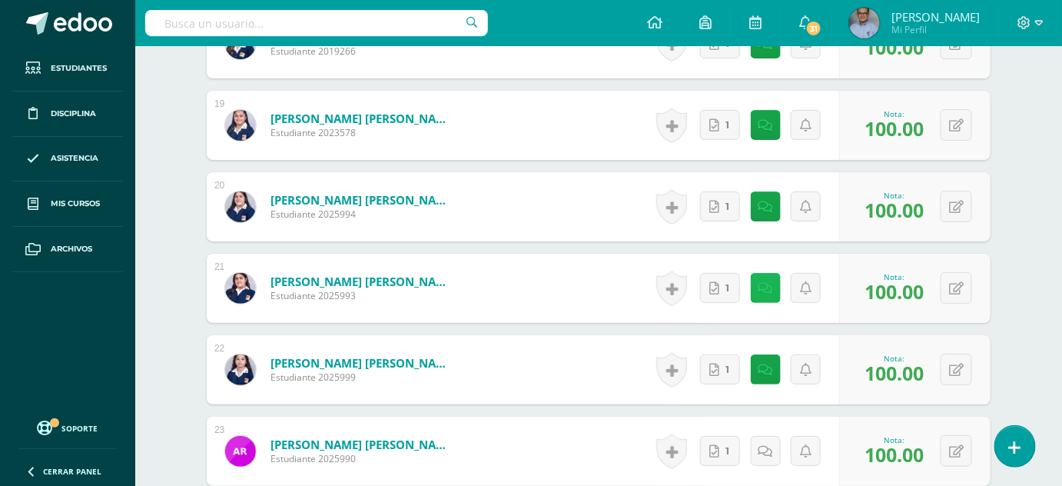
click at [773, 286] on link at bounding box center [766, 288] width 30 height 30
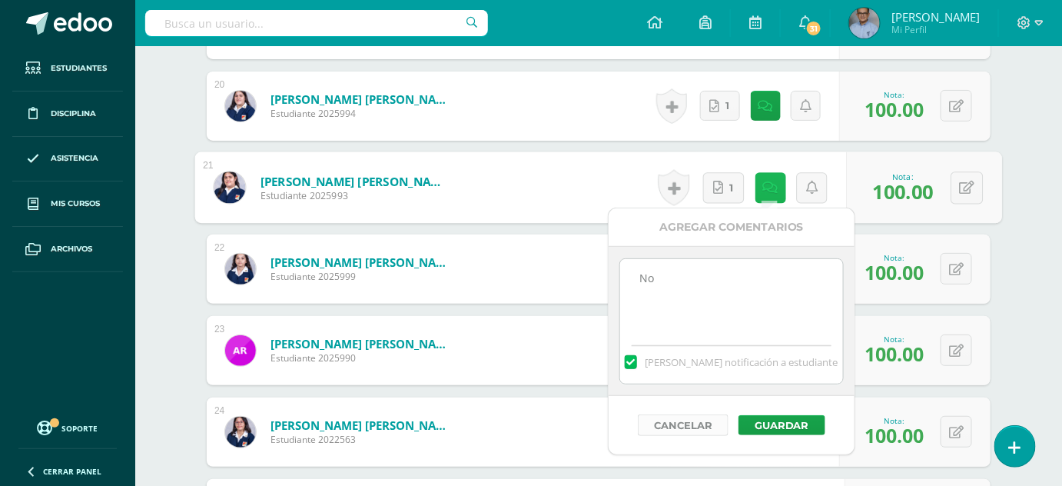
scroll to position [2059, 0]
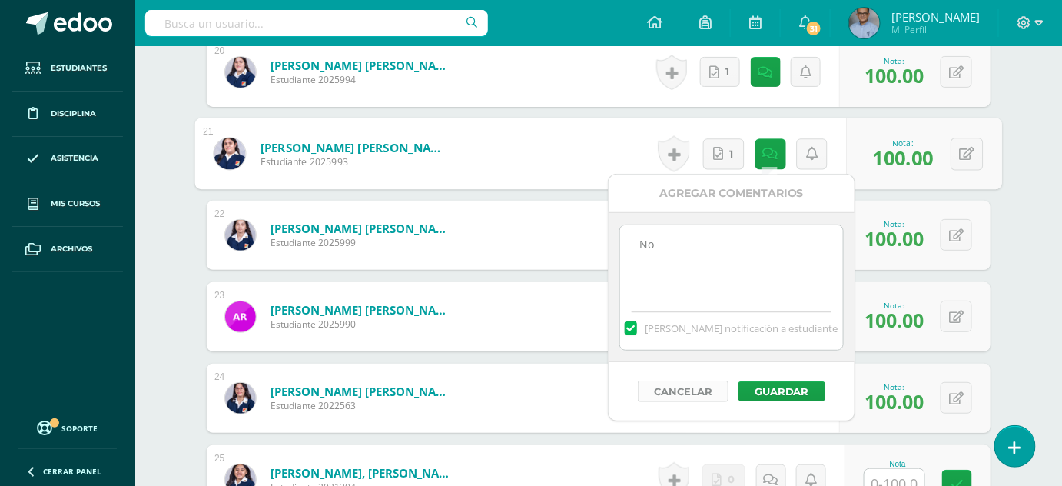
click at [703, 388] on button "Cancelar" at bounding box center [683, 391] width 91 height 22
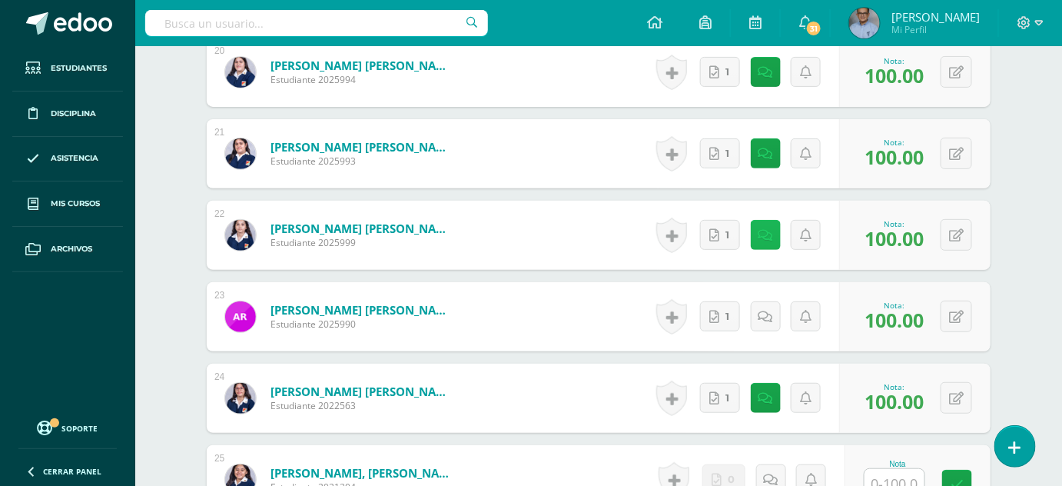
click at [771, 244] on link at bounding box center [766, 235] width 30 height 30
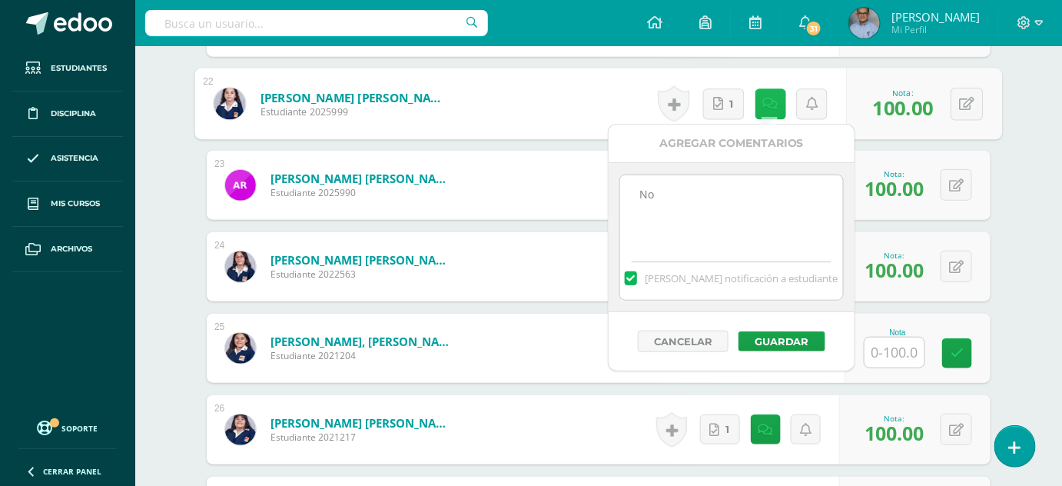
scroll to position [2199, 0]
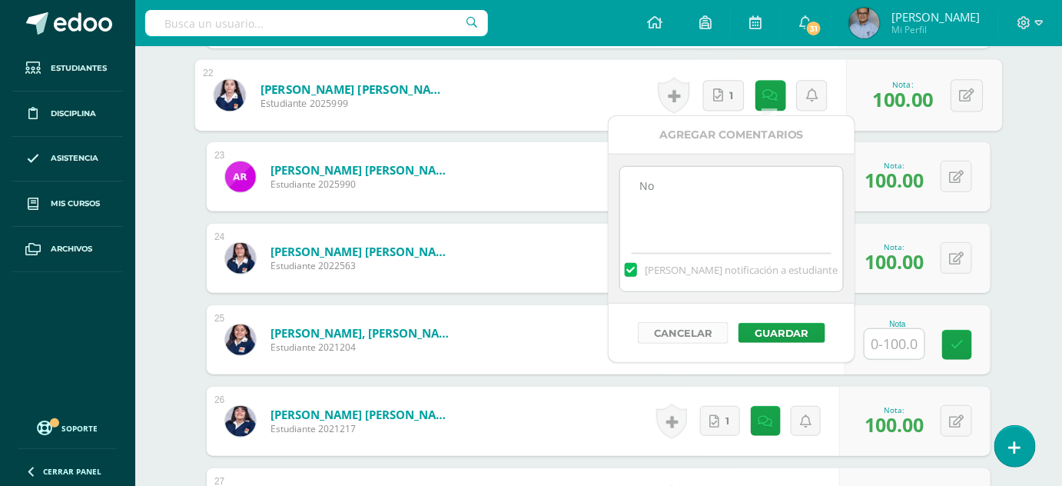
click at [684, 323] on button "Cancelar" at bounding box center [683, 333] width 91 height 22
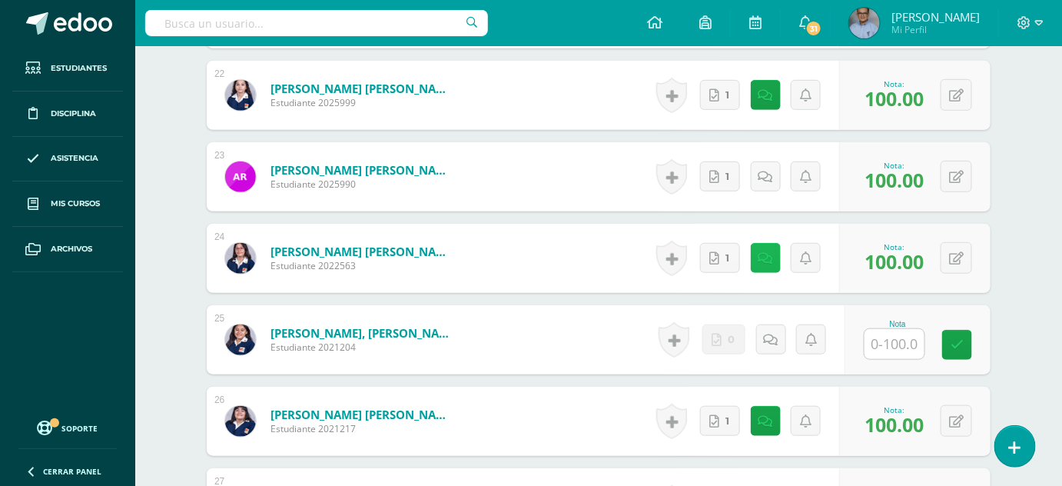
click at [769, 255] on icon at bounding box center [766, 258] width 15 height 13
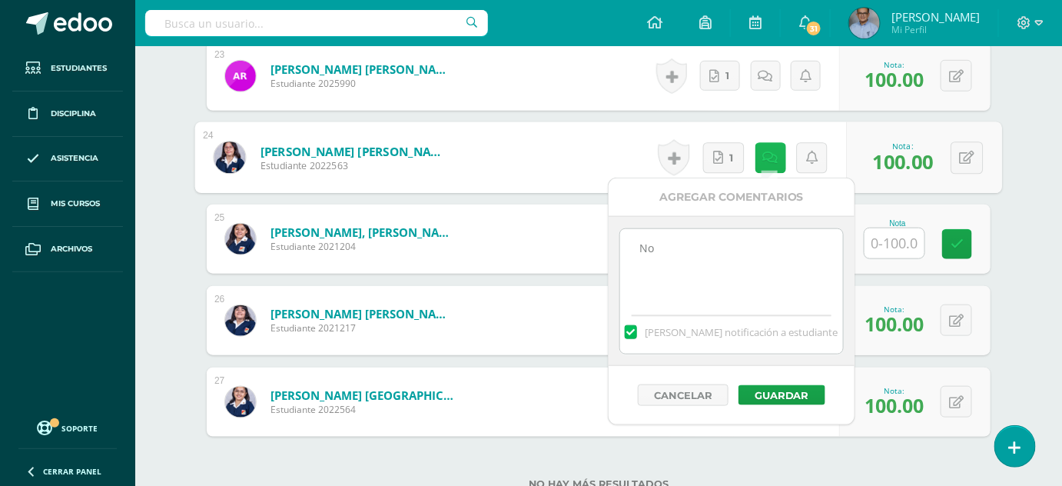
scroll to position [2308, 0]
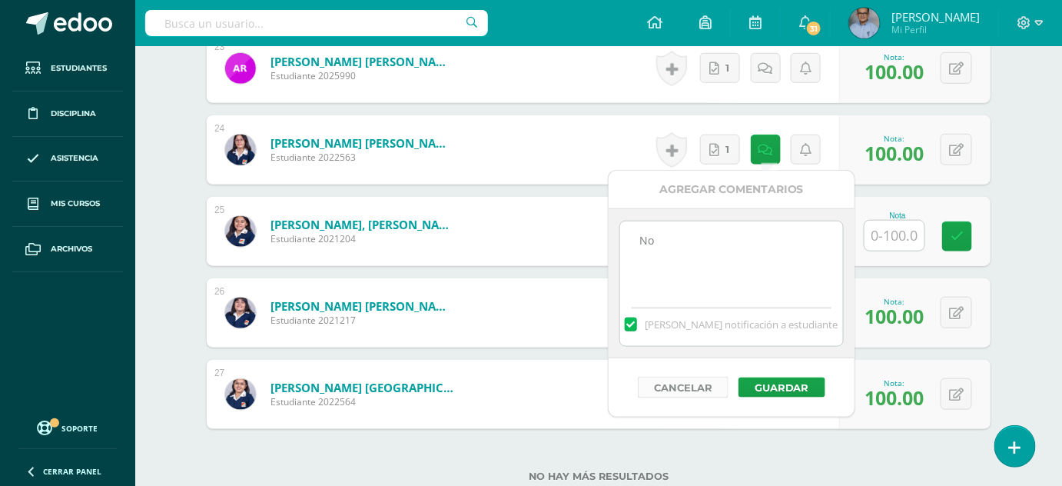
click at [702, 384] on button "Cancelar" at bounding box center [683, 388] width 91 height 22
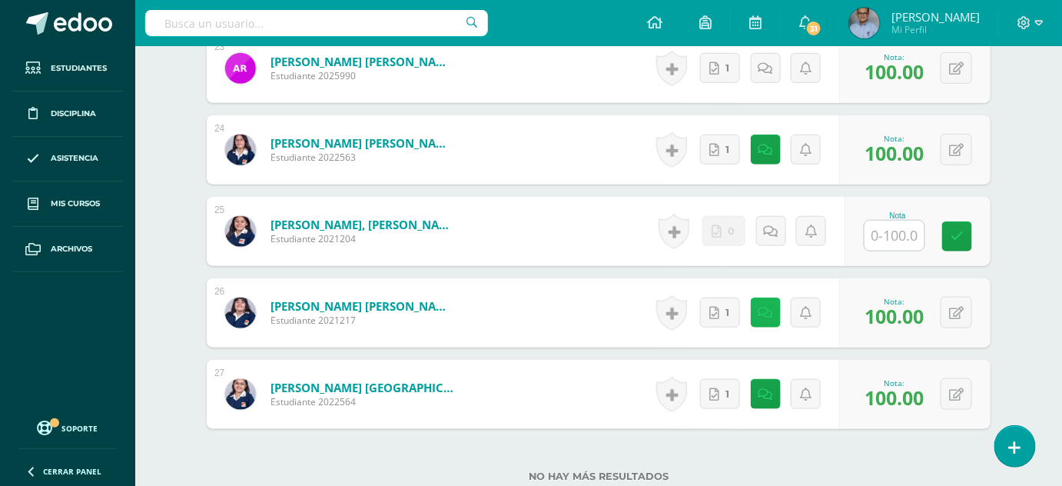
click at [764, 308] on icon at bounding box center [766, 313] width 15 height 13
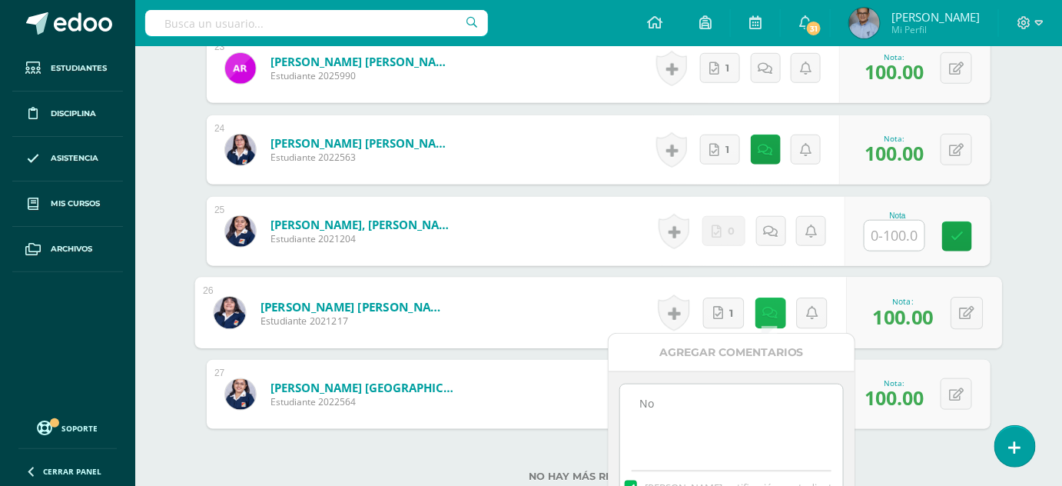
scroll to position [2428, 0]
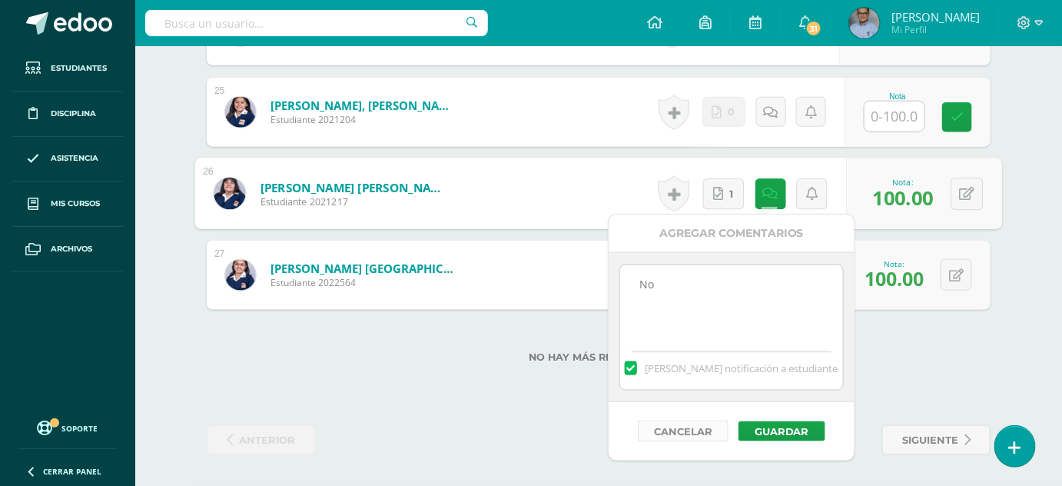
click at [700, 423] on button "Cancelar" at bounding box center [683, 431] width 91 height 22
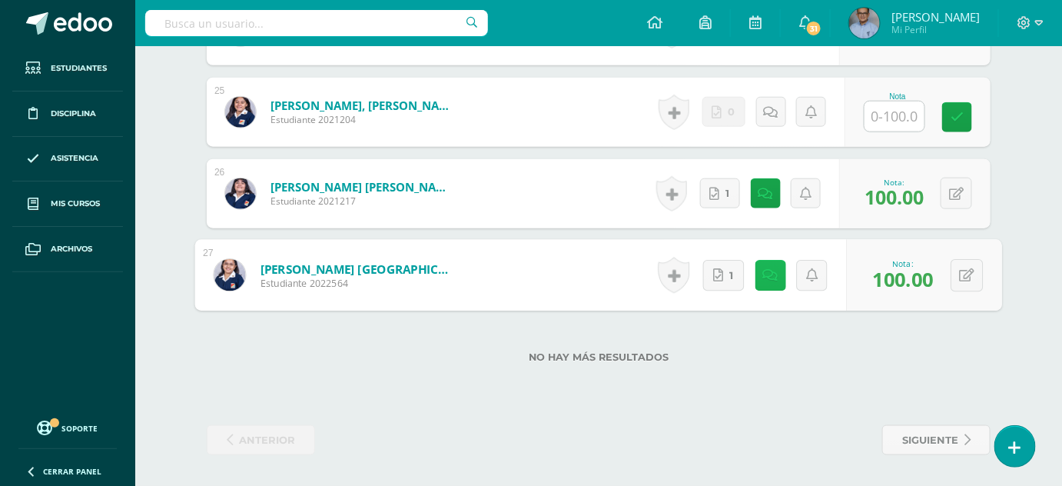
click at [767, 274] on icon at bounding box center [770, 274] width 15 height 13
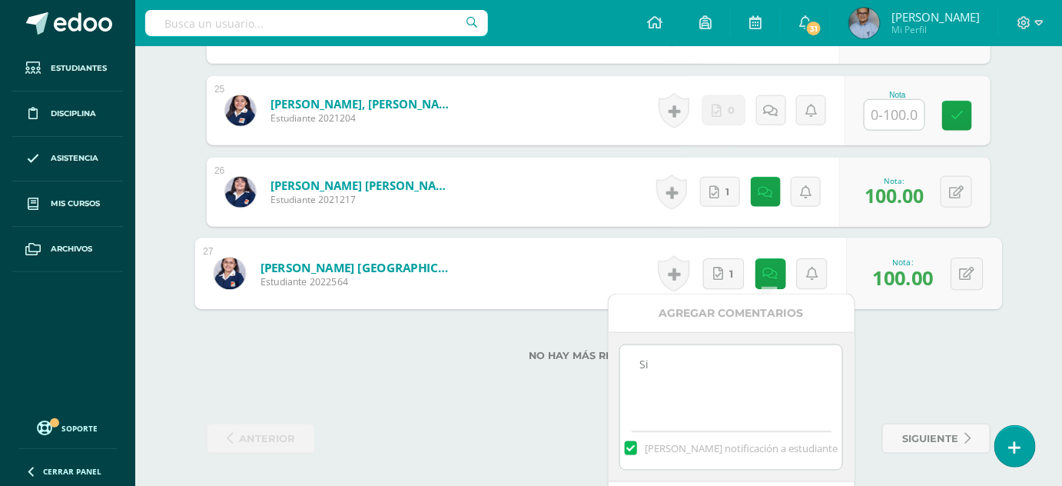
click at [331, 373] on div "No hay más resultados" at bounding box center [599, 343] width 784 height 71
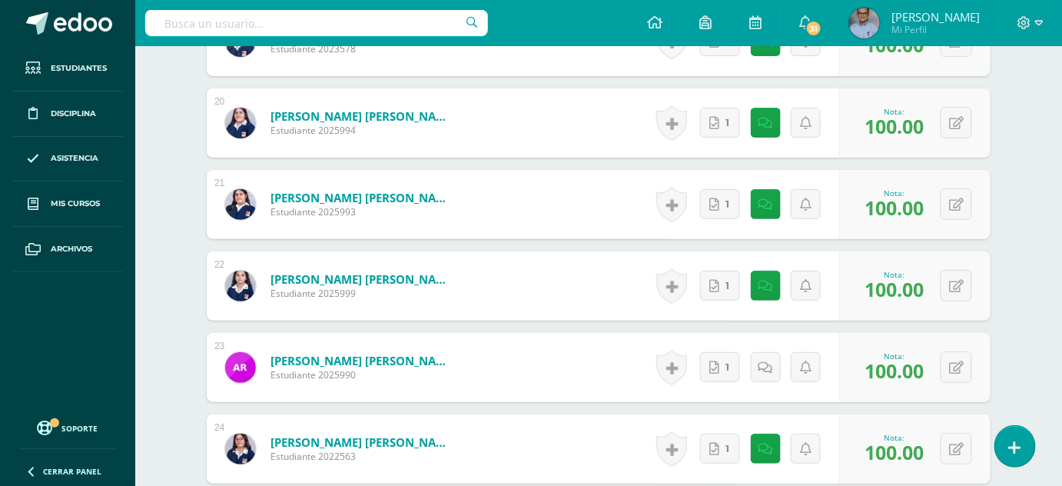
scroll to position [1984, 0]
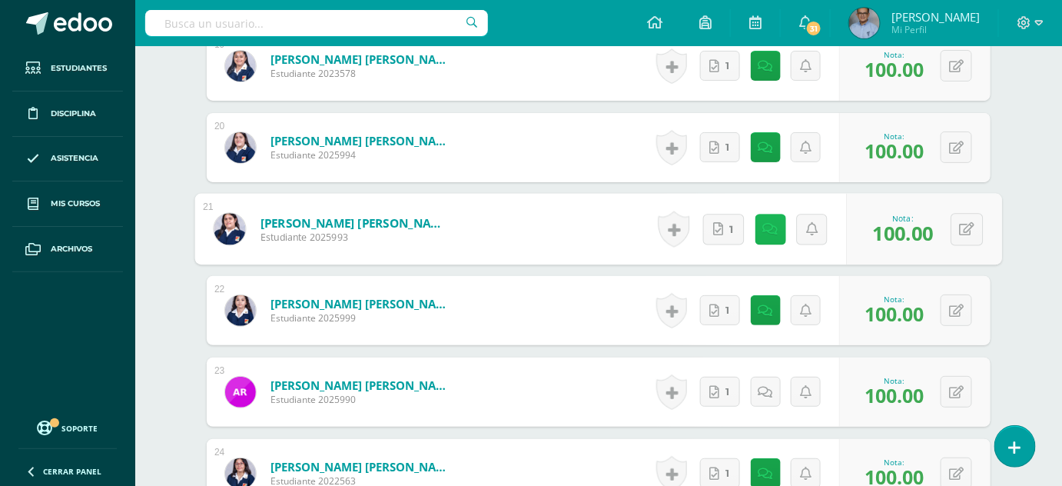
click at [772, 226] on link at bounding box center [770, 229] width 31 height 31
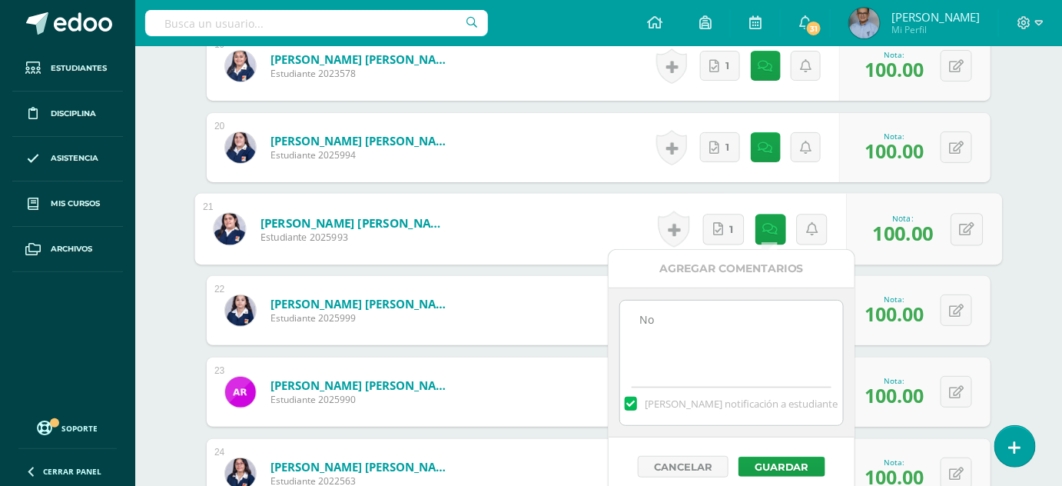
click at [643, 318] on textarea "No" at bounding box center [731, 339] width 222 height 77
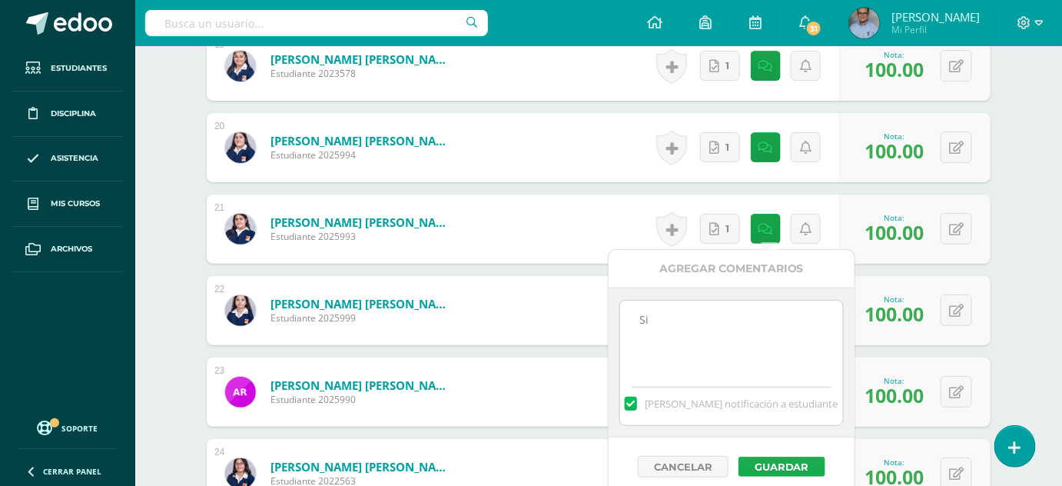
type textarea "Si"
click at [766, 464] on button "Guardar" at bounding box center [782, 467] width 87 height 20
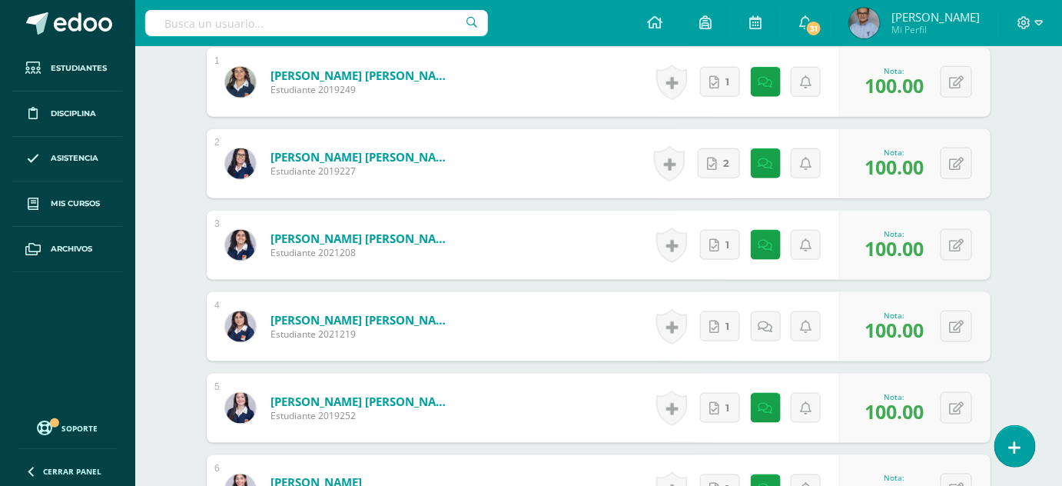
scroll to position [500, 0]
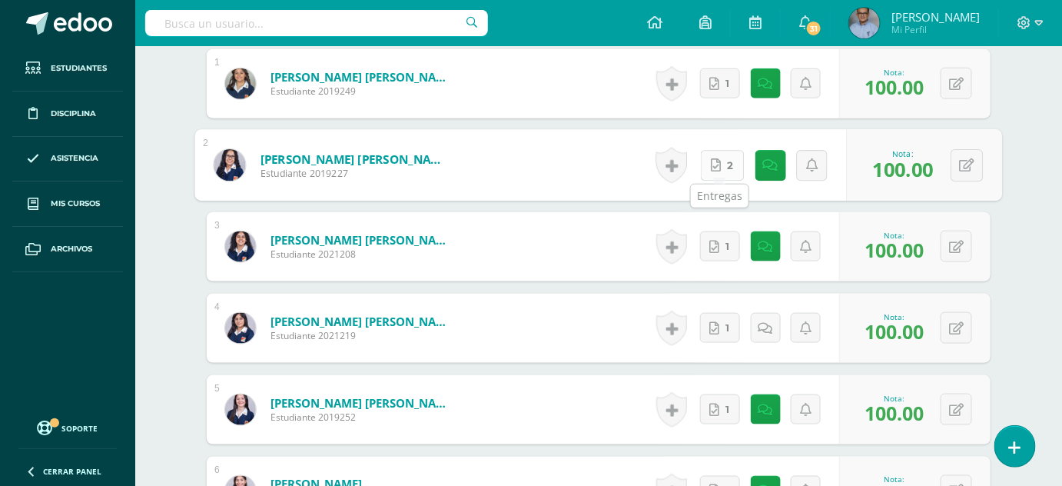
click at [723, 165] on link "2" at bounding box center [723, 165] width 44 height 31
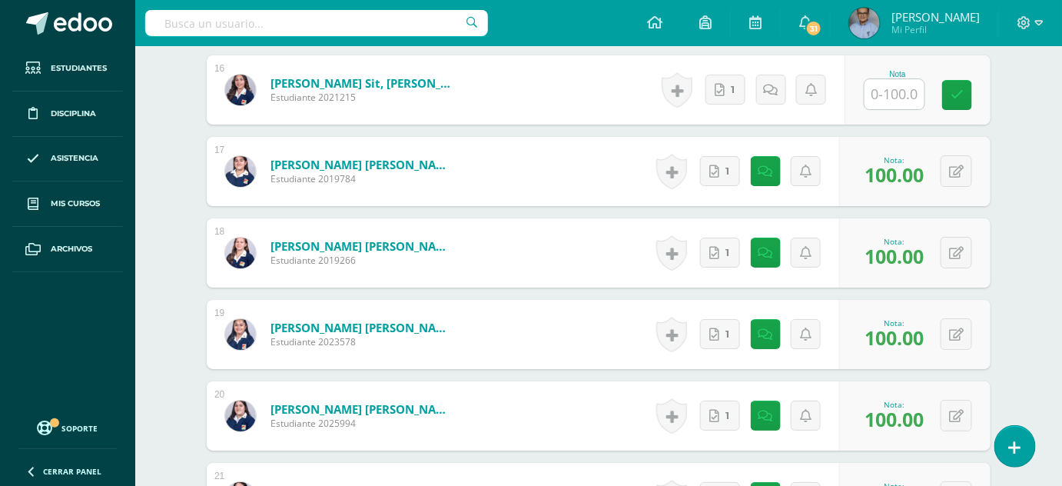
scroll to position [1717, 0]
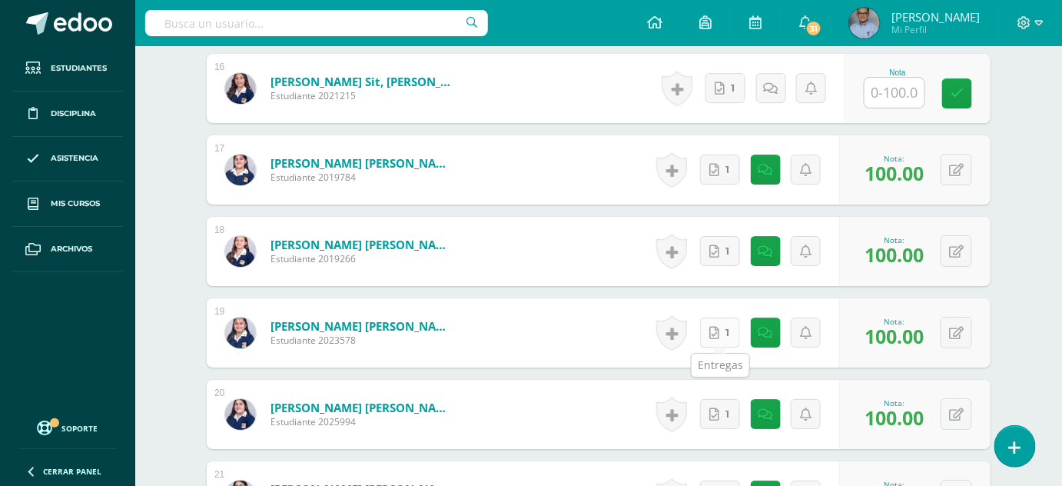
click at [715, 321] on link "1" at bounding box center [720, 332] width 40 height 30
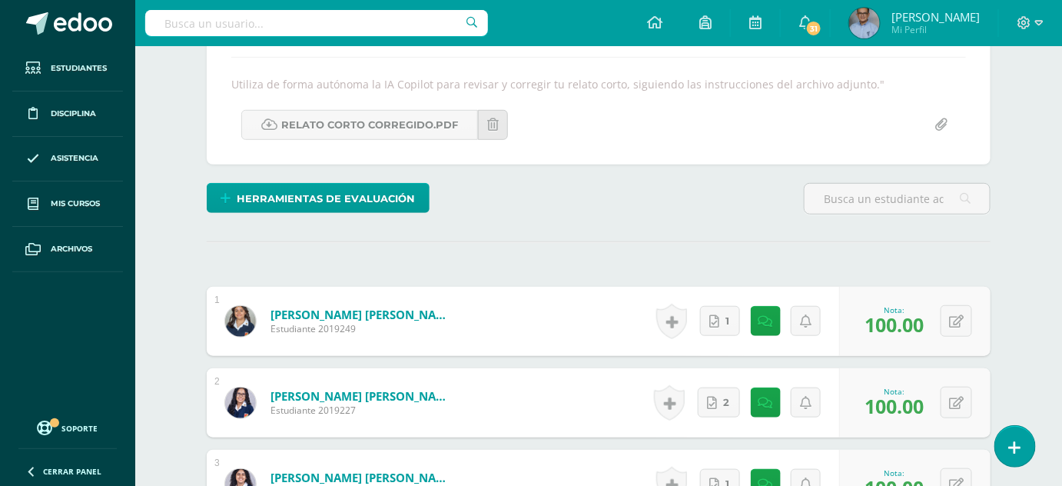
scroll to position [0, 0]
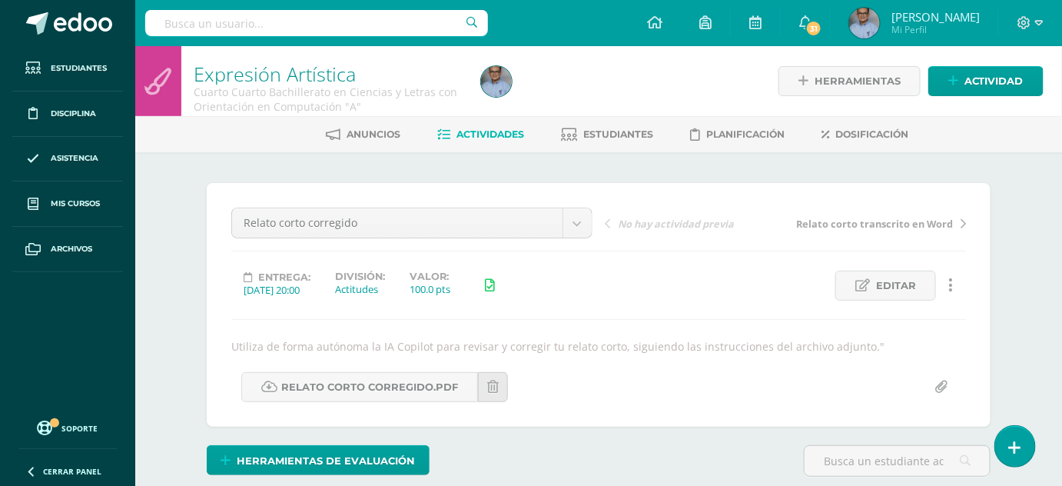
click at [883, 218] on span "Relato corto transcrito en Word" at bounding box center [874, 224] width 157 height 14
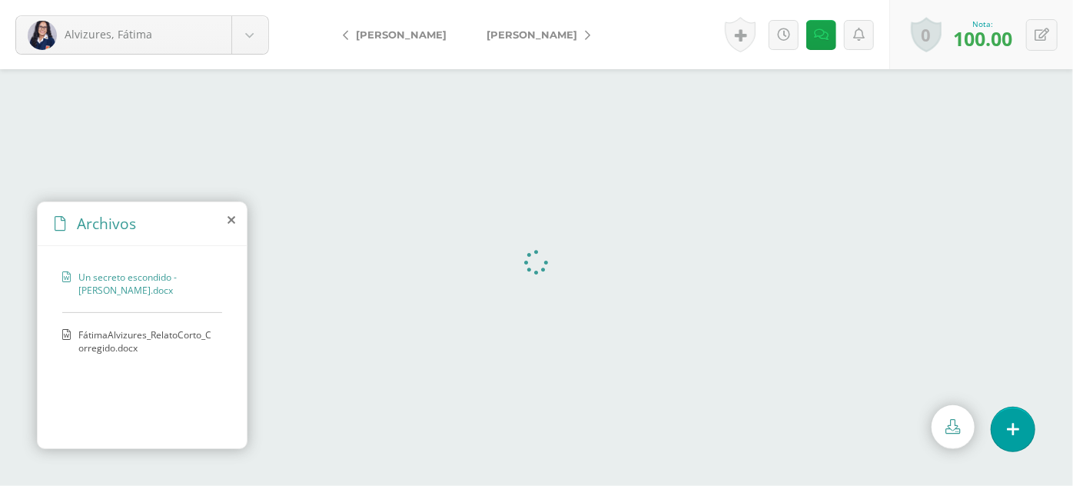
click at [101, 280] on span "Un secreto escondido - [PERSON_NAME].docx" at bounding box center [146, 284] width 136 height 26
click at [126, 354] on span "FátimaAlvizures_RelatoCorto_Corregido.docx" at bounding box center [146, 341] width 136 height 26
click at [812, 32] on link at bounding box center [821, 35] width 30 height 30
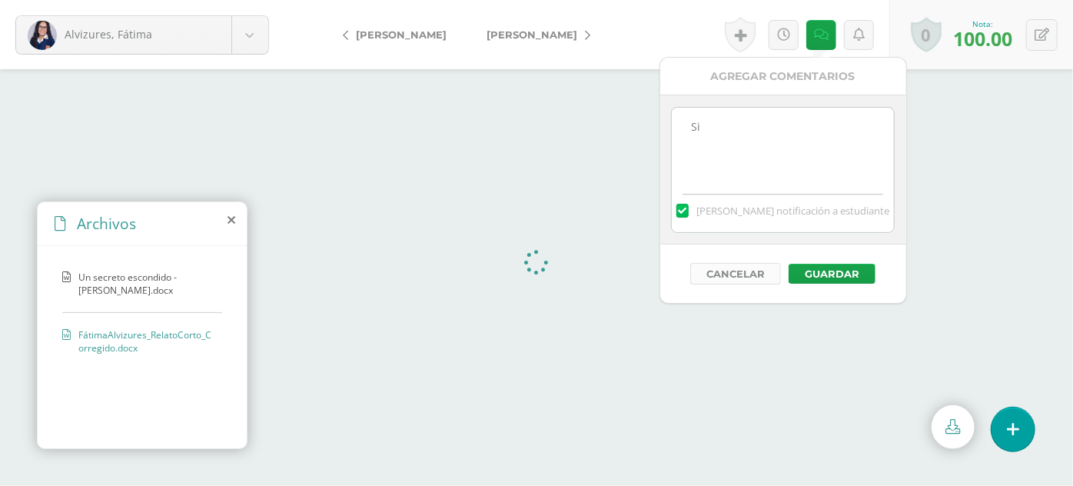
click at [706, 264] on button "Cancelar" at bounding box center [735, 274] width 91 height 22
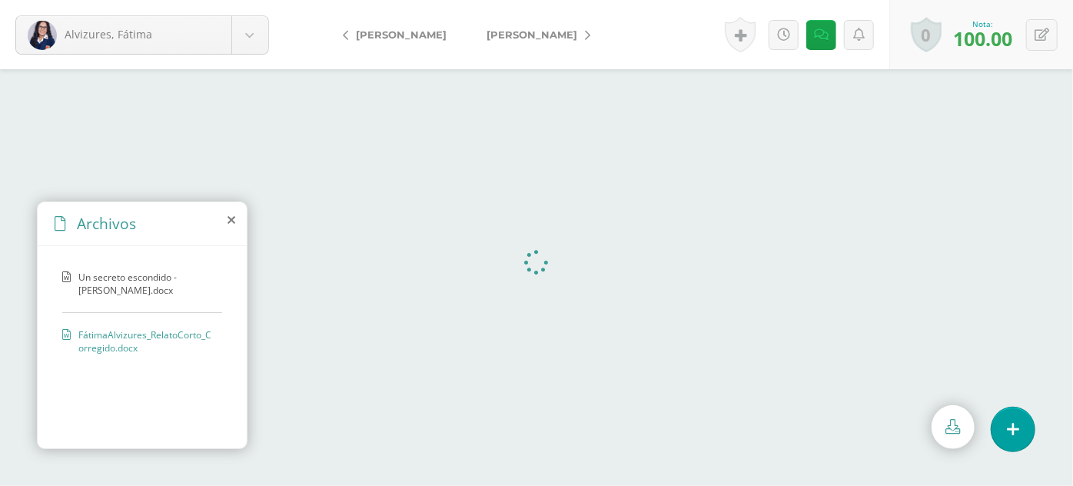
click at [121, 354] on span "FátimaAlvizures_RelatoCorto_Corregido.docx" at bounding box center [146, 341] width 136 height 26
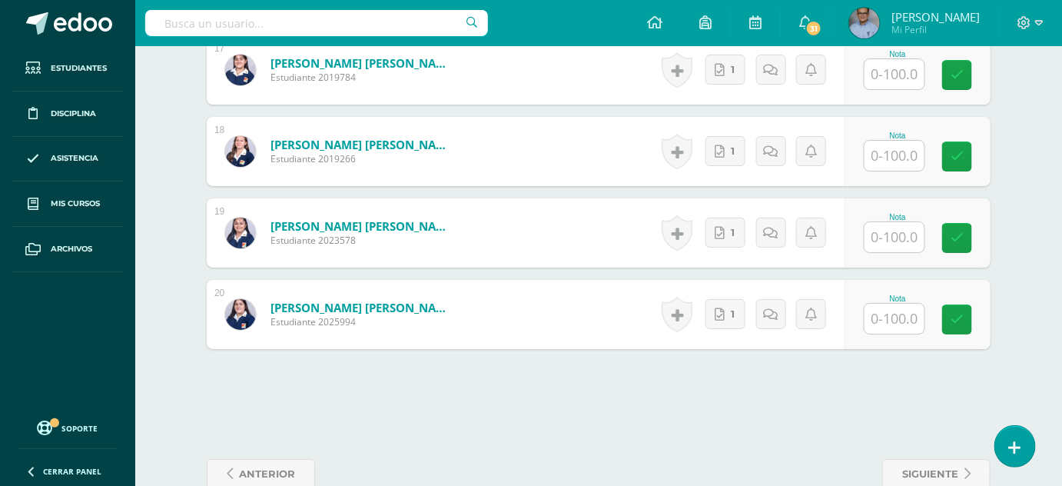
scroll to position [1833, 0]
click at [724, 229] on icon at bounding box center [721, 232] width 10 height 13
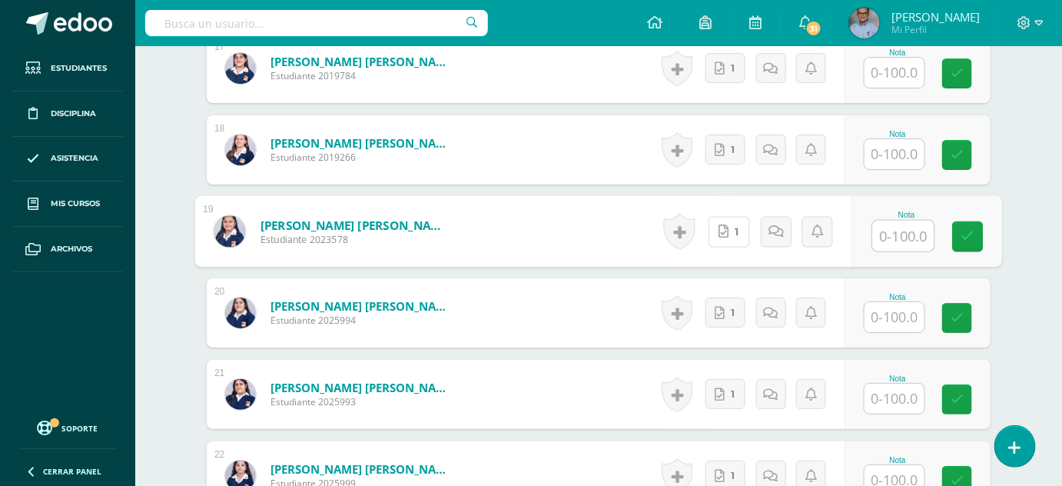
scroll to position [1772, 0]
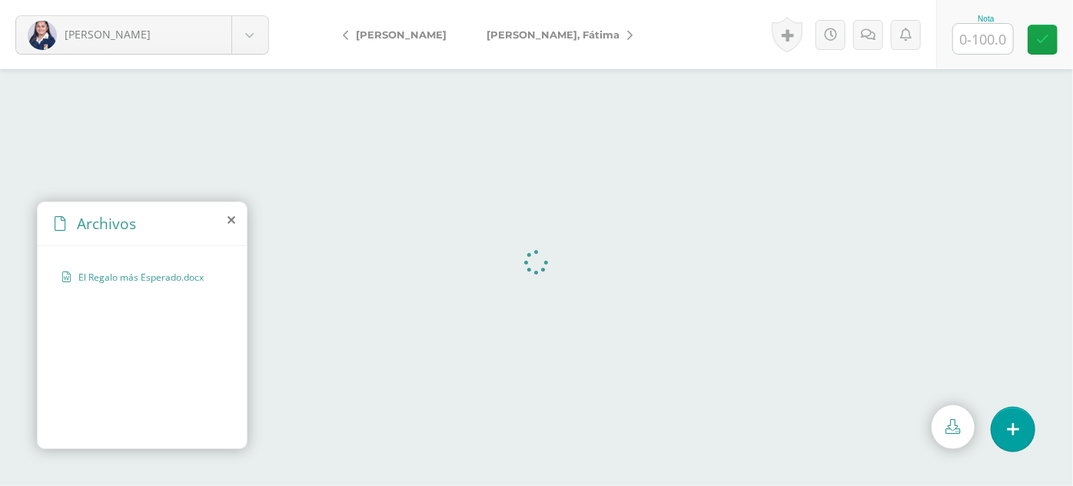
click at [948, 415] on link at bounding box center [953, 427] width 43 height 44
